Goal: Information Seeking & Learning: Learn about a topic

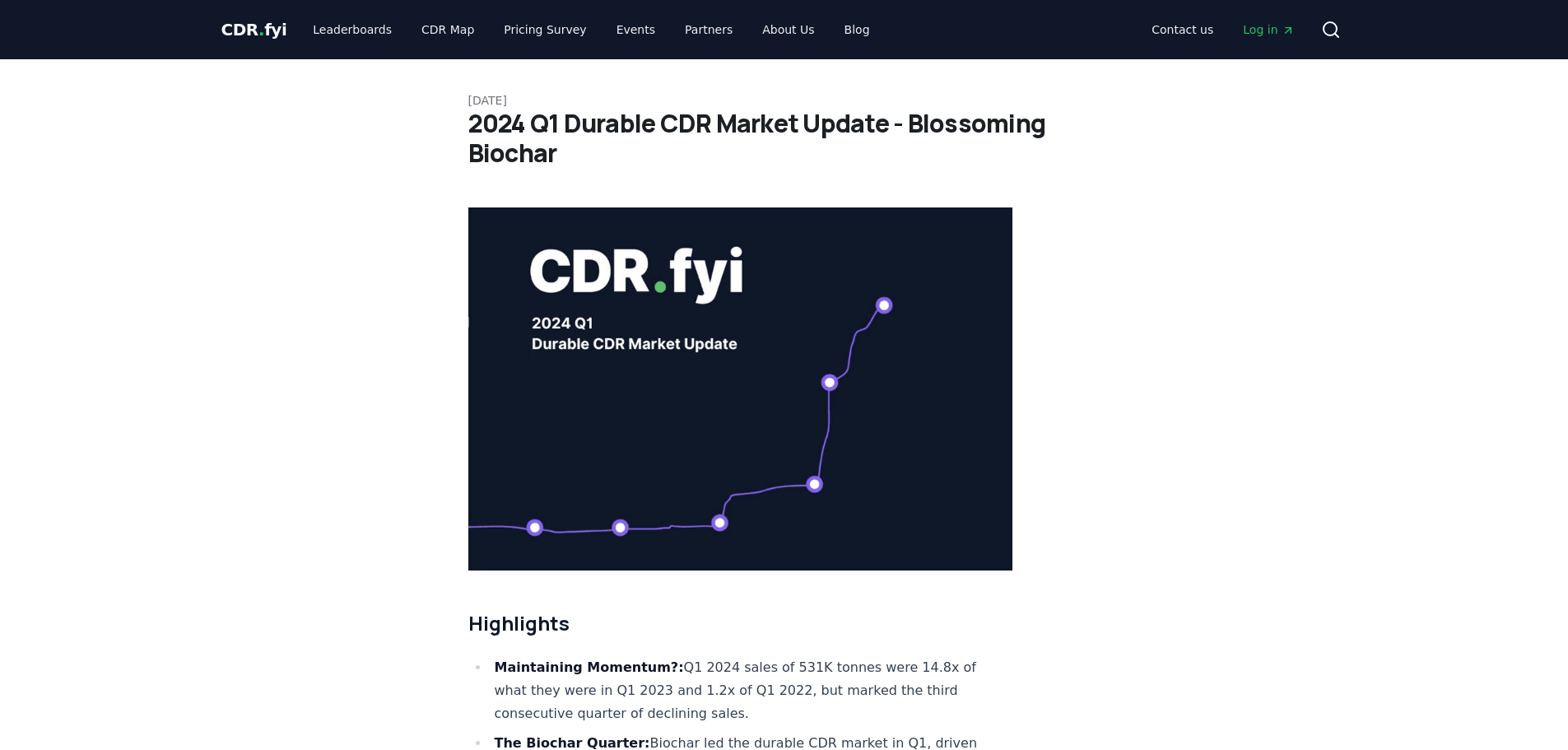
drag, startPoint x: 564, startPoint y: 126, endPoint x: 866, endPoint y: 102, distance: 303.0
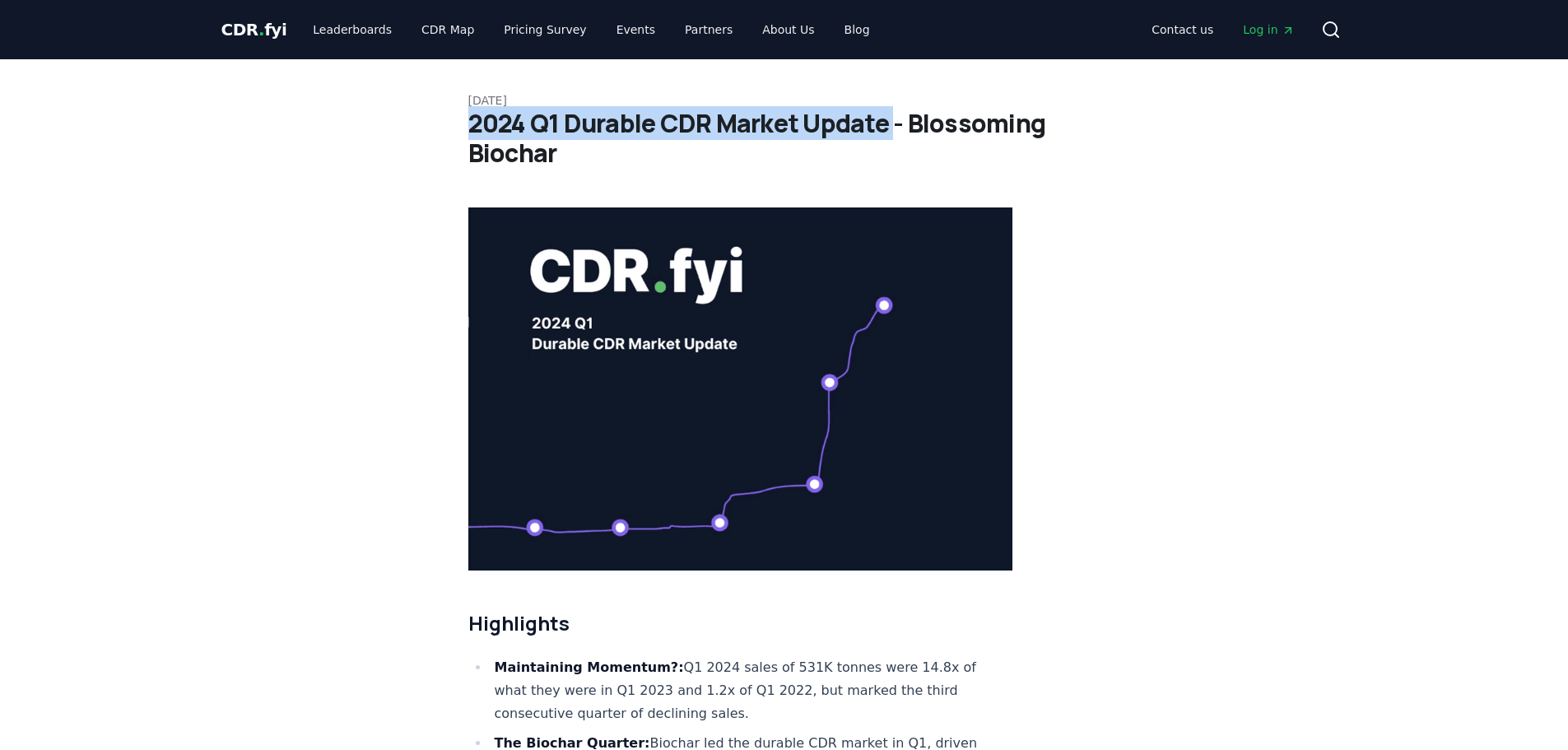
drag, startPoint x: 888, startPoint y: 128, endPoint x: 469, endPoint y: 137, distance: 419.1
click at [469, 137] on h1 "2024 Q1 Durable CDR Market Update - Blossoming Biochar" at bounding box center [784, 138] width 632 height 59
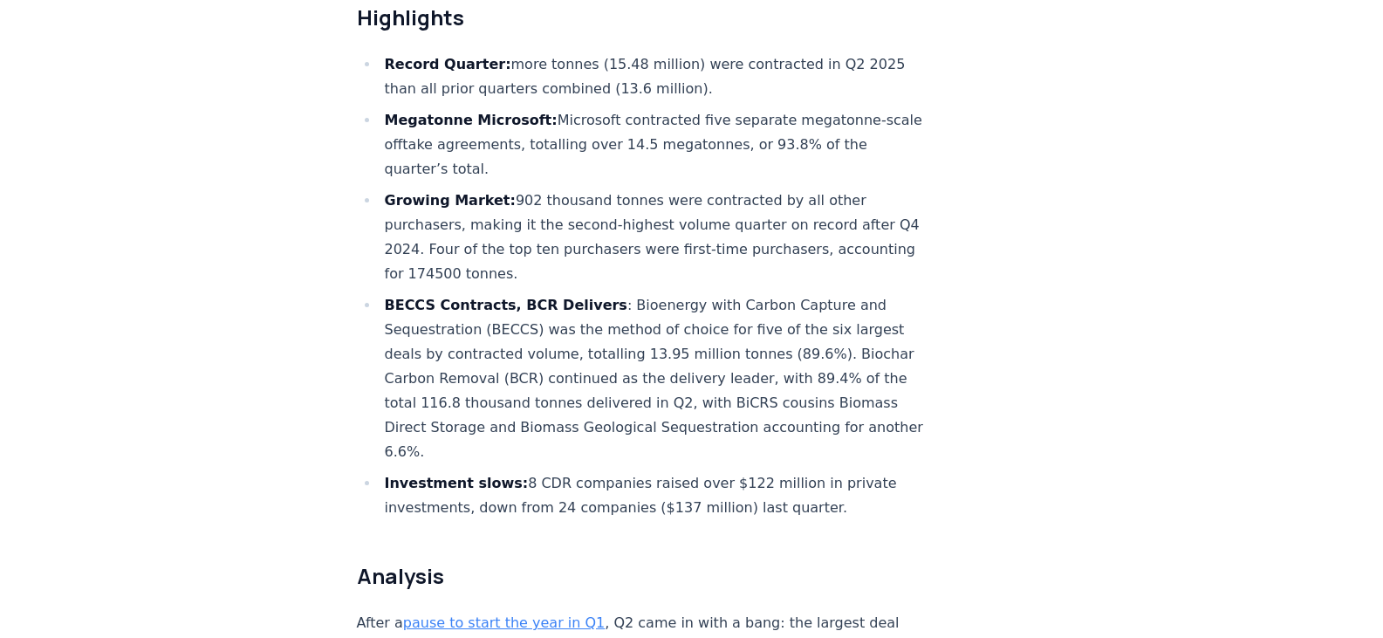
scroll to position [670, 0]
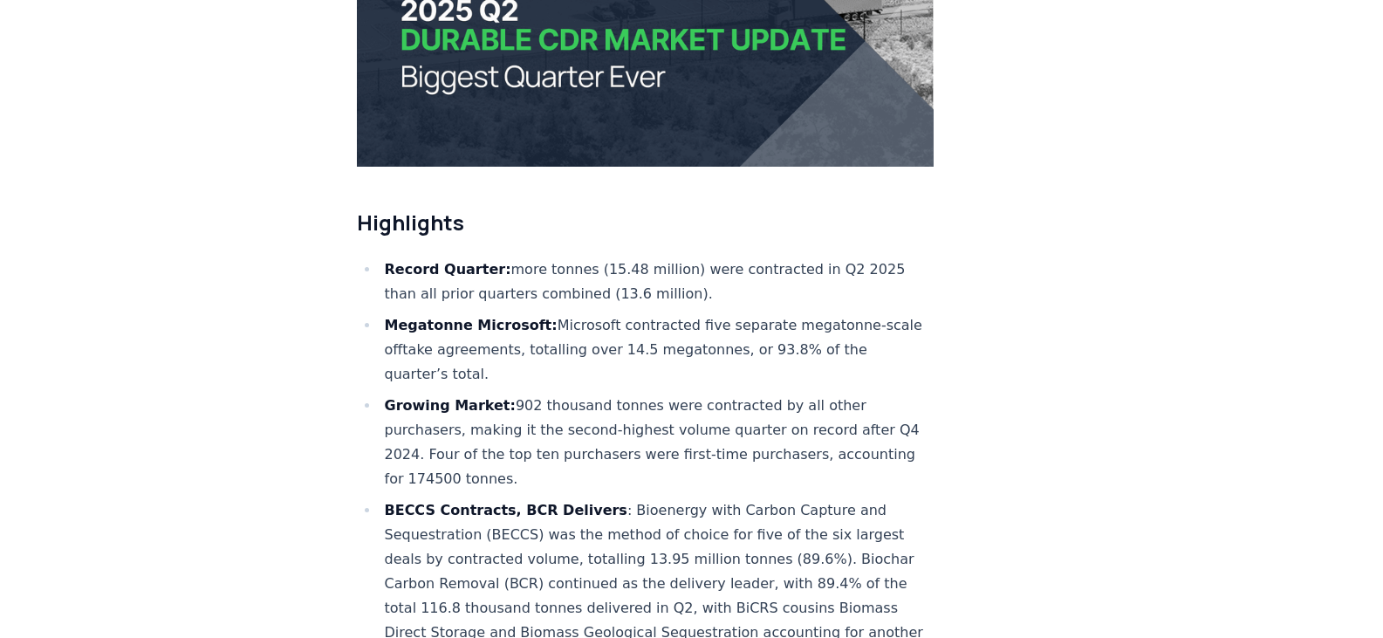
scroll to position [523, 0]
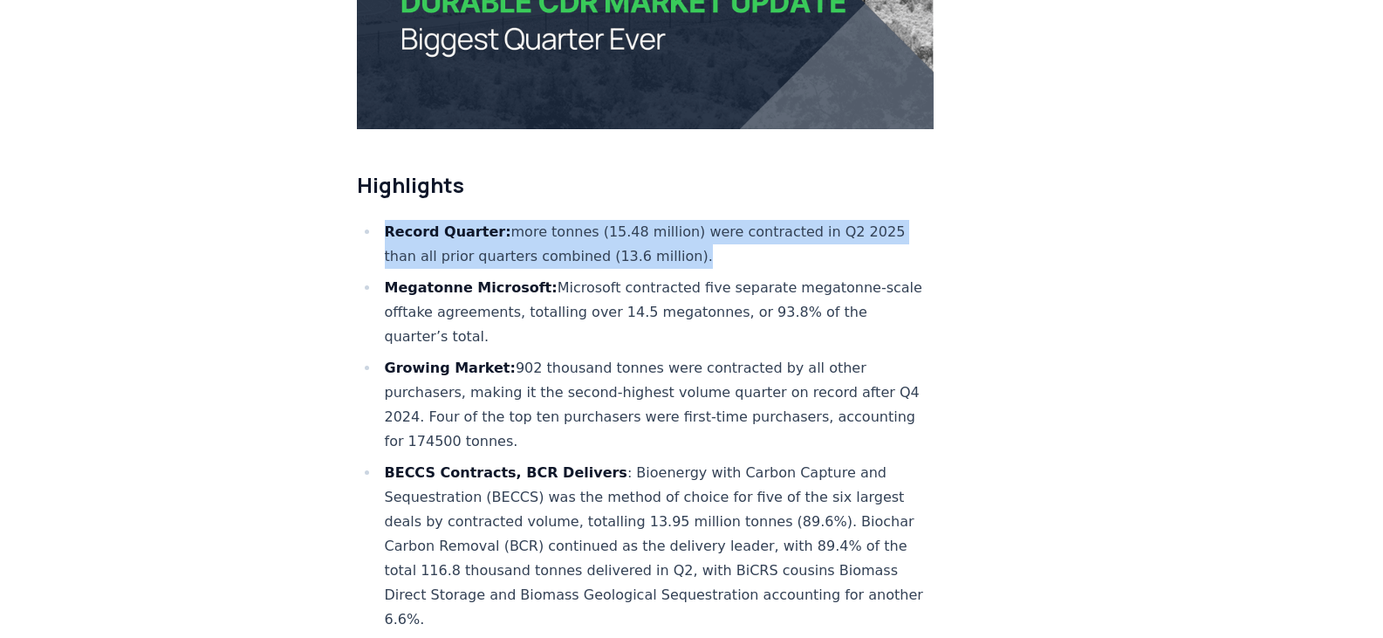
drag, startPoint x: 371, startPoint y: 170, endPoint x: 694, endPoint y: 194, distance: 324.5
click at [694, 220] on ul "Record Quarter: more tonnes (15.48 million) were contracted in Q2 2025 than all…" at bounding box center [645, 454] width 577 height 468
click at [662, 220] on li "Record Quarter: more tonnes (15.48 million) were contracted in Q2 2025 than all…" at bounding box center [656, 244] width 555 height 49
drag, startPoint x: 370, startPoint y: 171, endPoint x: 737, endPoint y: 215, distance: 369.9
click at [737, 220] on ul "Record Quarter: more tonnes (15.48 million) were contracted in Q2 2025 than all…" at bounding box center [645, 454] width 577 height 468
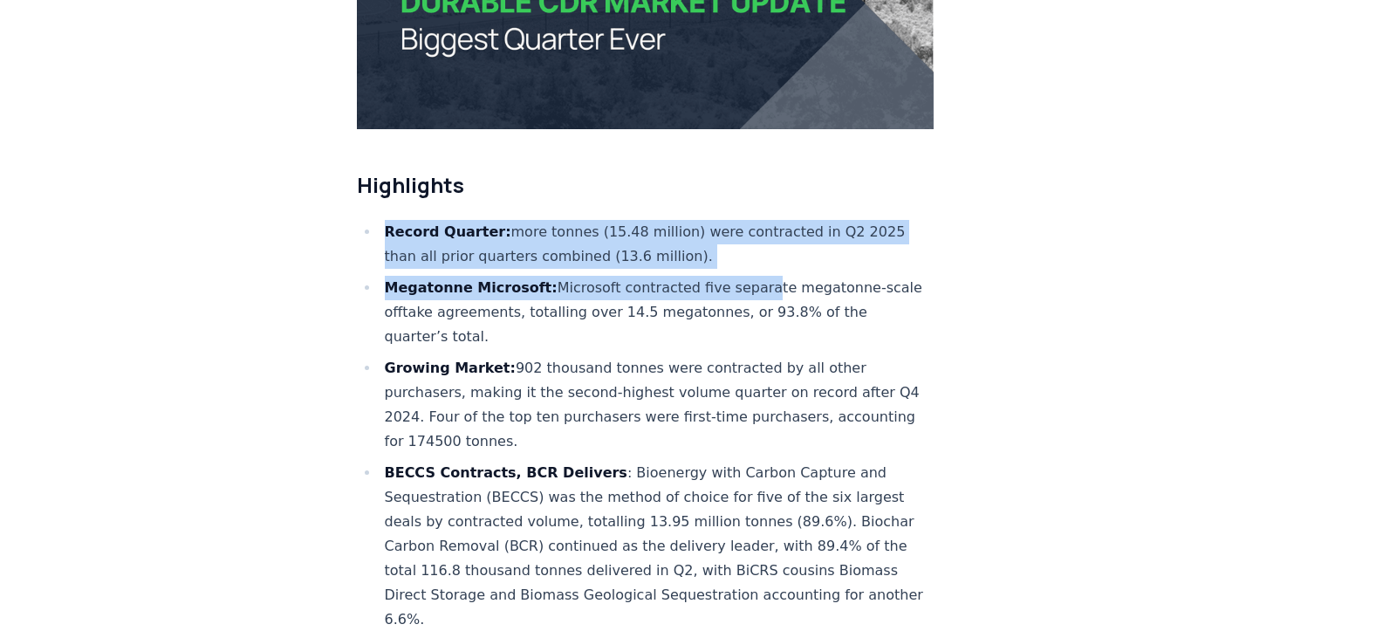
click at [703, 220] on li "Record Quarter: more tonnes (15.48 million) were contracted in Q2 2025 than all…" at bounding box center [656, 244] width 555 height 49
drag, startPoint x: 696, startPoint y: 200, endPoint x: 375, endPoint y: 157, distance: 323.8
click at [619, 220] on li "Record Quarter: more tonnes (15.48 million) were contracted in Q2 2025 than all…" at bounding box center [656, 244] width 555 height 49
drag, startPoint x: 698, startPoint y: 213, endPoint x: 358, endPoint y: 173, distance: 342.6
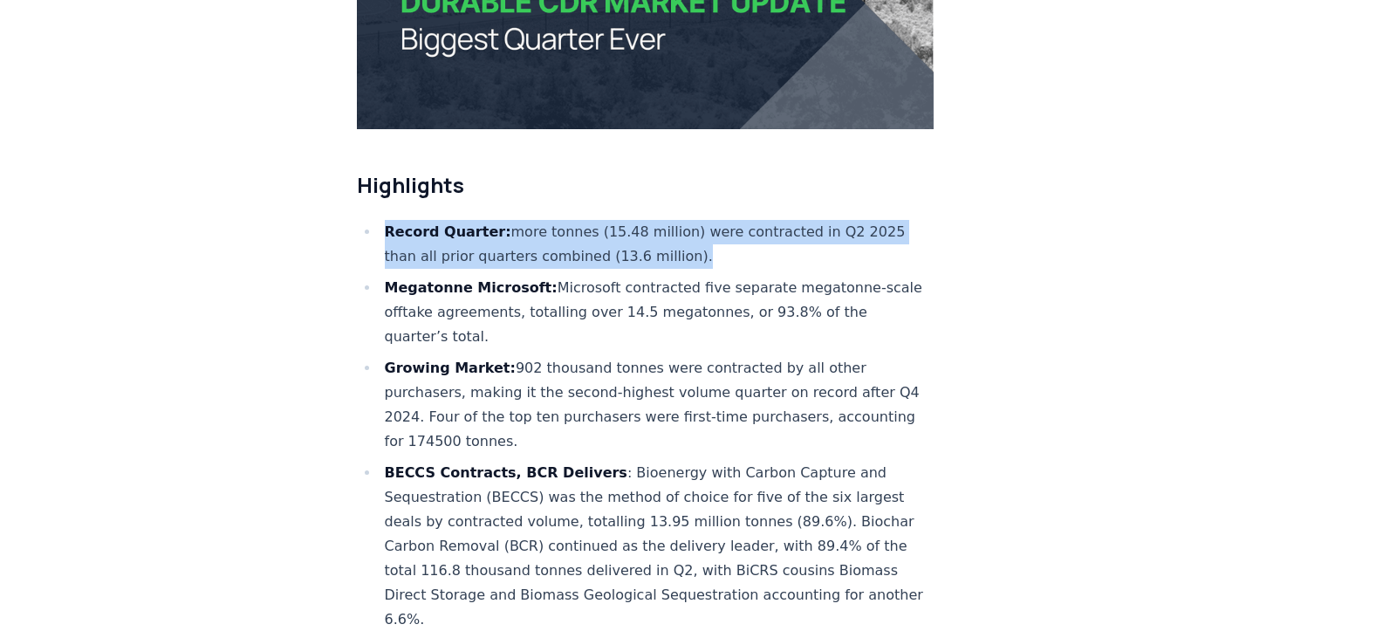
click at [358, 220] on ul "Record Quarter: more tonnes (15.48 million) were contracted in Q2 2025 than all…" at bounding box center [645, 454] width 577 height 468
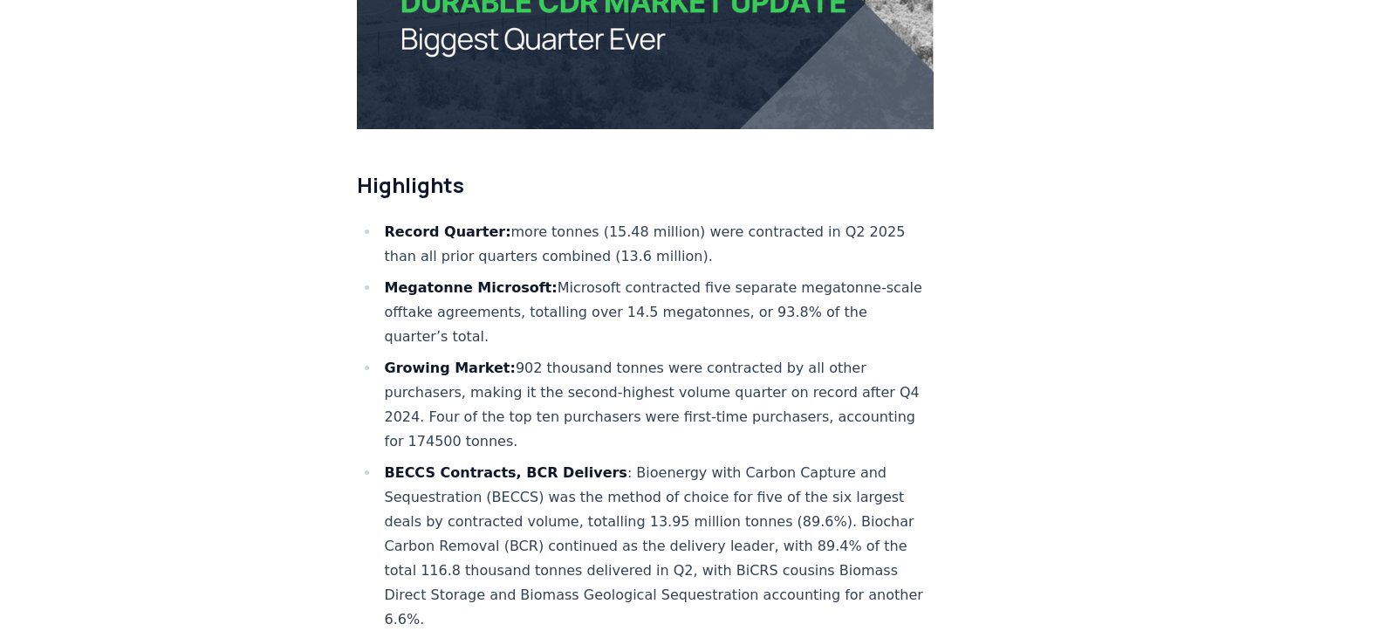
click at [463, 297] on ul "Record Quarter: more tonnes (15.48 million) were contracted in Q2 2025 than all…" at bounding box center [645, 454] width 577 height 468
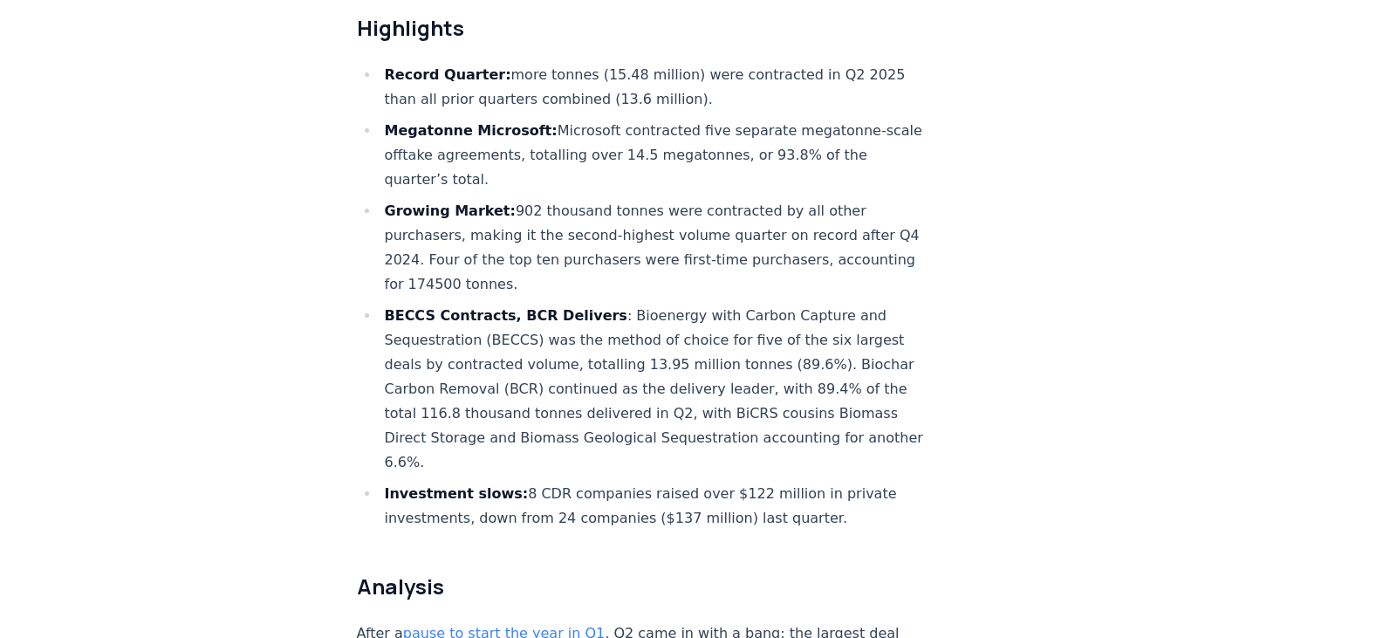
scroll to position [872, 0]
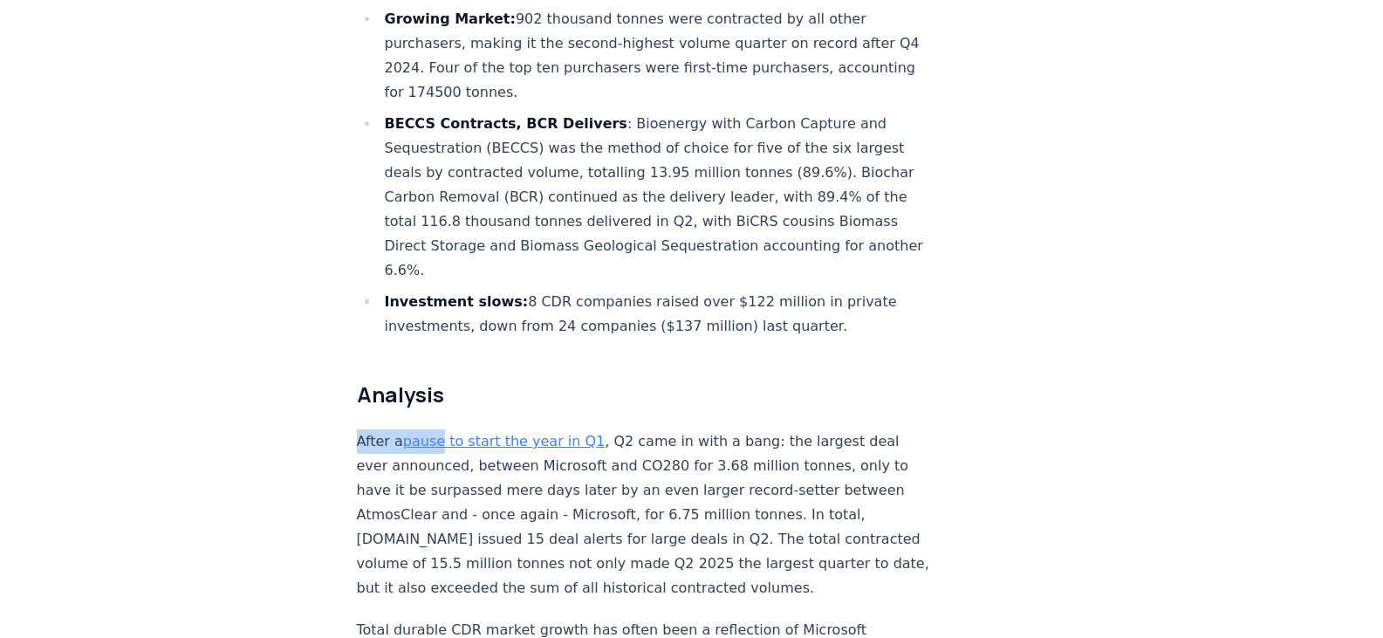
drag, startPoint x: 346, startPoint y: 380, endPoint x: 481, endPoint y: 383, distance: 134.4
click at [707, 429] on p "After a pause to start the year in Q1 , Q2 came in with a bang: the largest dea…" at bounding box center [645, 514] width 577 height 171
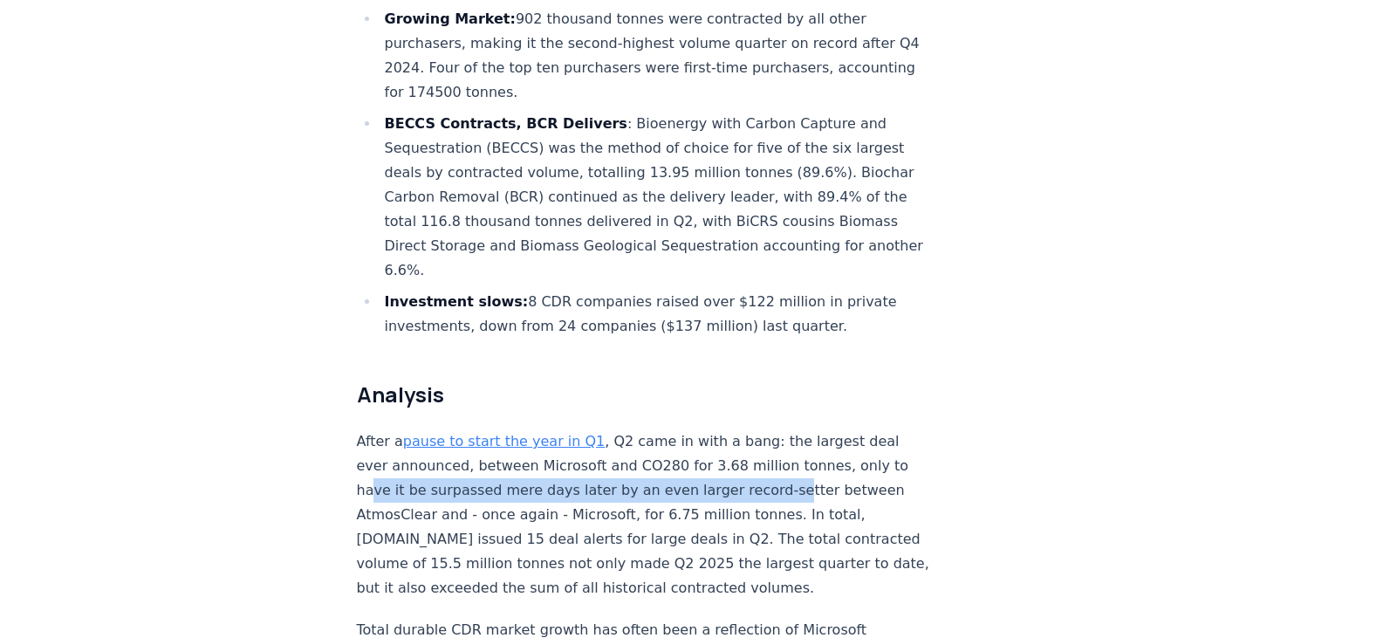
drag, startPoint x: 374, startPoint y: 434, endPoint x: 762, endPoint y: 443, distance: 387.4
click at [762, 443] on p "After a pause to start the year in Q1 , Q2 came in with a bang: the largest dea…" at bounding box center [645, 514] width 577 height 171
click at [543, 439] on p "After a pause to start the year in Q1 , Q2 came in with a bang: the largest dea…" at bounding box center [645, 514] width 577 height 171
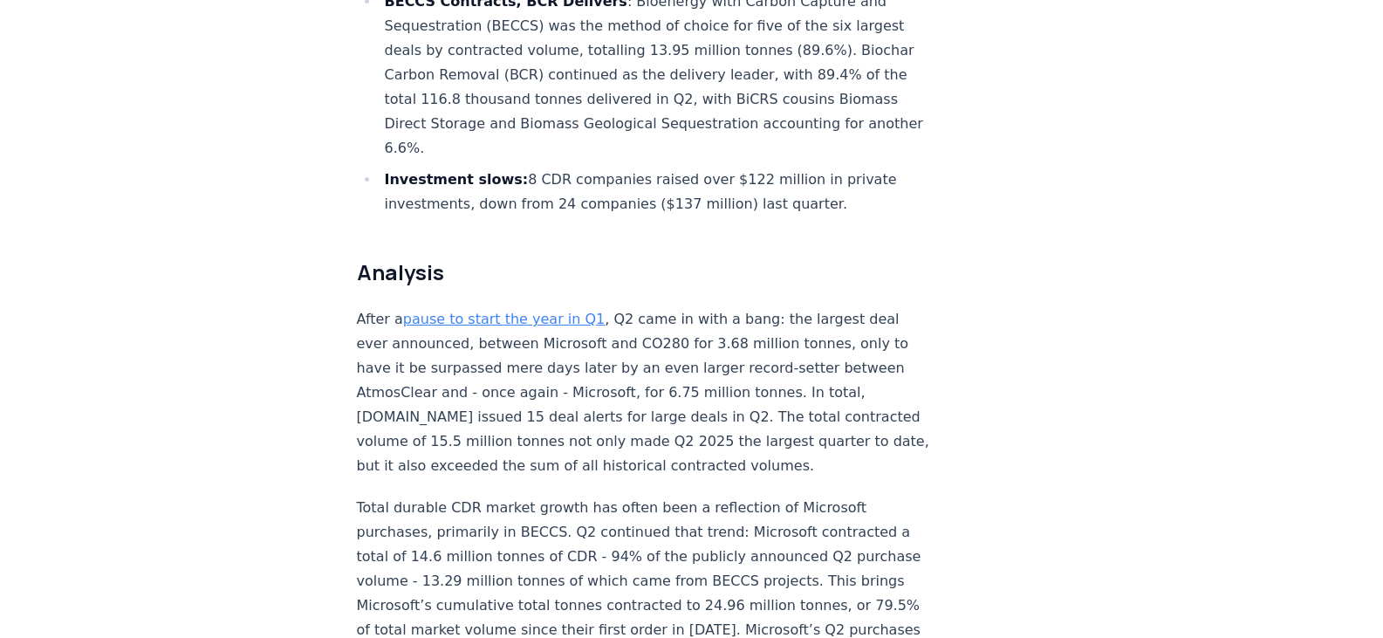
scroll to position [1047, 0]
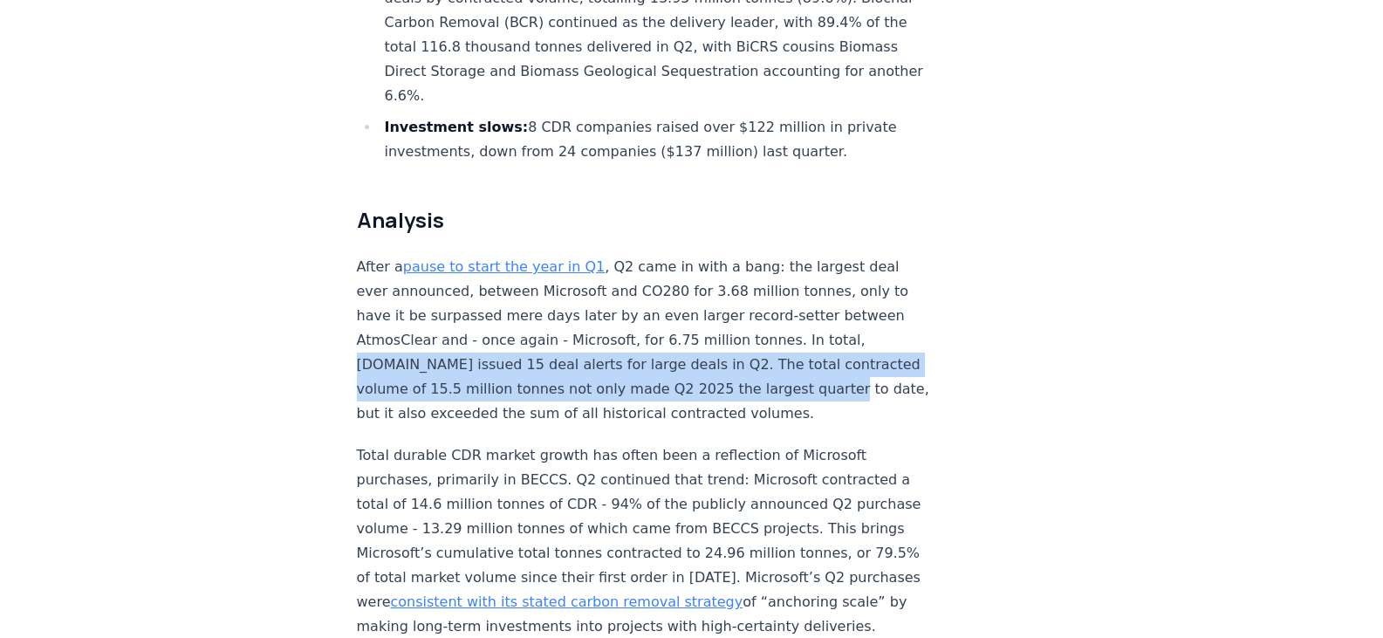
drag, startPoint x: 352, startPoint y: 302, endPoint x: 803, endPoint y: 331, distance: 451.0
click at [753, 327] on p "After a pause to start the year in Q1 , Q2 came in with a bang: the largest dea…" at bounding box center [645, 340] width 577 height 171
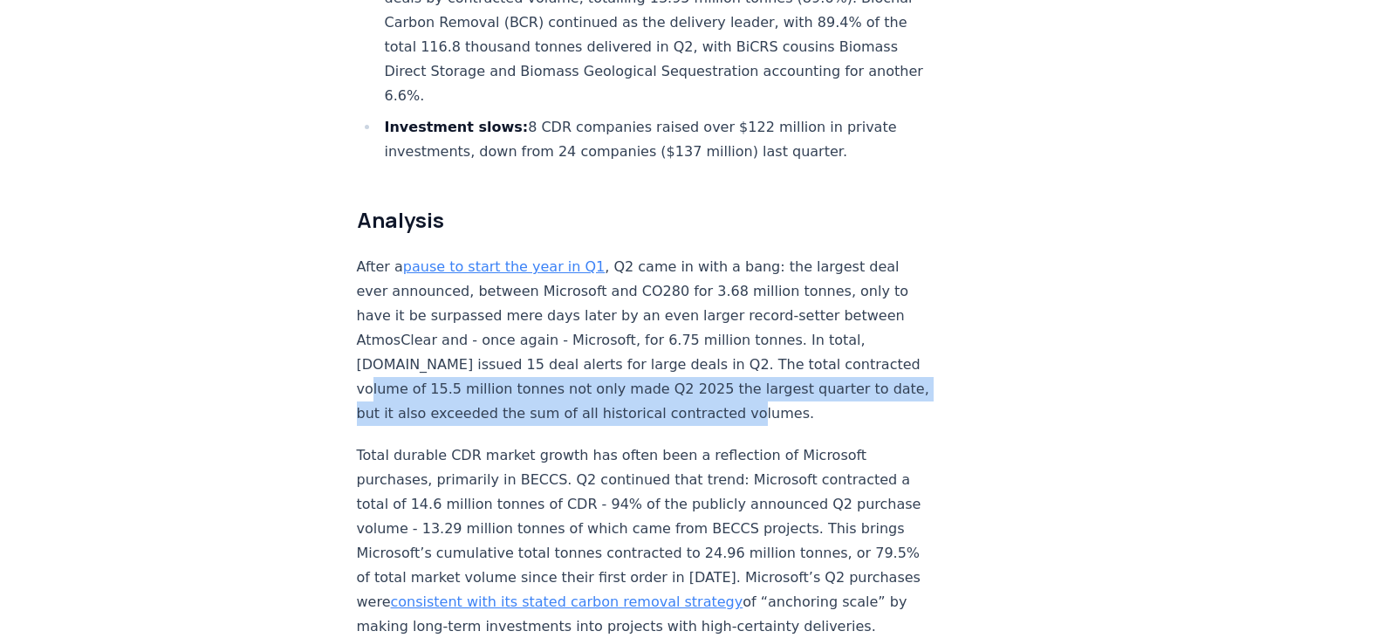
drag, startPoint x: 365, startPoint y: 341, endPoint x: 729, endPoint y: 351, distance: 363.9
click at [729, 351] on p "After a pause to start the year in Q1 , Q2 came in with a bang: the largest dea…" at bounding box center [645, 340] width 577 height 171
click at [598, 338] on p "After a pause to start the year in Q1 , Q2 came in with a bang: the largest dea…" at bounding box center [645, 340] width 577 height 171
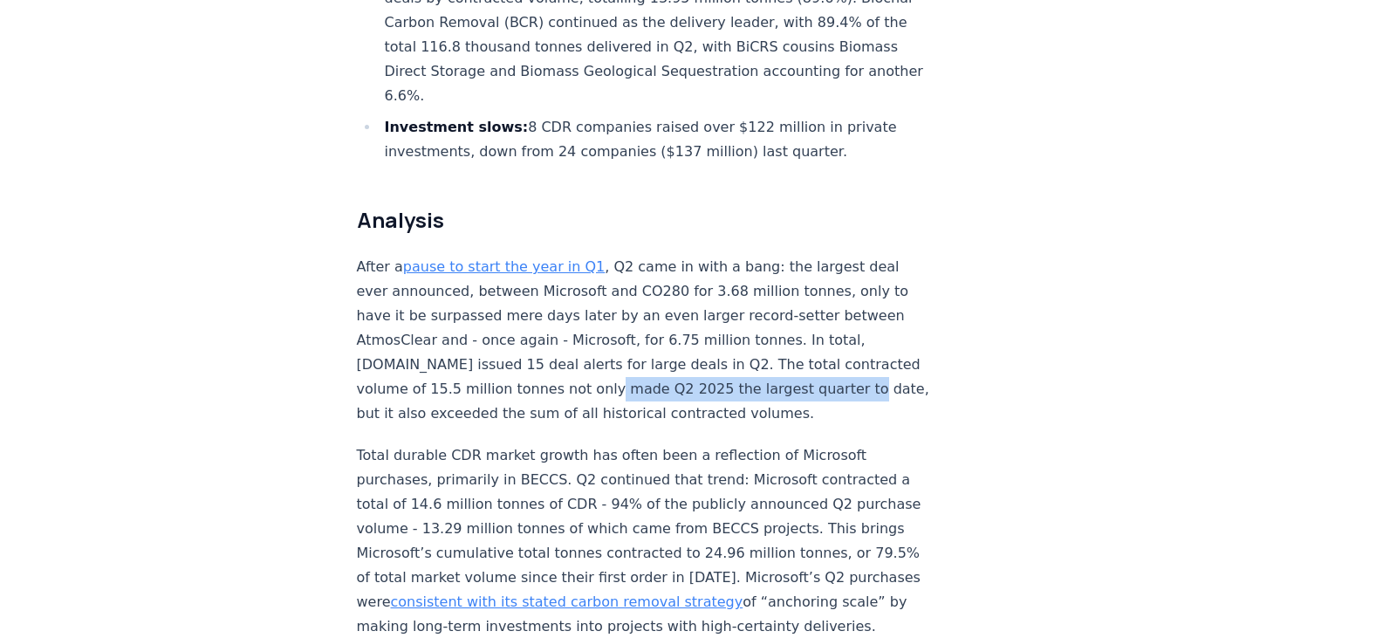
drag, startPoint x: 591, startPoint y: 334, endPoint x: 820, endPoint y: 346, distance: 228.9
click at [820, 346] on p "After a pause to start the year in Q1 , Q2 came in with a bang: the largest dea…" at bounding box center [645, 340] width 577 height 171
click at [699, 350] on p "After a pause to start the year in Q1 , Q2 came in with a bang: the largest dea…" at bounding box center [645, 340] width 577 height 171
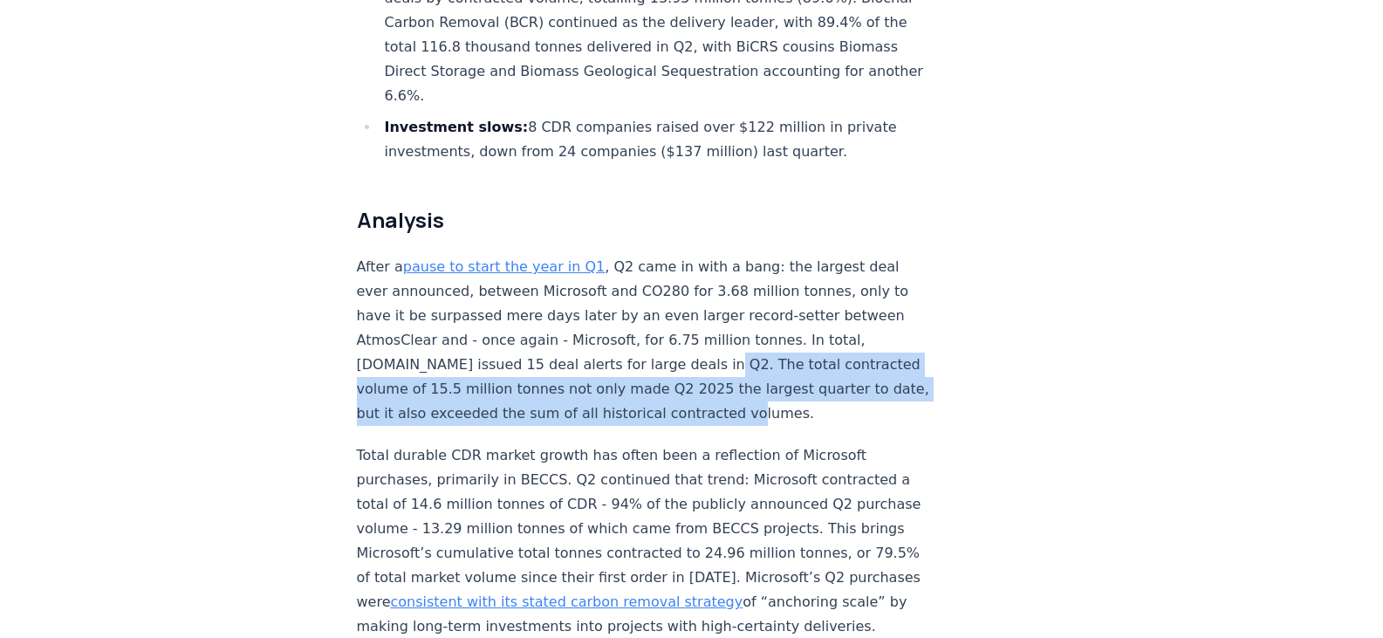
drag, startPoint x: 736, startPoint y: 367, endPoint x: 680, endPoint y: 320, distance: 73.7
click at [680, 320] on p "After a pause to start the year in Q1 , Q2 came in with a bang: the largest dea…" at bounding box center [645, 340] width 577 height 171
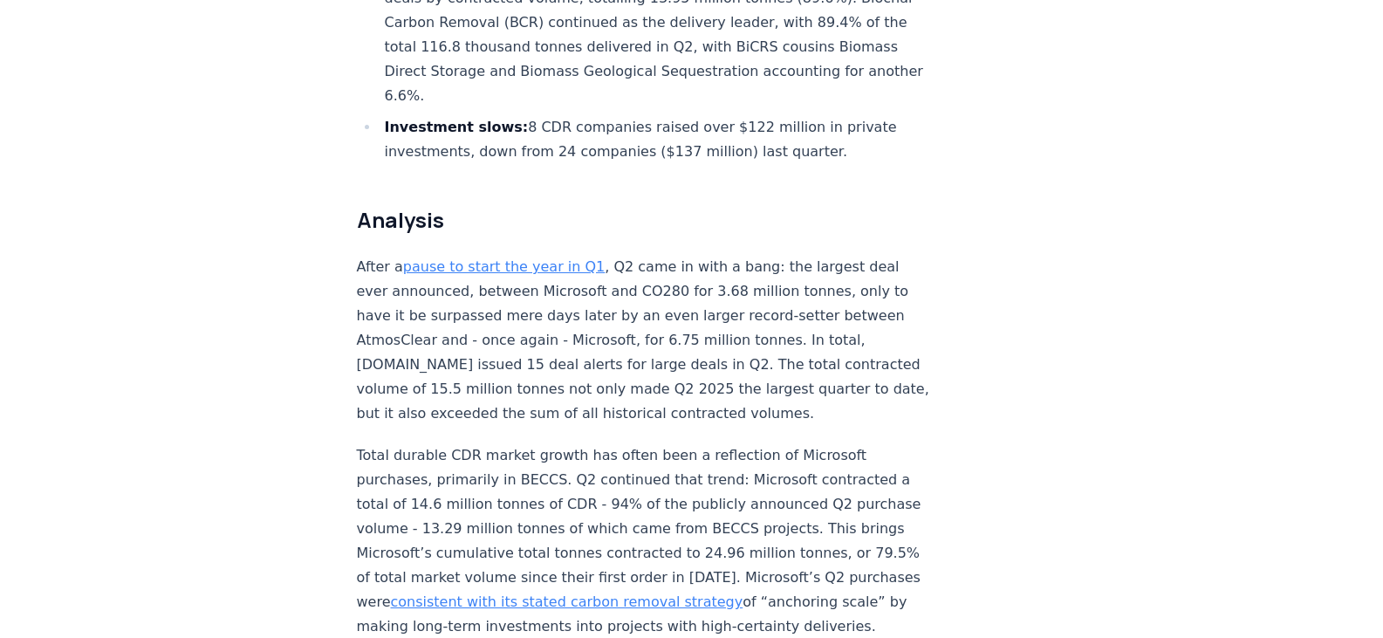
click at [487, 443] on p "Total durable CDR market growth has often been a reflection of Microsoft purcha…" at bounding box center [645, 540] width 577 height 195
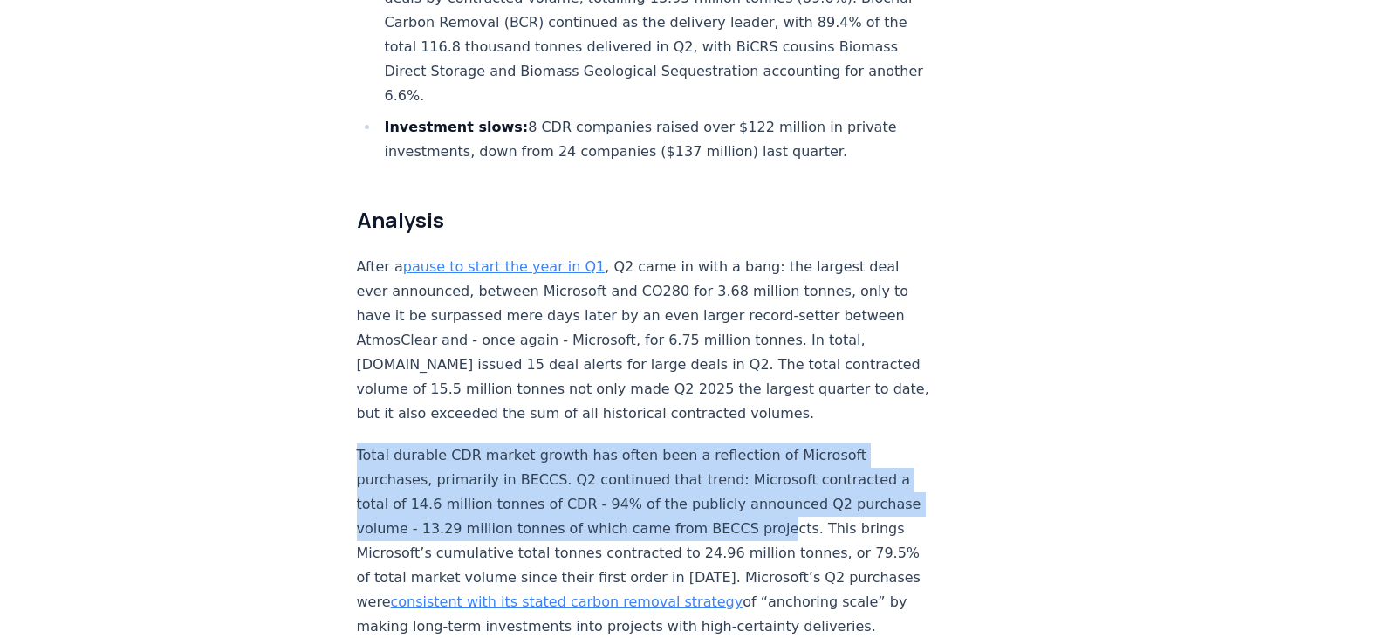
drag, startPoint x: 357, startPoint y: 406, endPoint x: 763, endPoint y: 467, distance: 411.1
click at [815, 467] on p "Total durable CDR market growth has often been a reflection of Microsoft purcha…" at bounding box center [645, 540] width 577 height 195
click at [625, 472] on p "Total durable CDR market growth has often been a reflection of Microsoft purcha…" at bounding box center [645, 540] width 577 height 195
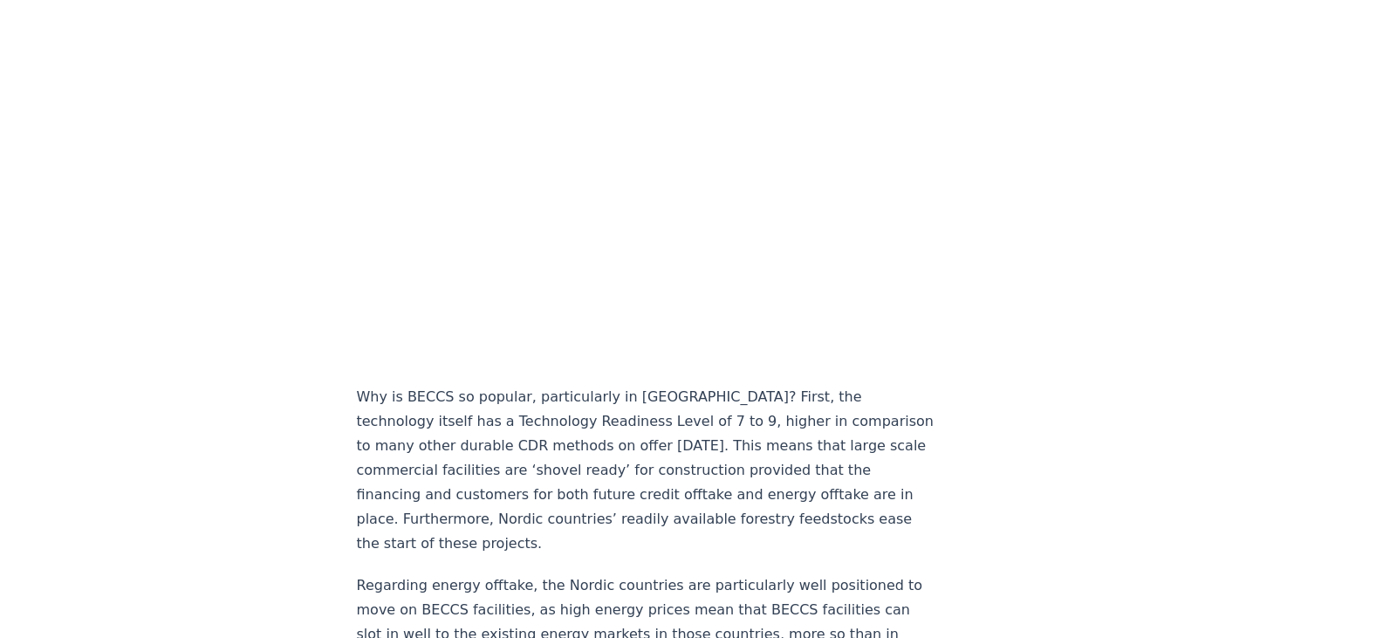
scroll to position [1919, 0]
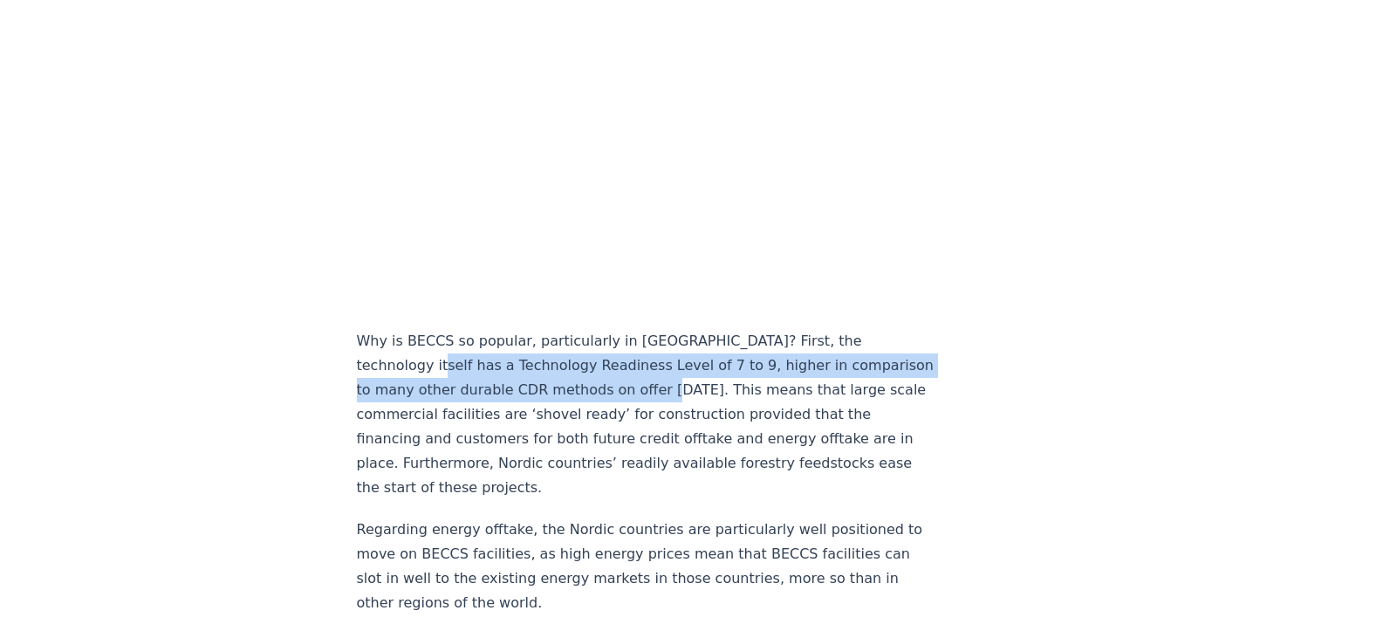
drag, startPoint x: 364, startPoint y: 324, endPoint x: 635, endPoint y: 367, distance: 274.6
click at [635, 367] on p "Why is BECCS so popular, particularly in [GEOGRAPHIC_DATA]? First, the technolo…" at bounding box center [645, 414] width 577 height 171
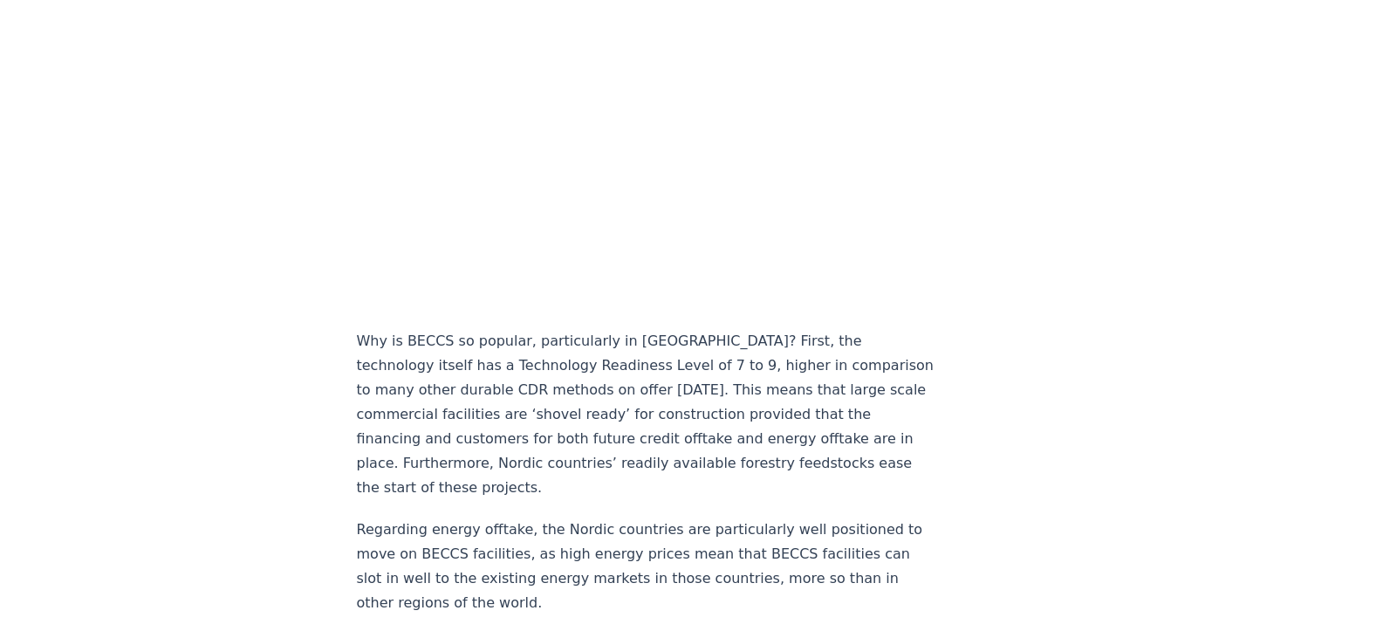
click at [612, 387] on p "Why is BECCS so popular, particularly in [GEOGRAPHIC_DATA]? First, the technolo…" at bounding box center [645, 414] width 577 height 171
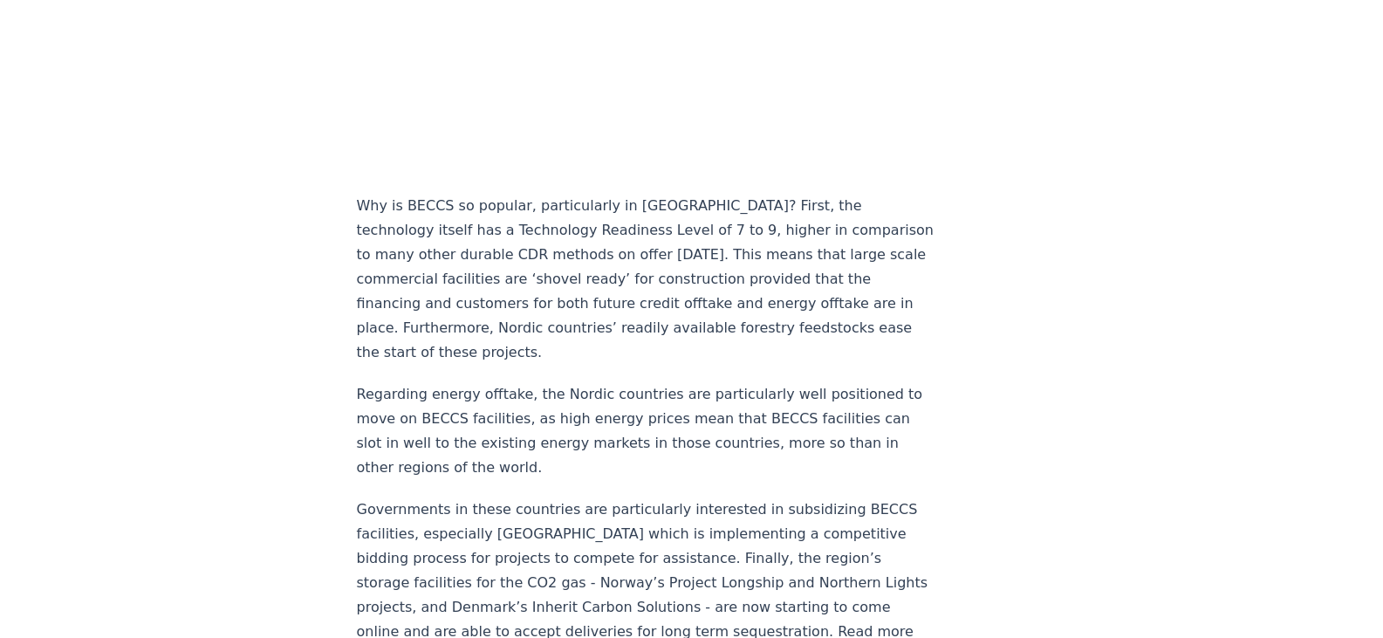
scroll to position [2094, 0]
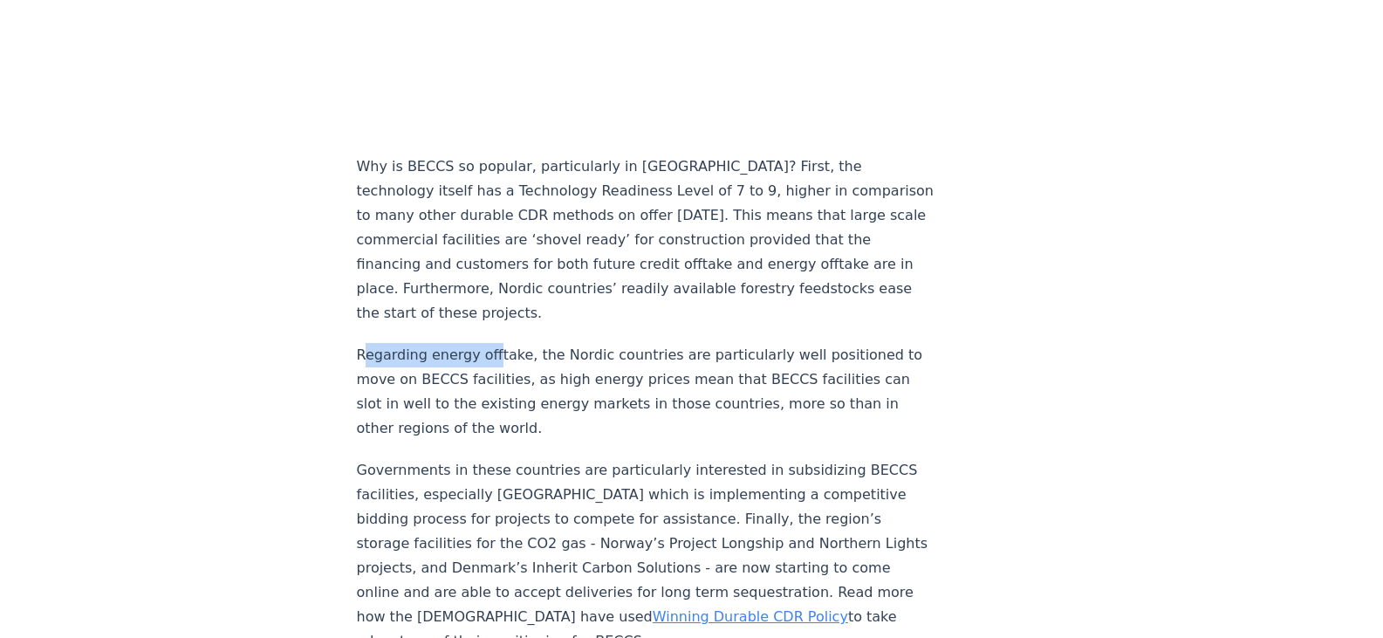
drag, startPoint x: 365, startPoint y: 324, endPoint x: 503, endPoint y: 338, distance: 138.5
click at [501, 343] on p "Regarding energy offtake, the Nordic countries are particularly well positioned…" at bounding box center [645, 392] width 577 height 98
click at [504, 391] on p "Regarding energy offtake, the Nordic countries are particularly well positioned…" at bounding box center [645, 392] width 577 height 98
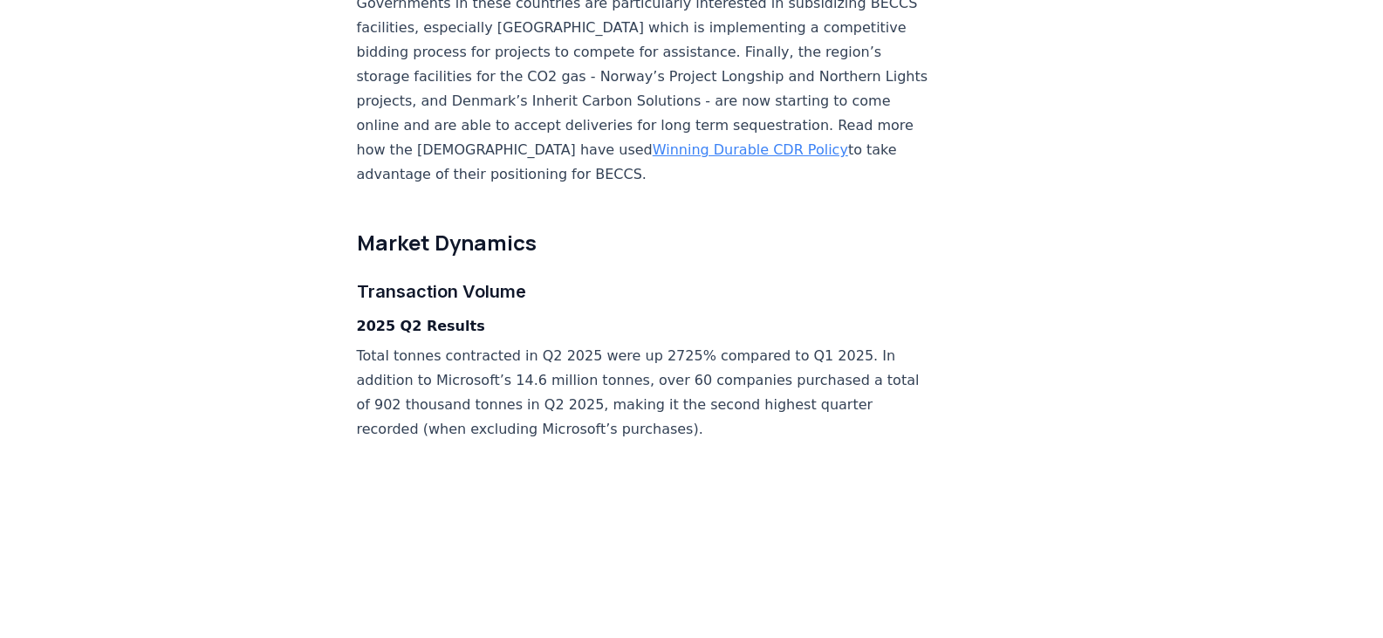
scroll to position [2617, 0]
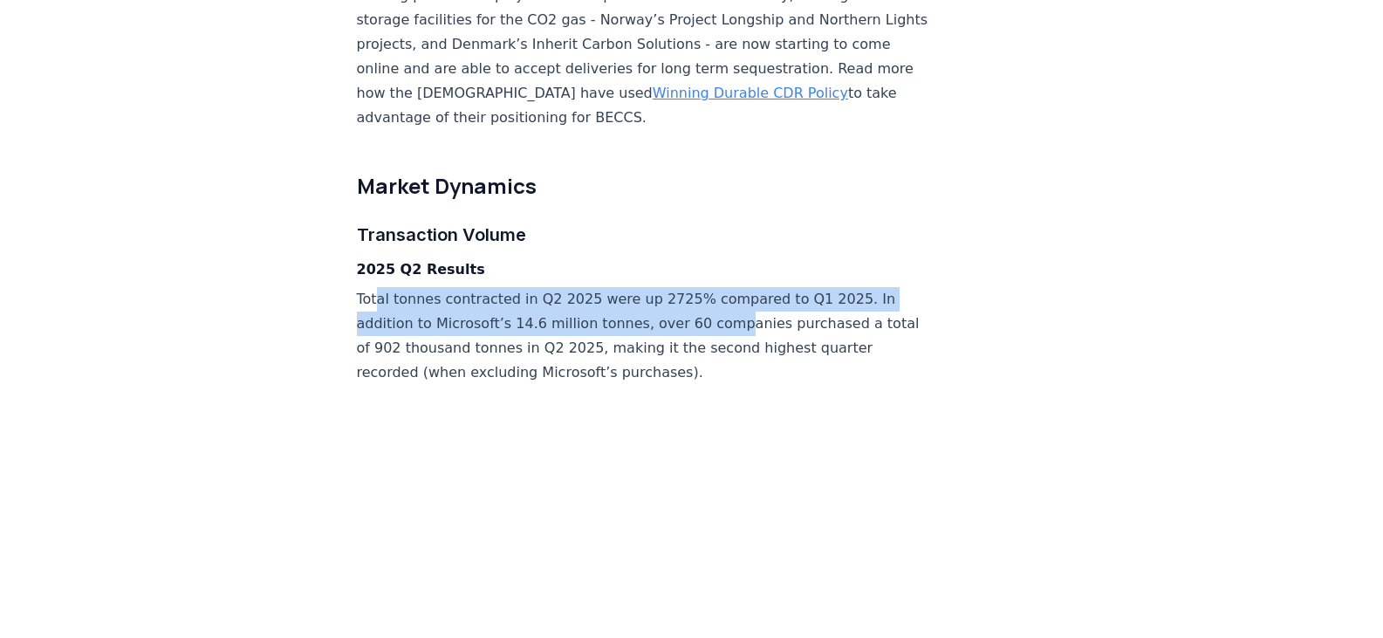
drag, startPoint x: 374, startPoint y: 278, endPoint x: 721, endPoint y: 283, distance: 347.2
click at [721, 287] on p "Total tonnes contracted in Q2 2025 were up 2725% compared to Q1 2025. In additi…" at bounding box center [645, 336] width 577 height 98
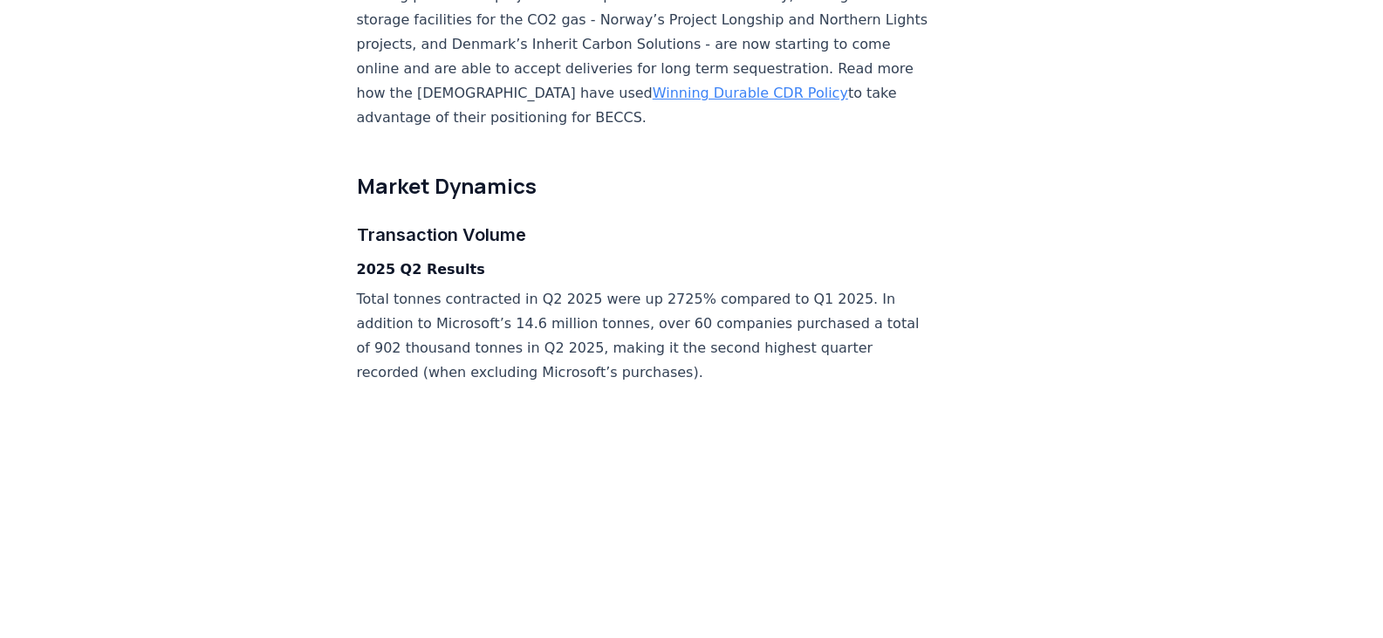
click at [608, 352] on p "Total tonnes contracted in Q2 2025 were up 2725% compared to Q1 2025. In additi…" at bounding box center [645, 336] width 577 height 98
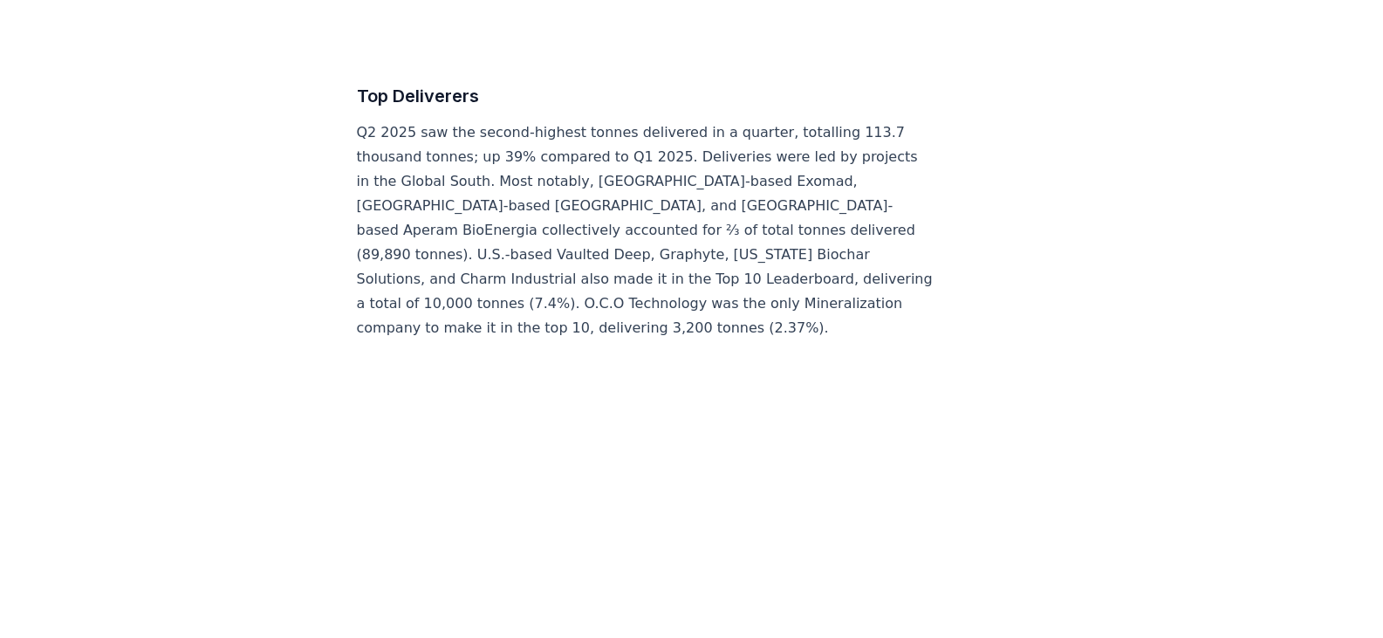
scroll to position [7327, 0]
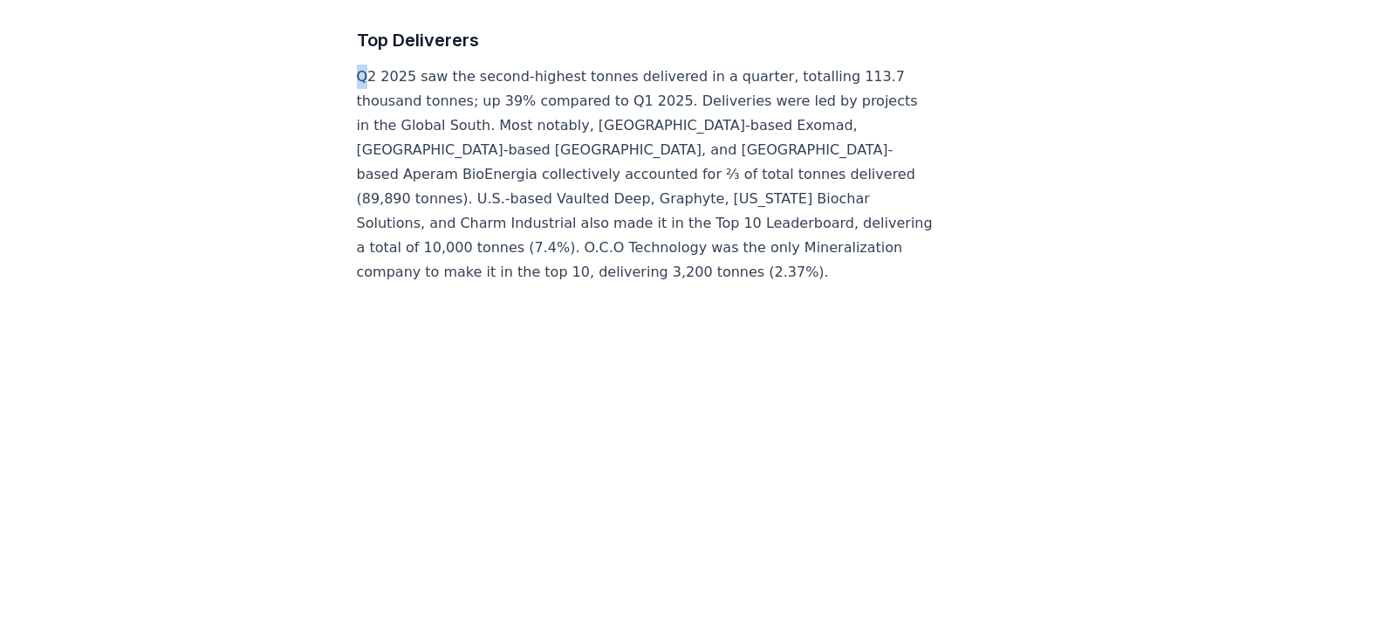
drag, startPoint x: 354, startPoint y: 29, endPoint x: 370, endPoint y: 29, distance: 15.7
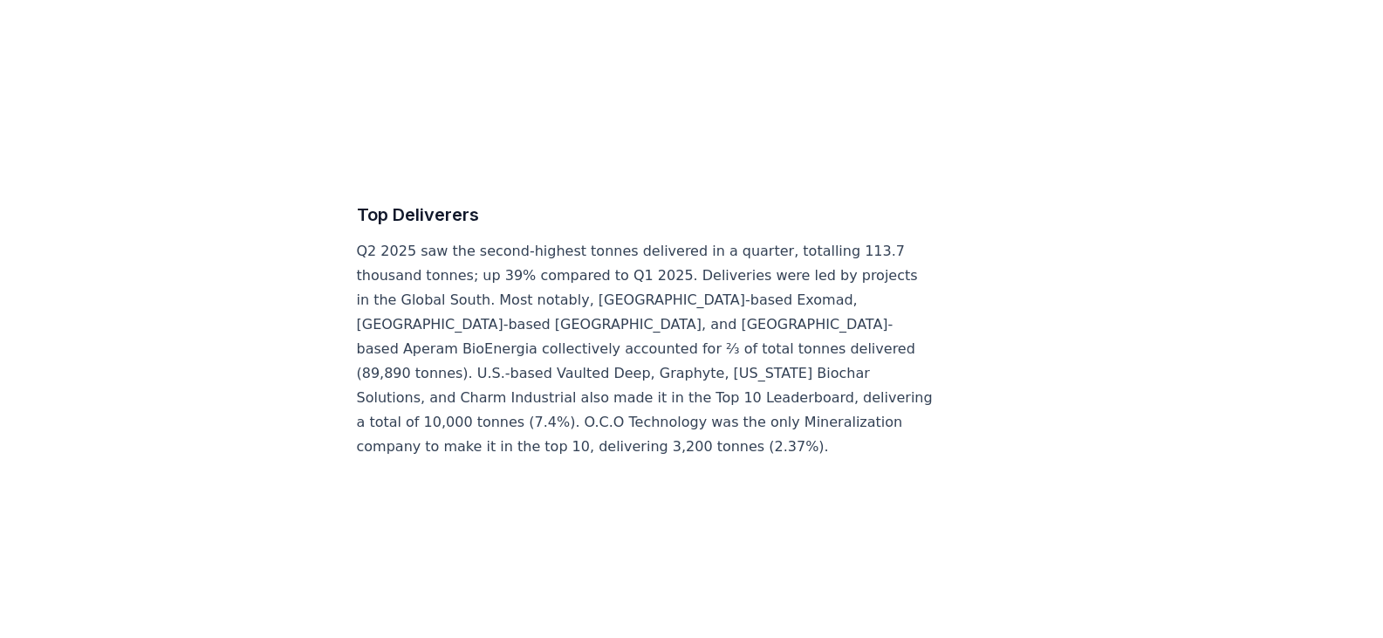
click at [386, 239] on p "Q2 2025 saw the second-highest tonnes delivered in a quarter, totalling 113.7 t…" at bounding box center [645, 349] width 577 height 220
click at [367, 239] on p "Q2 2025 saw the second-highest tonnes delivered in a quarter, totalling 113.7 t…" at bounding box center [645, 349] width 577 height 220
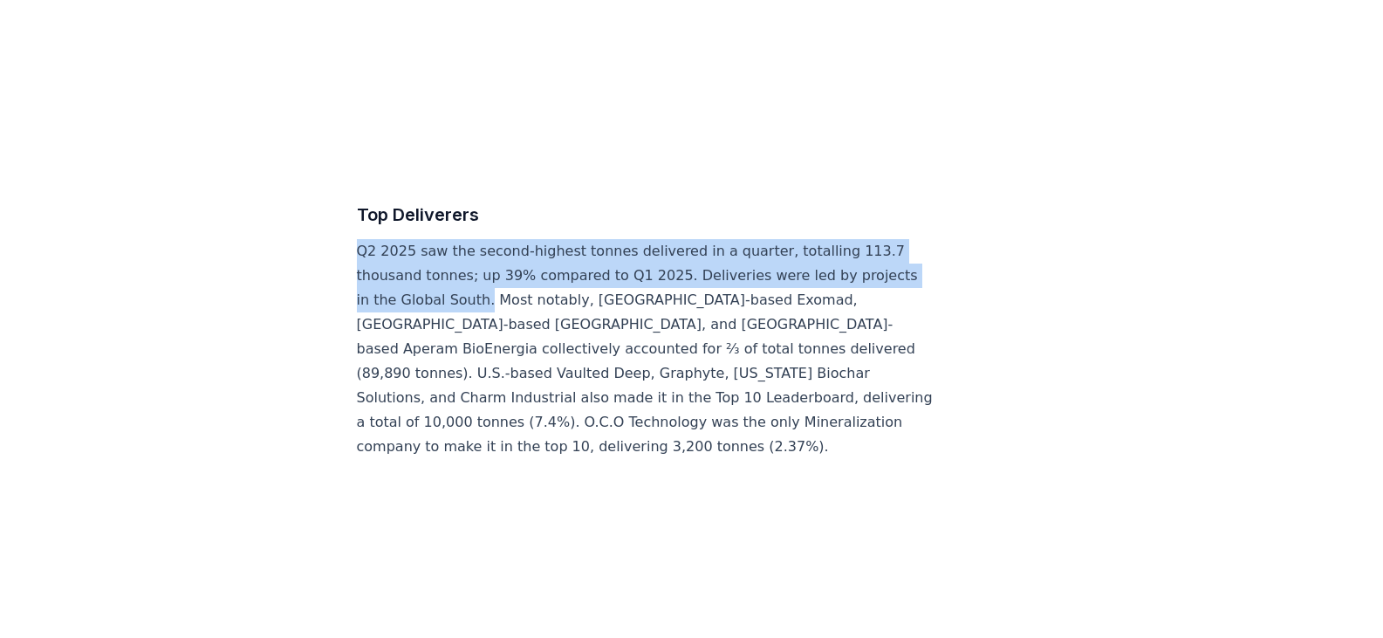
drag, startPoint x: 359, startPoint y: 198, endPoint x: 536, endPoint y: 249, distance: 184.4
click at [536, 249] on p "Q2 2025 saw the second-highest tonnes delivered in a quarter, totalling 113.7 t…" at bounding box center [645, 349] width 577 height 220
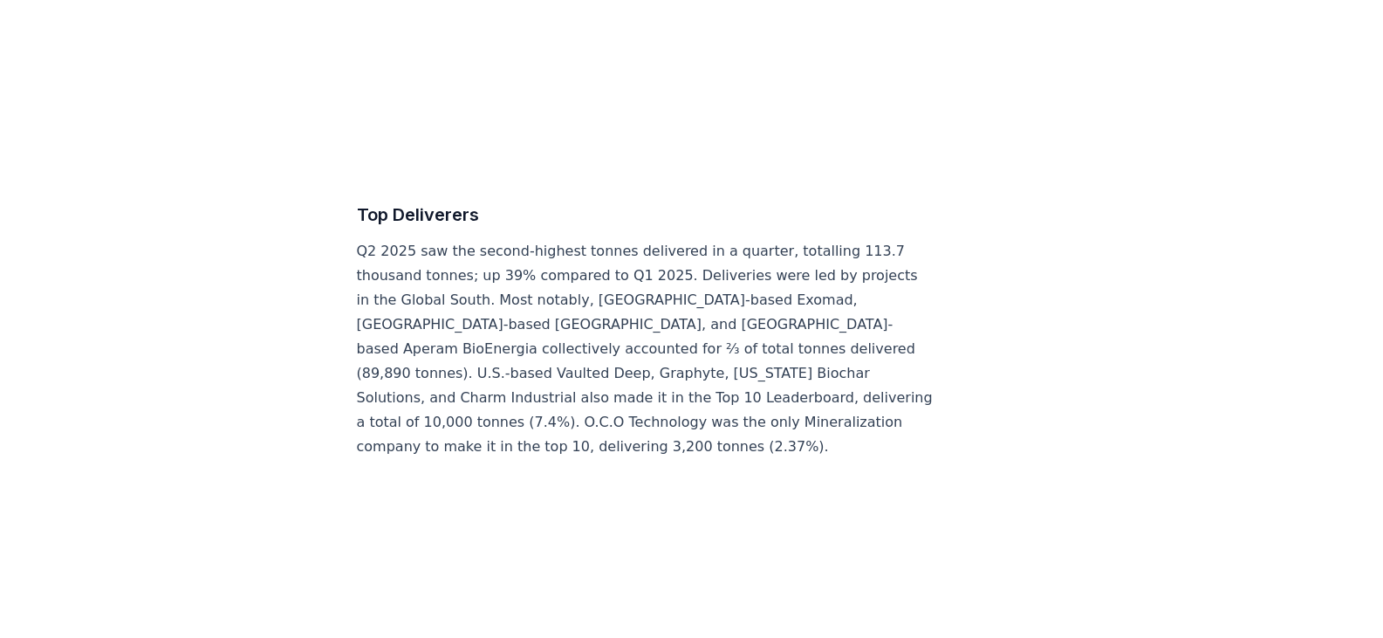
click at [546, 246] on p "Q2 2025 saw the second-highest tonnes delivered in a quarter, totalling 113.7 t…" at bounding box center [645, 349] width 577 height 220
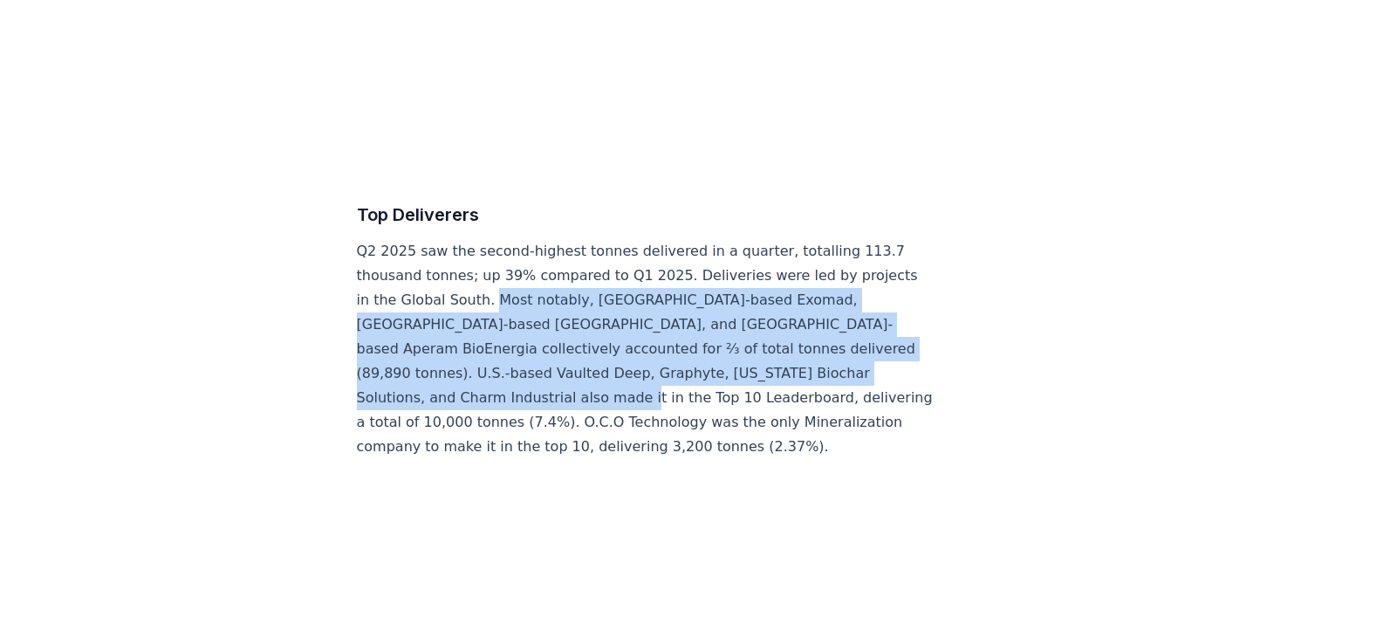
drag, startPoint x: 546, startPoint y: 245, endPoint x: 517, endPoint y: 338, distance: 97.7
click at [543, 343] on p "Q2 2025 saw the second-highest tonnes delivered in a quarter, totalling 113.7 t…" at bounding box center [645, 349] width 577 height 220
click at [517, 338] on p "Q2 2025 saw the second-highest tonnes delivered in a quarter, totalling 113.7 t…" at bounding box center [645, 349] width 577 height 220
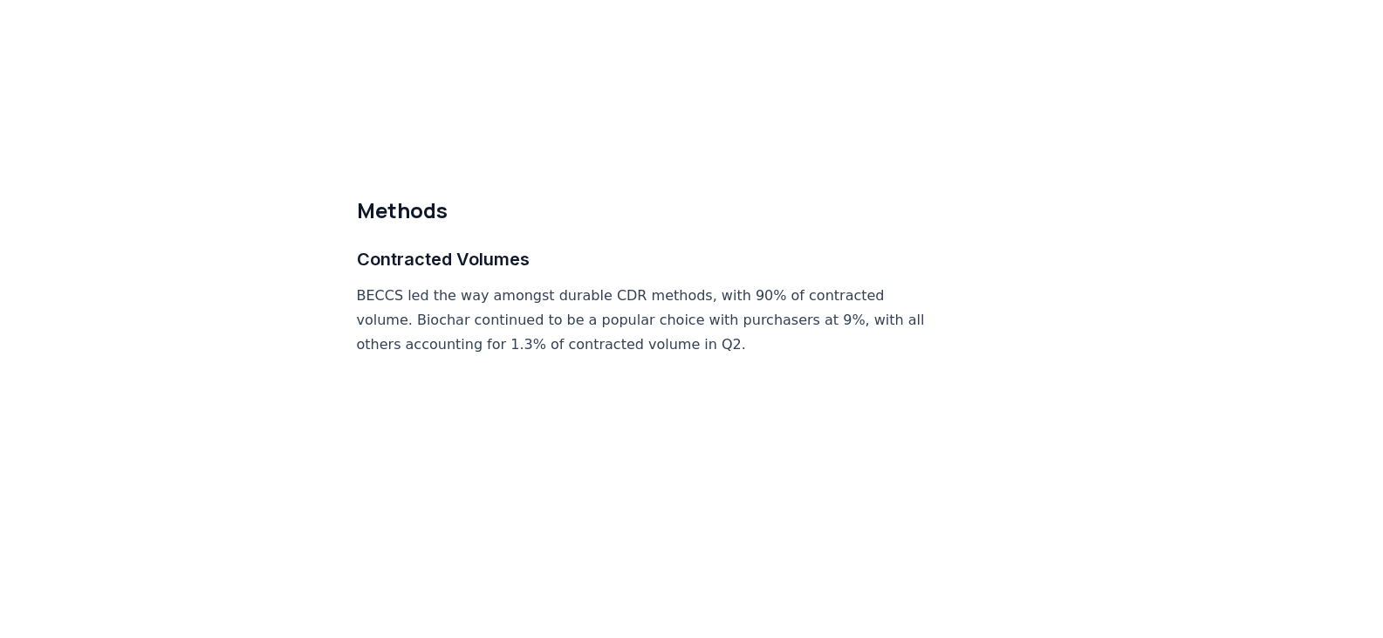
scroll to position [8200, 0]
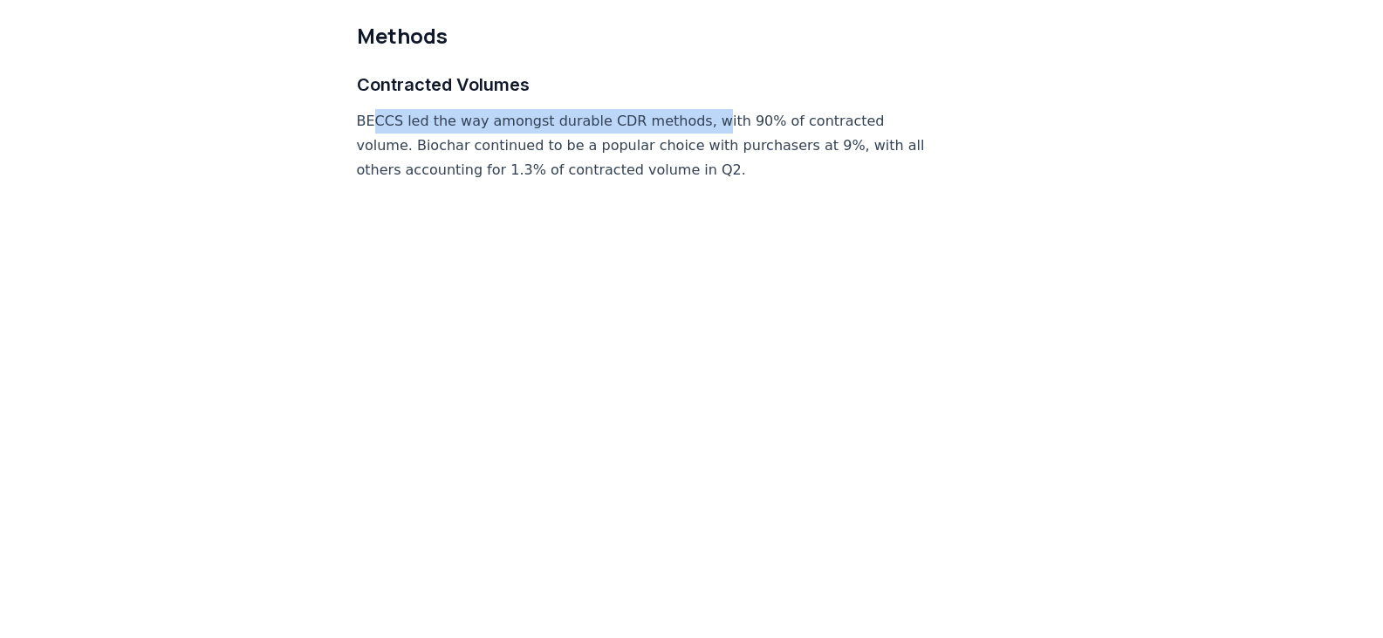
drag, startPoint x: 374, startPoint y: 72, endPoint x: 695, endPoint y: 79, distance: 321.1
click at [695, 109] on p "BECCS led the way amongst durable CDR methods, with 90% of contracted volume. B…" at bounding box center [645, 145] width 577 height 73
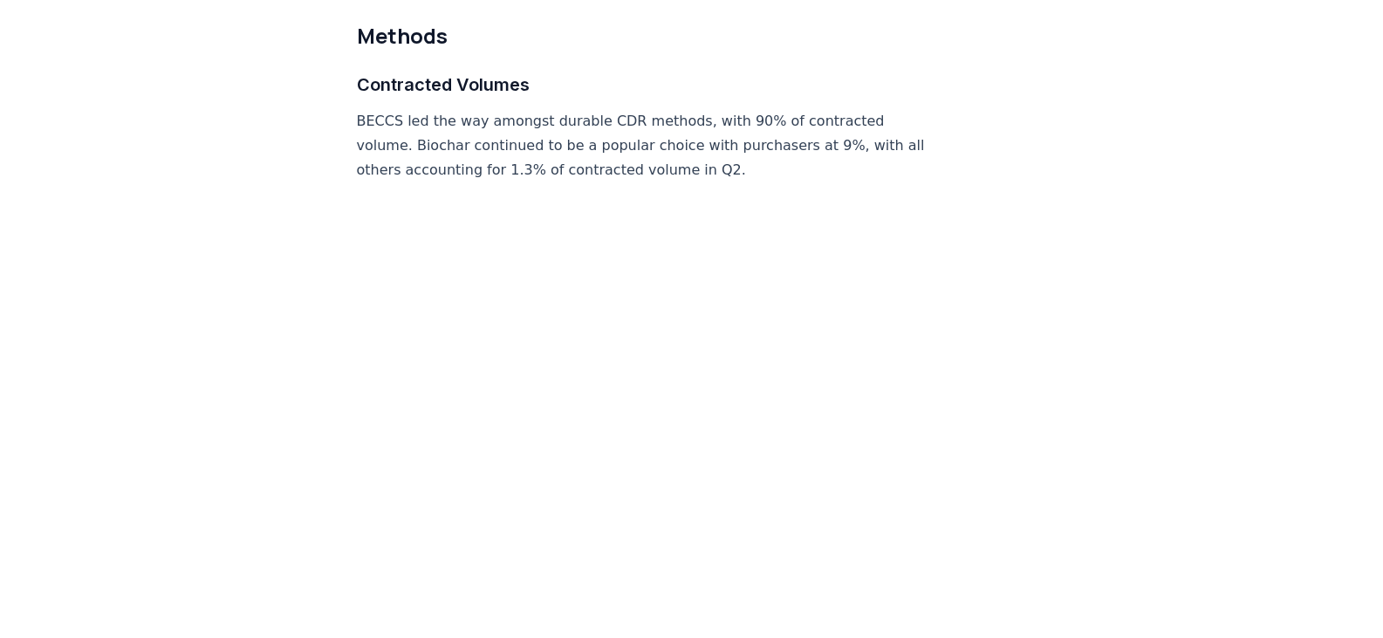
click at [680, 109] on p "BECCS led the way amongst durable CDR methods, with 90% of contracted volume. B…" at bounding box center [645, 145] width 577 height 73
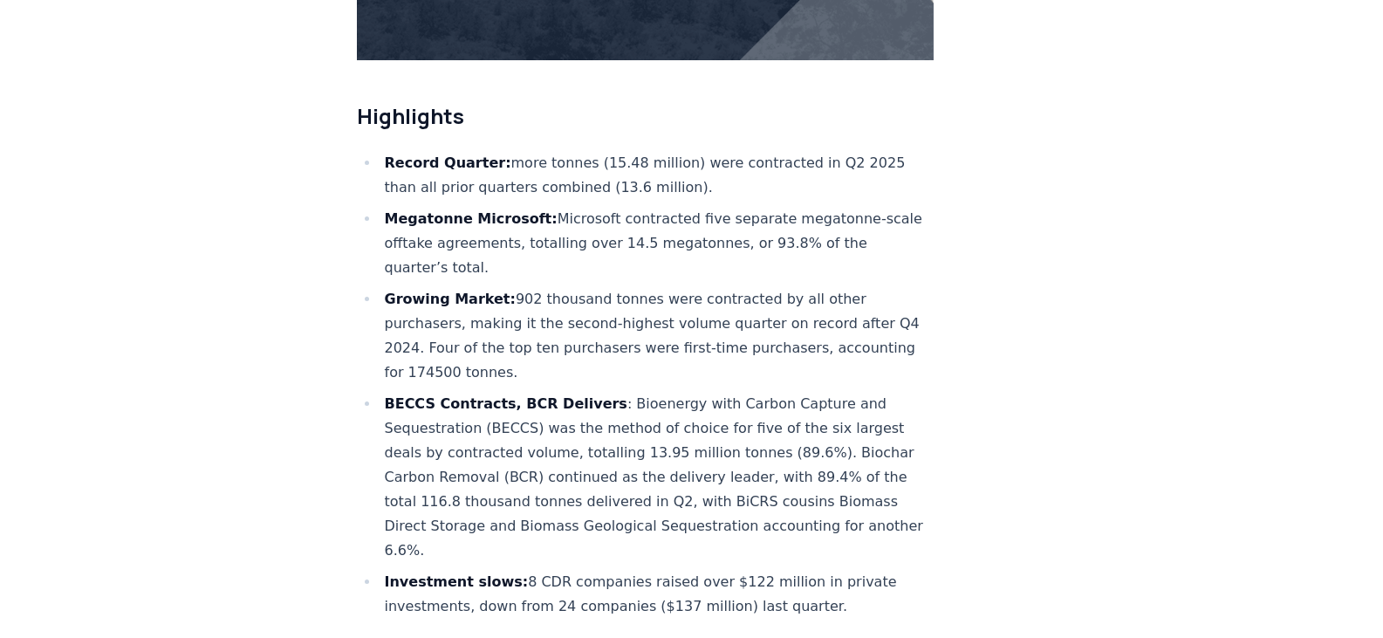
scroll to position [591, 0]
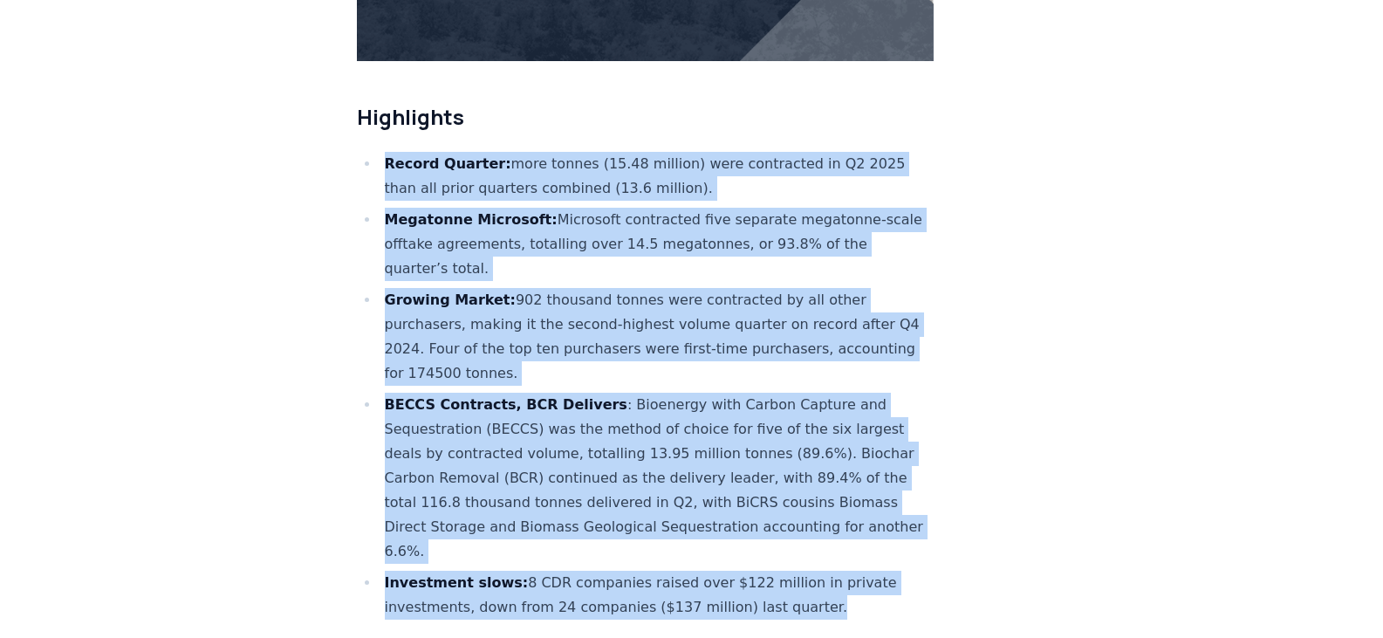
drag, startPoint x: 823, startPoint y: 547, endPoint x: 364, endPoint y: 101, distance: 640.3
click at [364, 152] on ul "Record Quarter: more tonnes (15.48 million) were contracted in Q2 2025 than all…" at bounding box center [645, 386] width 577 height 468
copy ul "Record Quarter: more tonnes (15.48 million) were contracted in Q2 2025 than all…"
click at [426, 288] on li "Growing Market: 902 thousand tonnes were contracted by all other purchasers, ma…" at bounding box center [656, 337] width 555 height 98
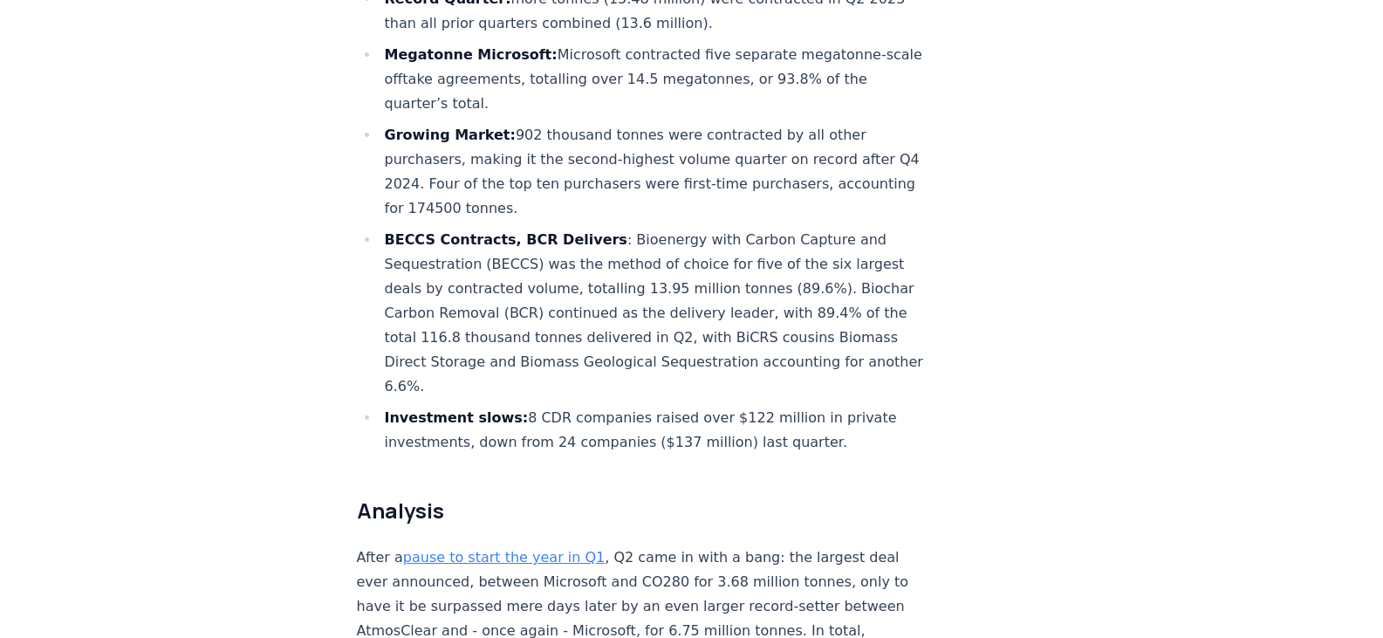
scroll to position [757, 0]
click at [689, 278] on li "BECCS Contracts, BCR Delivers : Bioenergy with Carbon Capture and Sequestration…" at bounding box center [656, 312] width 555 height 171
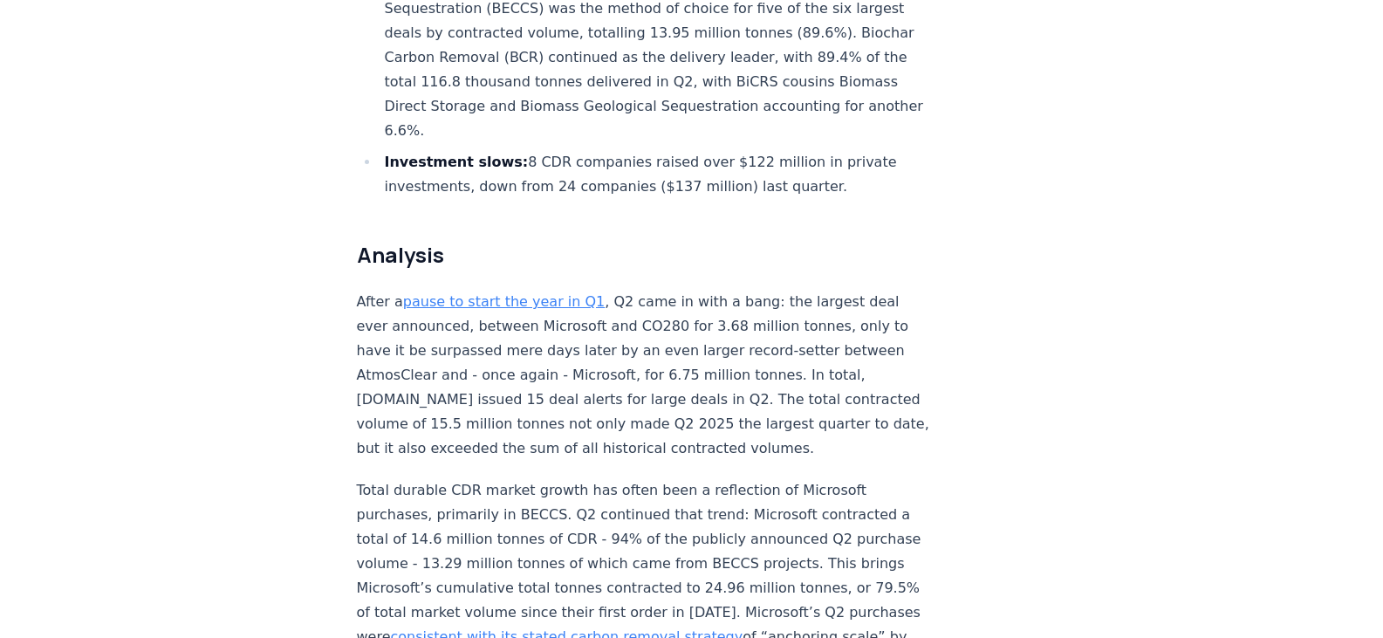
scroll to position [1013, 0]
click at [690, 356] on p "After a pause to start the year in Q1 , Q2 came in with a bang: the largest dea…" at bounding box center [645, 374] width 577 height 171
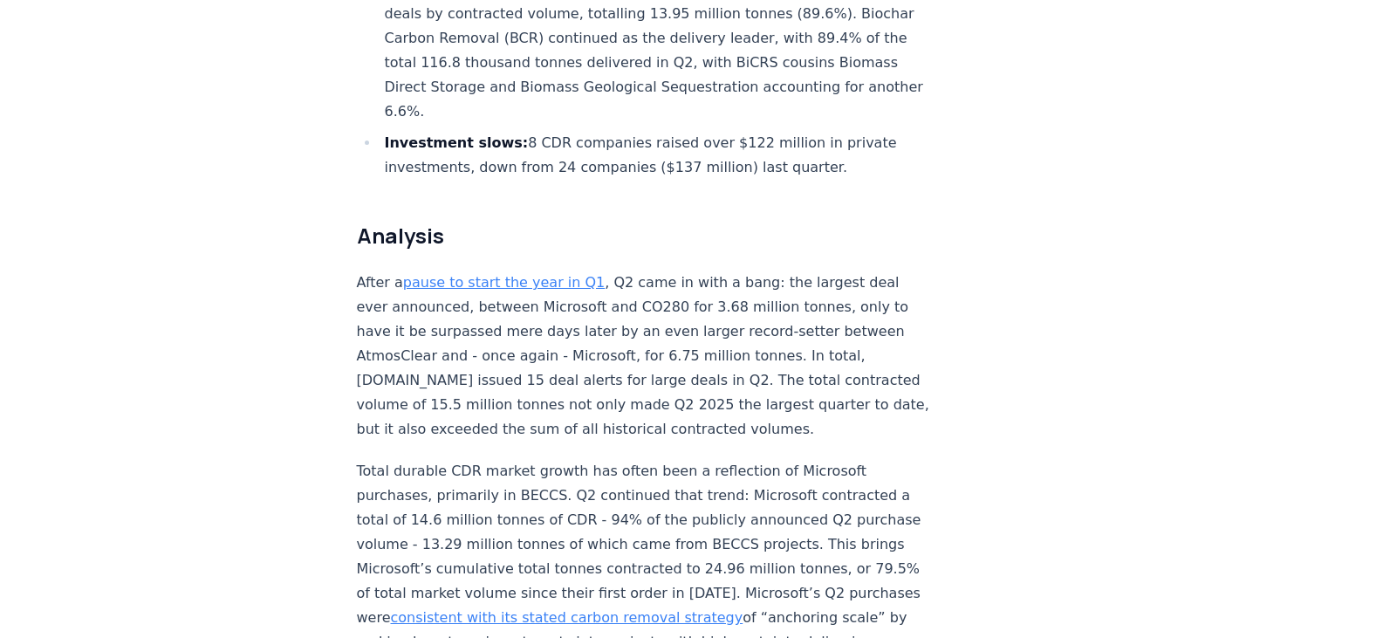
click at [564, 299] on p "After a pause to start the year in Q1 , Q2 came in with a bang: the largest dea…" at bounding box center [645, 355] width 577 height 171
click at [652, 304] on p "After a pause to start the year in Q1 , Q2 came in with a bang: the largest dea…" at bounding box center [645, 355] width 577 height 171
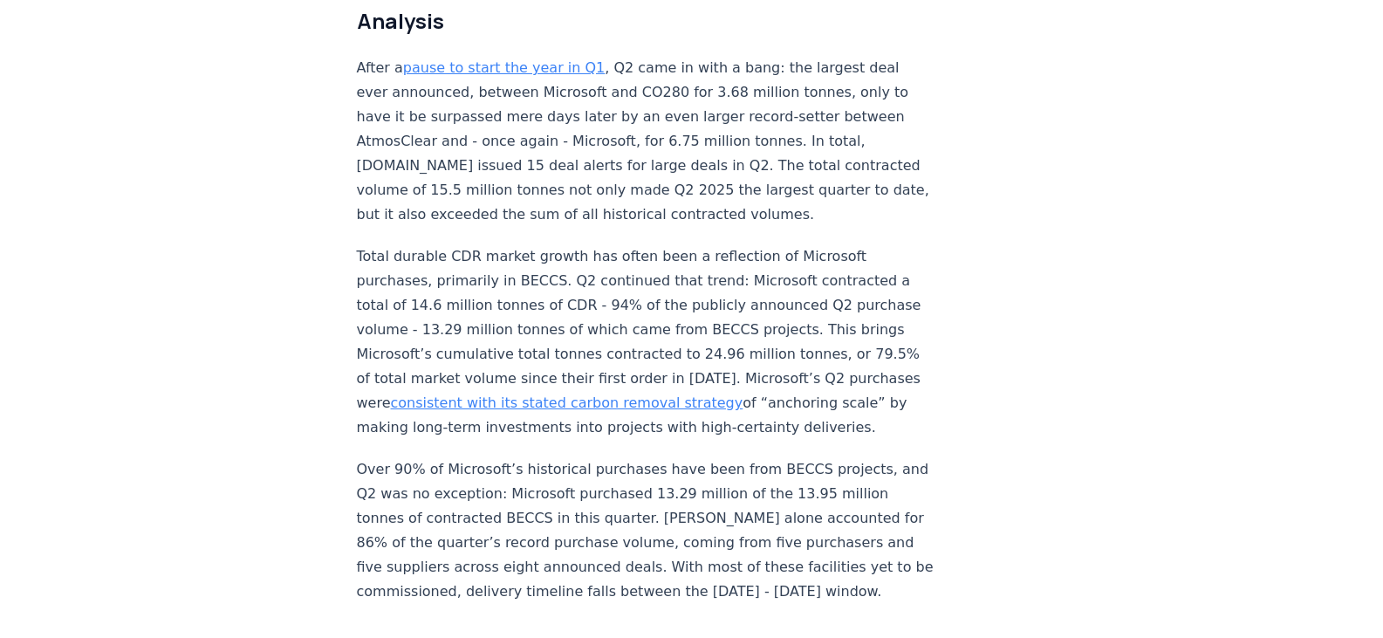
scroll to position [1297, 0]
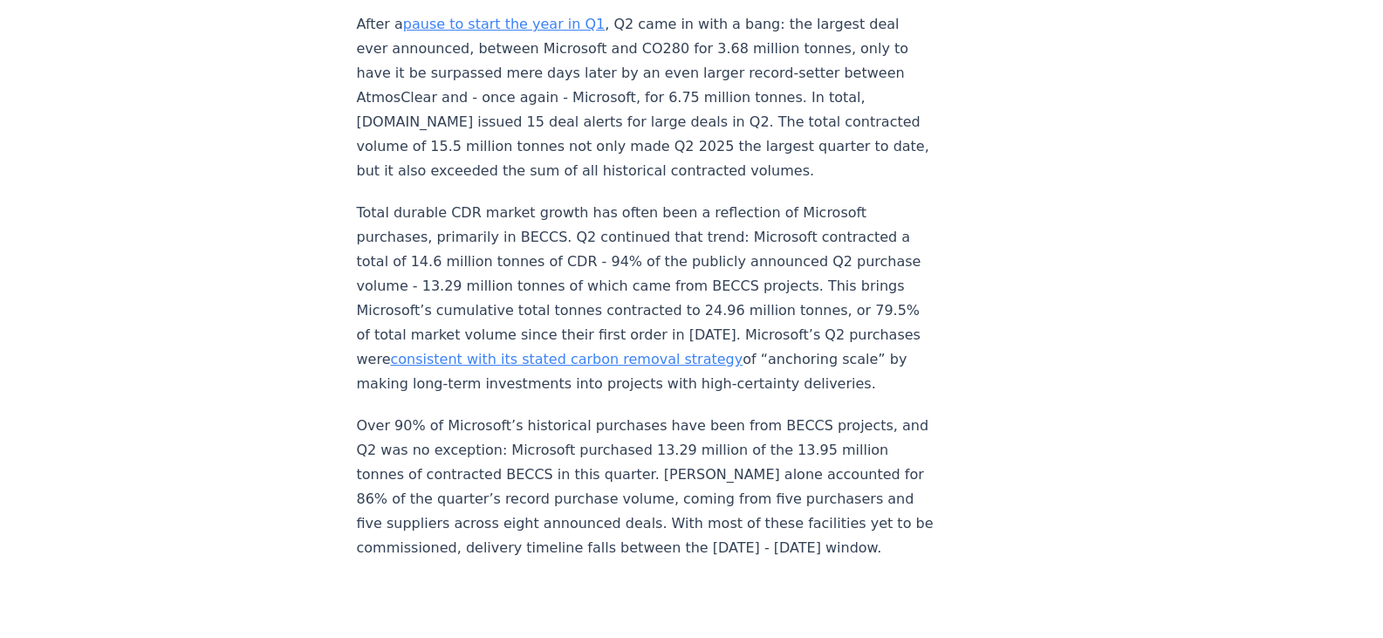
scroll to position [1288, 0]
drag, startPoint x: 525, startPoint y: 417, endPoint x: 754, endPoint y: 421, distance: 228.6
click at [754, 421] on p "Over 90% of Microsoft’s historical purchases have been from BECCS projects, and…" at bounding box center [645, 487] width 577 height 147
click at [676, 429] on p "Over 90% of Microsoft’s historical purchases have been from BECCS projects, and…" at bounding box center [645, 487] width 577 height 147
click at [687, 450] on p "Over 90% of Microsoft’s historical purchases have been from BECCS projects, and…" at bounding box center [645, 487] width 577 height 147
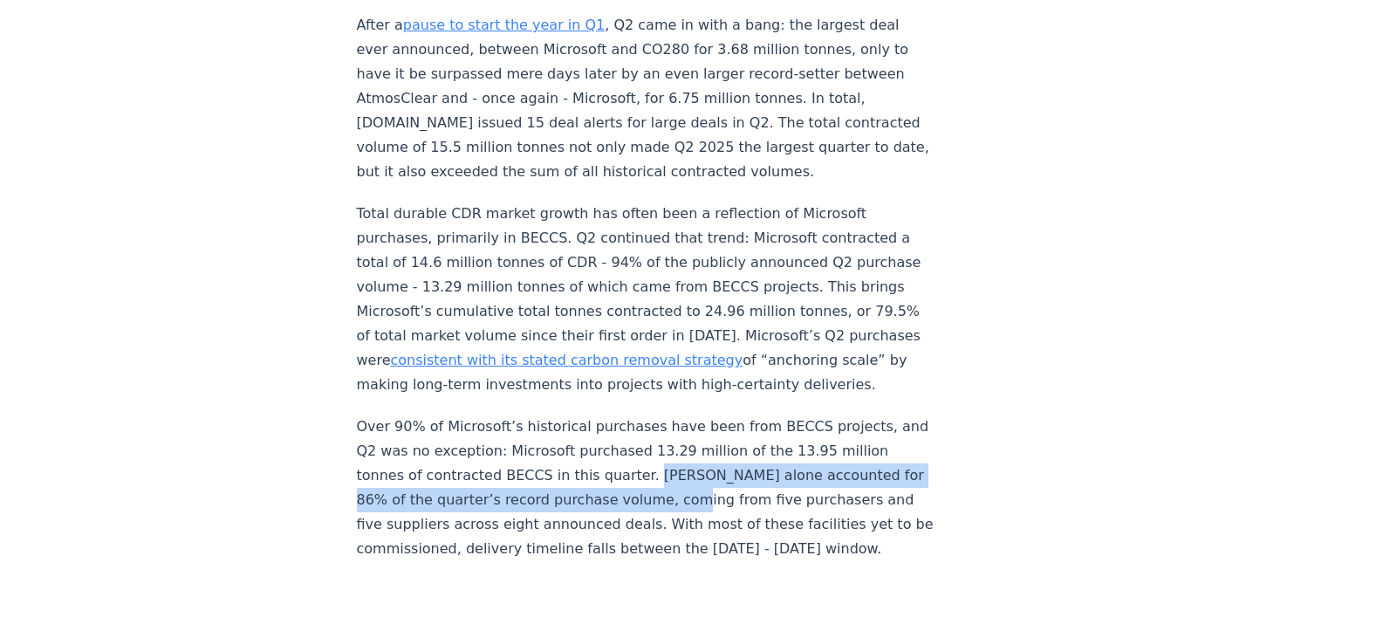
drag, startPoint x: 682, startPoint y: 449, endPoint x: 728, endPoint y: 466, distance: 49.1
click at [728, 466] on p "Over 90% of Microsoft’s historical purchases have been from BECCS projects, and…" at bounding box center [645, 487] width 577 height 147
click at [714, 461] on p "Over 90% of Microsoft’s historical purchases have been from BECCS projects, and…" at bounding box center [645, 487] width 577 height 147
drag, startPoint x: 763, startPoint y: 443, endPoint x: 639, endPoint y: 465, distance: 125.8
click at [639, 465] on p "Over 90% of Microsoft’s historical purchases have been from BECCS projects, and…" at bounding box center [645, 487] width 577 height 147
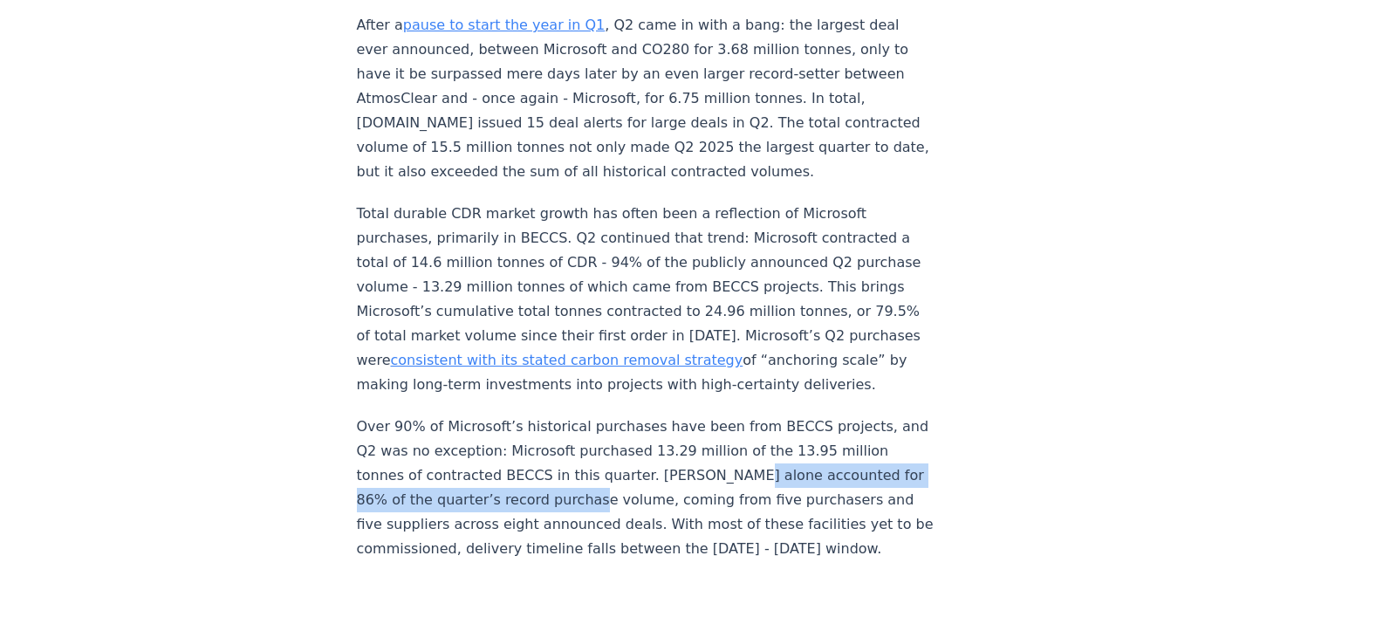
copy p "accounted for 86% of the quarter’s record purchase volume"
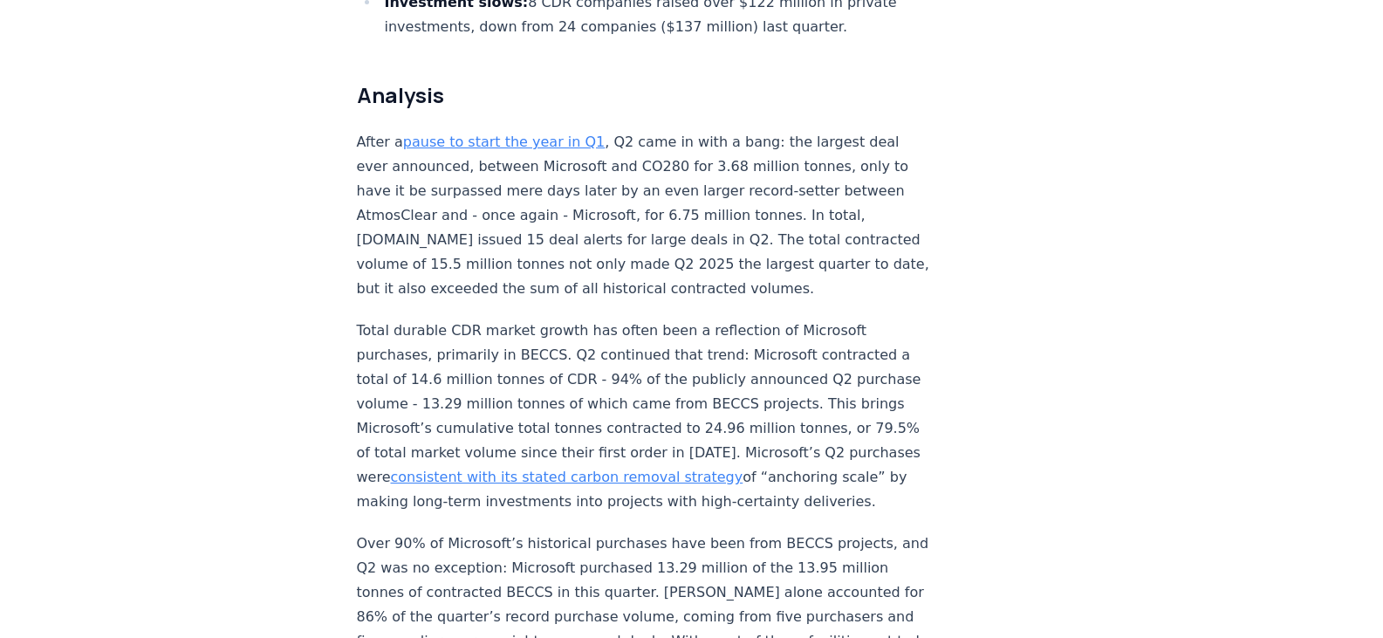
scroll to position [1168, 0]
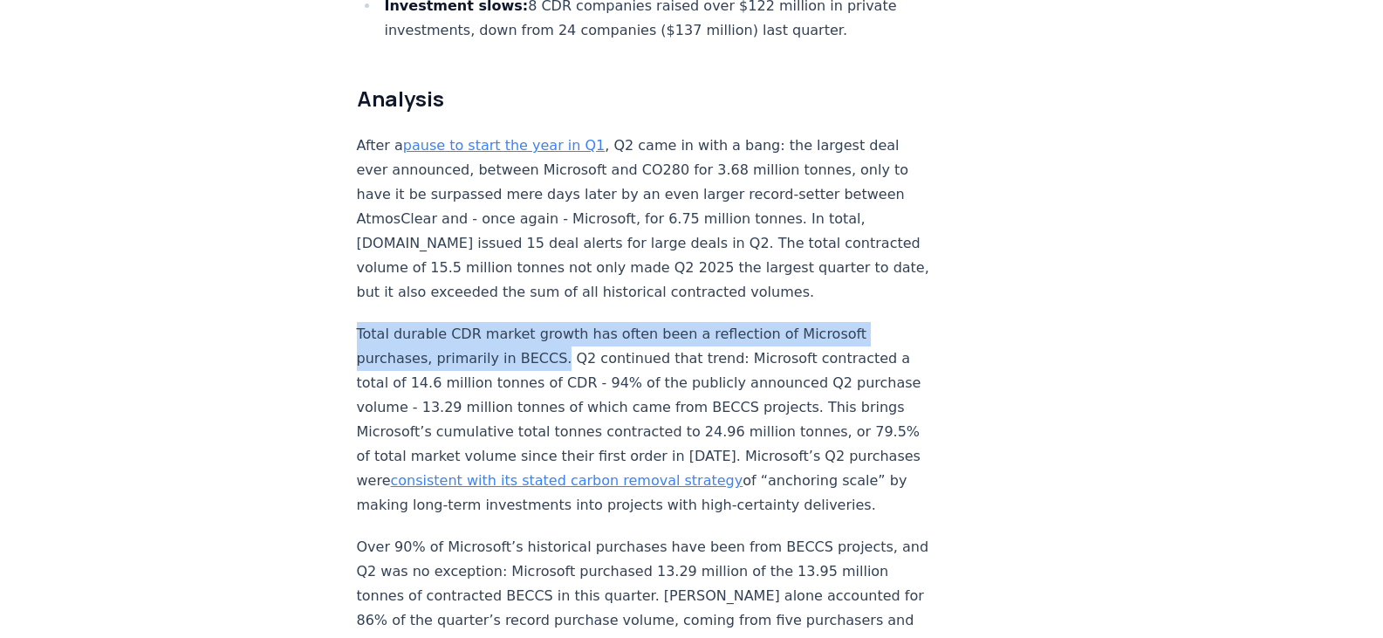
drag, startPoint x: 346, startPoint y: 273, endPoint x: 546, endPoint y: 300, distance: 201.6
copy p "Total durable CDR market growth has often been a reflection of Microsoft purcha…"
click at [537, 322] on p "Total durable CDR market growth has often been a reflection of Microsoft purcha…" at bounding box center [645, 419] width 577 height 195
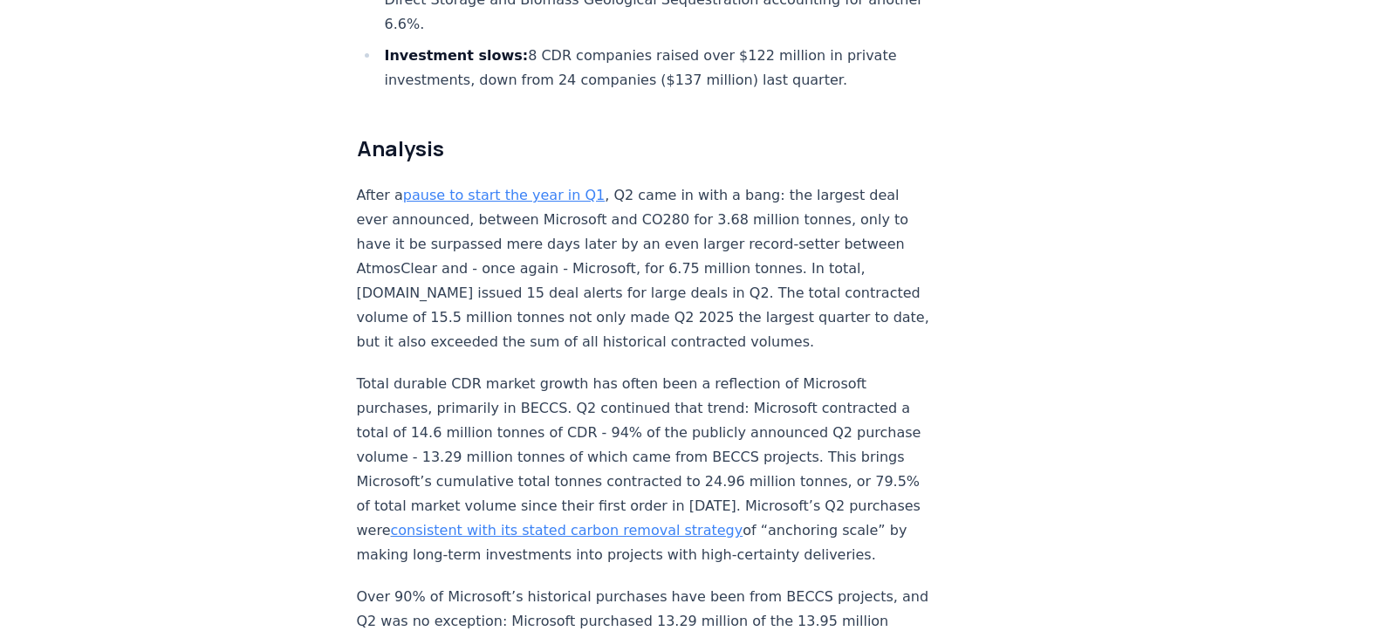
scroll to position [1467, 0]
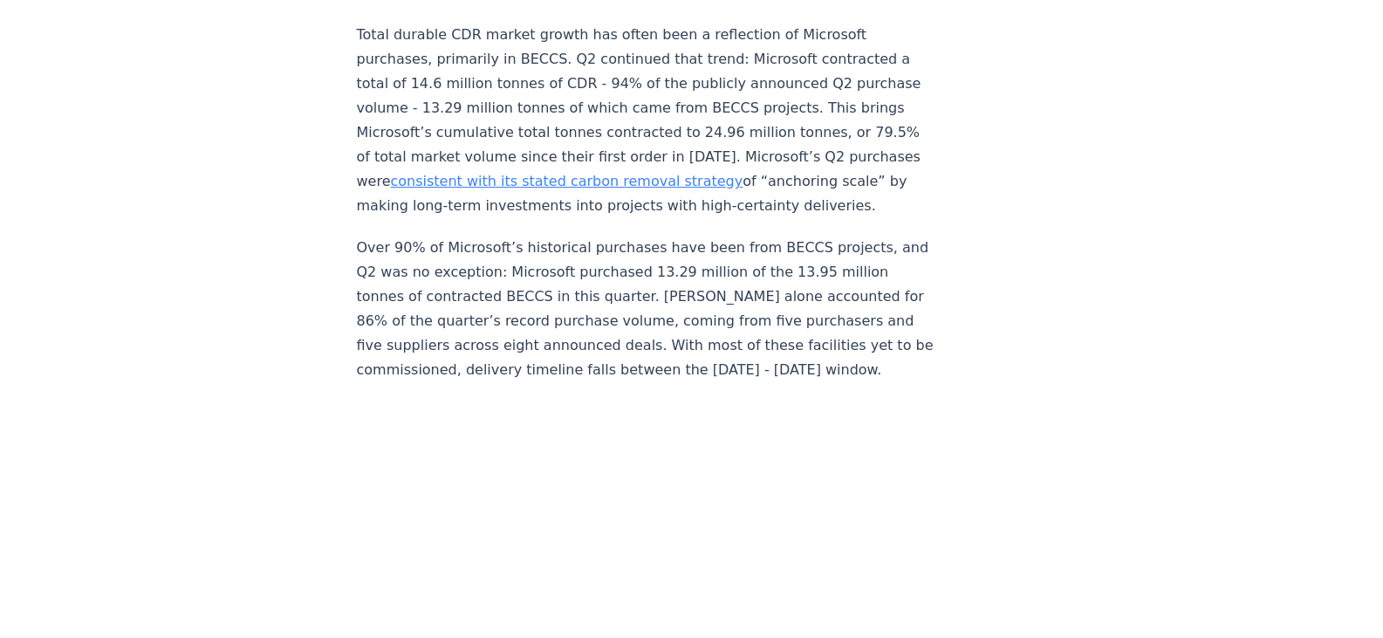
click at [579, 286] on p "Over 90% of Microsoft’s historical purchases have been from BECCS projects, and…" at bounding box center [645, 309] width 577 height 147
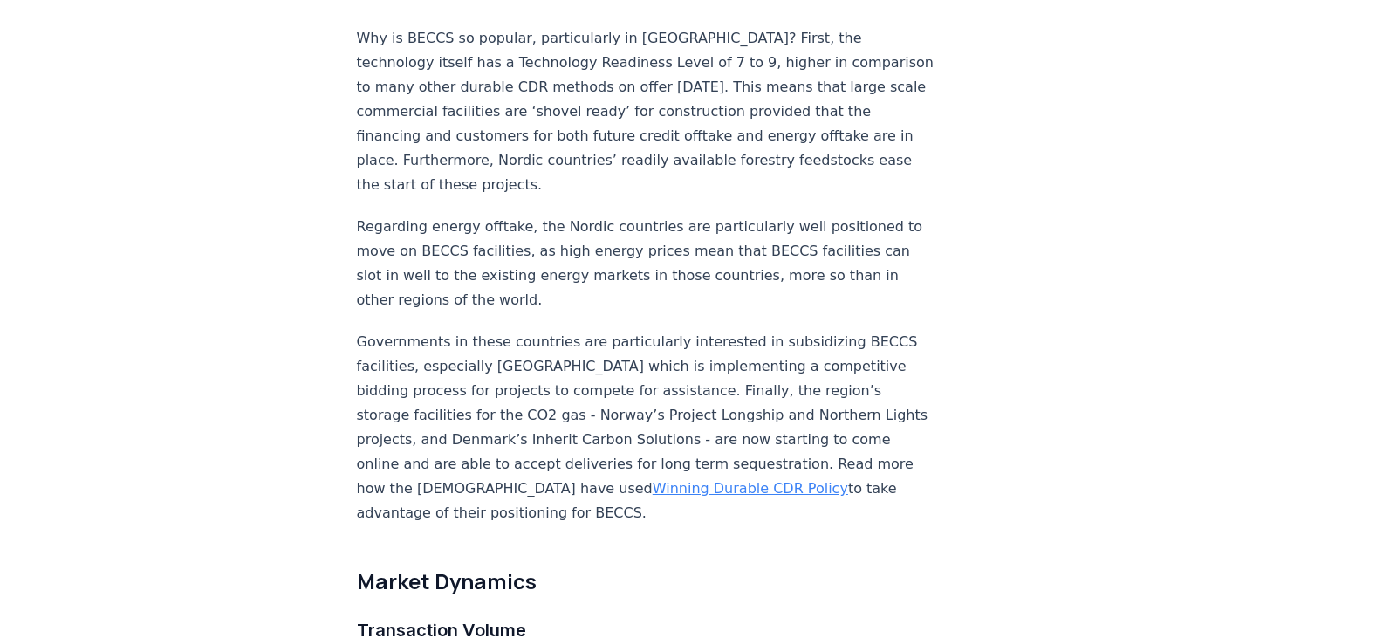
scroll to position [2165, 0]
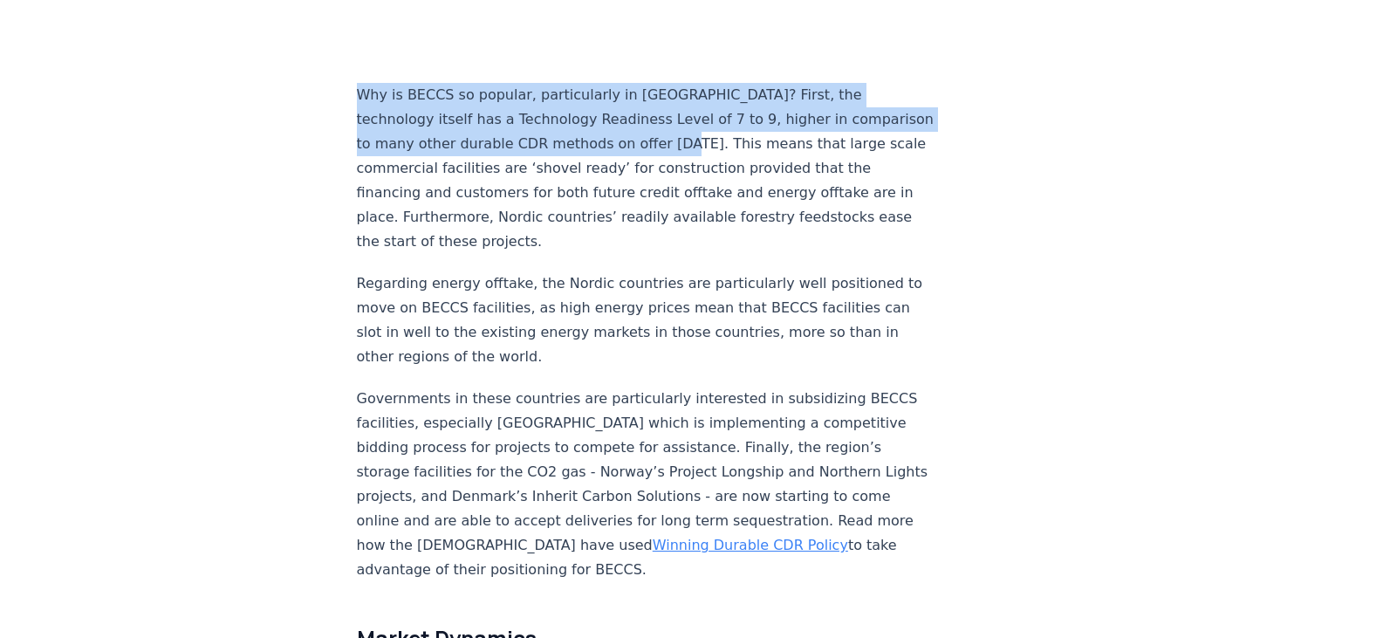
drag, startPoint x: 330, startPoint y: 68, endPoint x: 651, endPoint y: 123, distance: 325.7
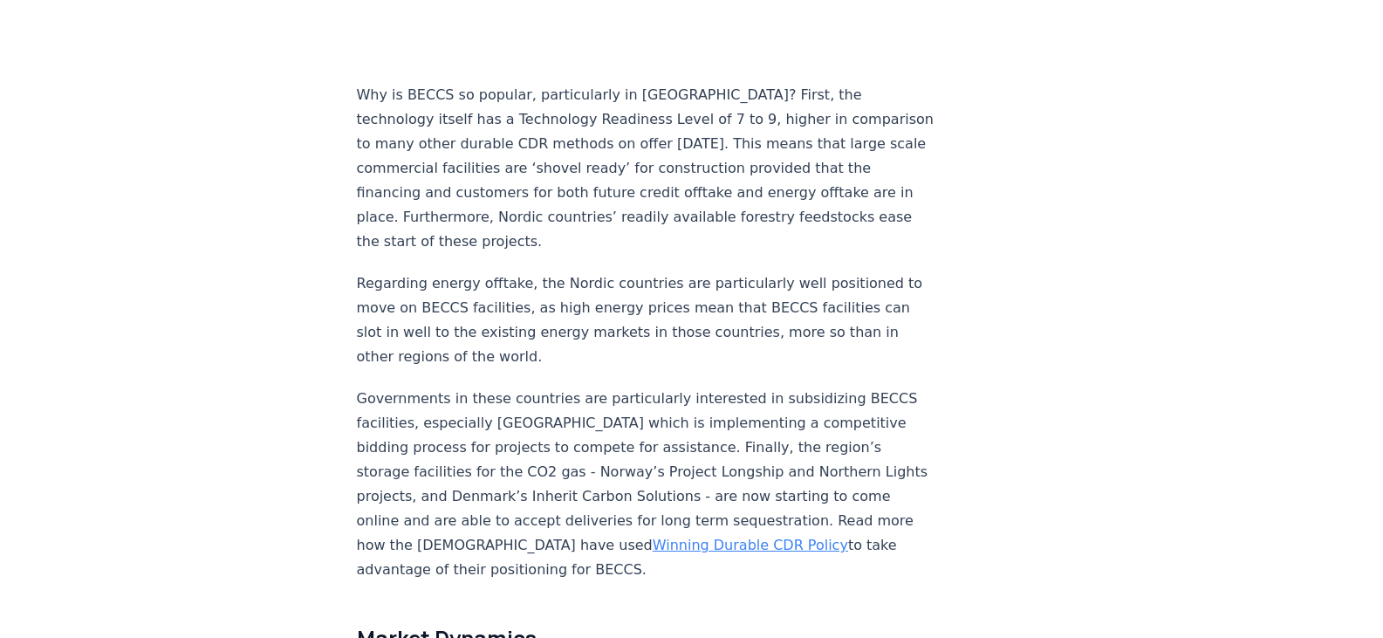
click at [441, 180] on p "Why is BECCS so popular, particularly in [GEOGRAPHIC_DATA]? First, the technolo…" at bounding box center [645, 168] width 577 height 171
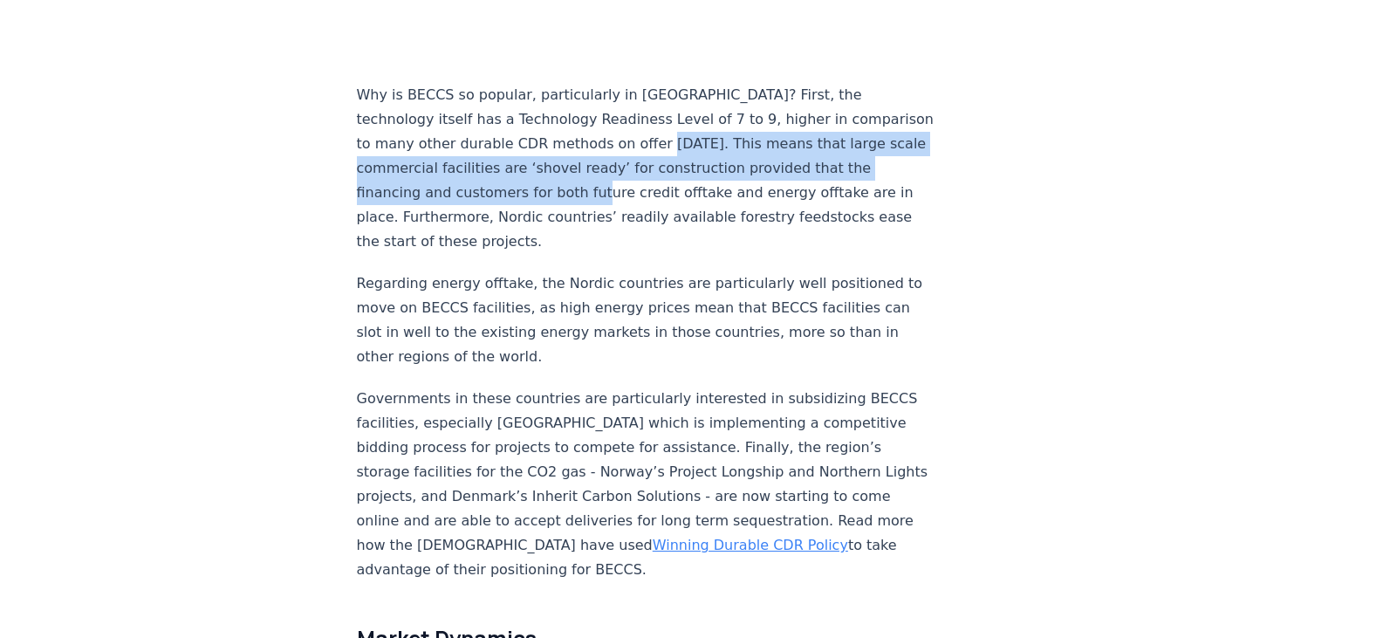
drag, startPoint x: 631, startPoint y: 113, endPoint x: 629, endPoint y: 161, distance: 47.1
click at [629, 161] on p "Why is BECCS so popular, particularly in [GEOGRAPHIC_DATA]? First, the technolo…" at bounding box center [645, 168] width 577 height 171
click at [607, 163] on p "Why is BECCS so popular, particularly in [GEOGRAPHIC_DATA]? First, the technolo…" at bounding box center [645, 168] width 577 height 171
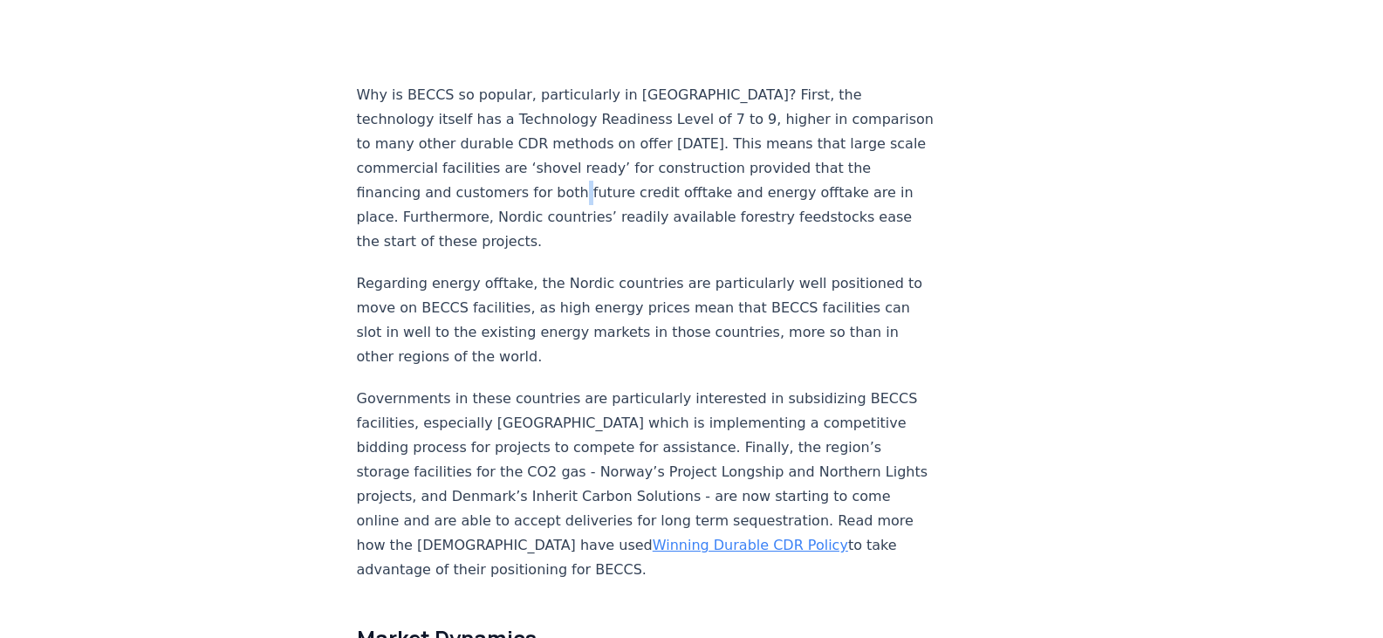
click at [607, 163] on p "Why is BECCS so popular, particularly in [GEOGRAPHIC_DATA]? First, the technolo…" at bounding box center [645, 168] width 577 height 171
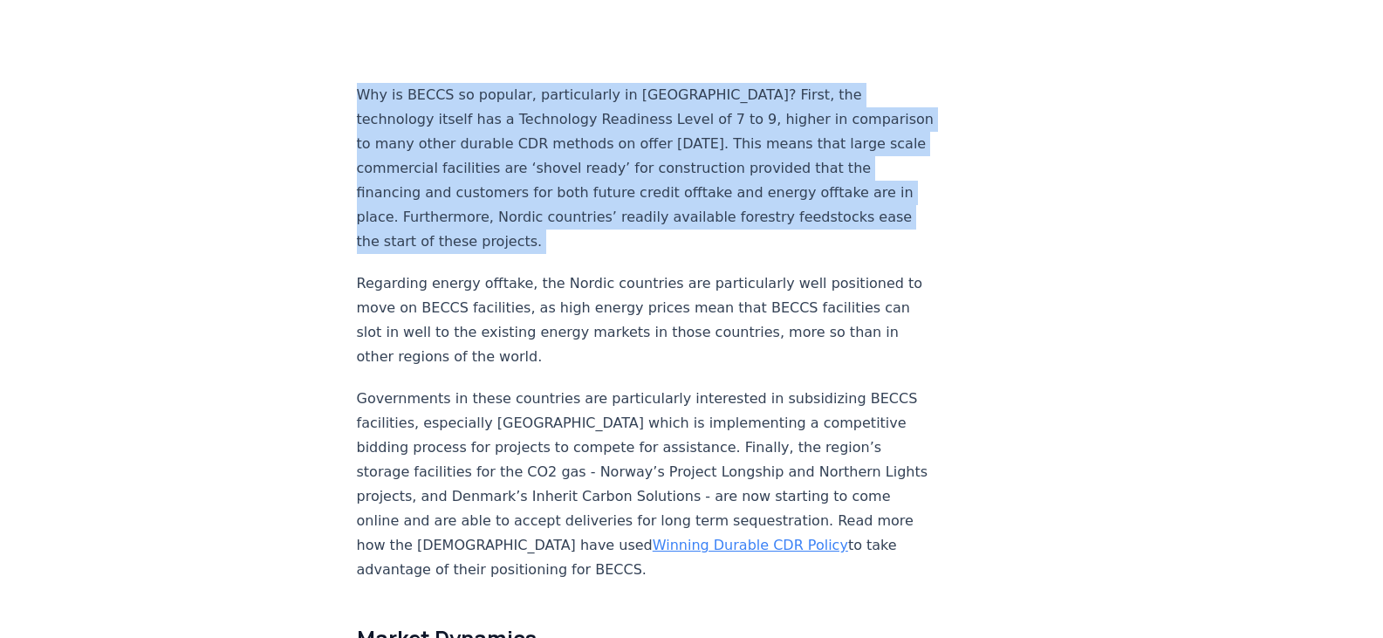
click at [607, 163] on p "Why is BECCS so popular, particularly in [GEOGRAPHIC_DATA]? First, the technolo…" at bounding box center [645, 168] width 577 height 171
click at [744, 121] on p "Why is BECCS so popular, particularly in [GEOGRAPHIC_DATA]? First, the technolo…" at bounding box center [645, 168] width 577 height 171
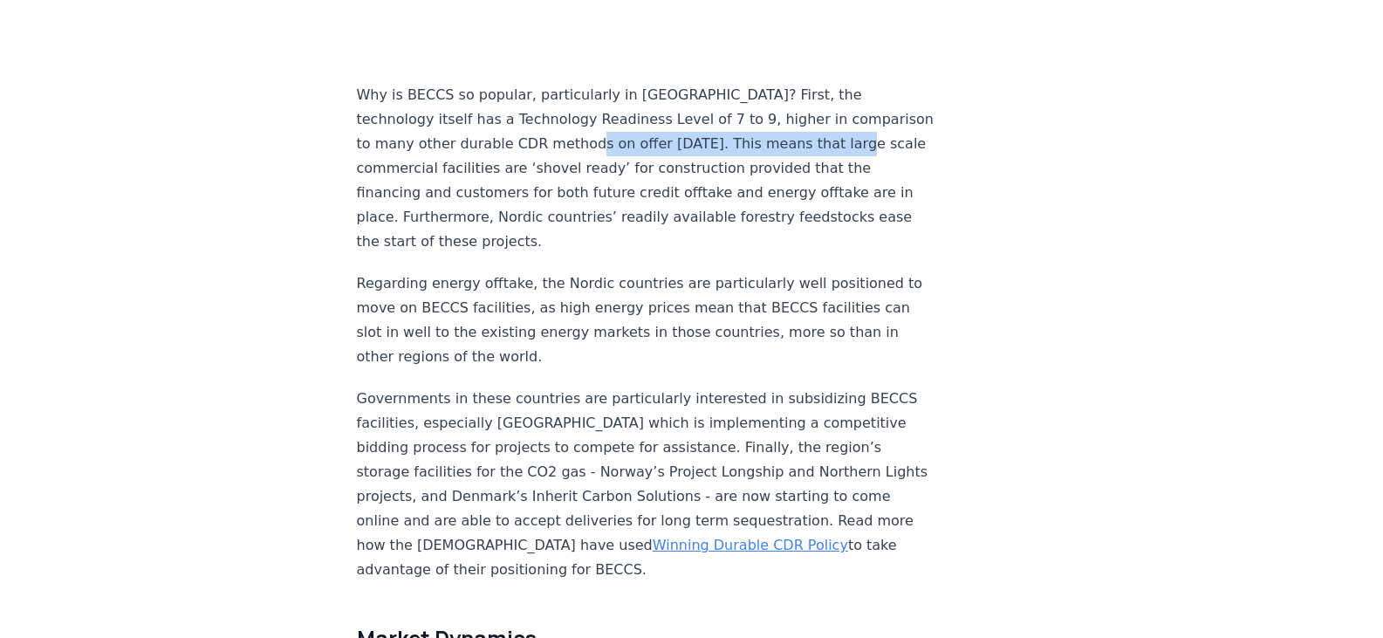
drag, startPoint x: 569, startPoint y: 120, endPoint x: 830, endPoint y: 115, distance: 260.9
click at [830, 115] on p "Why is BECCS so popular, particularly in [GEOGRAPHIC_DATA]? First, the technolo…" at bounding box center [645, 168] width 577 height 171
click at [619, 162] on p "Why is BECCS so popular, particularly in [GEOGRAPHIC_DATA]? First, the technolo…" at bounding box center [645, 168] width 577 height 171
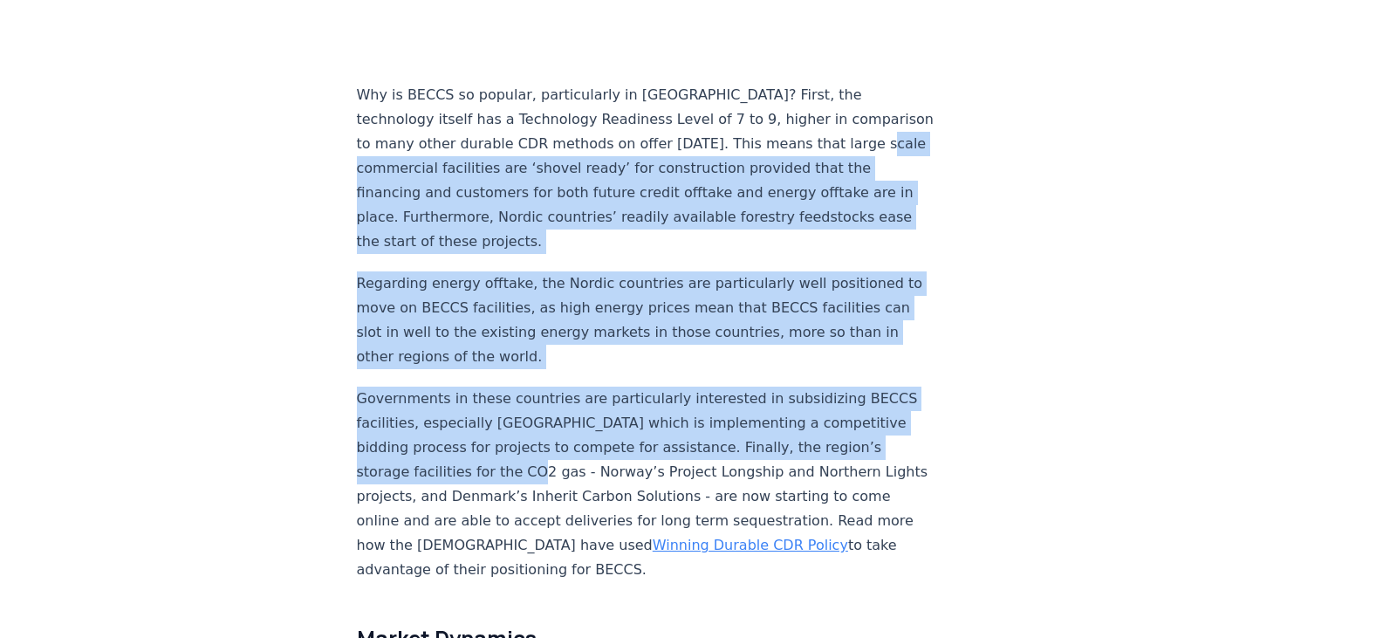
drag, startPoint x: 372, startPoint y: 142, endPoint x: 559, endPoint y: 439, distance: 350.4
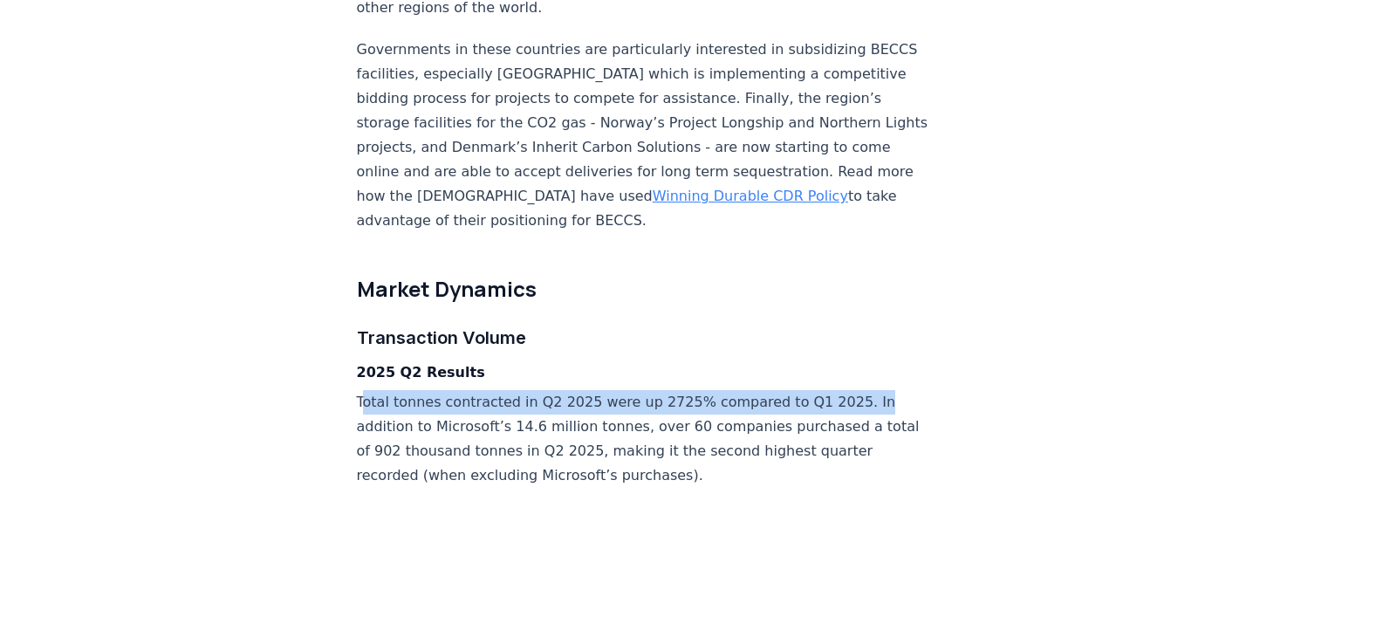
drag, startPoint x: 364, startPoint y: 362, endPoint x: 831, endPoint y: 380, distance: 467.9
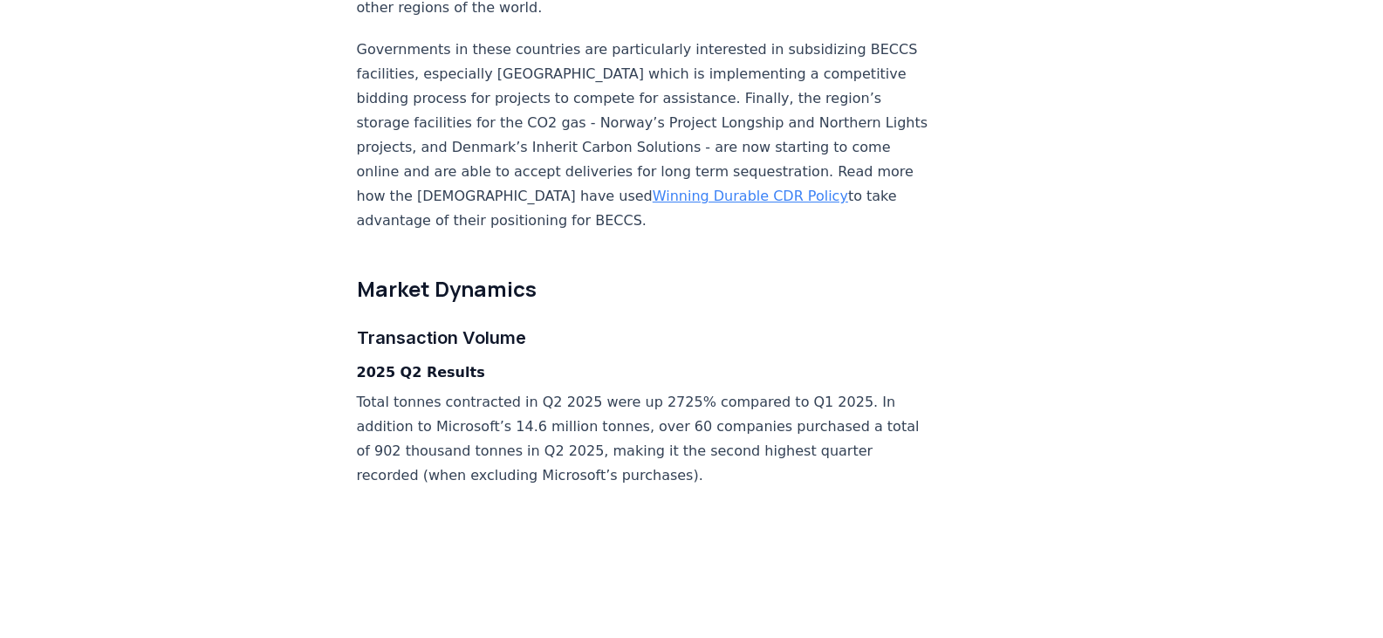
drag, startPoint x: 739, startPoint y: 386, endPoint x: 549, endPoint y: 380, distance: 190.2
click at [730, 390] on p "Total tonnes contracted in Q2 2025 were up 2725% compared to Q1 2025. In additi…" at bounding box center [645, 439] width 577 height 98
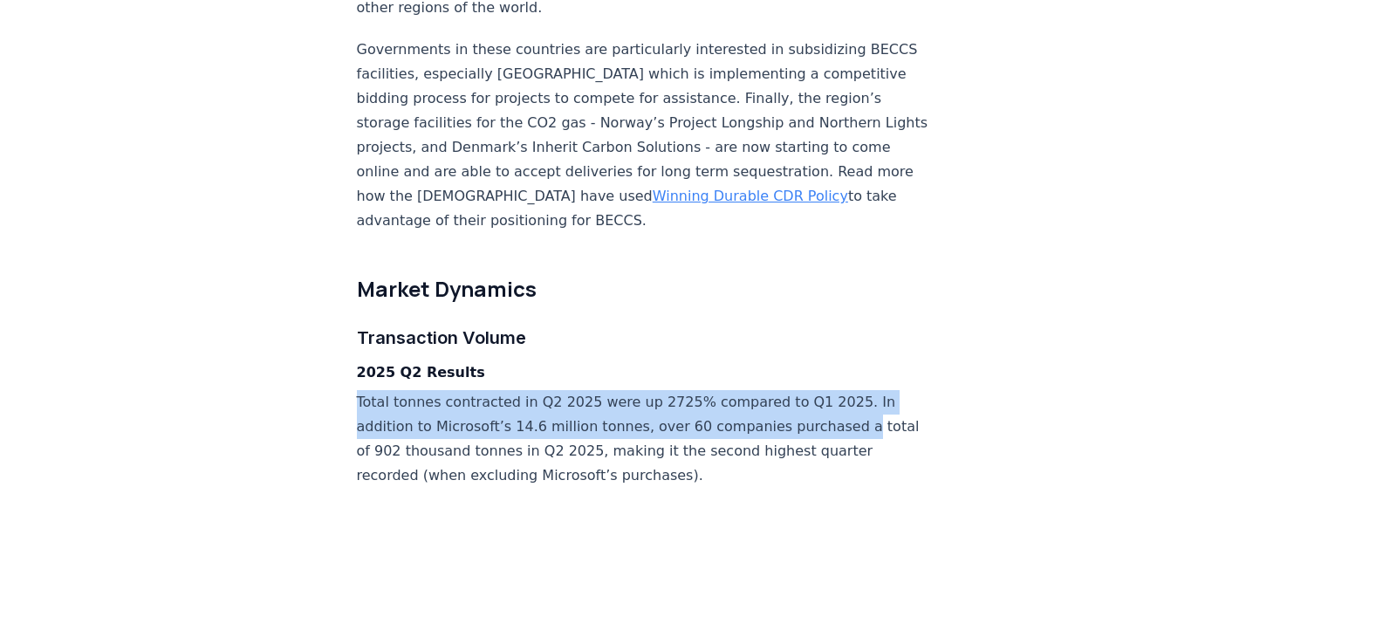
drag, startPoint x: 350, startPoint y: 366, endPoint x: 732, endPoint y: 393, distance: 383.0
click at [512, 393] on p "Total tonnes contracted in Q2 2025 were up 2725% compared to Q1 2025. In additi…" at bounding box center [645, 439] width 577 height 98
click at [359, 390] on p "Total tonnes contracted in Q2 2025 were up 2725% compared to Q1 2025. In additi…" at bounding box center [645, 439] width 577 height 98
drag, startPoint x: 359, startPoint y: 380, endPoint x: 839, endPoint y: 389, distance: 480.7
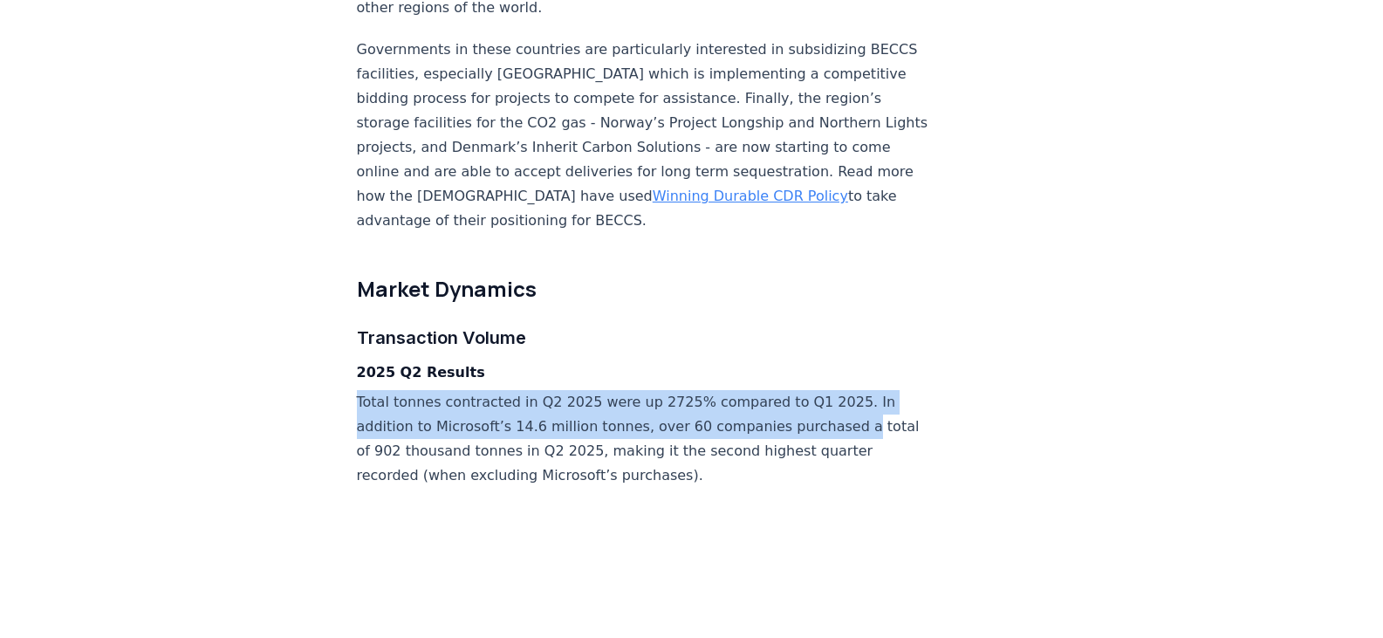
click at [839, 390] on p "Total tonnes contracted in Q2 2025 were up 2725% compared to Q1 2025. In additi…" at bounding box center [645, 439] width 577 height 98
click at [666, 390] on p "Total tonnes contracted in Q2 2025 were up 2725% compared to Q1 2025. In additi…" at bounding box center [645, 439] width 577 height 98
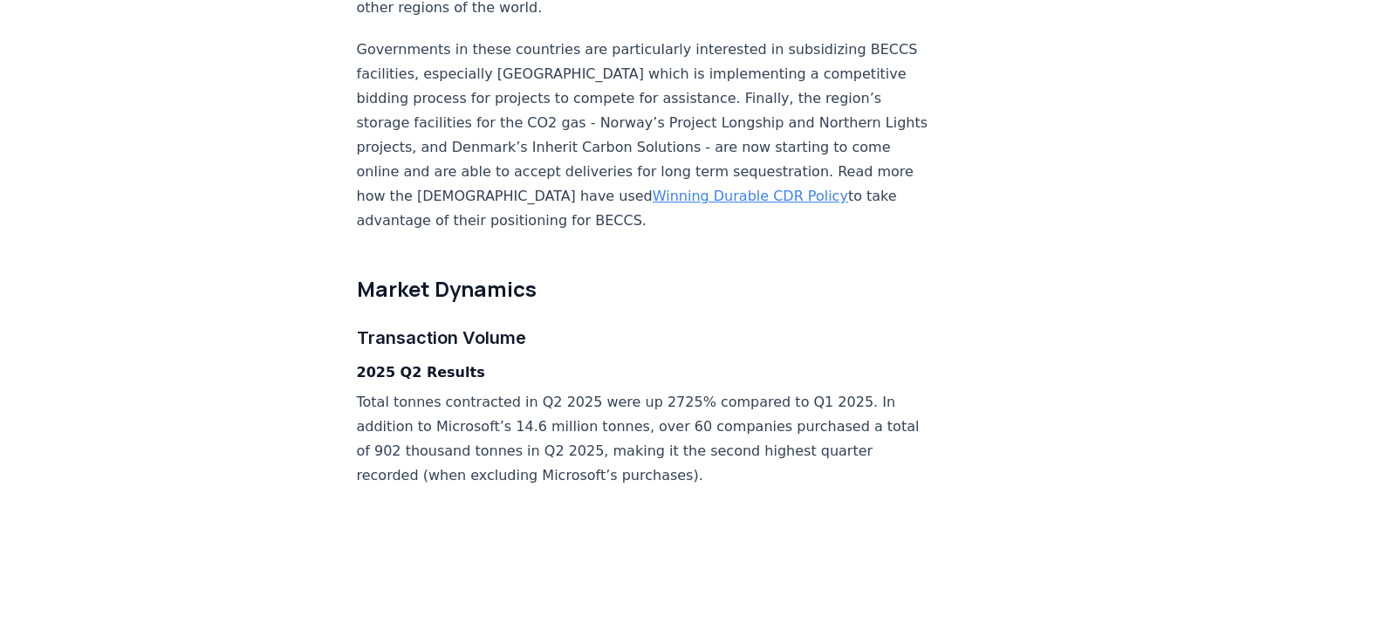
scroll to position [2688, 0]
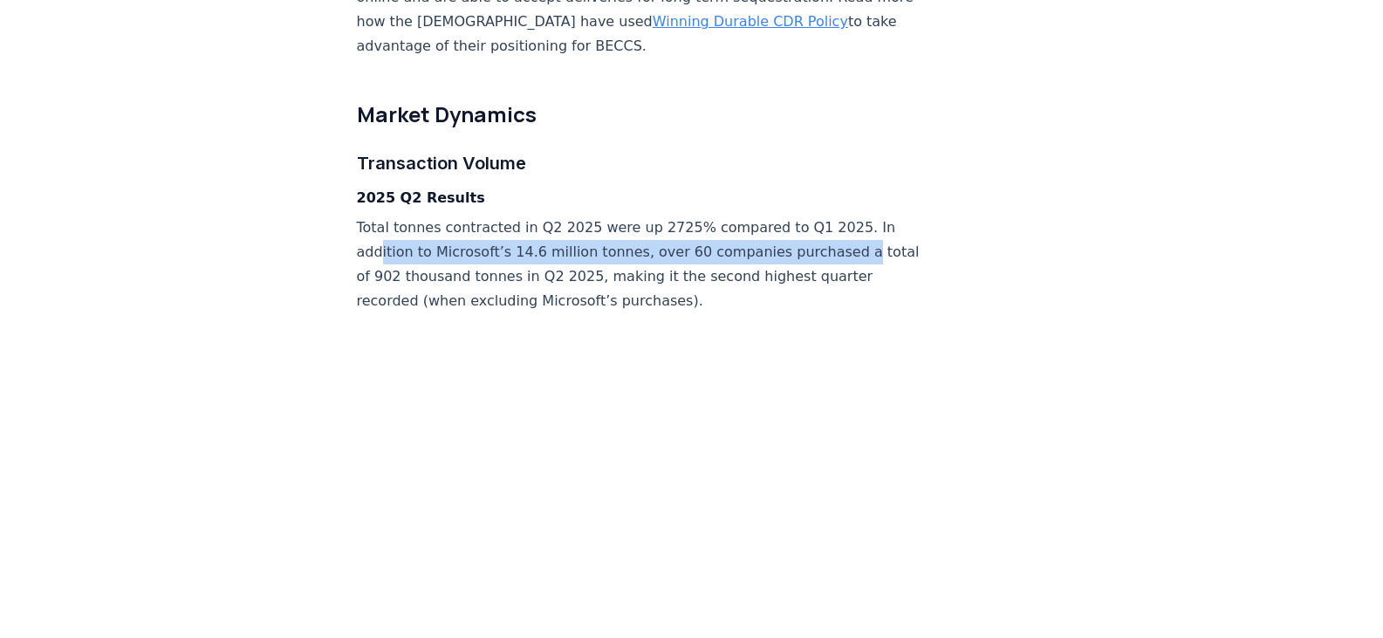
drag, startPoint x: 379, startPoint y: 219, endPoint x: 882, endPoint y: 230, distance: 503.4
click at [809, 230] on p "Total tonnes contracted in Q2 2025 were up 2725% compared to Q1 2025. In additi…" at bounding box center [645, 264] width 577 height 98
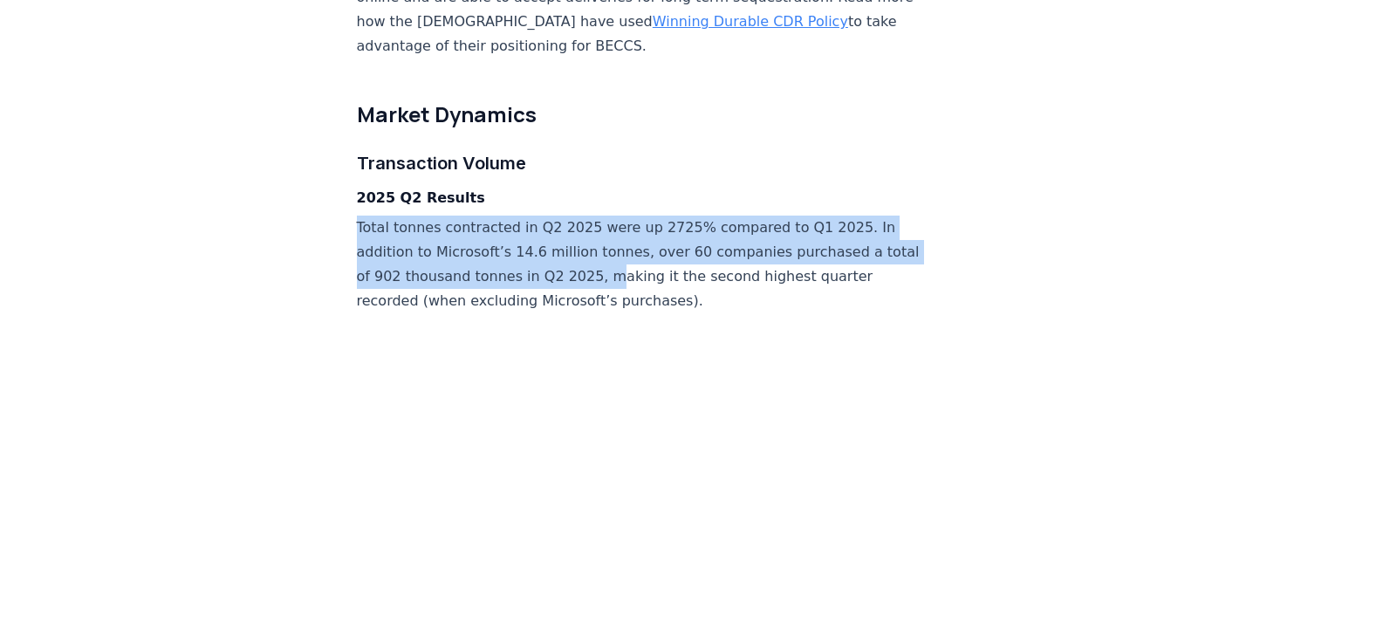
drag, startPoint x: 351, startPoint y: 206, endPoint x: 636, endPoint y: 255, distance: 289.4
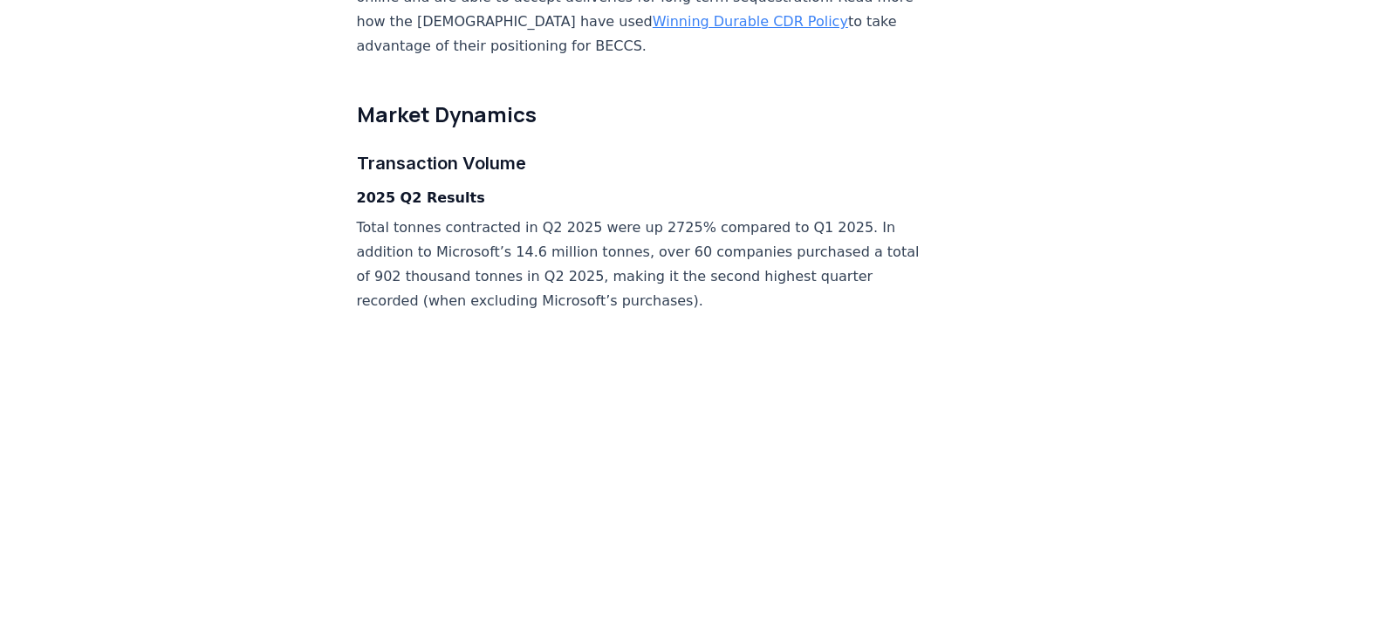
click at [725, 251] on p "Total tonnes contracted in Q2 2025 were up 2725% compared to Q1 2025. In additi…" at bounding box center [645, 264] width 577 height 98
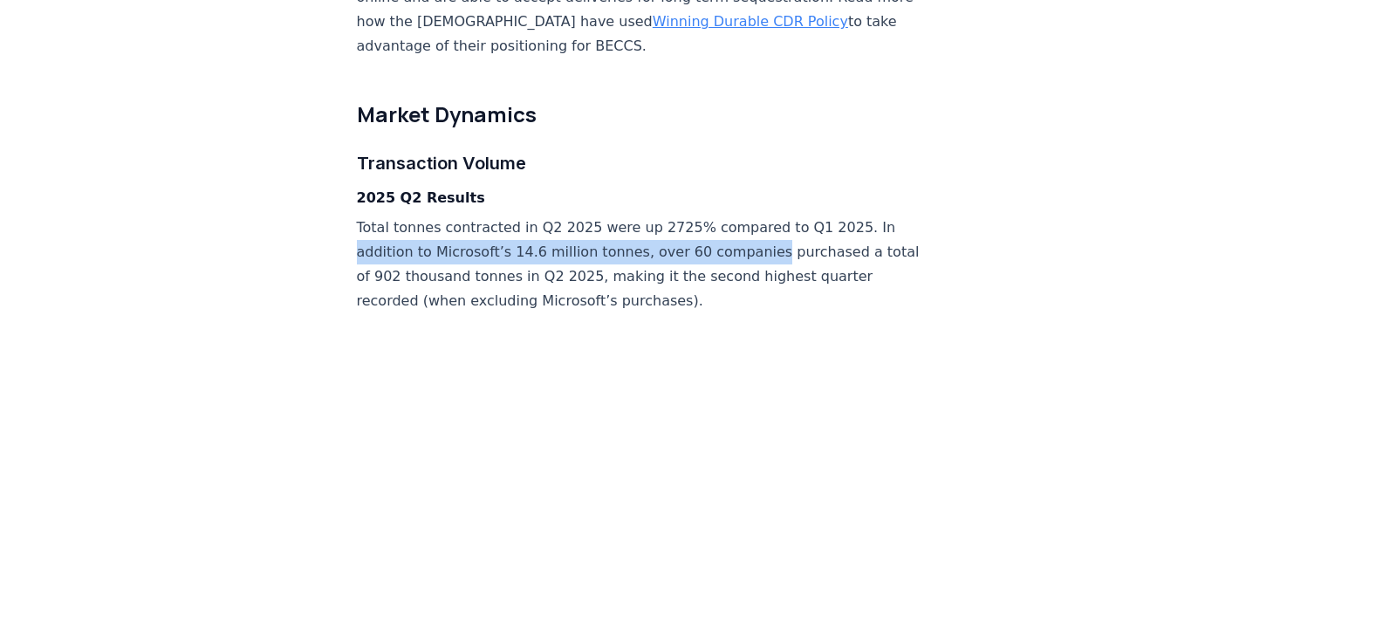
drag, startPoint x: 342, startPoint y: 216, endPoint x: 737, endPoint y: 215, distance: 395.2
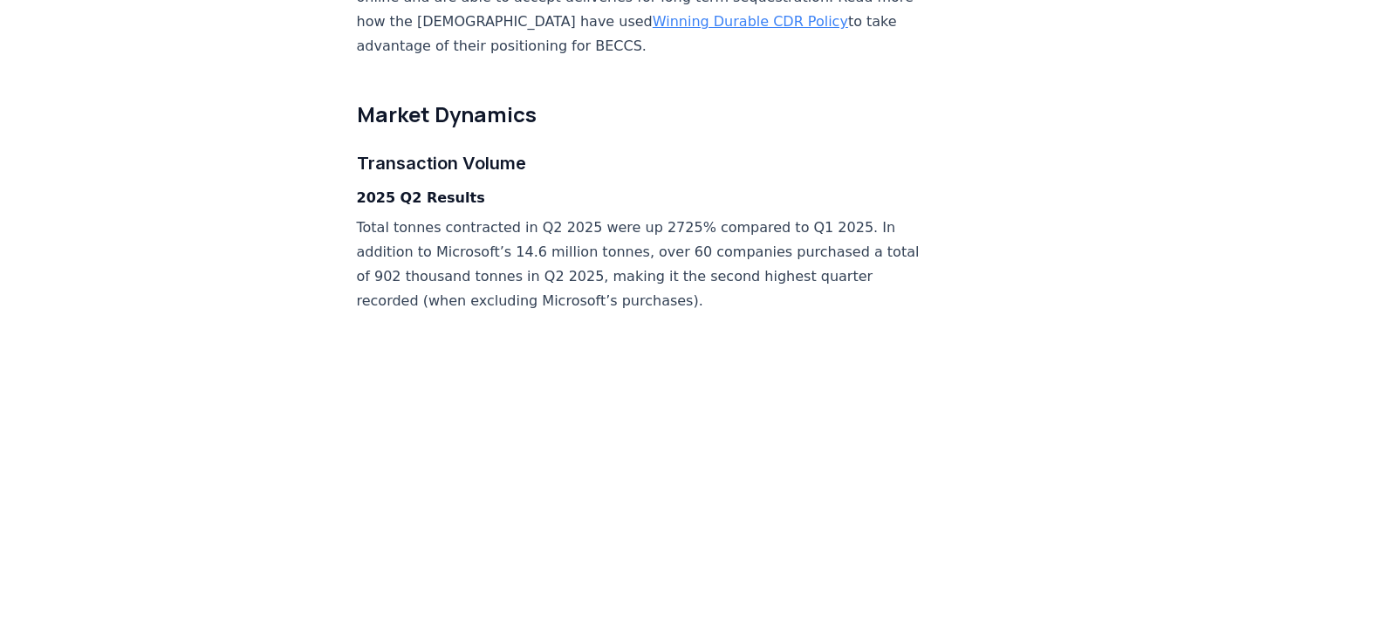
click at [543, 236] on p "Total tonnes contracted in Q2 2025 were up 2725% compared to Q1 2025. In additi…" at bounding box center [645, 264] width 577 height 98
click at [578, 242] on p "Total tonnes contracted in Q2 2025 were up 2725% compared to Q1 2025. In additi…" at bounding box center [645, 264] width 577 height 98
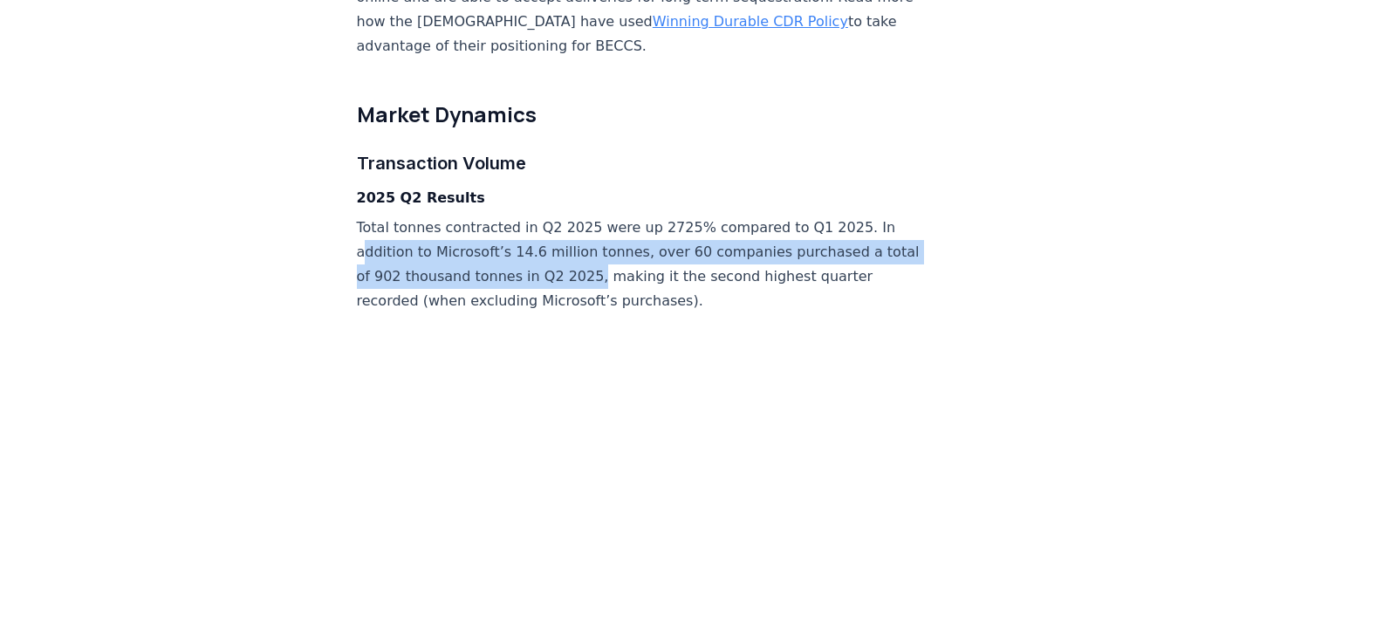
drag, startPoint x: 364, startPoint y: 214, endPoint x: 616, endPoint y: 238, distance: 253.3
click at [616, 238] on p "Total tonnes contracted in Q2 2025 were up 2725% compared to Q1 2025. In additi…" at bounding box center [645, 264] width 577 height 98
click at [541, 256] on p "Total tonnes contracted in Q2 2025 were up 2725% compared to Q1 2025. In additi…" at bounding box center [645, 264] width 577 height 98
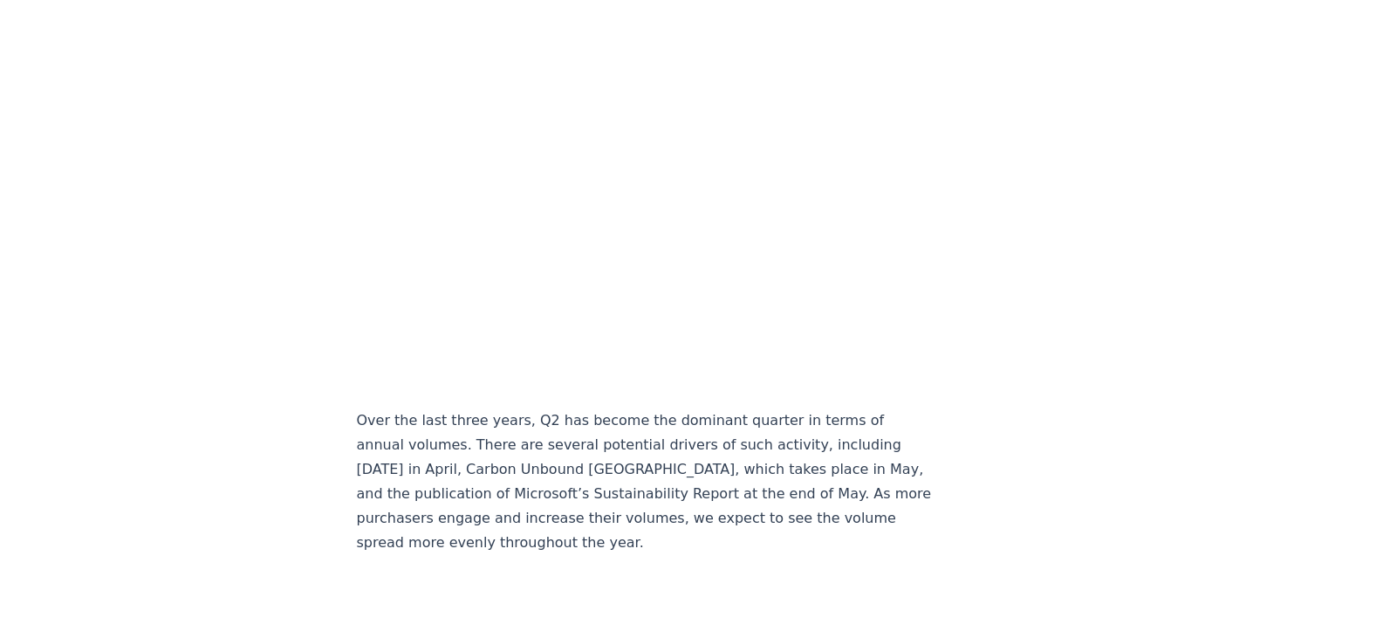
scroll to position [3037, 0]
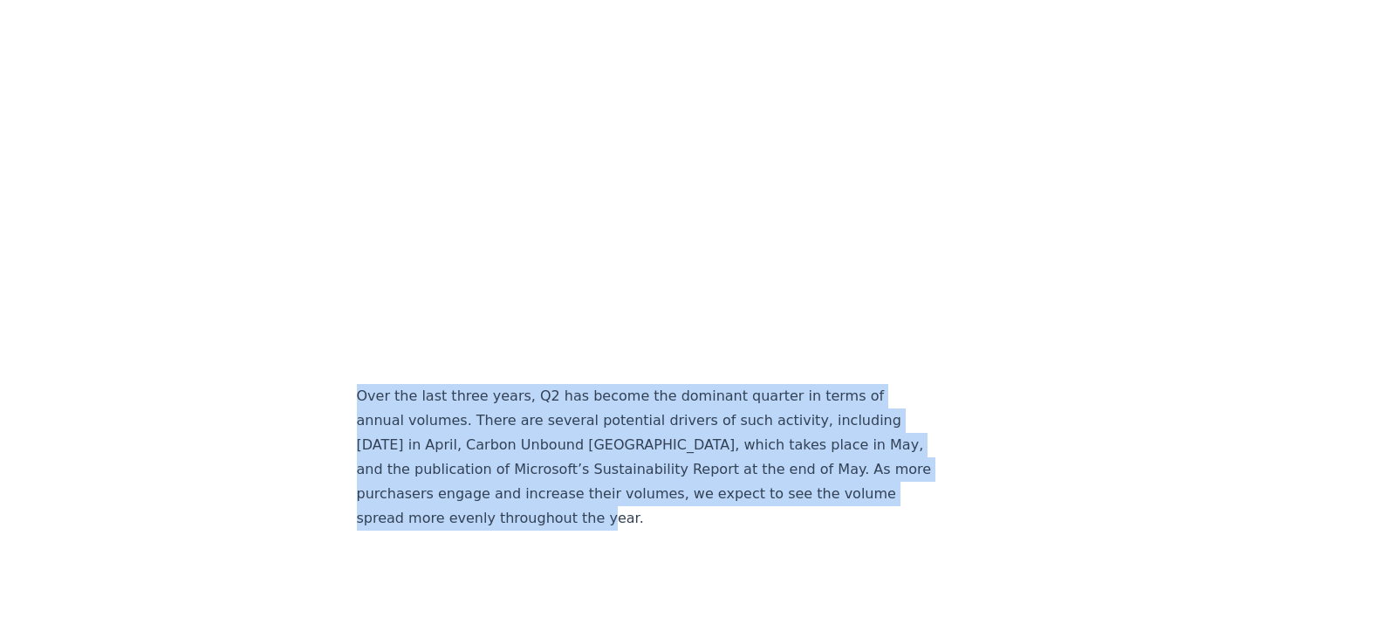
drag, startPoint x: 345, startPoint y: 362, endPoint x: 655, endPoint y: 482, distance: 332.2
click at [482, 442] on p "Over the last three years, Q2 has become the dominant quarter in terms of annua…" at bounding box center [645, 457] width 577 height 147
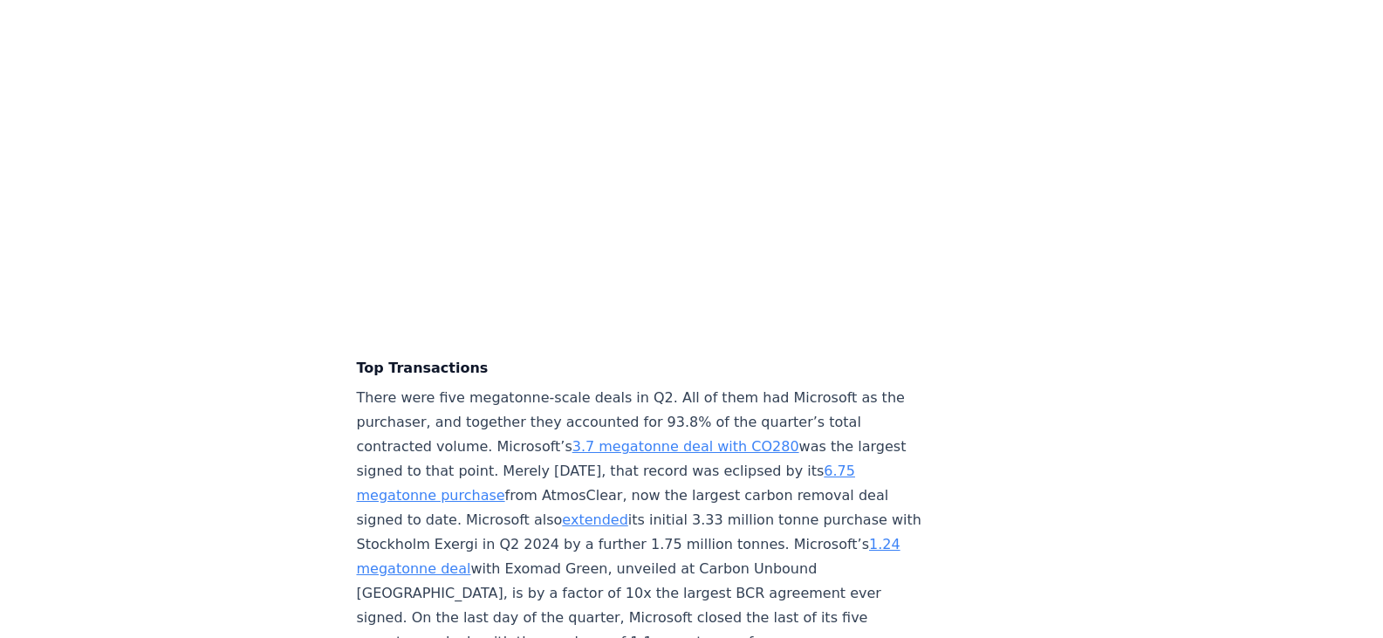
scroll to position [3735, 0]
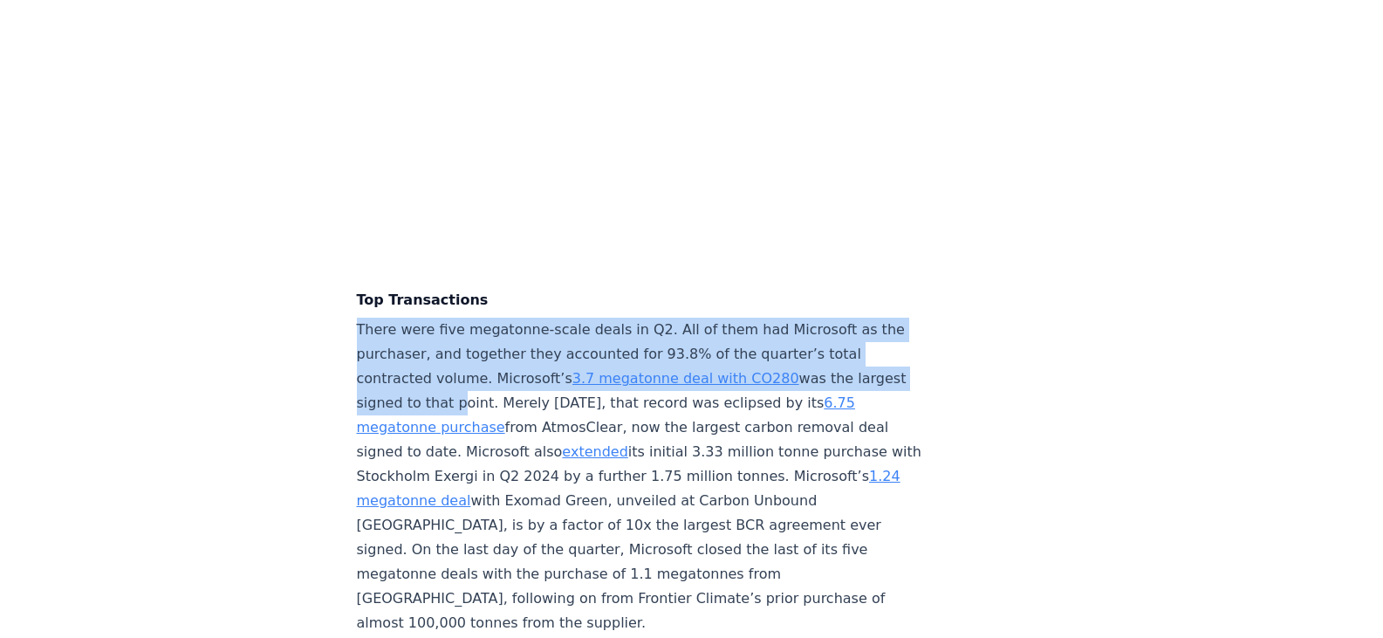
drag, startPoint x: 355, startPoint y: 301, endPoint x: 498, endPoint y: 370, distance: 158.8
click at [498, 370] on p "There were five megatonne-scale deals in Q2. All of them had Microsoft as the p…" at bounding box center [645, 477] width 577 height 318
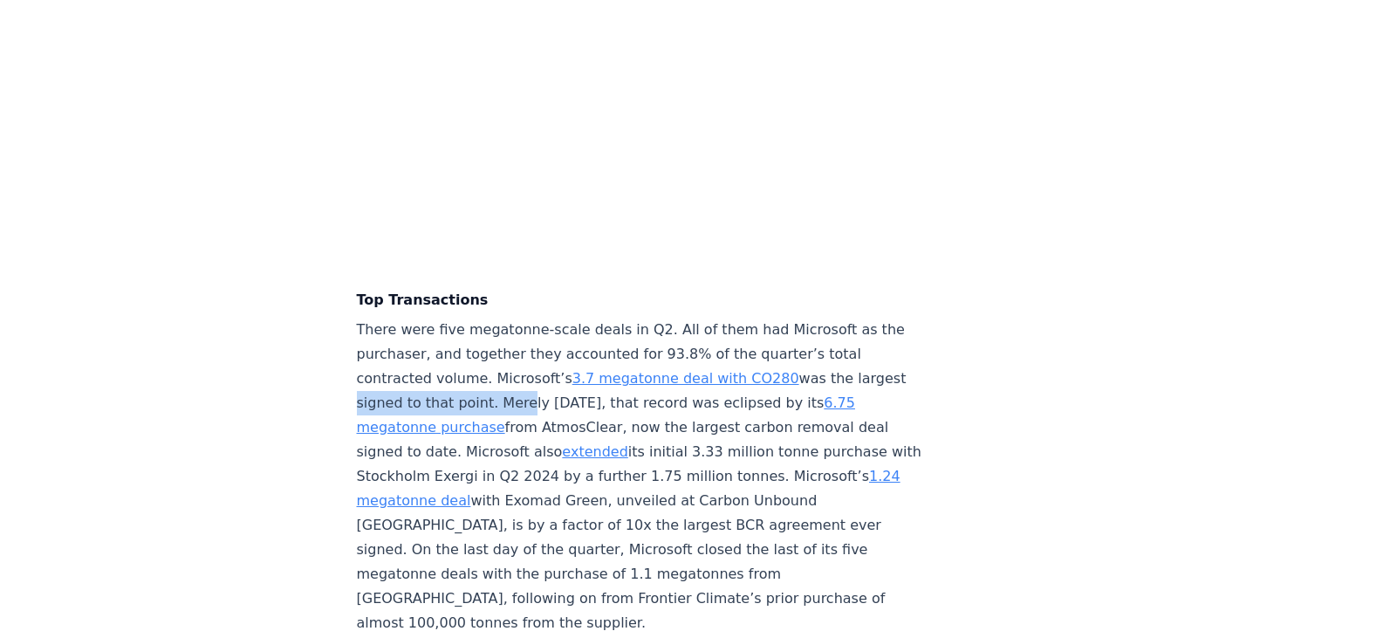
drag, startPoint x: 400, startPoint y: 375, endPoint x: 559, endPoint y: 374, distance: 159.6
click at [559, 374] on p "There were five megatonne-scale deals in Q2. All of them had Microsoft as the p…" at bounding box center [645, 477] width 577 height 318
click at [566, 374] on p "There were five megatonne-scale deals in Q2. All of them had Microsoft as the p…" at bounding box center [645, 477] width 577 height 318
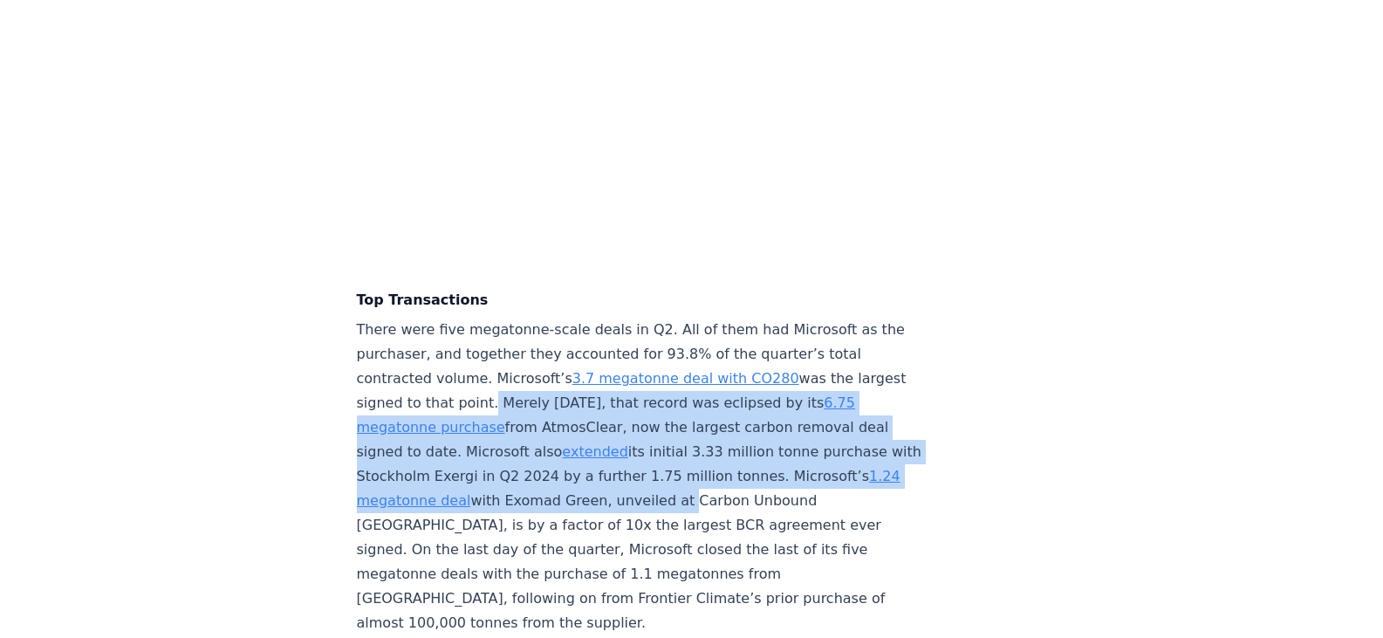
drag, startPoint x: 530, startPoint y: 371, endPoint x: 852, endPoint y: 481, distance: 340.1
click at [852, 481] on p "There were five megatonne-scale deals in Q2. All of them had Microsoft as the p…" at bounding box center [645, 477] width 577 height 318
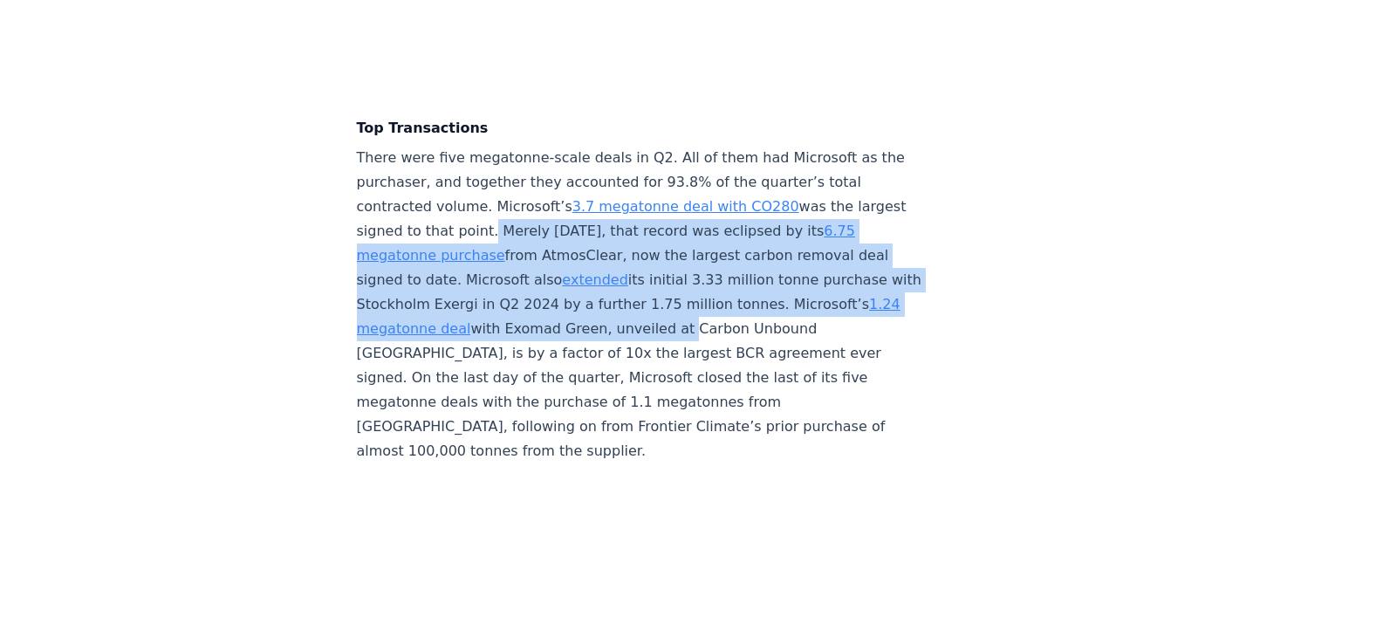
scroll to position [3910, 0]
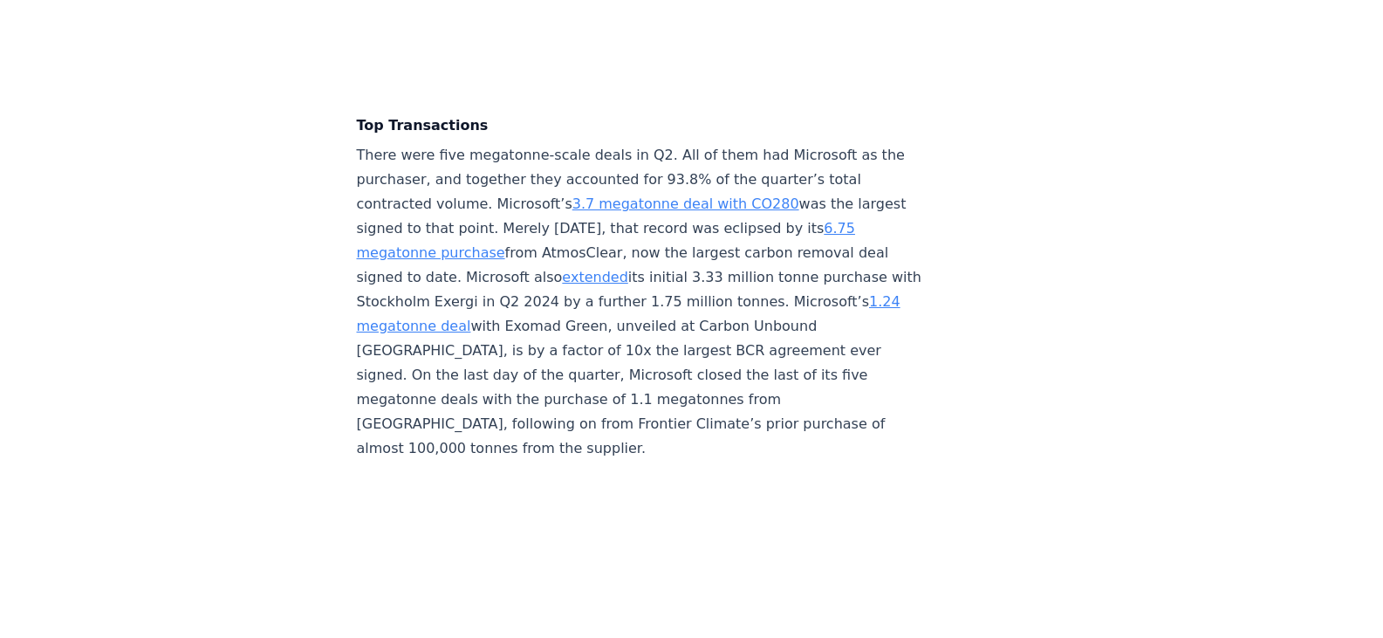
click at [527, 330] on p "There were five megatonne-scale deals in Q2. All of them had Microsoft as the p…" at bounding box center [645, 302] width 577 height 318
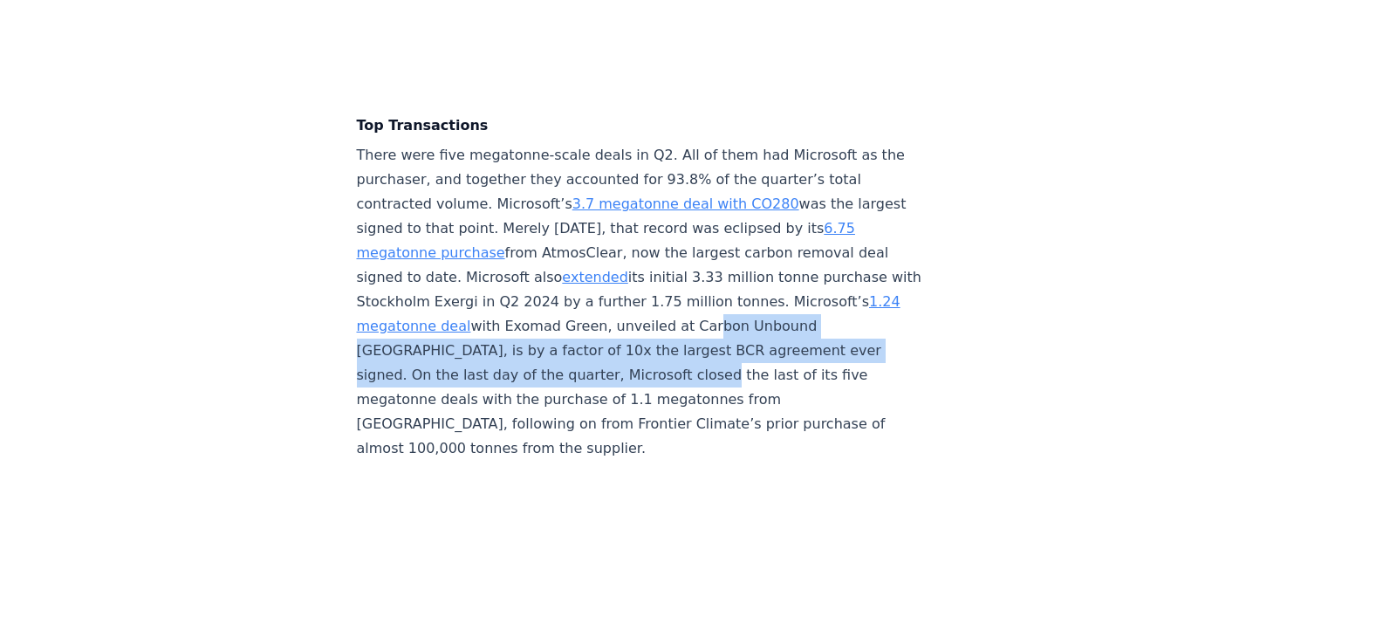
drag, startPoint x: 369, startPoint y: 328, endPoint x: 771, endPoint y: 333, distance: 402.2
click at [771, 333] on p "There were five megatonne-scale deals in Q2. All of them had Microsoft as the p…" at bounding box center [645, 302] width 577 height 318
click at [754, 331] on p "There were five megatonne-scale deals in Q2. All of them had Microsoft as the p…" at bounding box center [645, 302] width 577 height 318
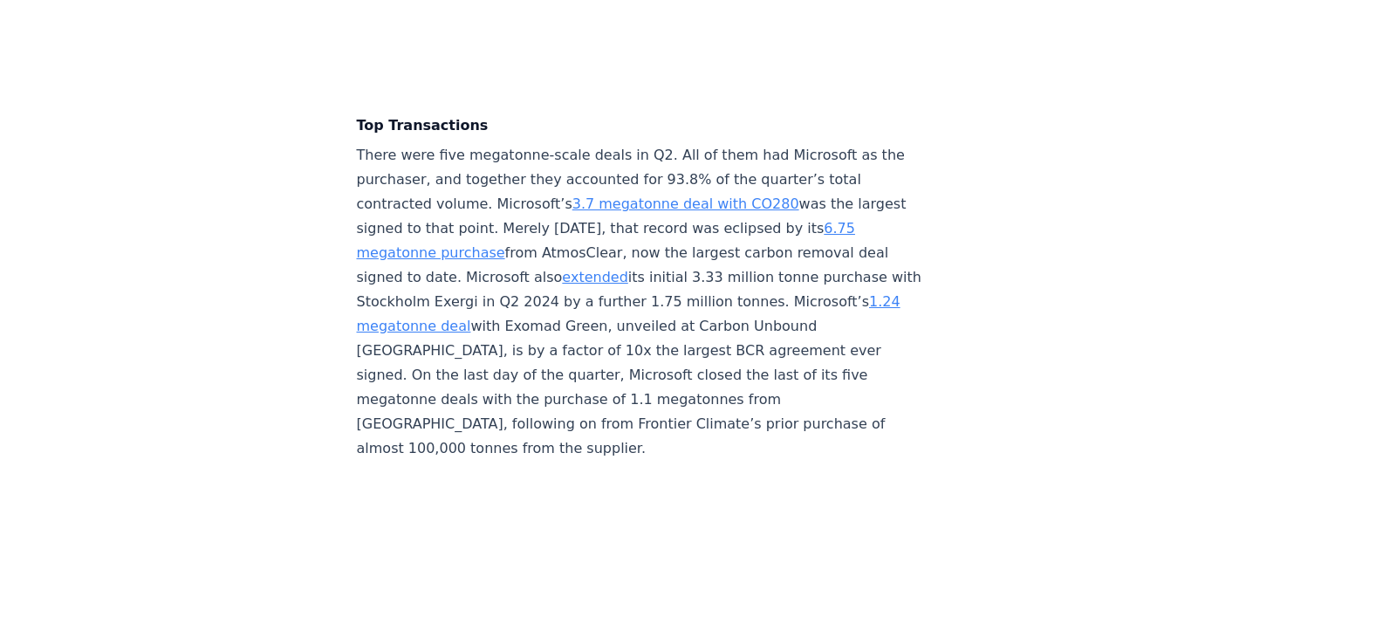
click at [536, 322] on p "There were five megatonne-scale deals in Q2. All of them had Microsoft as the p…" at bounding box center [645, 302] width 577 height 318
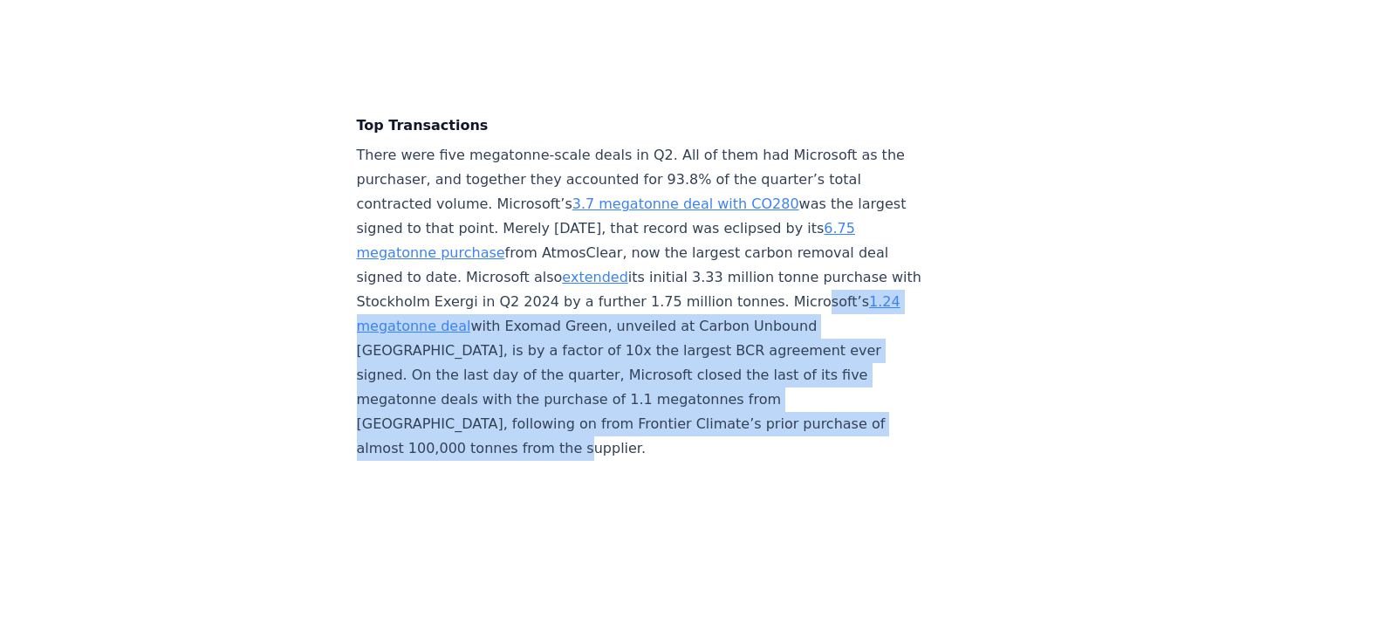
drag, startPoint x: 439, startPoint y: 298, endPoint x: 484, endPoint y: 413, distance: 122.9
click at [485, 413] on p "There were five megatonne-scale deals in Q2. All of them had Microsoft as the p…" at bounding box center [645, 302] width 577 height 318
click at [458, 384] on p "There were five megatonne-scale deals in Q2. All of them had Microsoft as the p…" at bounding box center [645, 302] width 577 height 318
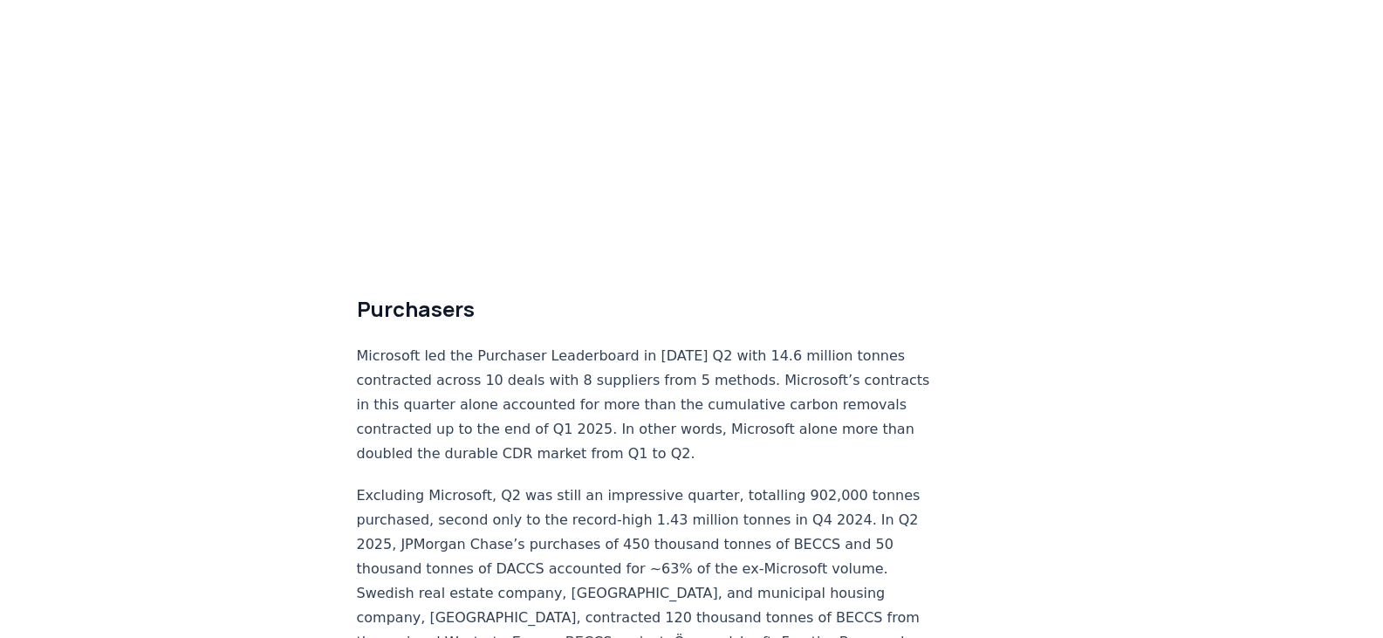
scroll to position [4607, 0]
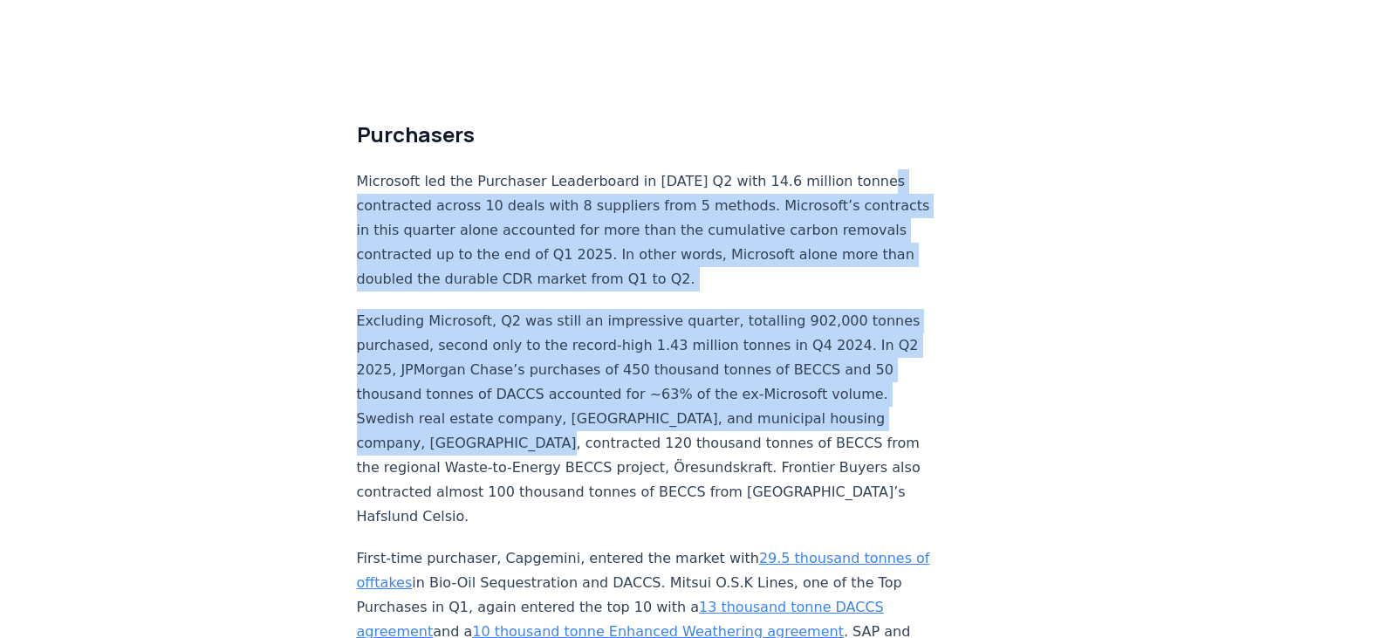
drag, startPoint x: 357, startPoint y: 185, endPoint x: 657, endPoint y: 399, distance: 368.4
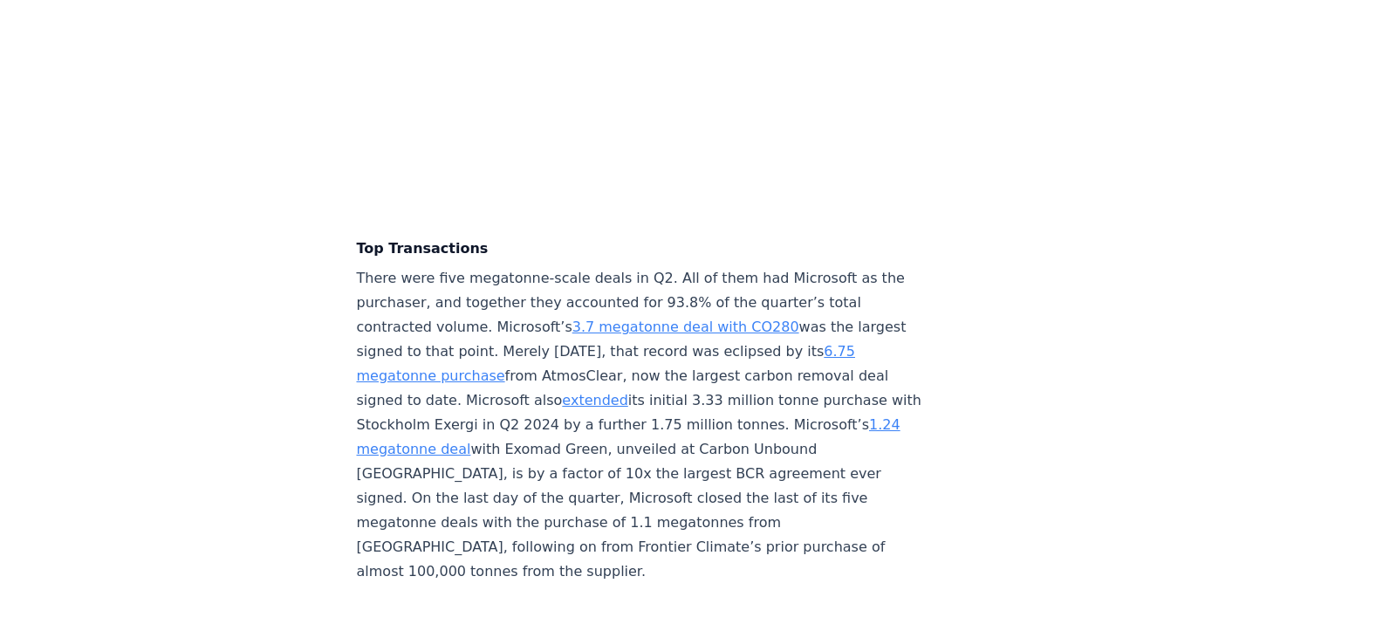
scroll to position [3735, 0]
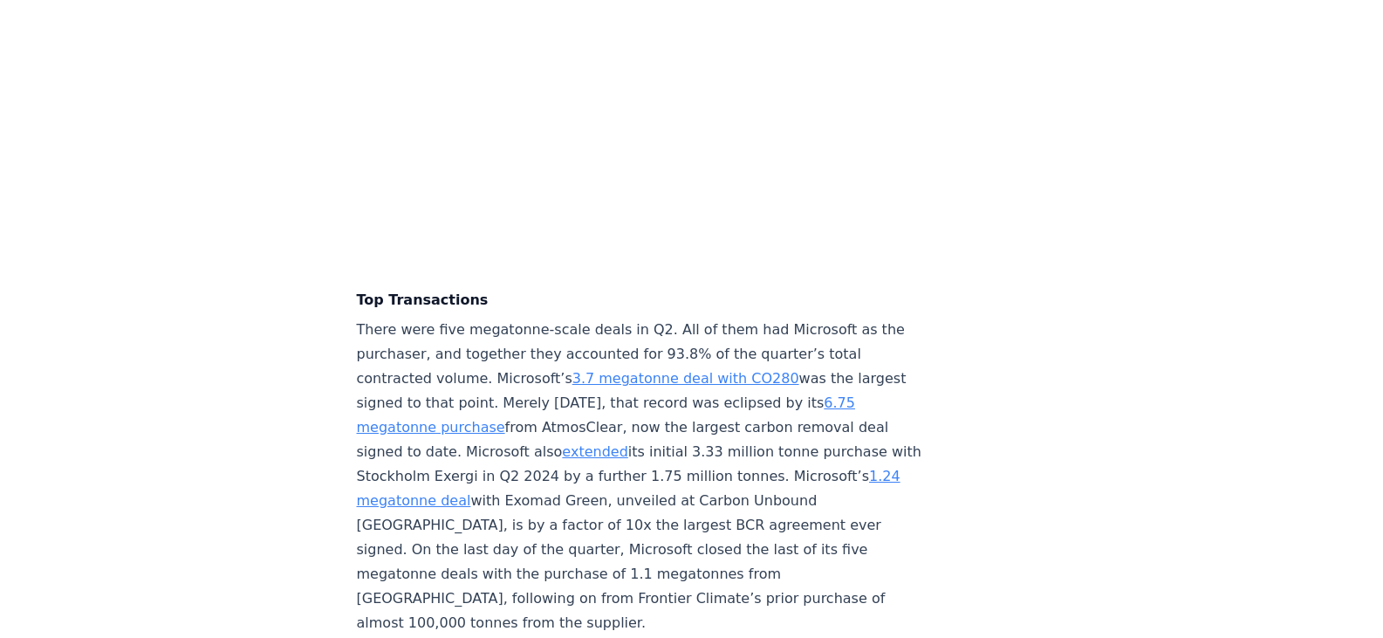
click at [815, 562] on p "There were five megatonne-scale deals in Q2. All of them had Microsoft as the p…" at bounding box center [645, 477] width 577 height 318
click at [687, 486] on p "There were five megatonne-scale deals in Q2. All of them had Microsoft as the p…" at bounding box center [645, 477] width 577 height 318
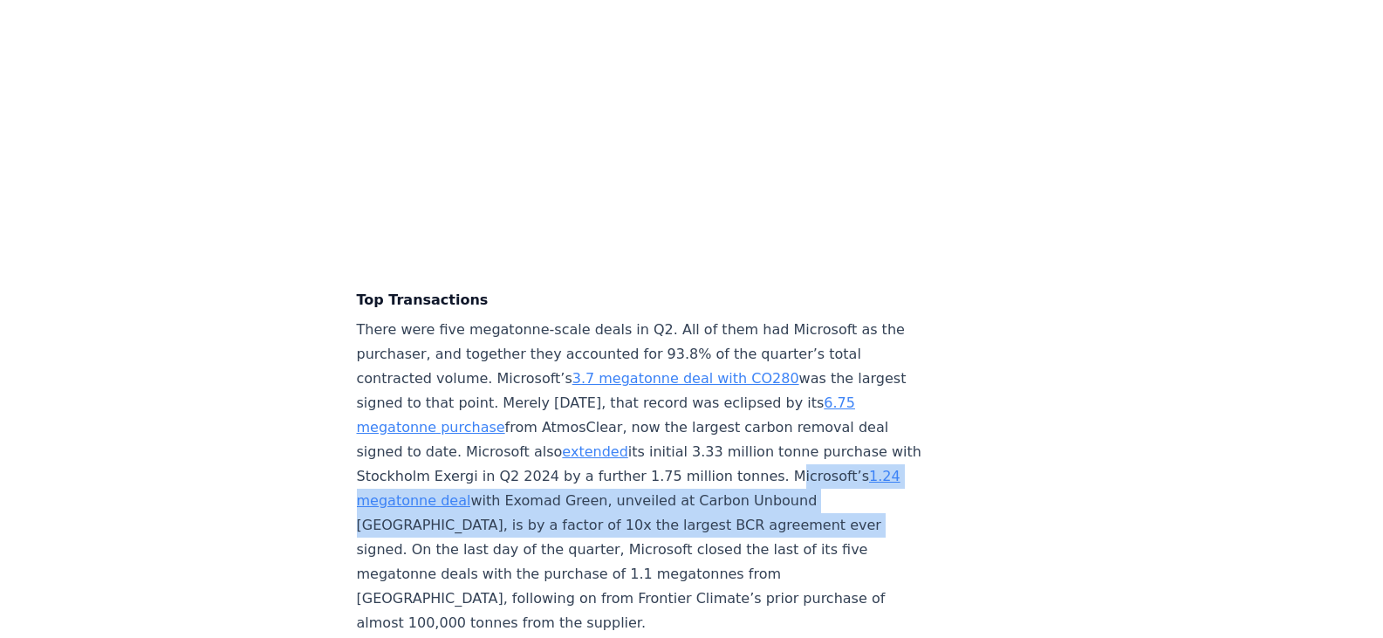
drag, startPoint x: 408, startPoint y: 472, endPoint x: 430, endPoint y: 510, distance: 44.1
click at [430, 510] on p "There were five megatonne-scale deals in Q2. All of them had Microsoft as the p…" at bounding box center [645, 477] width 577 height 318
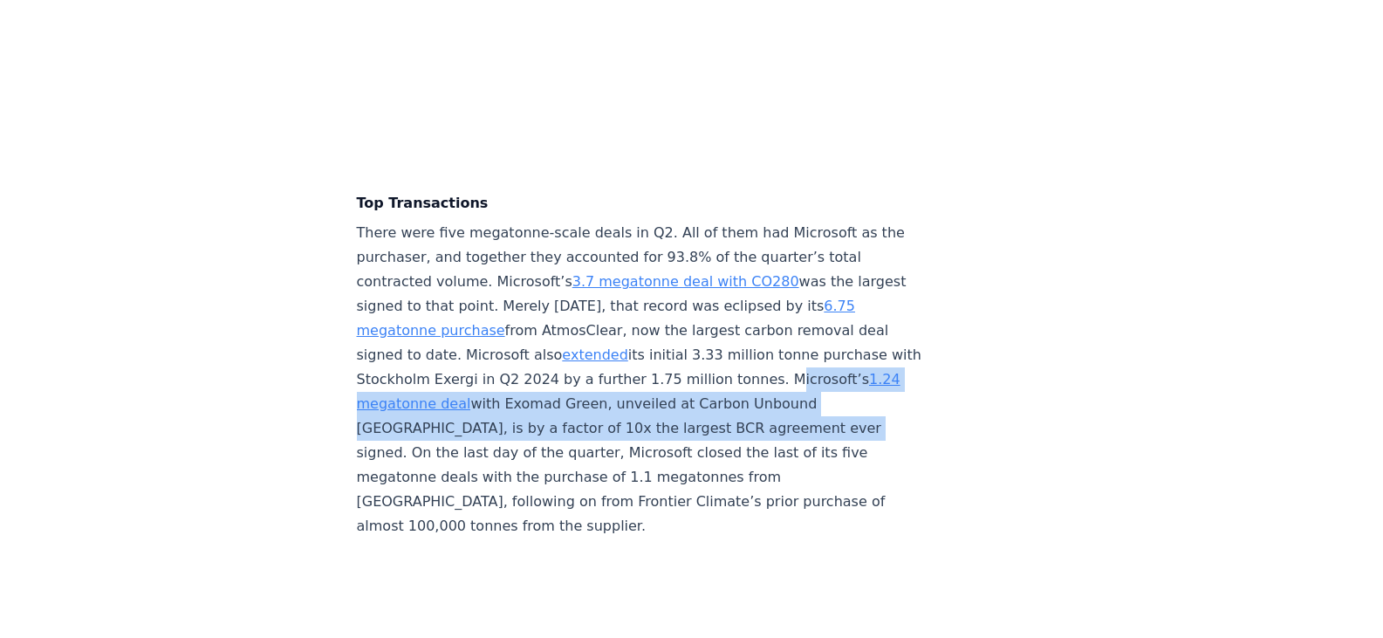
scroll to position [3910, 0]
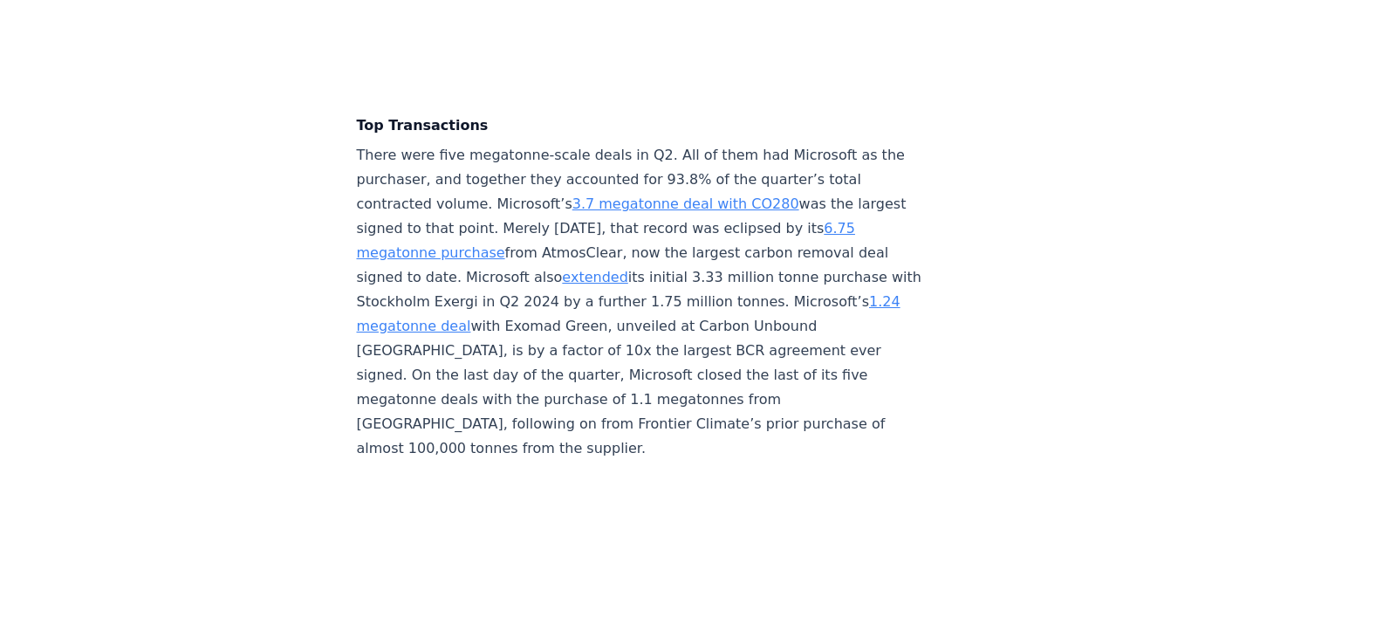
click at [435, 339] on p "There were five megatonne-scale deals in Q2. All of them had Microsoft as the p…" at bounding box center [645, 302] width 577 height 318
drag, startPoint x: 478, startPoint y: 297, endPoint x: 431, endPoint y: 345, distance: 67.2
click at [431, 345] on p "There were five megatonne-scale deals in Q2. All of them had Microsoft as the p…" at bounding box center [645, 302] width 577 height 318
copy p "1.24 megatonne deal with Exomad Green, unveiled at Carbon Unbound East Coast, i…"
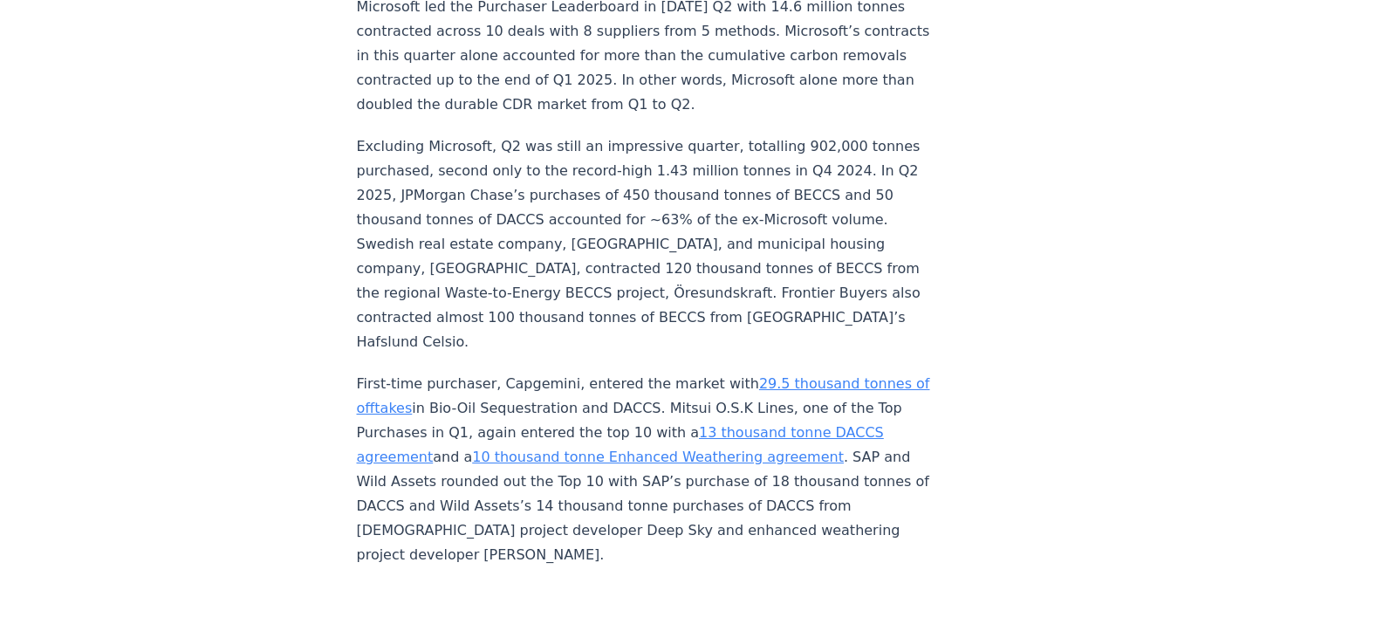
scroll to position [4956, 0]
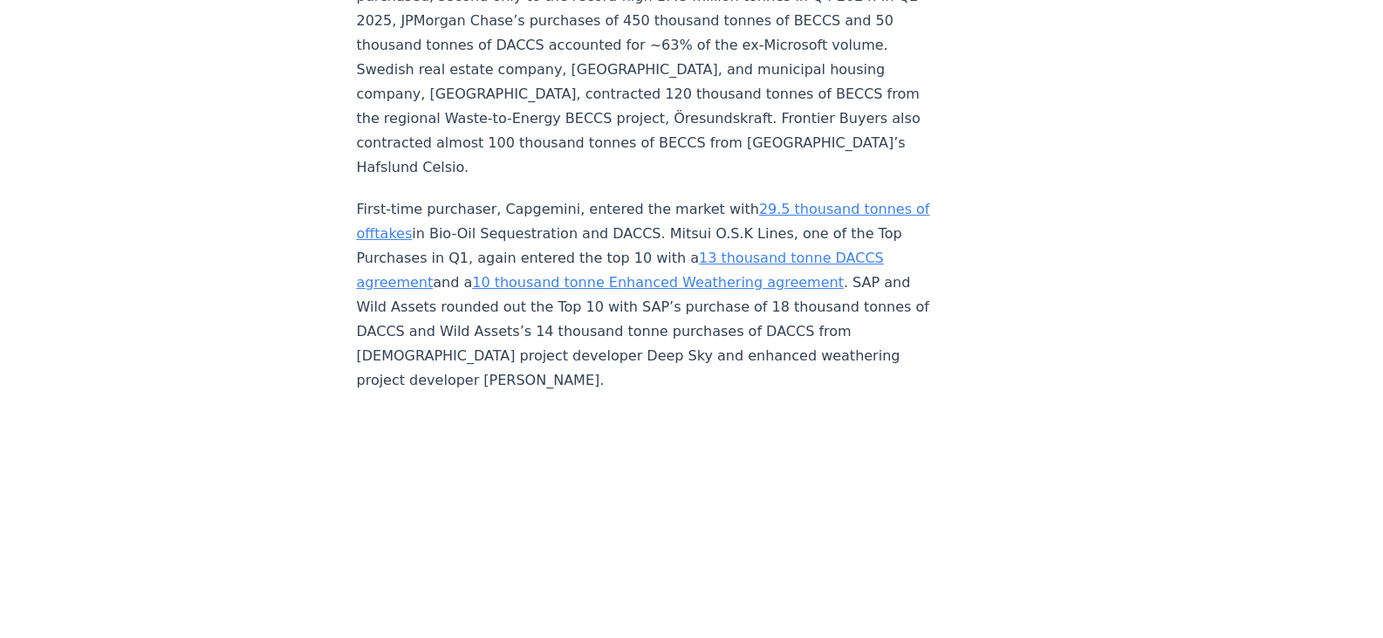
click at [542, 197] on p "First-time purchaser, Capgemini, entered the market with 29.5 thousand tonnes o…" at bounding box center [645, 294] width 577 height 195
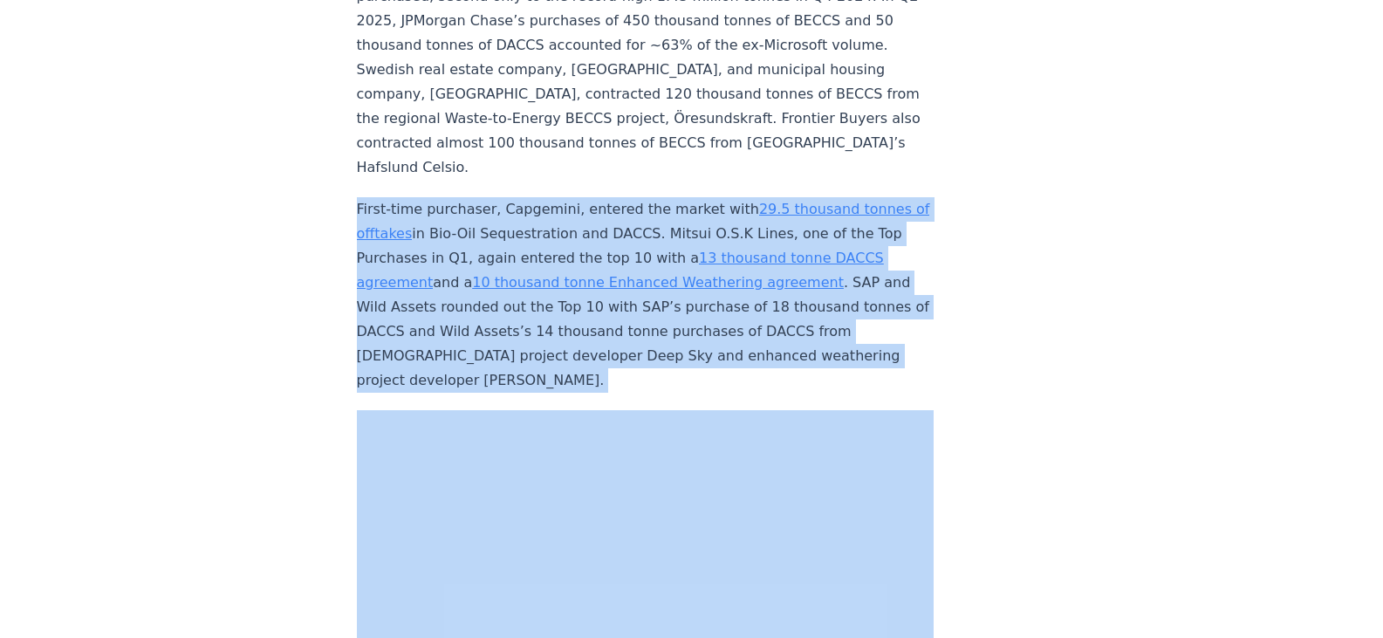
click at [542, 197] on p "First-time purchaser, Capgemini, entered the market with 29.5 thousand tonnes o…" at bounding box center [645, 294] width 577 height 195
click at [533, 197] on p "First-time purchaser, Capgemini, entered the market with 29.5 thousand tonnes o…" at bounding box center [645, 294] width 577 height 195
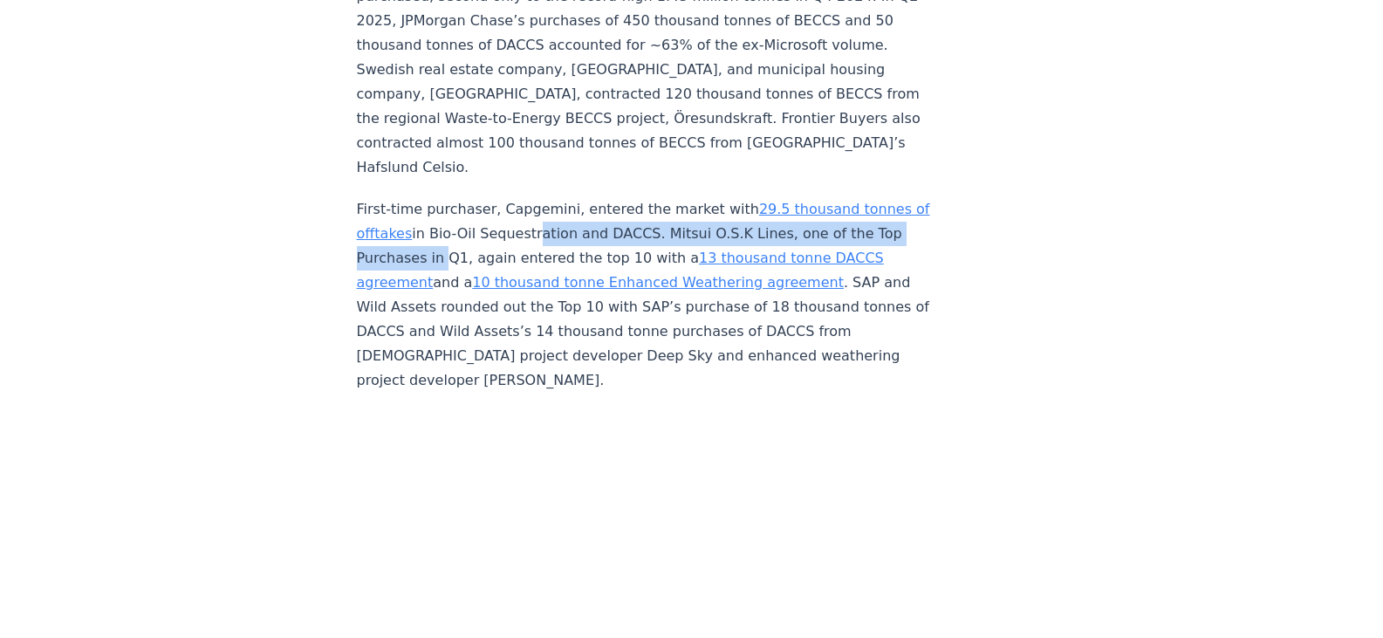
drag, startPoint x: 500, startPoint y: 222, endPoint x: 591, endPoint y: 214, distance: 91.1
click at [591, 214] on p "First-time purchaser, Capgemini, entered the market with 29.5 thousand tonnes o…" at bounding box center [645, 294] width 577 height 195
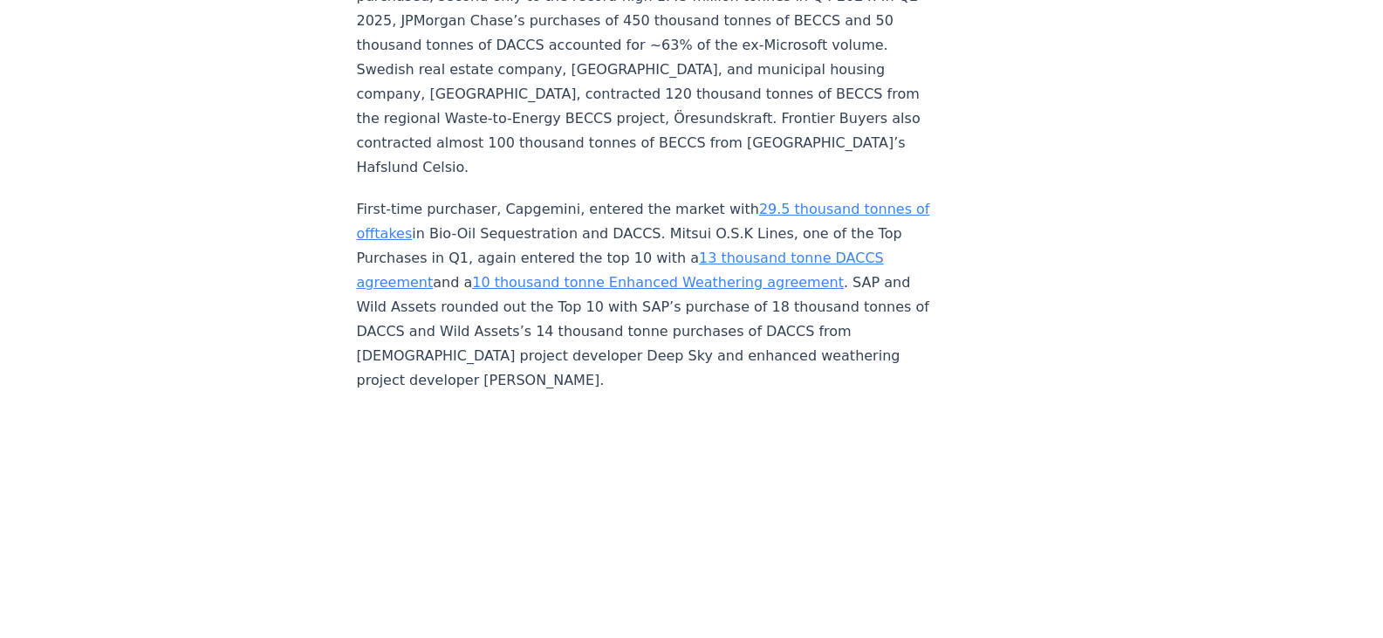
click at [540, 233] on p "First-time purchaser, Capgemini, entered the market with 29.5 thousand tonnes o…" at bounding box center [645, 294] width 577 height 195
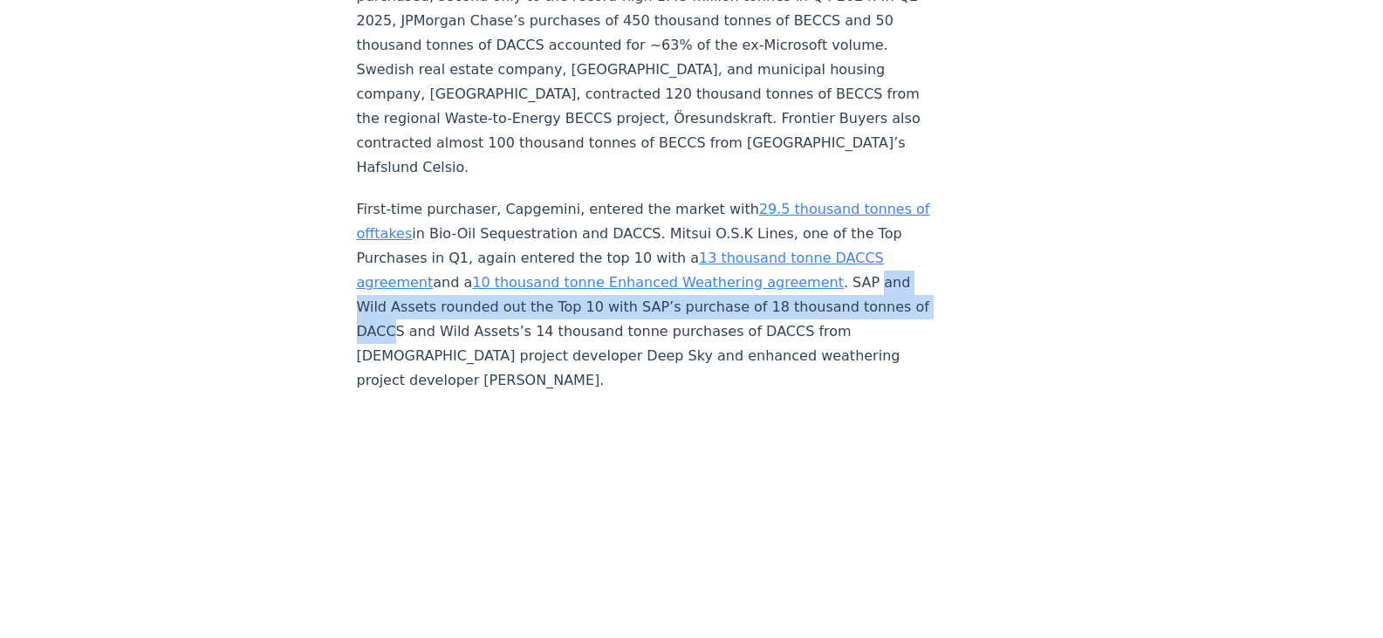
drag, startPoint x: 516, startPoint y: 296, endPoint x: 558, endPoint y: 307, distance: 44.2
click at [558, 307] on p "First-time purchaser, Capgemini, entered the market with 29.5 thousand tonnes o…" at bounding box center [645, 294] width 577 height 195
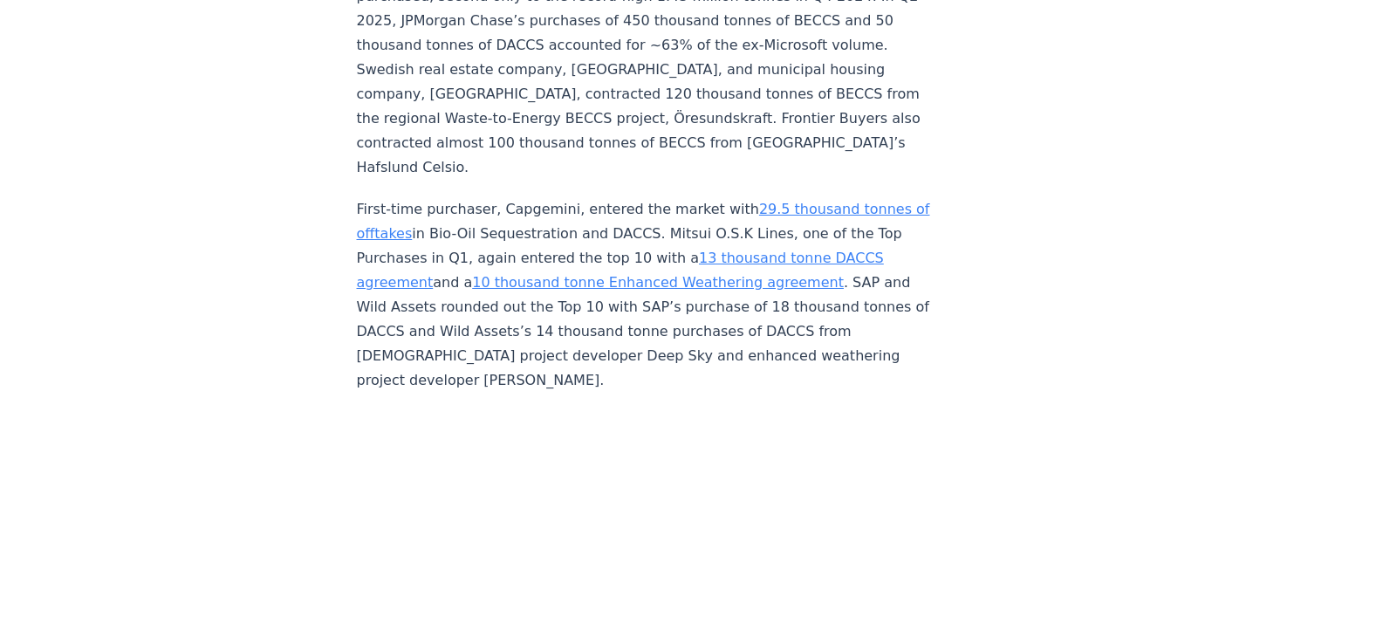
click at [550, 360] on p "First-time purchaser, Capgemini, entered the market with 29.5 thousand tonnes o…" at bounding box center [645, 294] width 577 height 195
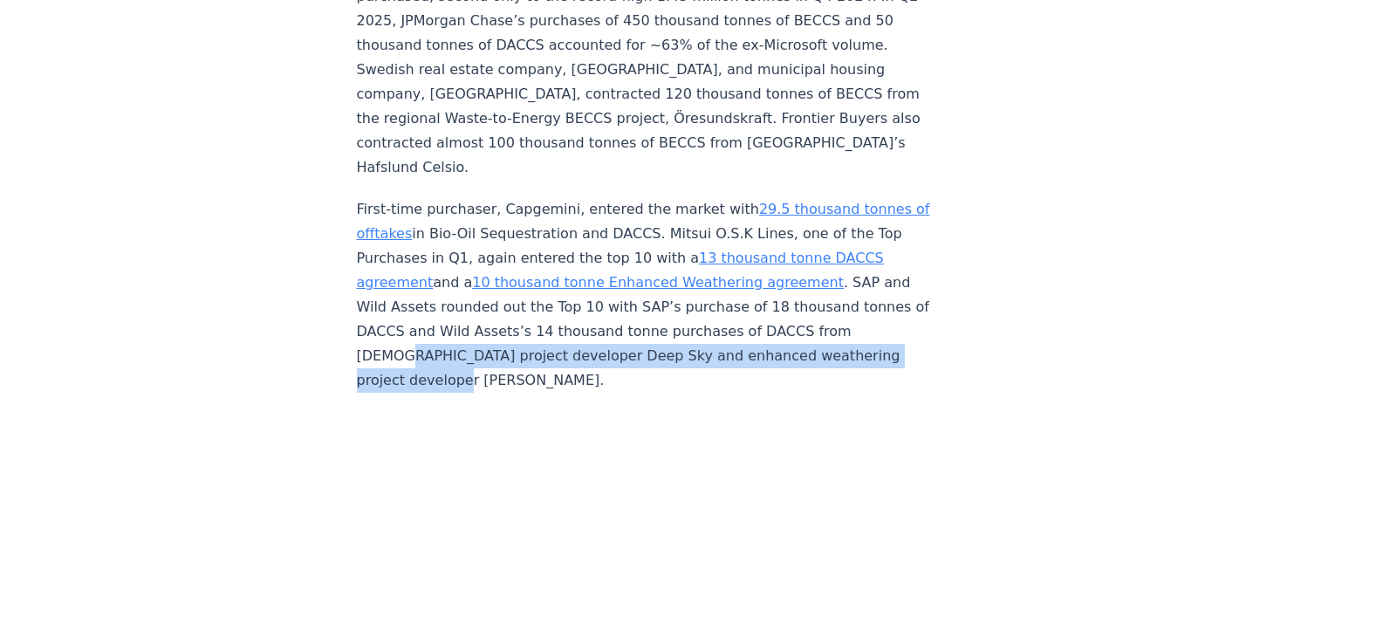
drag, startPoint x: 610, startPoint y: 346, endPoint x: 553, endPoint y: 336, distance: 57.7
click at [556, 337] on p "First-time purchaser, Capgemini, entered the market with 29.5 thousand tonnes o…" at bounding box center [645, 294] width 577 height 195
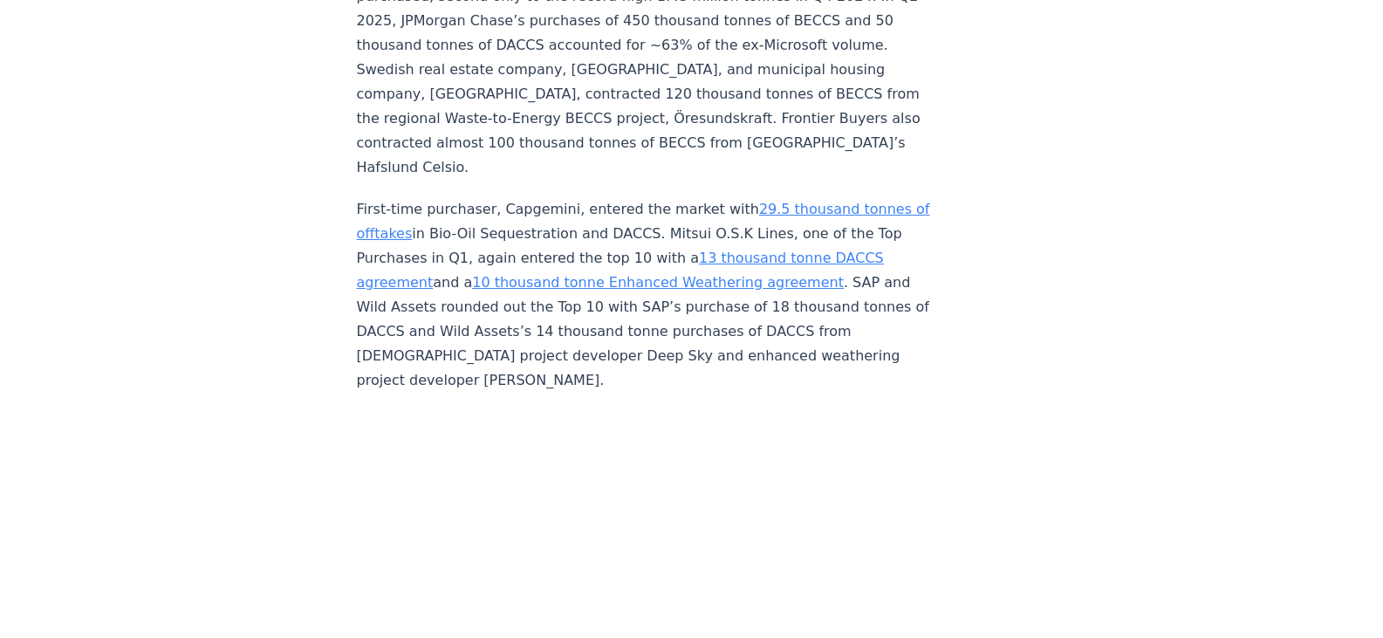
click at [521, 335] on p "First-time purchaser, Capgemini, entered the market with 29.5 thousand tonnes o…" at bounding box center [645, 294] width 577 height 195
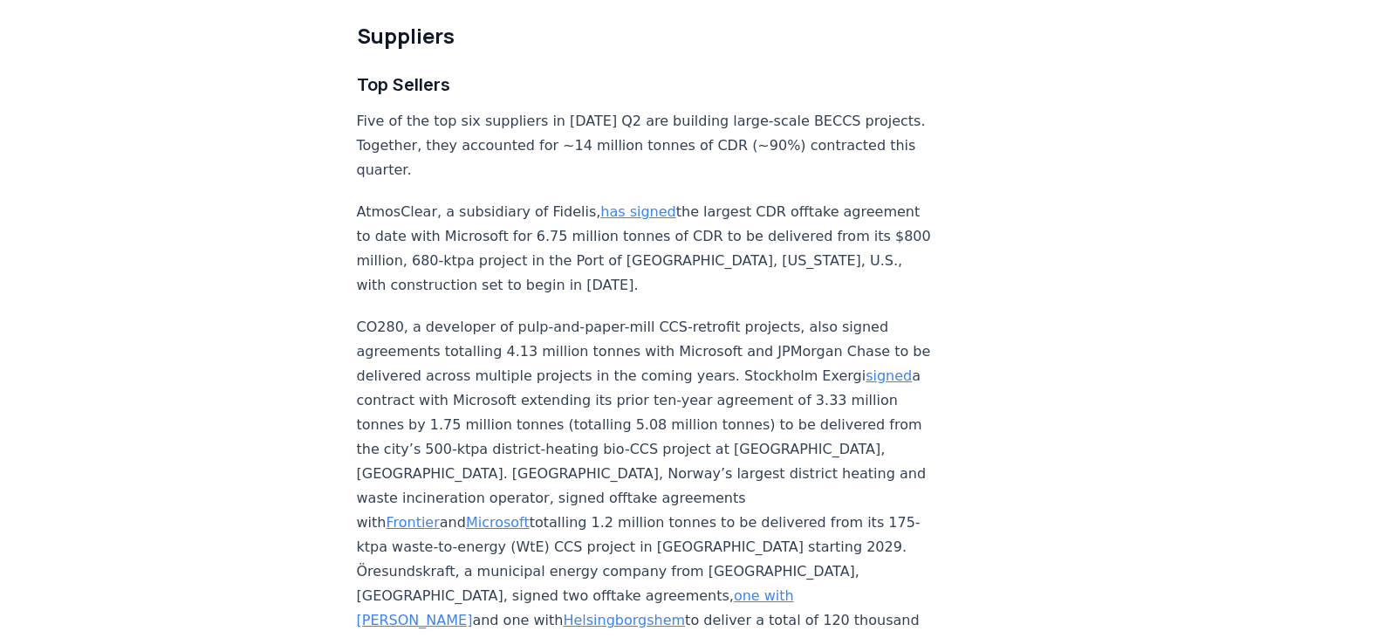
scroll to position [6003, 0]
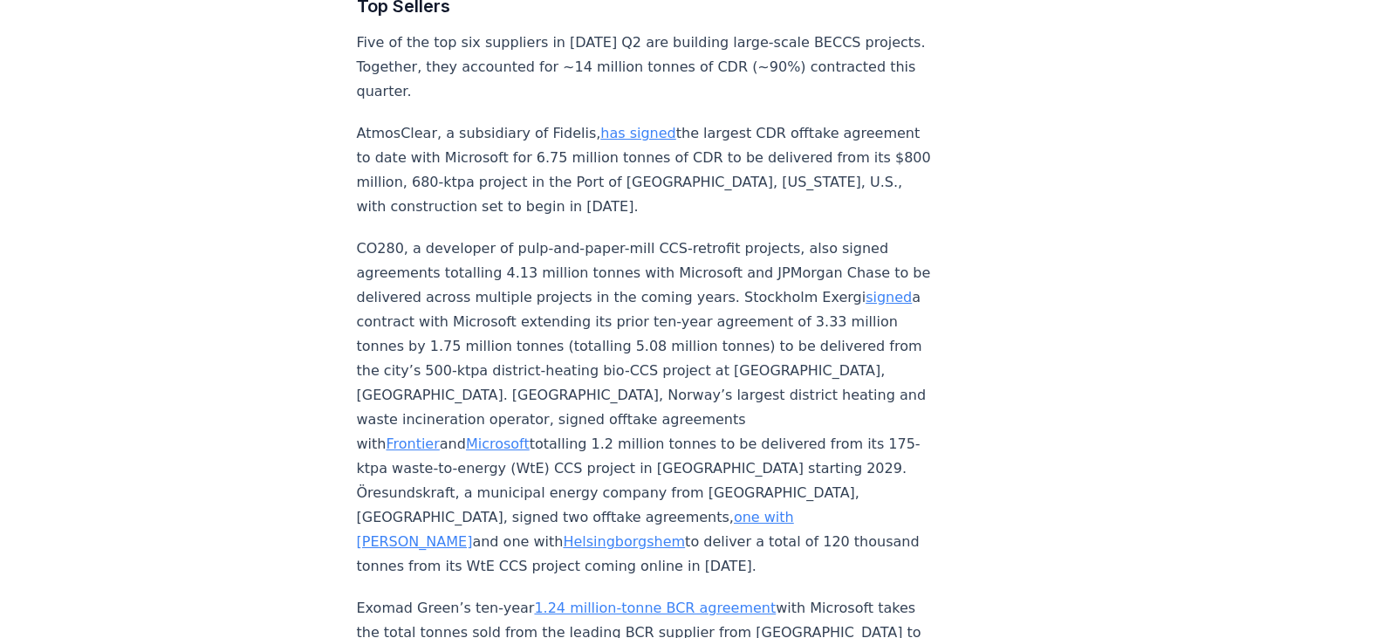
click at [537, 333] on p "CO280, a developer of pulp-and-paper-mill CCS-retrofit projects, also signed ag…" at bounding box center [645, 407] width 577 height 342
click at [567, 315] on p "CO280, a developer of pulp-and-paper-mill CCS-retrofit projects, also signed ag…" at bounding box center [645, 407] width 577 height 342
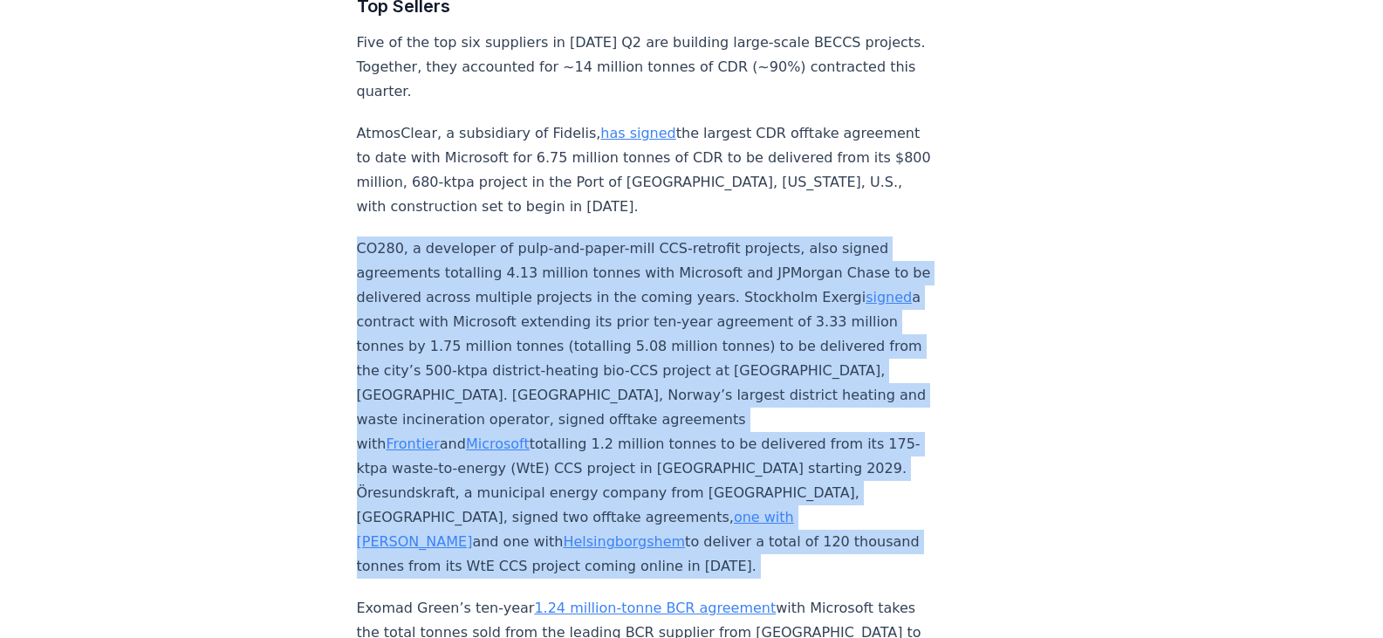
click at [567, 315] on p "CO280, a developer of pulp-and-paper-mill CCS-retrofit projects, also signed ag…" at bounding box center [645, 407] width 577 height 342
click at [560, 331] on p "CO280, a developer of pulp-and-paper-mill CCS-retrofit projects, also signed ag…" at bounding box center [645, 407] width 577 height 342
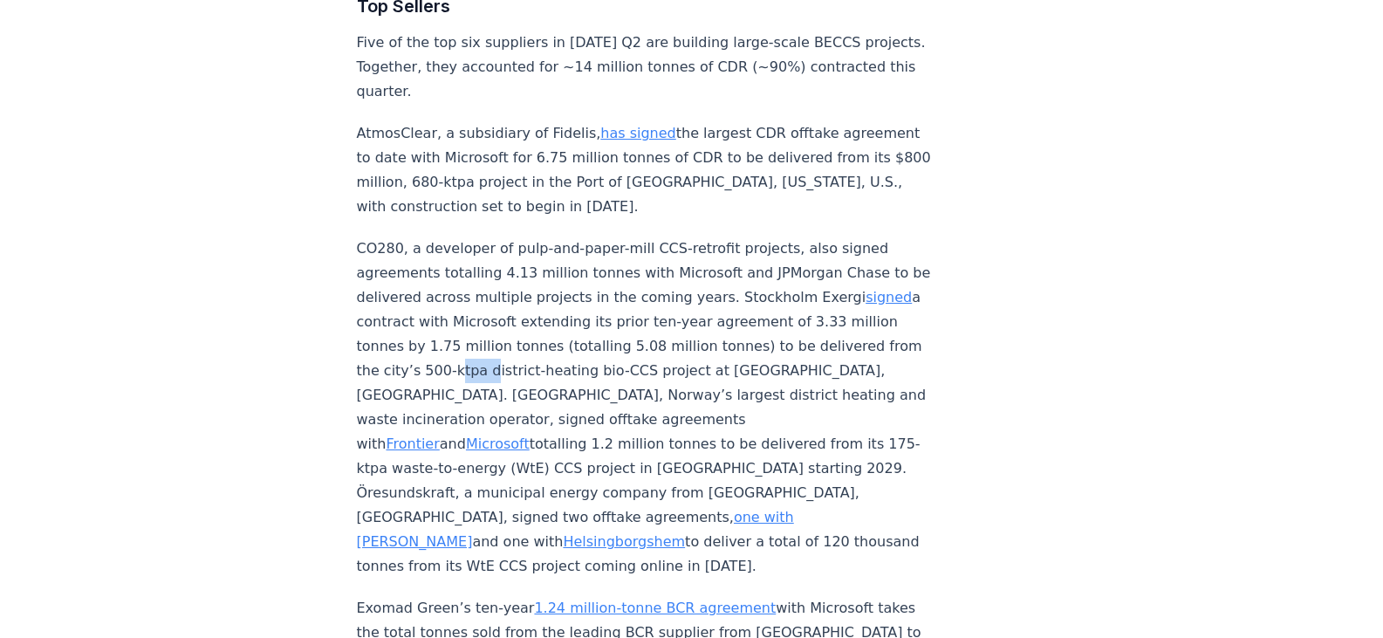
click at [560, 331] on p "CO280, a developer of pulp-and-paper-mill CCS-retrofit projects, also signed ag…" at bounding box center [645, 407] width 577 height 342
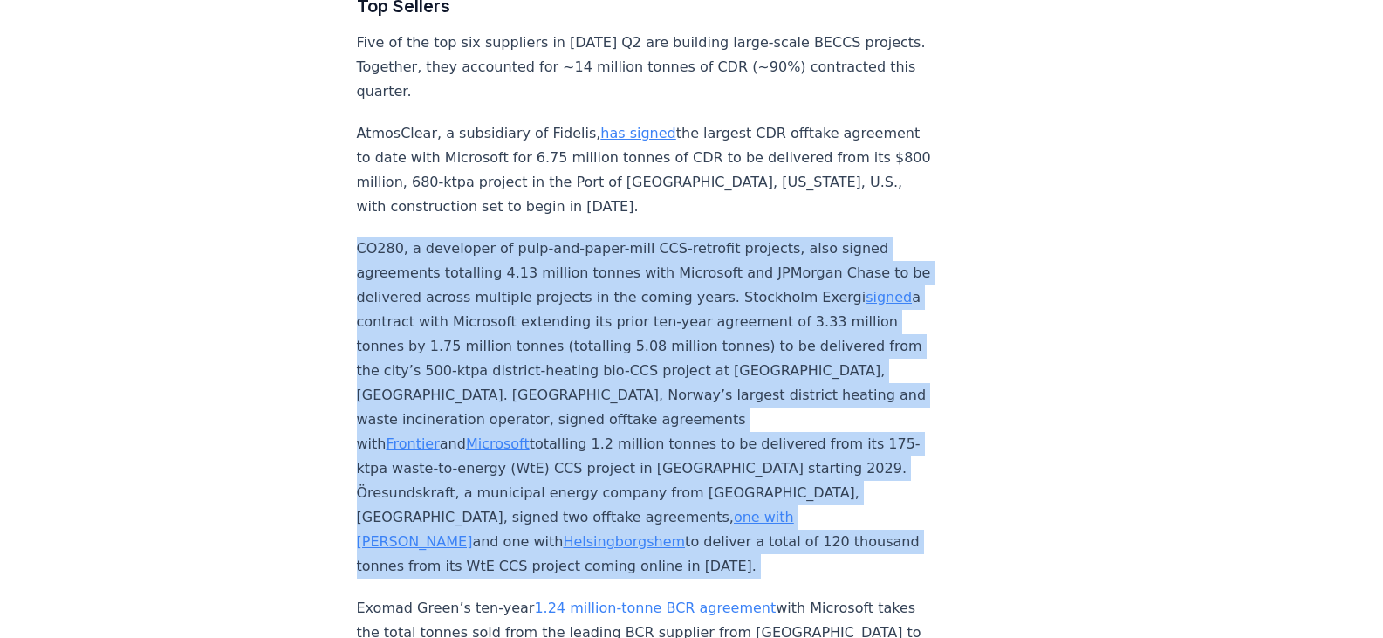
click at [560, 331] on p "CO280, a developer of pulp-and-paper-mill CCS-retrofit projects, also signed ag…" at bounding box center [645, 407] width 577 height 342
click at [557, 331] on p "CO280, a developer of pulp-and-paper-mill CCS-retrofit projects, also signed ag…" at bounding box center [645, 407] width 577 height 342
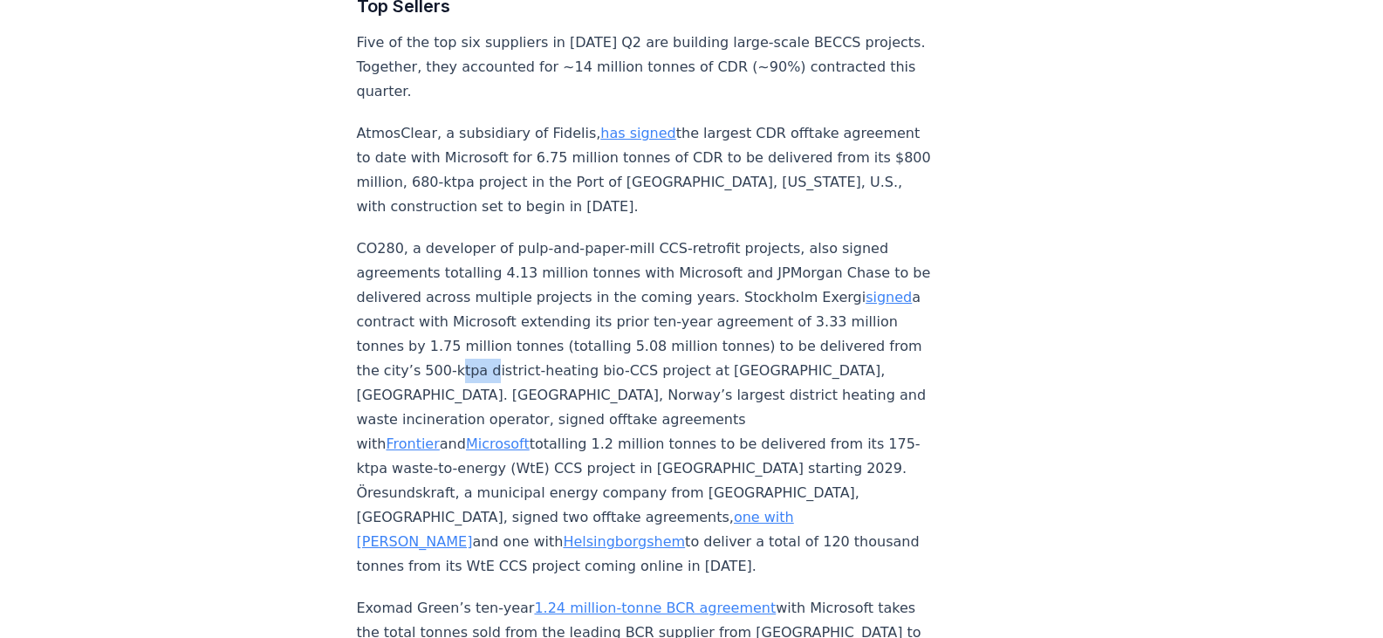
click at [557, 331] on p "CO280, a developer of pulp-and-paper-mill CCS-retrofit projects, also signed ag…" at bounding box center [645, 407] width 577 height 342
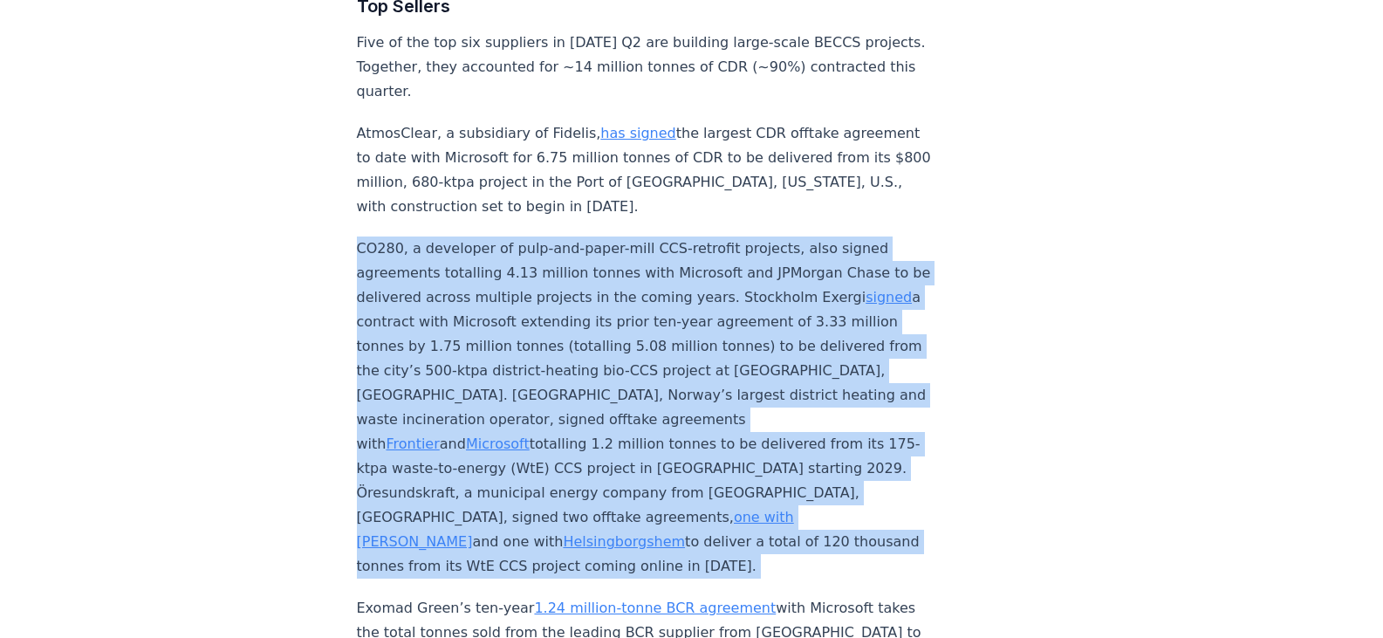
click at [557, 331] on p "CO280, a developer of pulp-and-paper-mill CCS-retrofit projects, also signed ag…" at bounding box center [645, 407] width 577 height 342
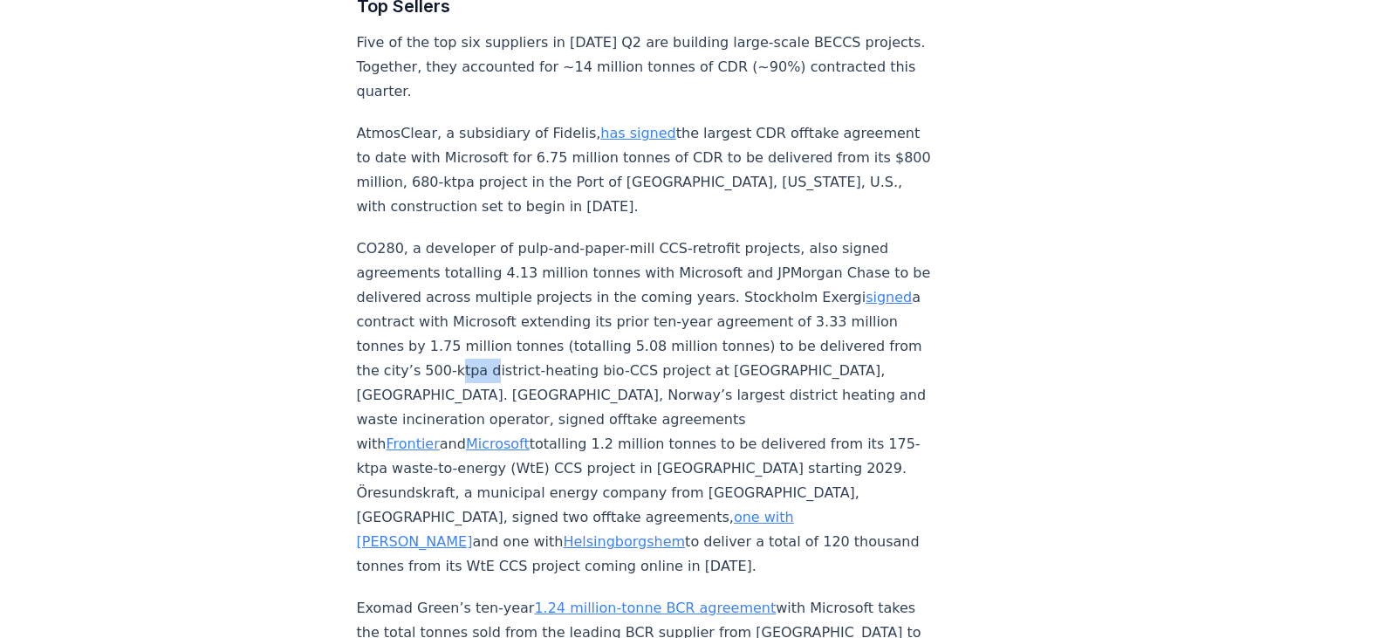
click at [557, 331] on p "CO280, a developer of pulp-and-paper-mill CCS-retrofit projects, also signed ag…" at bounding box center [645, 407] width 577 height 342
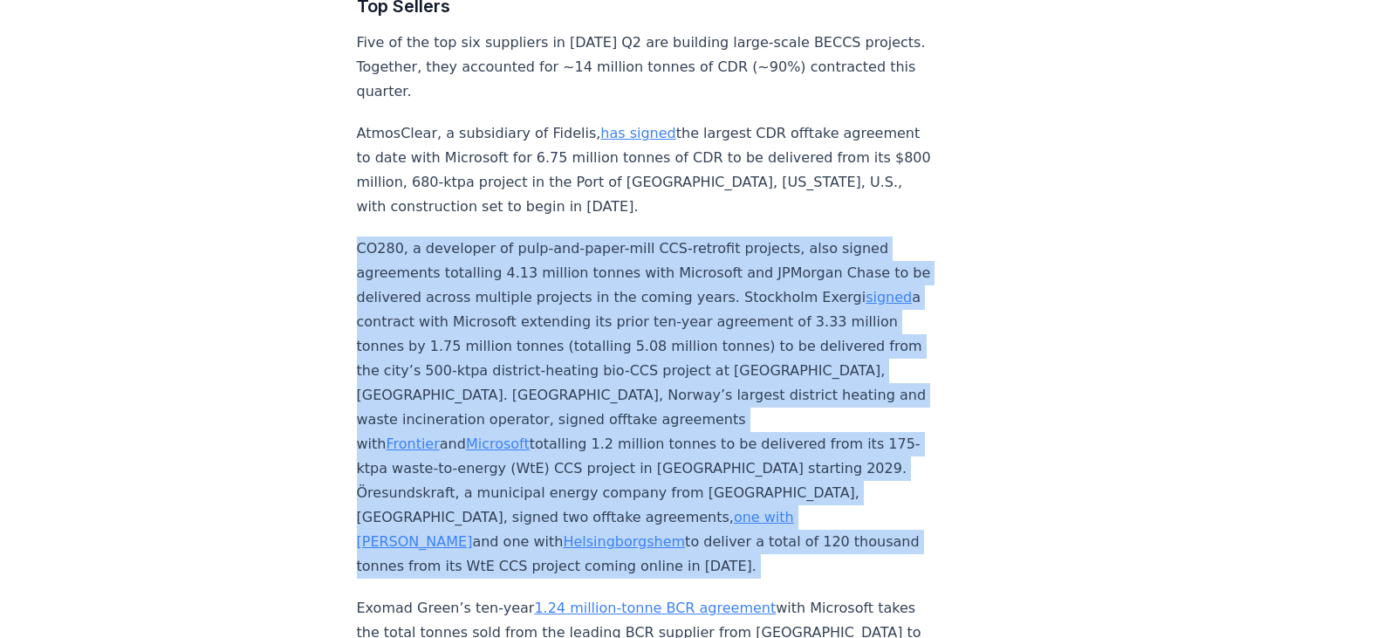
click at [556, 331] on p "CO280, a developer of pulp-and-paper-mill CCS-retrofit projects, also signed ag…" at bounding box center [645, 407] width 577 height 342
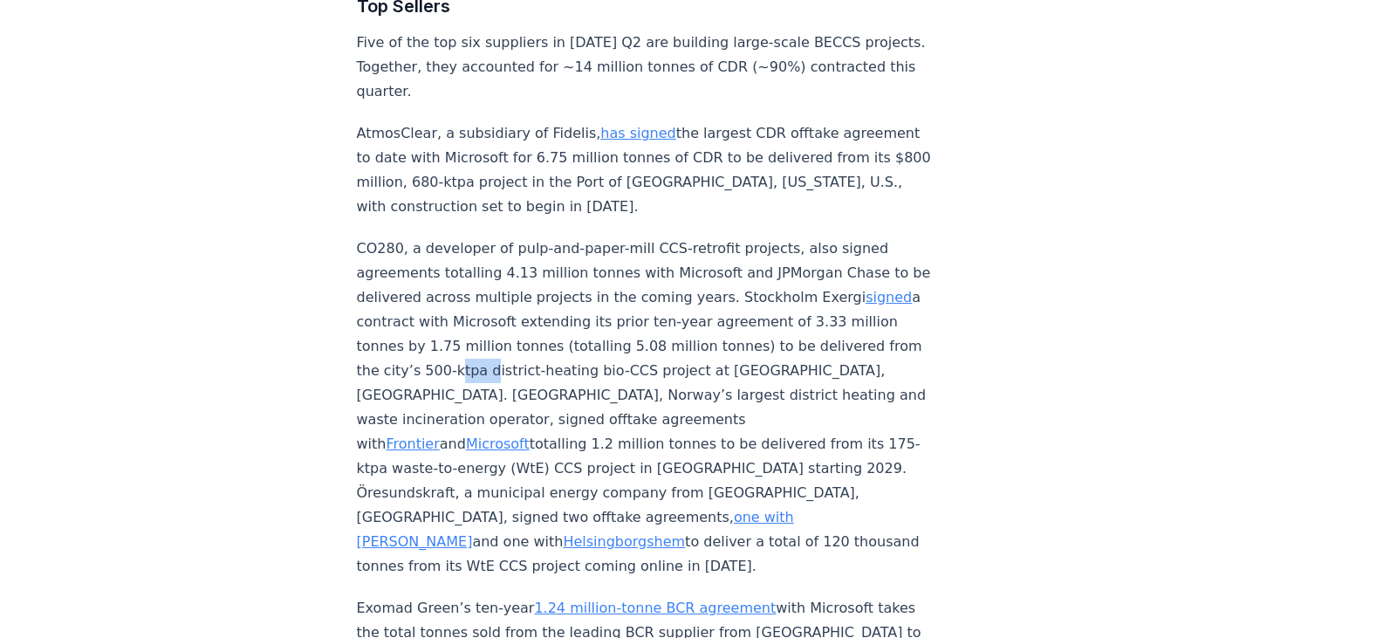
click at [556, 331] on p "CO280, a developer of pulp-and-paper-mill CCS-retrofit projects, also signed ag…" at bounding box center [645, 407] width 577 height 342
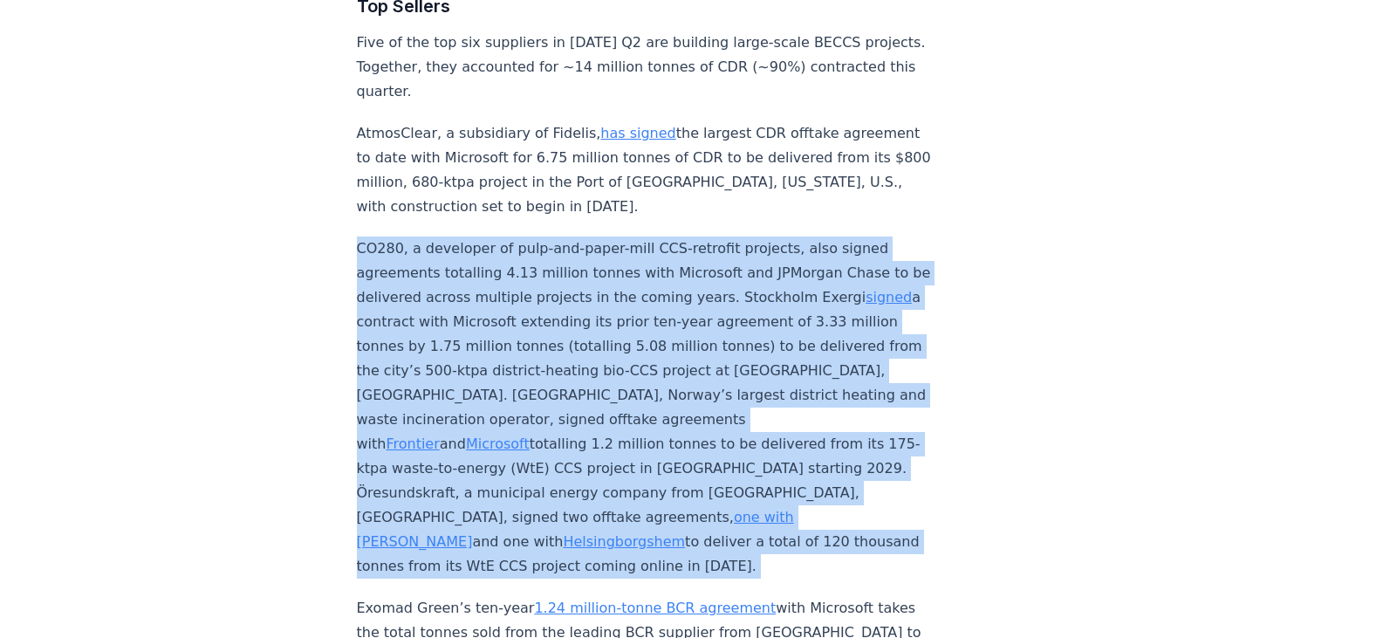
click at [556, 331] on p "CO280, a developer of pulp-and-paper-mill CCS-retrofit projects, also signed ag…" at bounding box center [645, 407] width 577 height 342
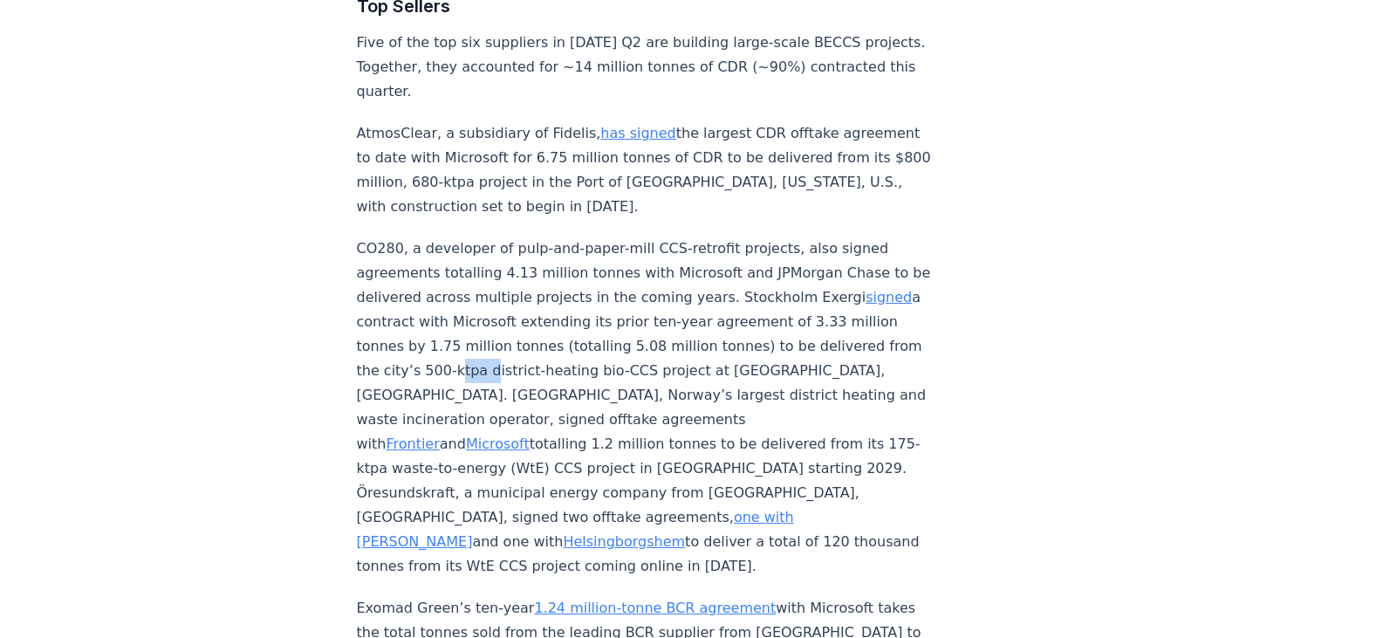
click at [556, 331] on p "CO280, a developer of pulp-and-paper-mill CCS-retrofit projects, also signed ag…" at bounding box center [645, 407] width 577 height 342
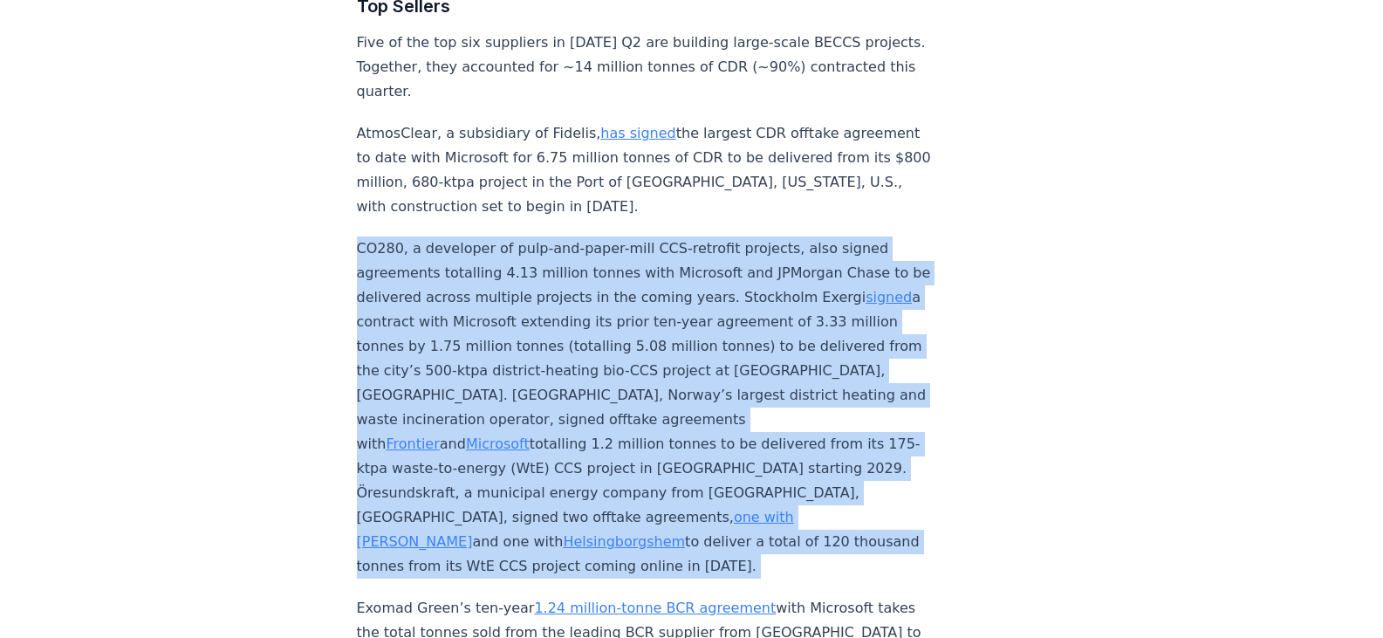
click at [556, 331] on p "CO280, a developer of pulp-and-paper-mill CCS-retrofit projects, also signed ag…" at bounding box center [645, 407] width 577 height 342
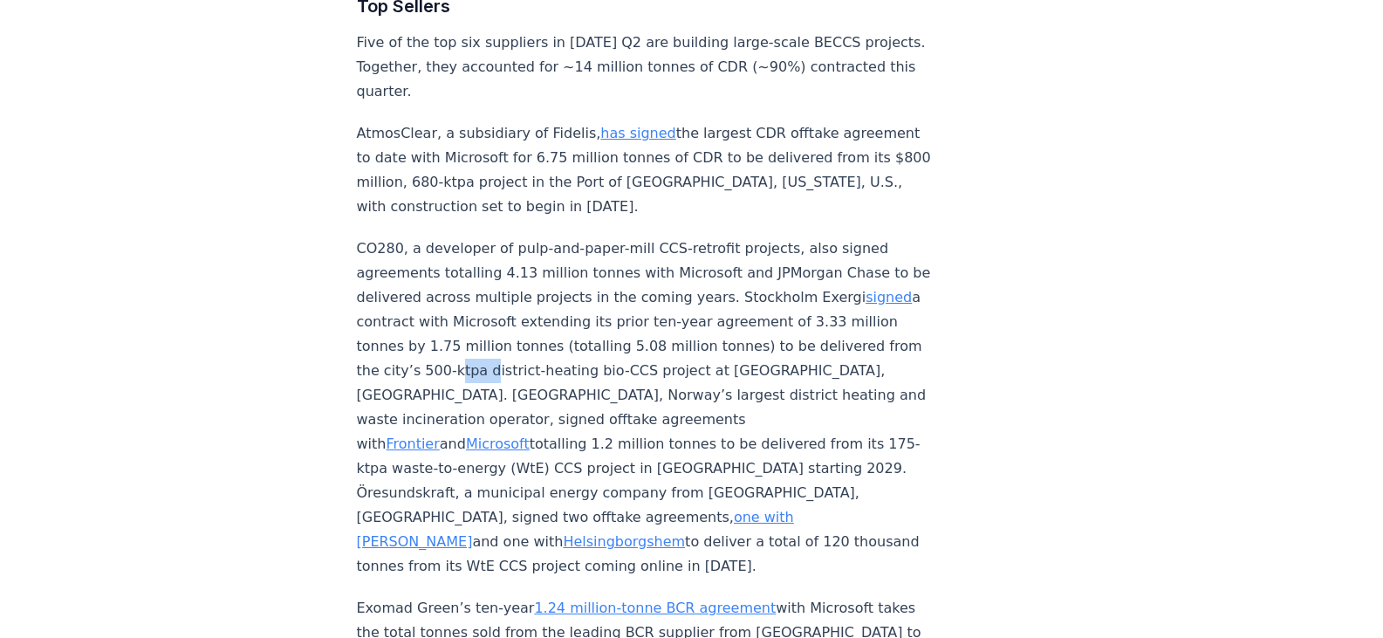
click at [556, 331] on p "CO280, a developer of pulp-and-paper-mill CCS-retrofit projects, also signed ag…" at bounding box center [645, 407] width 577 height 342
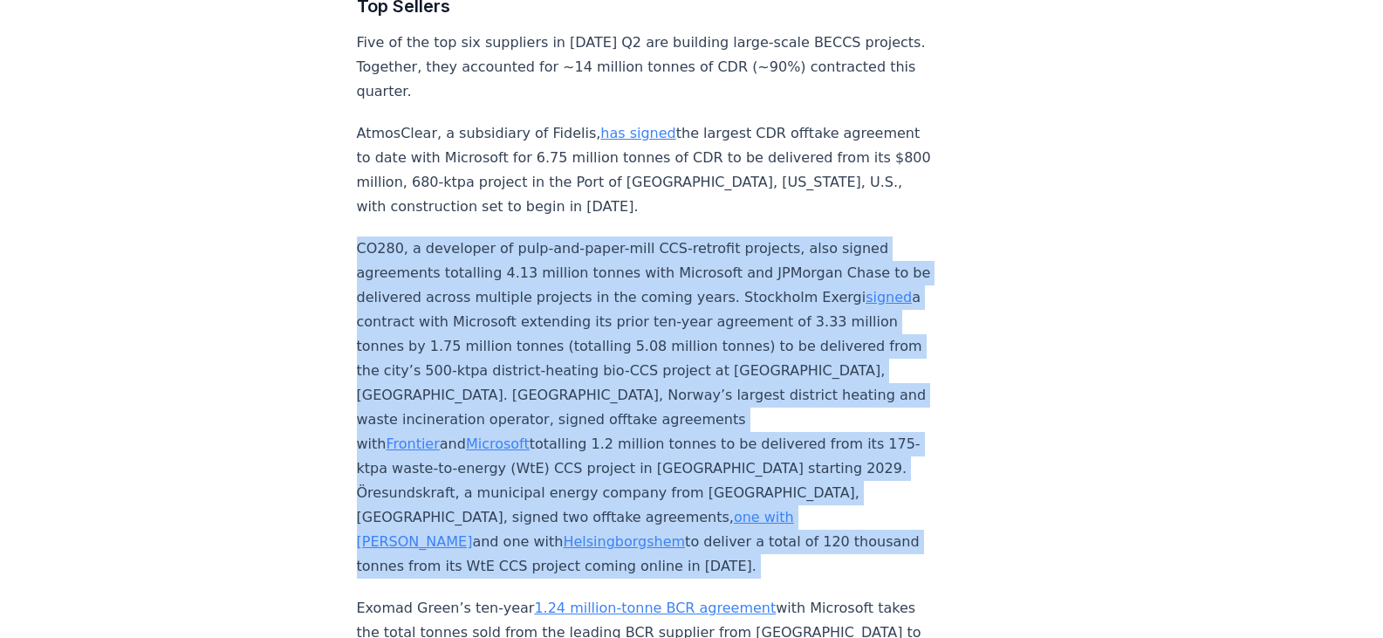
click at [556, 331] on p "CO280, a developer of pulp-and-paper-mill CCS-retrofit projects, also signed ag…" at bounding box center [645, 407] width 577 height 342
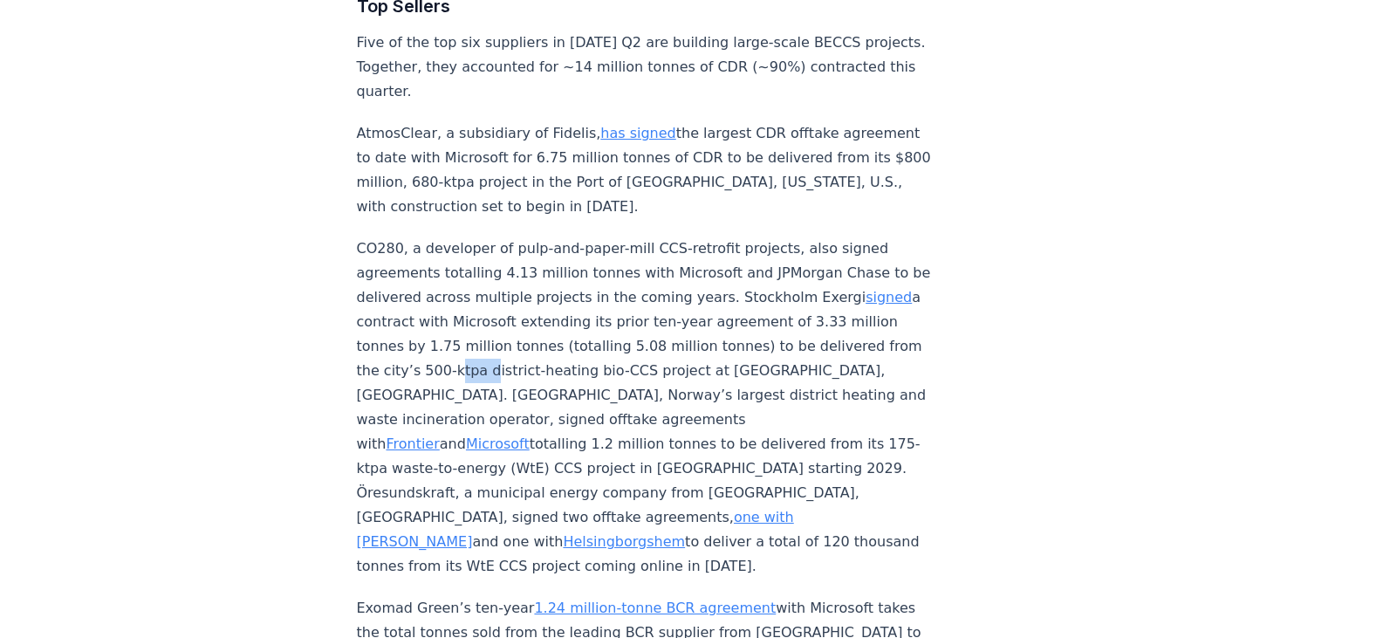
click at [556, 331] on p "CO280, a developer of pulp-and-paper-mill CCS-retrofit projects, also signed ag…" at bounding box center [645, 407] width 577 height 342
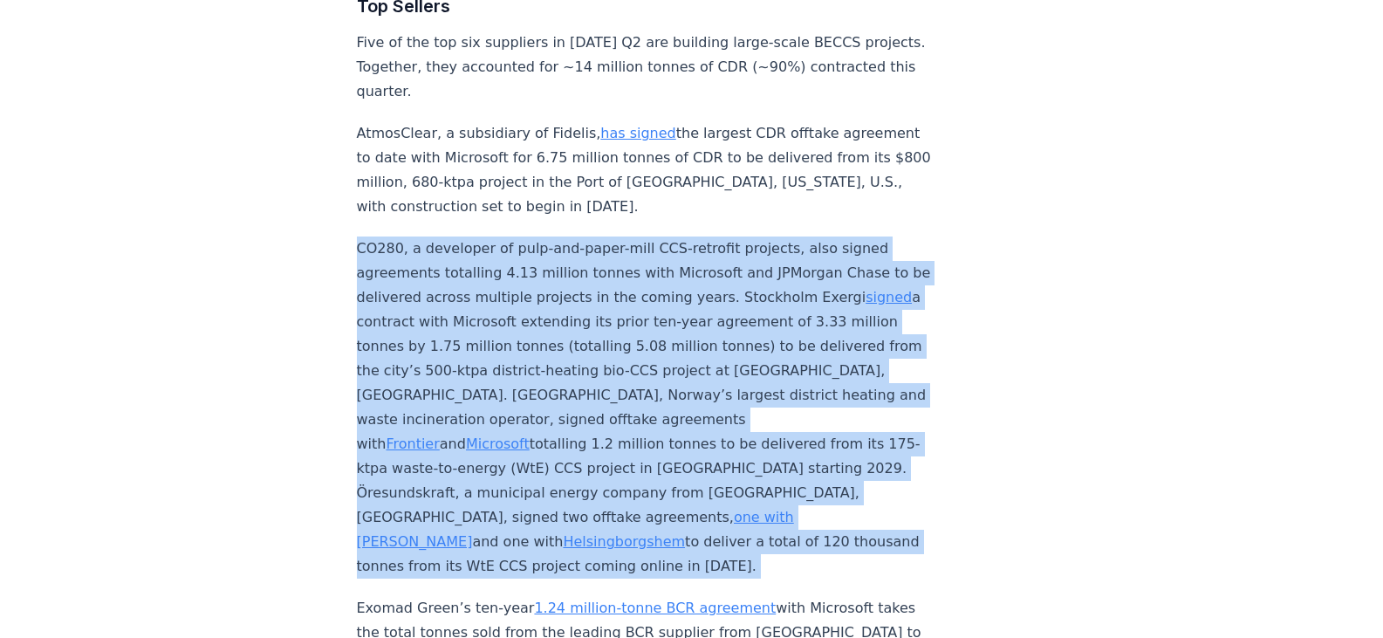
click at [556, 331] on p "CO280, a developer of pulp-and-paper-mill CCS-retrofit projects, also signed ag…" at bounding box center [645, 407] width 577 height 342
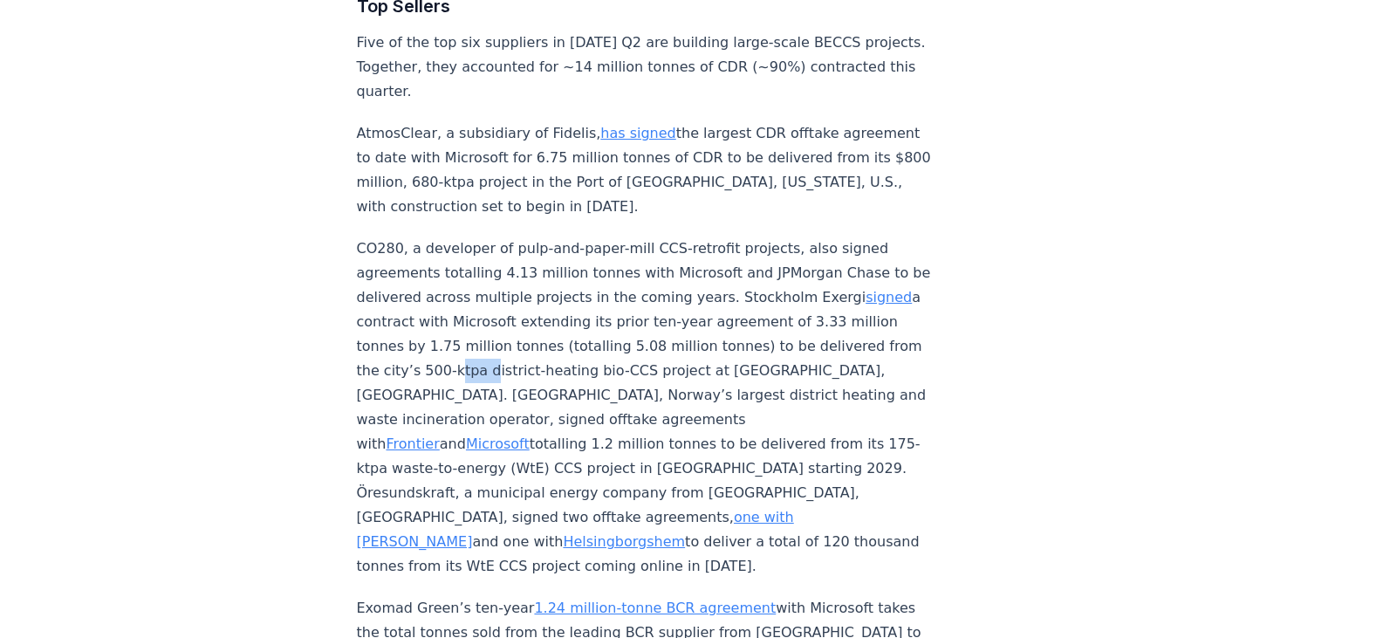
click at [556, 331] on p "CO280, a developer of pulp-and-paper-mill CCS-retrofit projects, also signed ag…" at bounding box center [645, 407] width 577 height 342
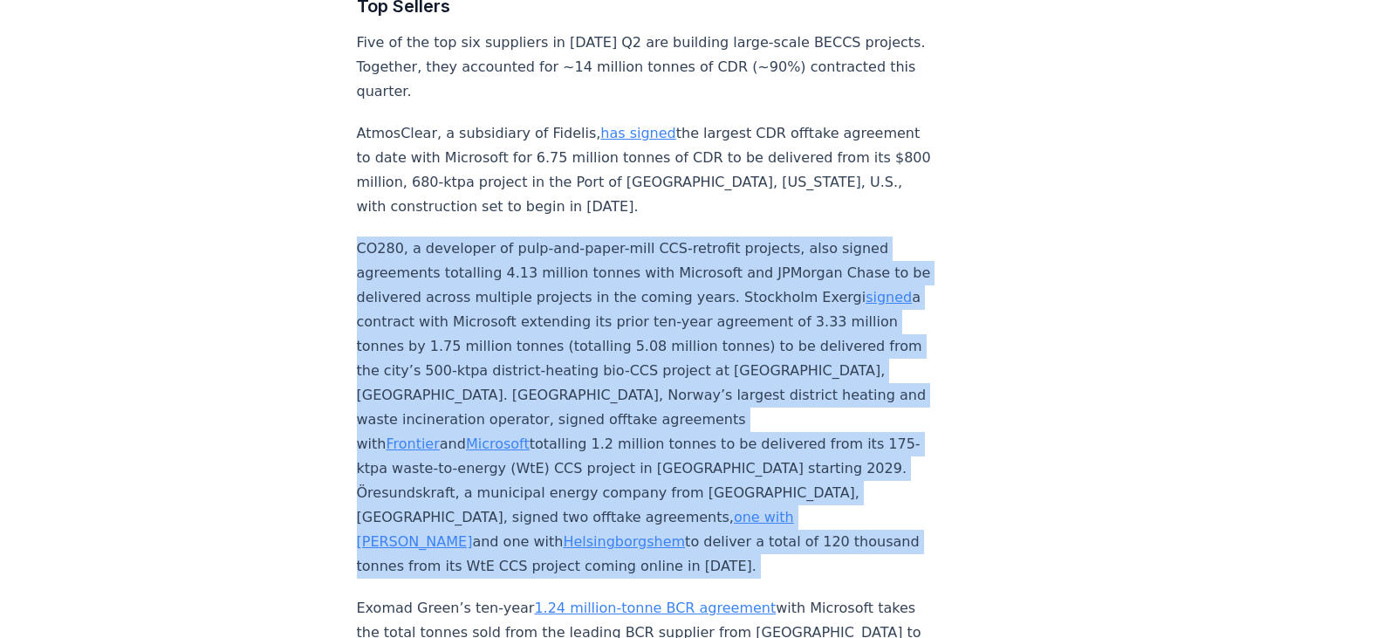
click at [556, 331] on p "CO280, a developer of pulp-and-paper-mill CCS-retrofit projects, also signed ag…" at bounding box center [645, 407] width 577 height 342
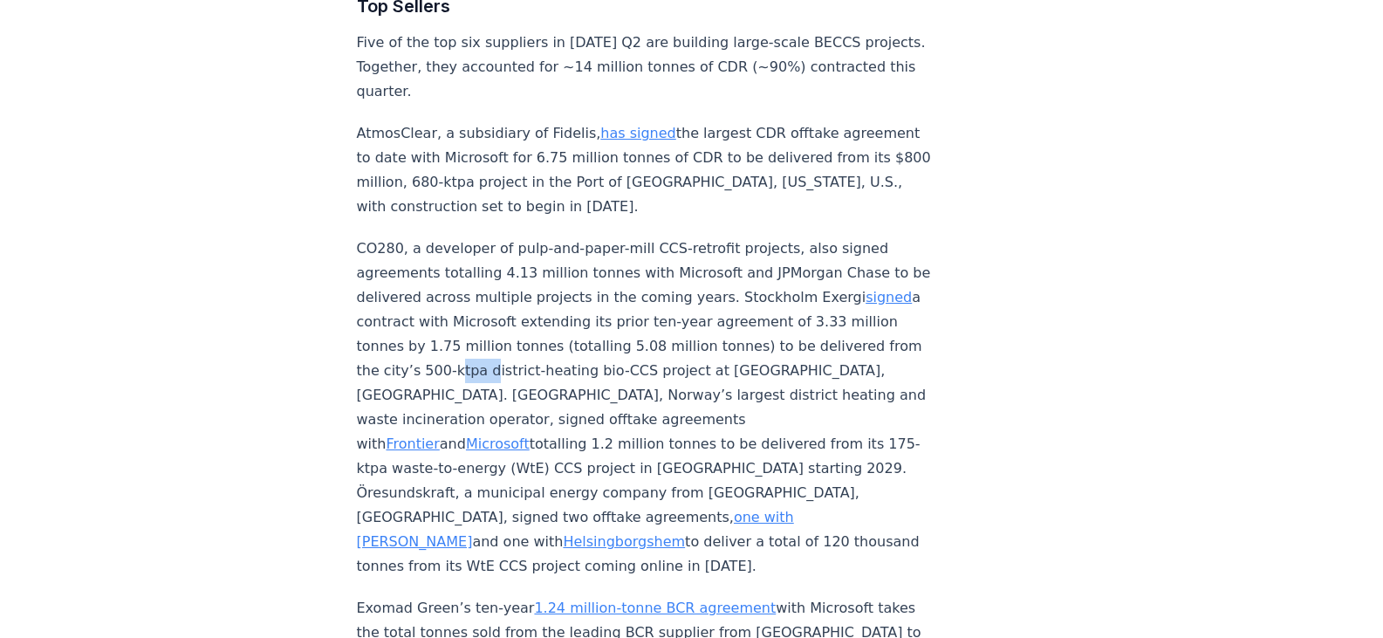
click at [556, 331] on p "CO280, a developer of pulp-and-paper-mill CCS-retrofit projects, also signed ag…" at bounding box center [645, 407] width 577 height 342
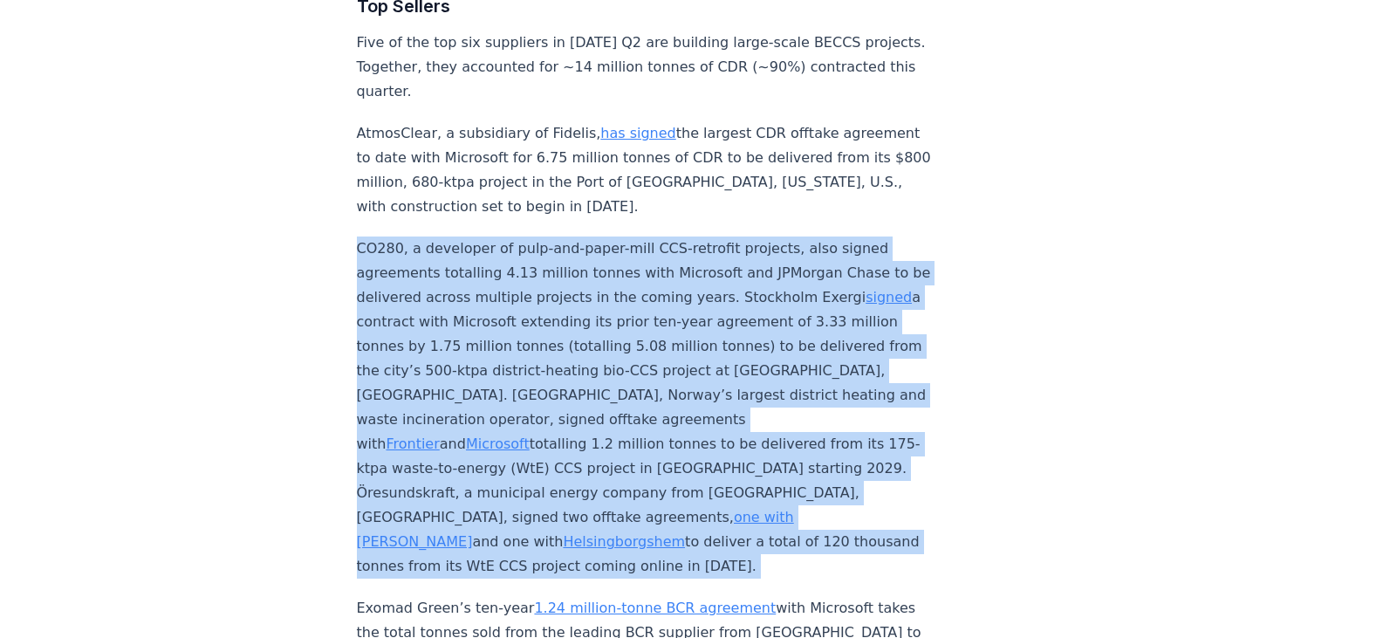
click at [556, 331] on p "CO280, a developer of pulp-and-paper-mill CCS-retrofit projects, also signed ag…" at bounding box center [645, 407] width 577 height 342
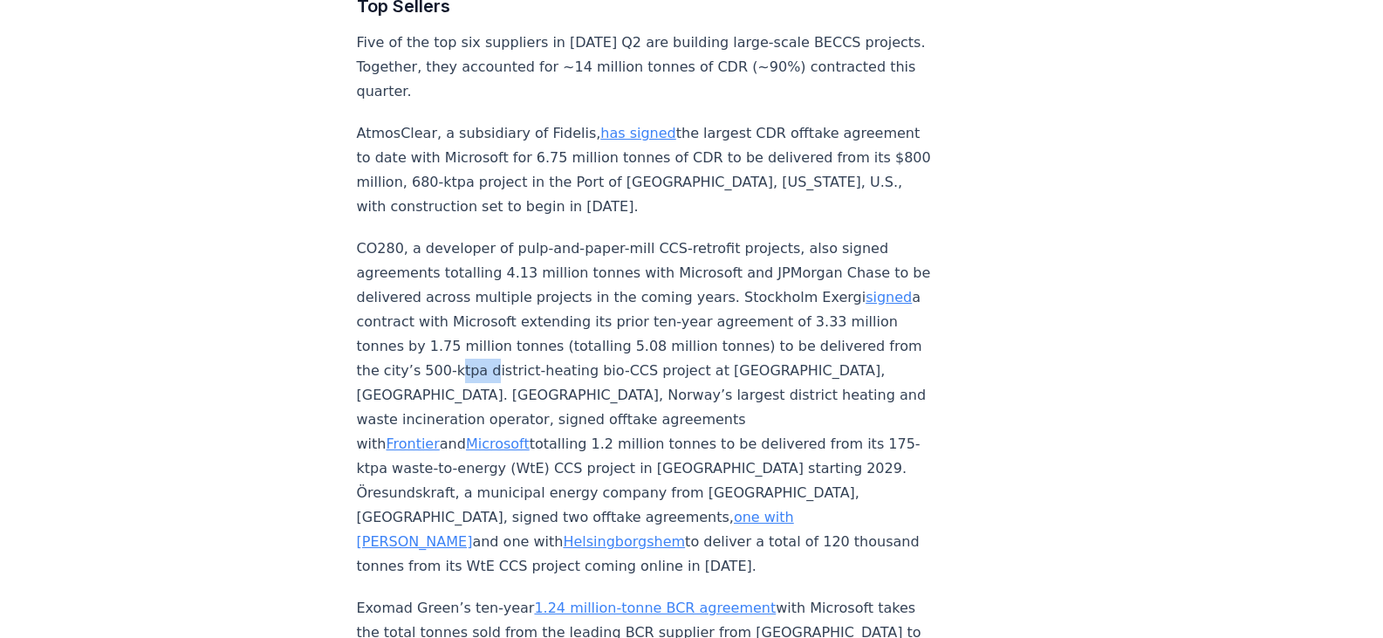
click at [556, 331] on p "CO280, a developer of pulp-and-paper-mill CCS-retrofit projects, also signed ag…" at bounding box center [645, 407] width 577 height 342
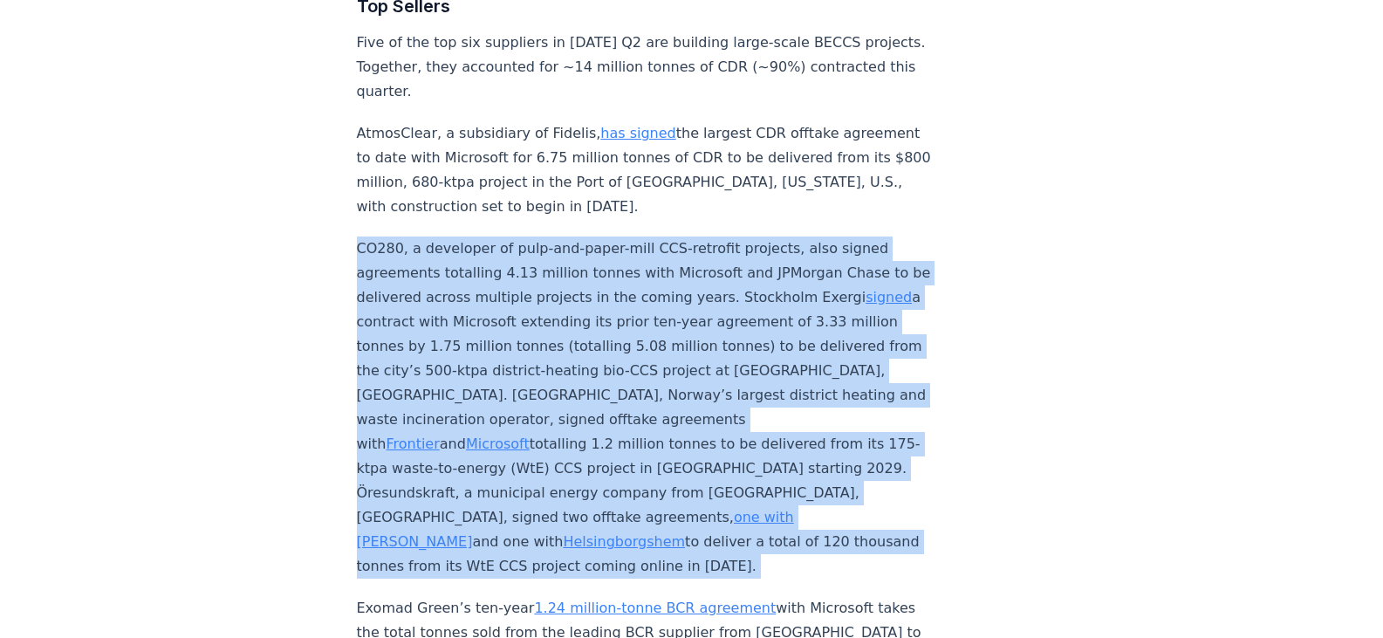
click at [556, 331] on p "CO280, a developer of pulp-and-paper-mill CCS-retrofit projects, also signed ag…" at bounding box center [645, 407] width 577 height 342
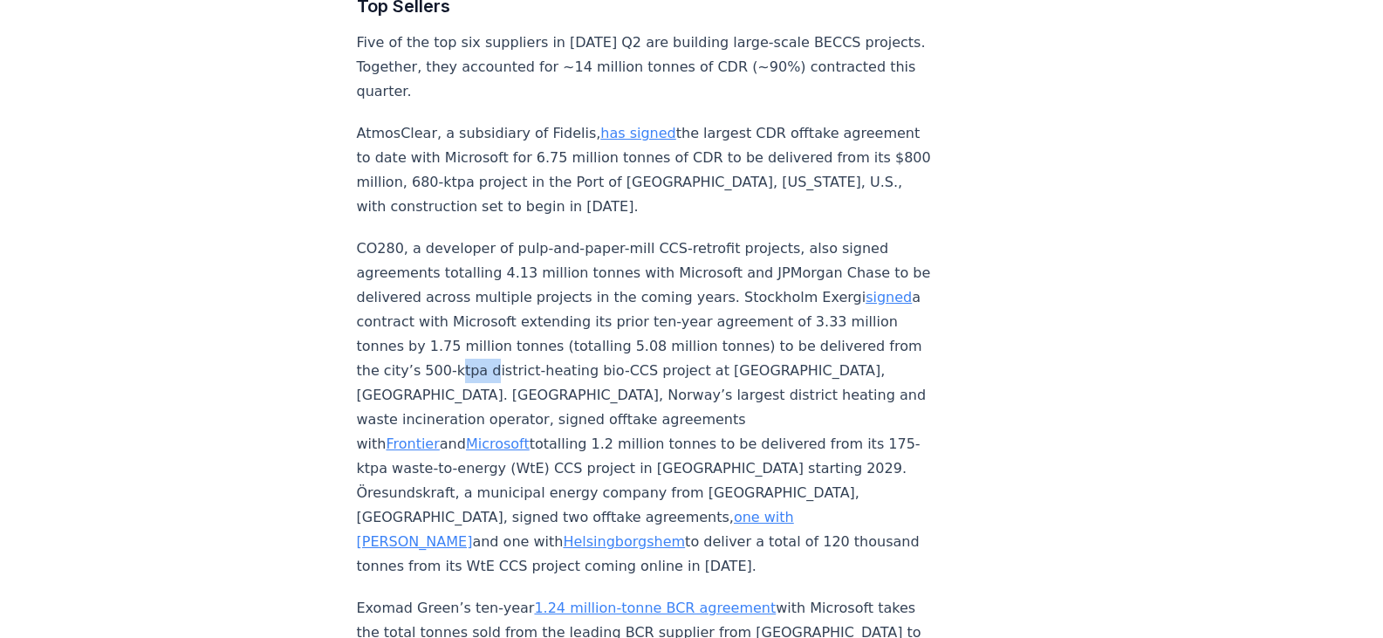
click at [556, 331] on p "CO280, a developer of pulp-and-paper-mill CCS-retrofit projects, also signed ag…" at bounding box center [645, 407] width 577 height 342
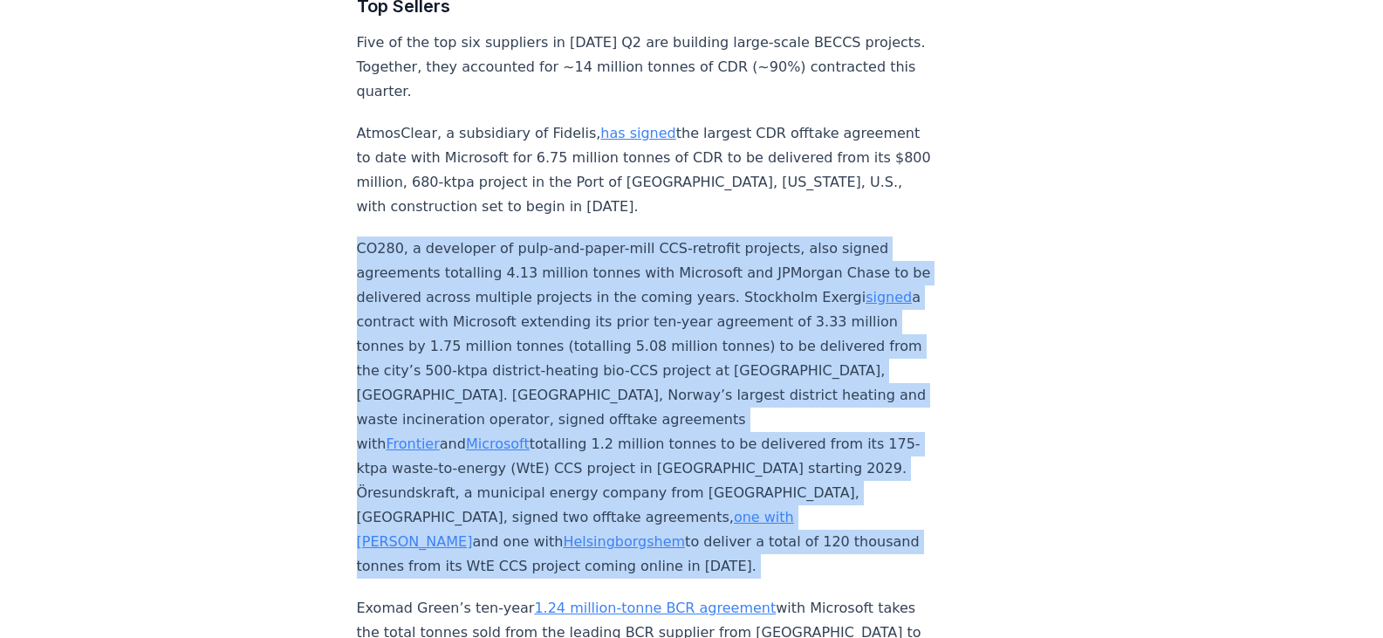
click at [556, 331] on p "CO280, a developer of pulp-and-paper-mill CCS-retrofit projects, also signed ag…" at bounding box center [645, 407] width 577 height 342
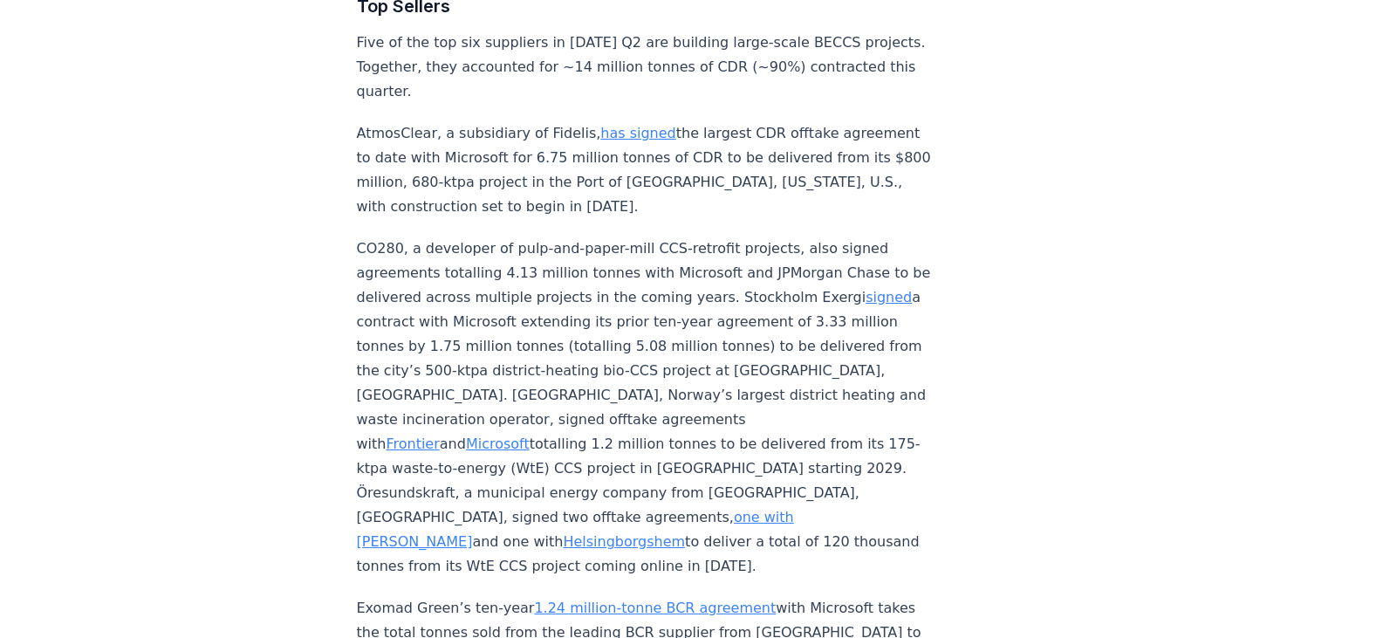
scroll to position [6178, 0]
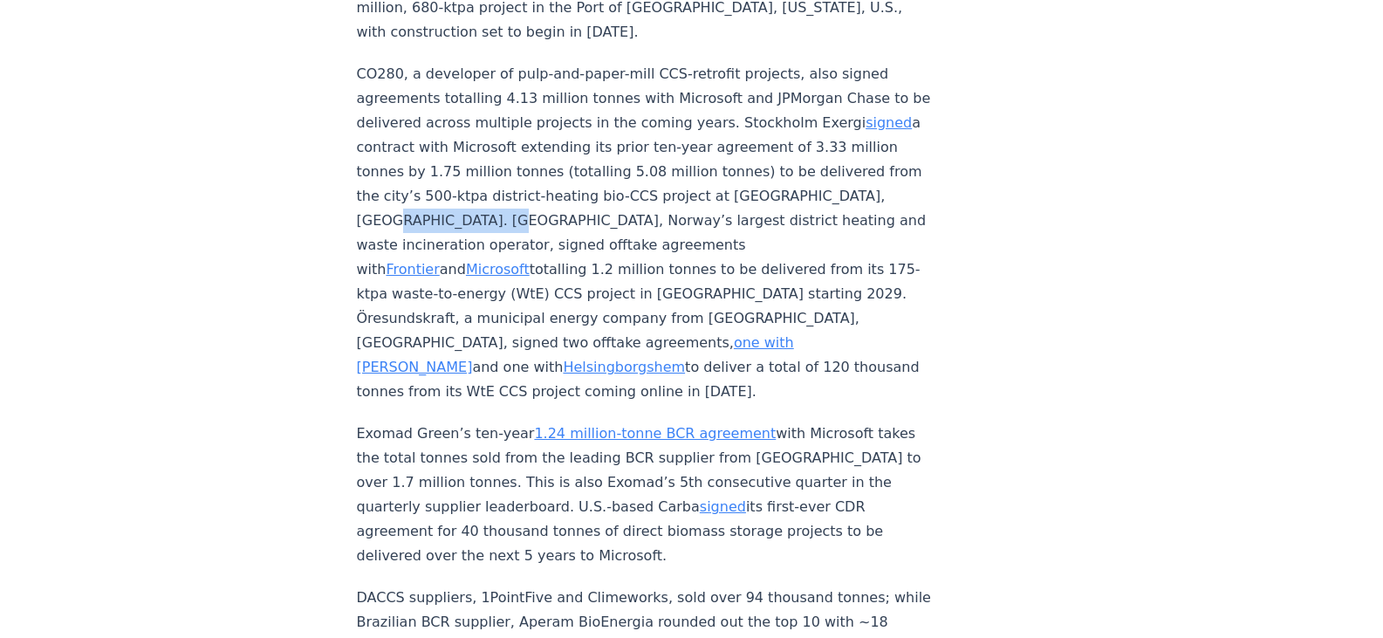
drag, startPoint x: 459, startPoint y: 201, endPoint x: 566, endPoint y: 200, distance: 107.3
click at [566, 200] on p "CO280, a developer of pulp-and-paper-mill CCS-retrofit projects, also signed ag…" at bounding box center [645, 233] width 577 height 342
click at [571, 197] on p "CO280, a developer of pulp-and-paper-mill CCS-retrofit projects, also signed ag…" at bounding box center [645, 233] width 577 height 342
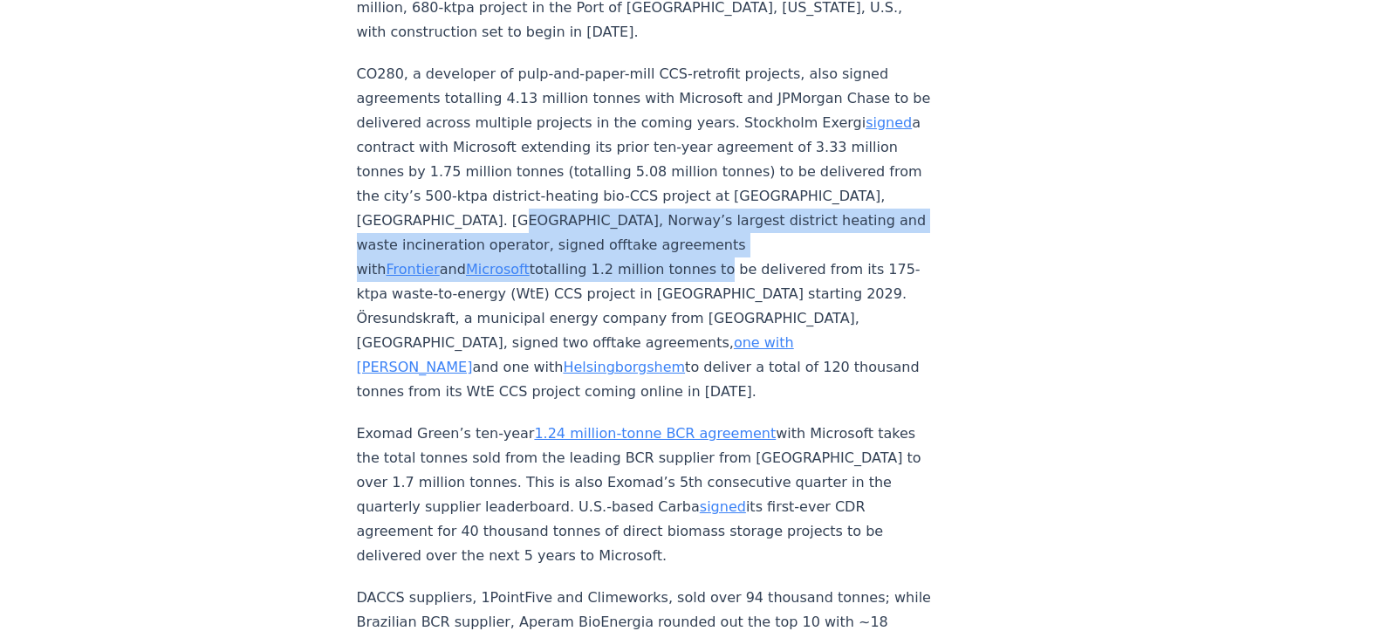
drag, startPoint x: 559, startPoint y: 196, endPoint x: 552, endPoint y: 233, distance: 37.3
click at [548, 233] on p "CO280, a developer of pulp-and-paper-mill CCS-retrofit projects, also signed ag…" at bounding box center [645, 233] width 577 height 342
click at [488, 236] on p "CO280, a developer of pulp-and-paper-mill CCS-retrofit projects, also signed ag…" at bounding box center [645, 233] width 577 height 342
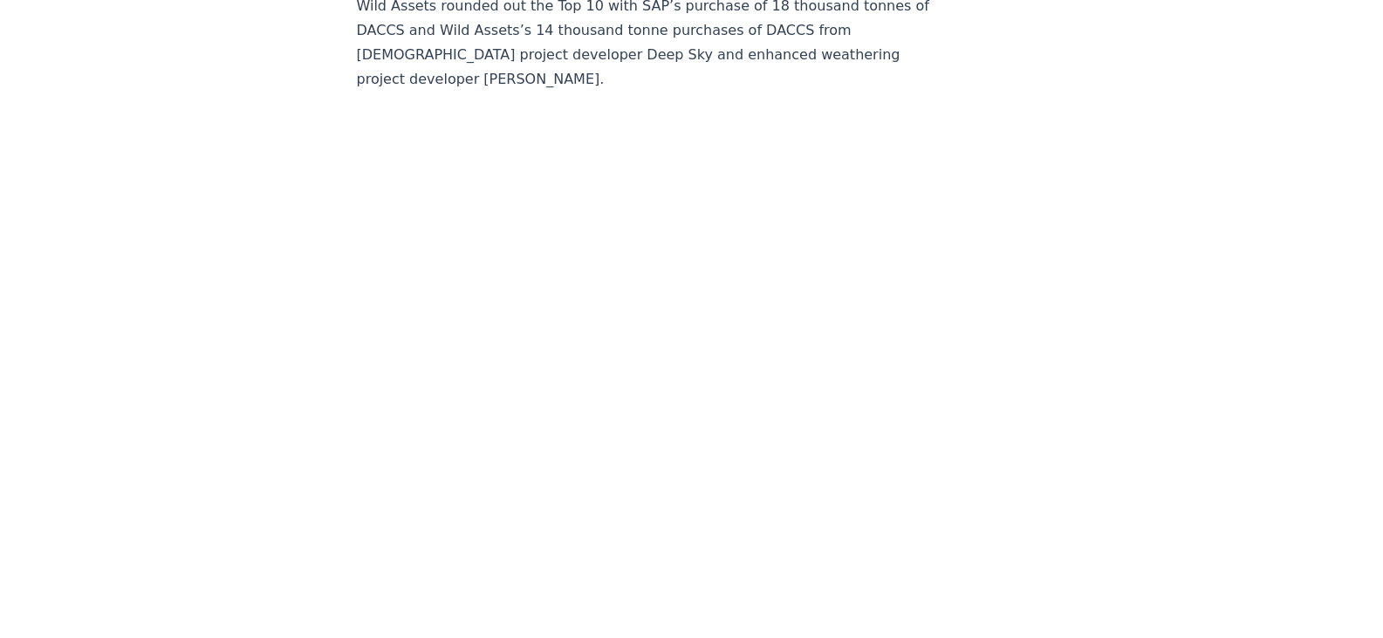
scroll to position [5258, 0]
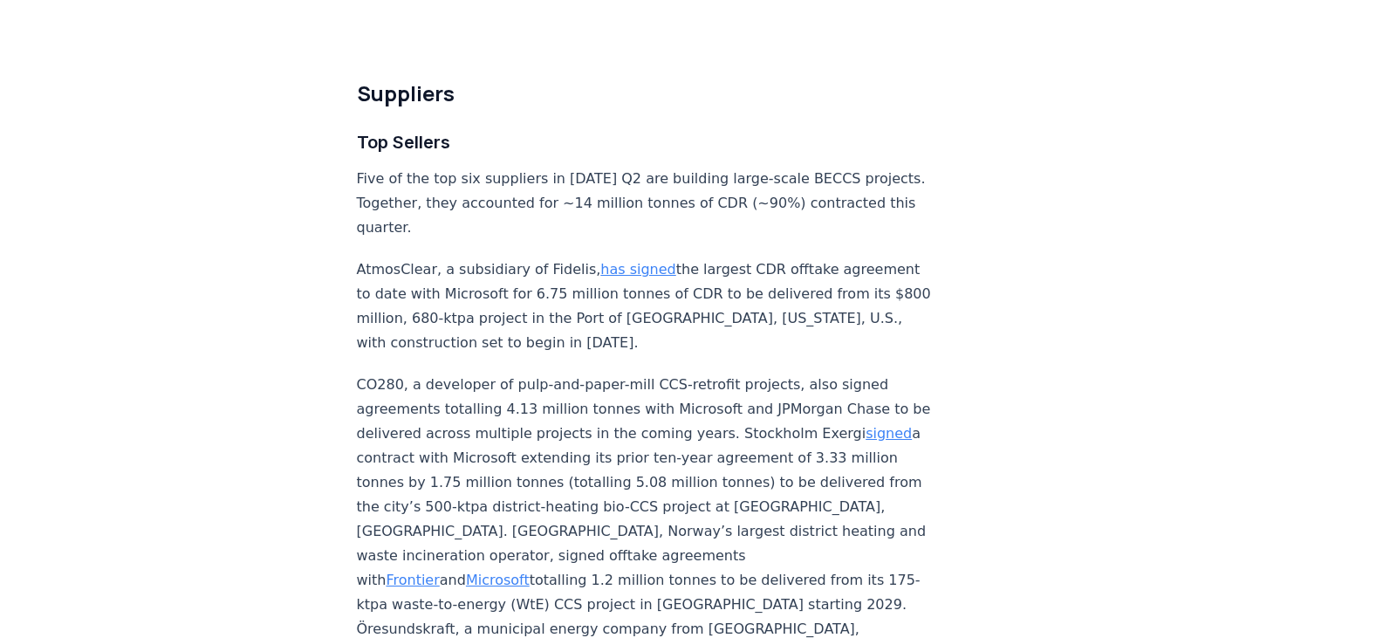
scroll to position [5866, 0]
click at [422, 279] on p "AtmosClear, a subsidiary of Fidelis, has signed the largest CDR offtake agreeme…" at bounding box center [645, 307] width 577 height 98
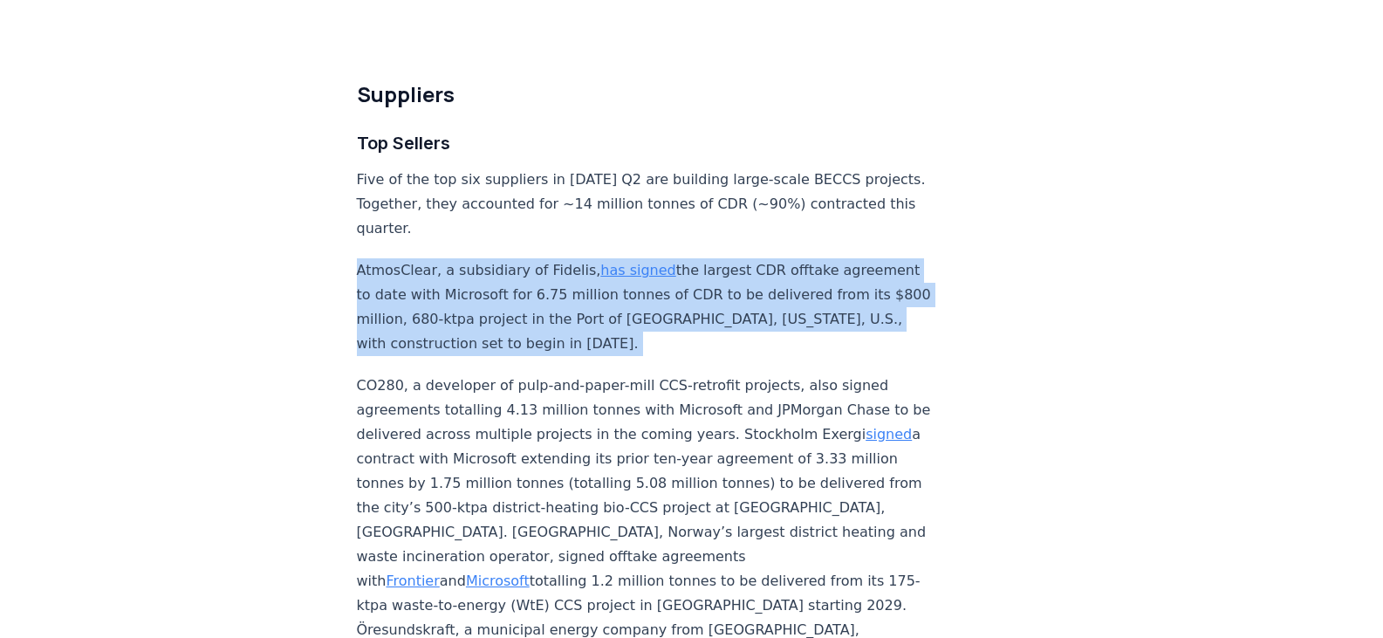
click at [422, 279] on p "AtmosClear, a subsidiary of Fidelis, has signed the largest CDR offtake agreeme…" at bounding box center [645, 307] width 577 height 98
copy p "AtmosClear, a subsidiary of Fidelis, has signed the largest CDR offtake agreeme…"
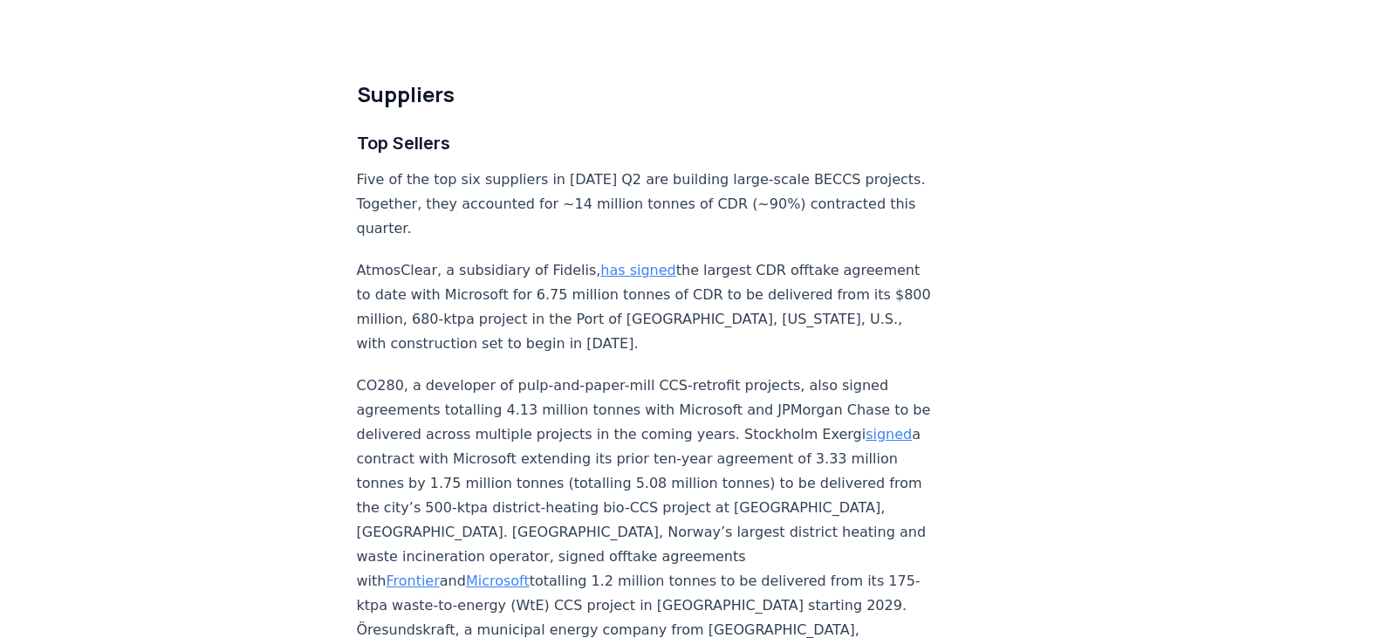
drag, startPoint x: 528, startPoint y: 472, endPoint x: 433, endPoint y: 472, distance: 95.1
click at [433, 472] on p "CO280, a developer of pulp-and-paper-mill CCS-retrofit projects, also signed ag…" at bounding box center [645, 544] width 577 height 342
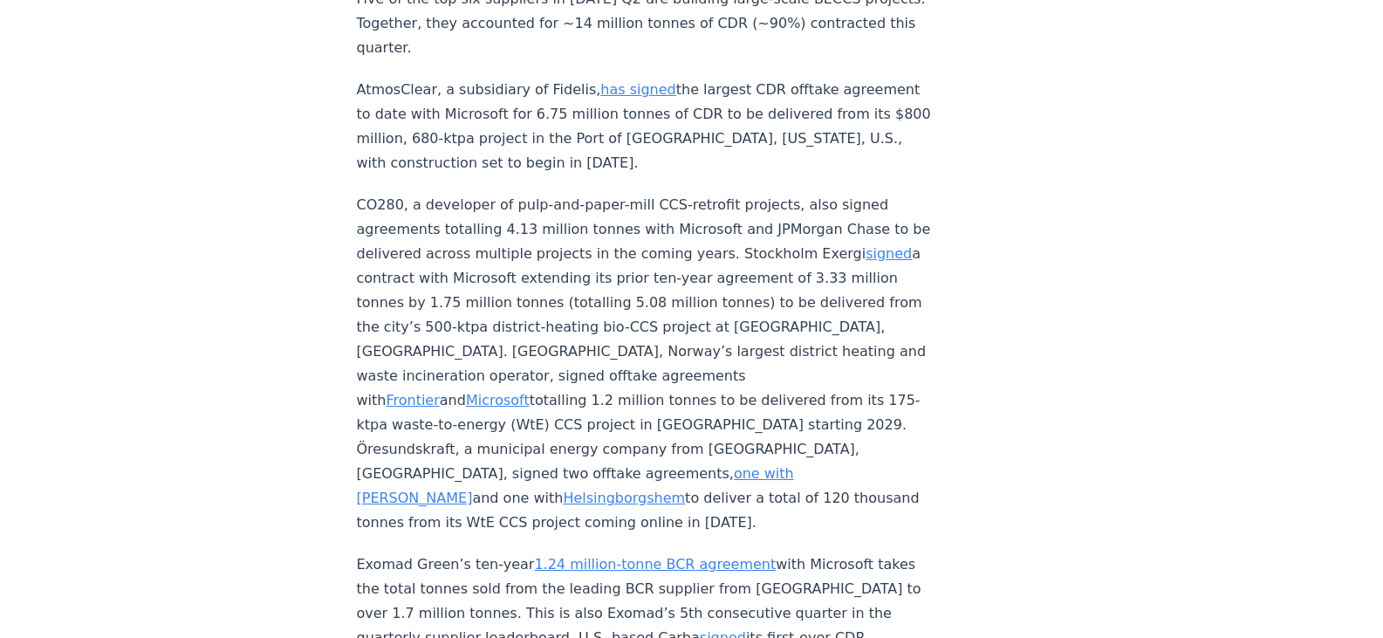
scroll to position [6046, 0]
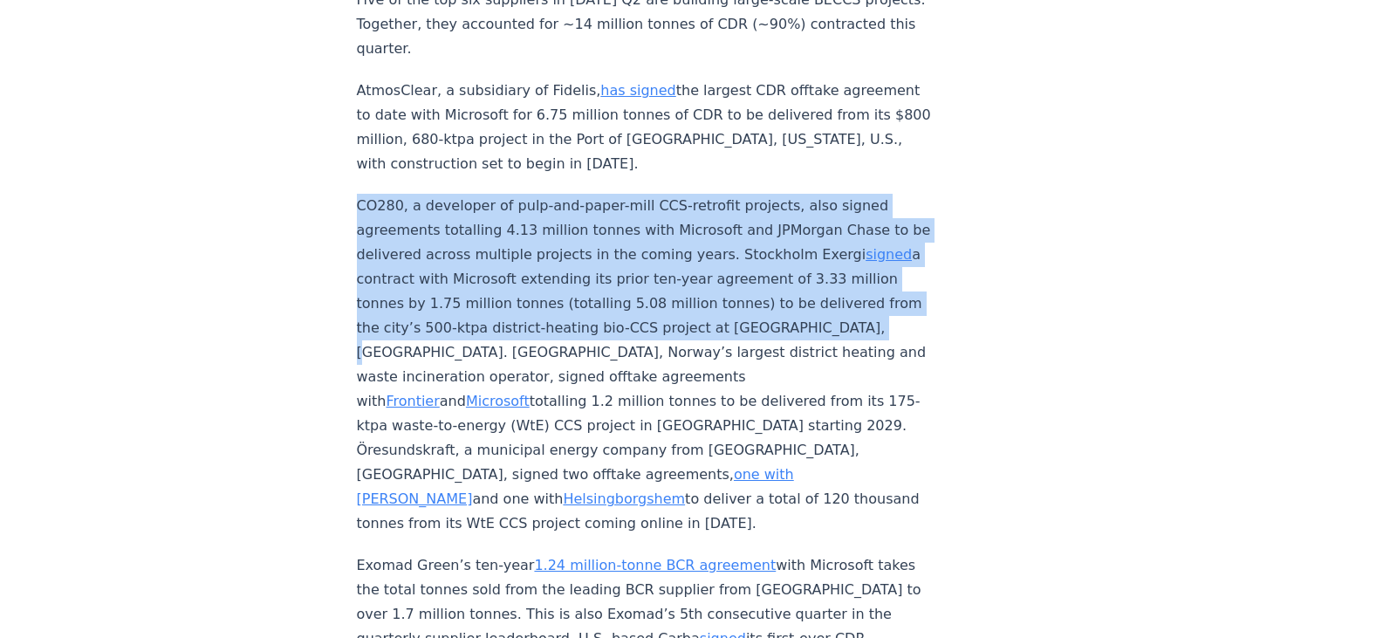
drag, startPoint x: 352, startPoint y: 175, endPoint x: 428, endPoint y: 311, distance: 156.2
click at [428, 311] on div "[DATE] 2025 Q2 Durable CDR Market Update - Biggest Quarter Ever Highlights Reco…" at bounding box center [691, 41] width 1221 height 12049
copy p "CO280, a developer of pulp-and-paper-mill CCS-retrofit projects, also signed ag…"
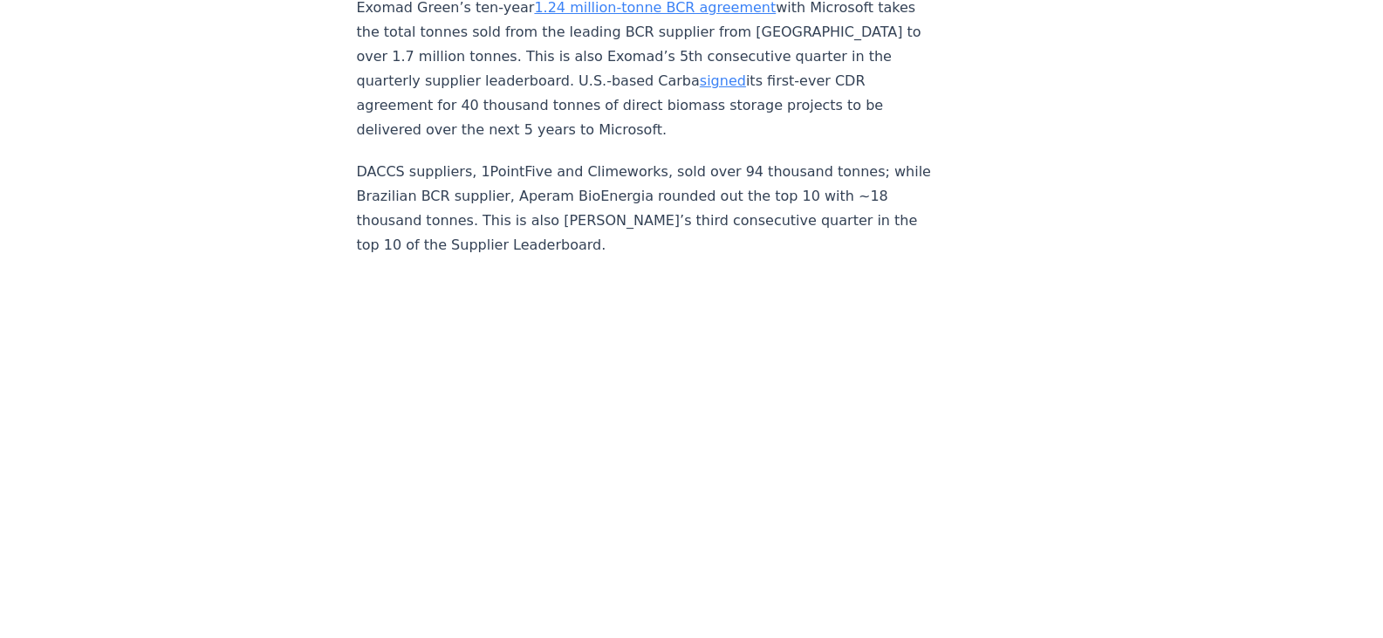
scroll to position [6604, 0]
click at [383, 159] on p "DACCS suppliers, 1PointFive and Climeworks, sold over 94 thousand tonnes; while…" at bounding box center [645, 208] width 577 height 98
copy p "DACCS"
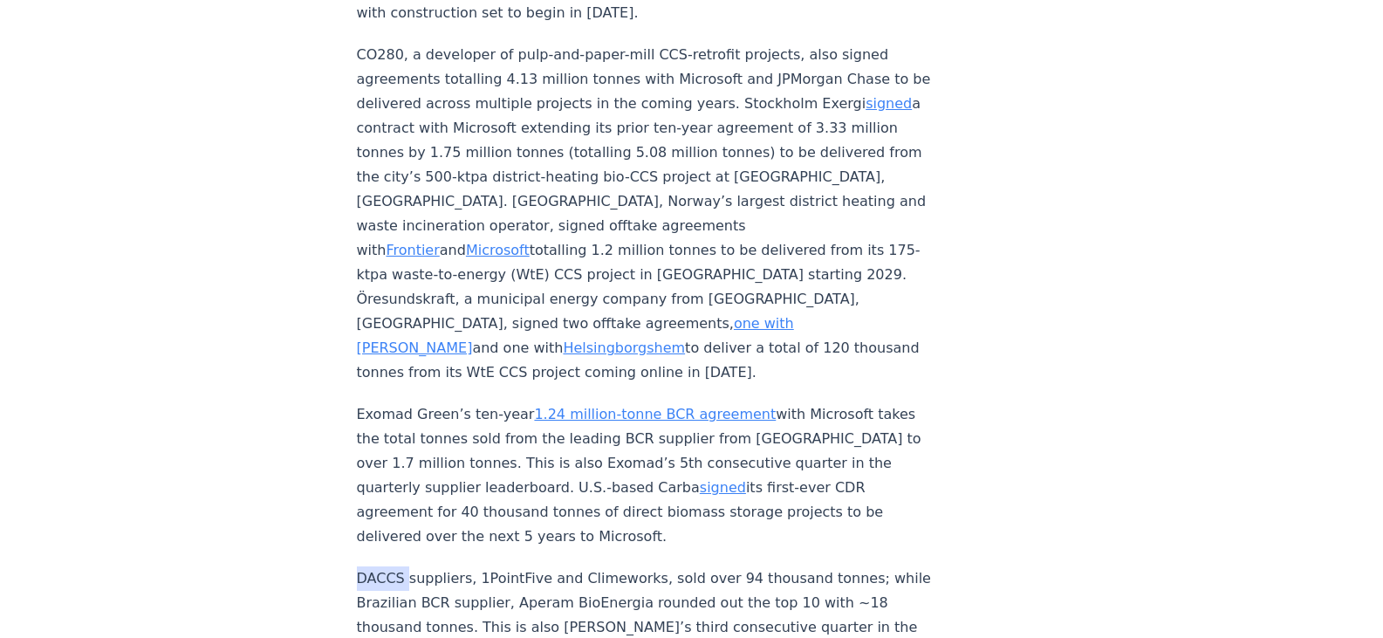
scroll to position [6179, 0]
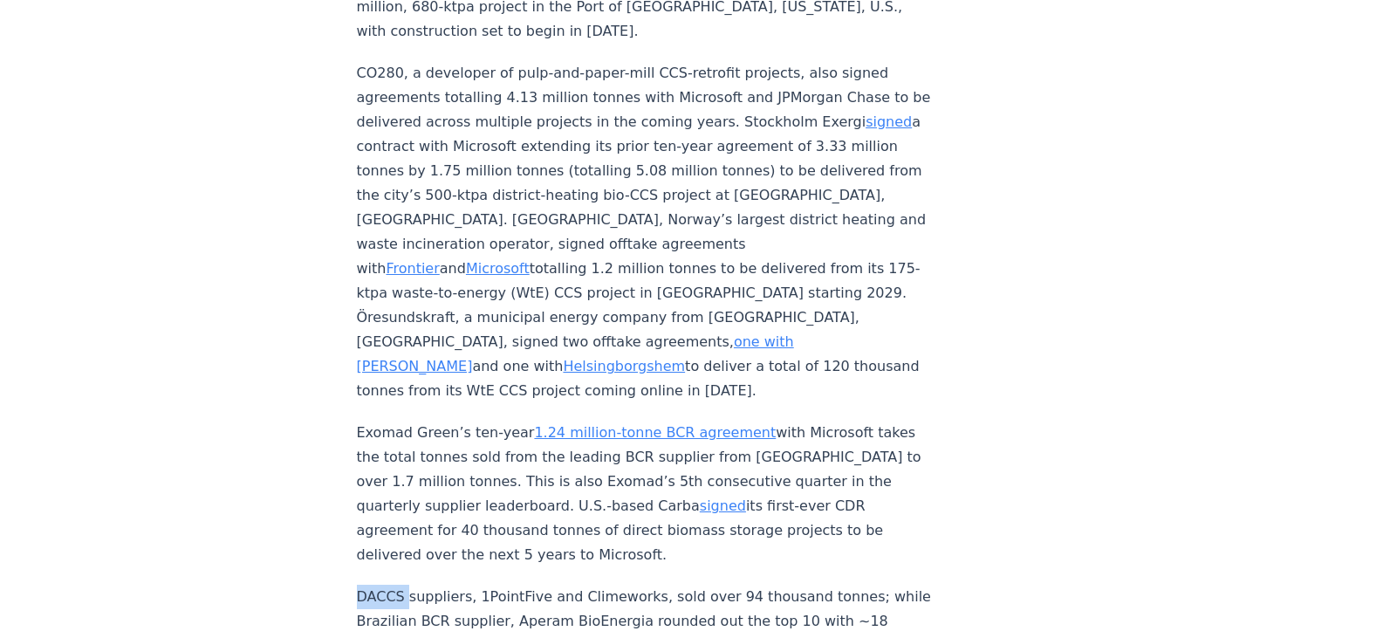
click at [865, 113] on link "signed" at bounding box center [888, 121] width 46 height 17
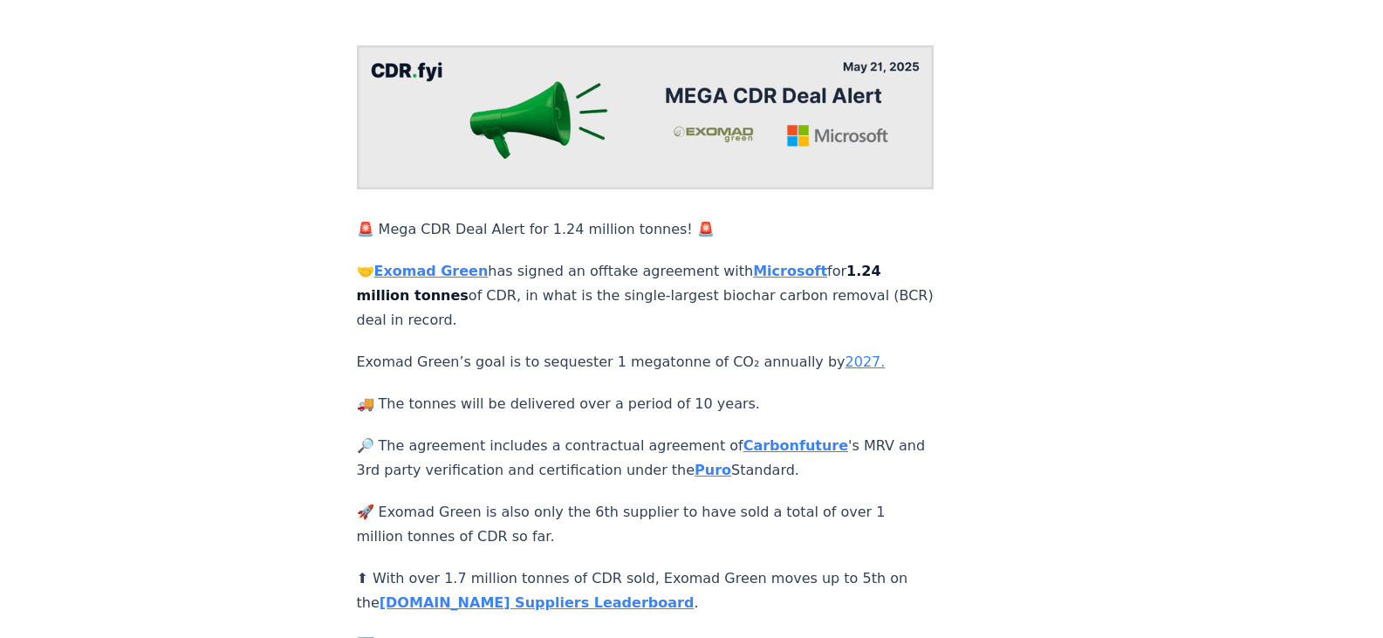
scroll to position [349, 0]
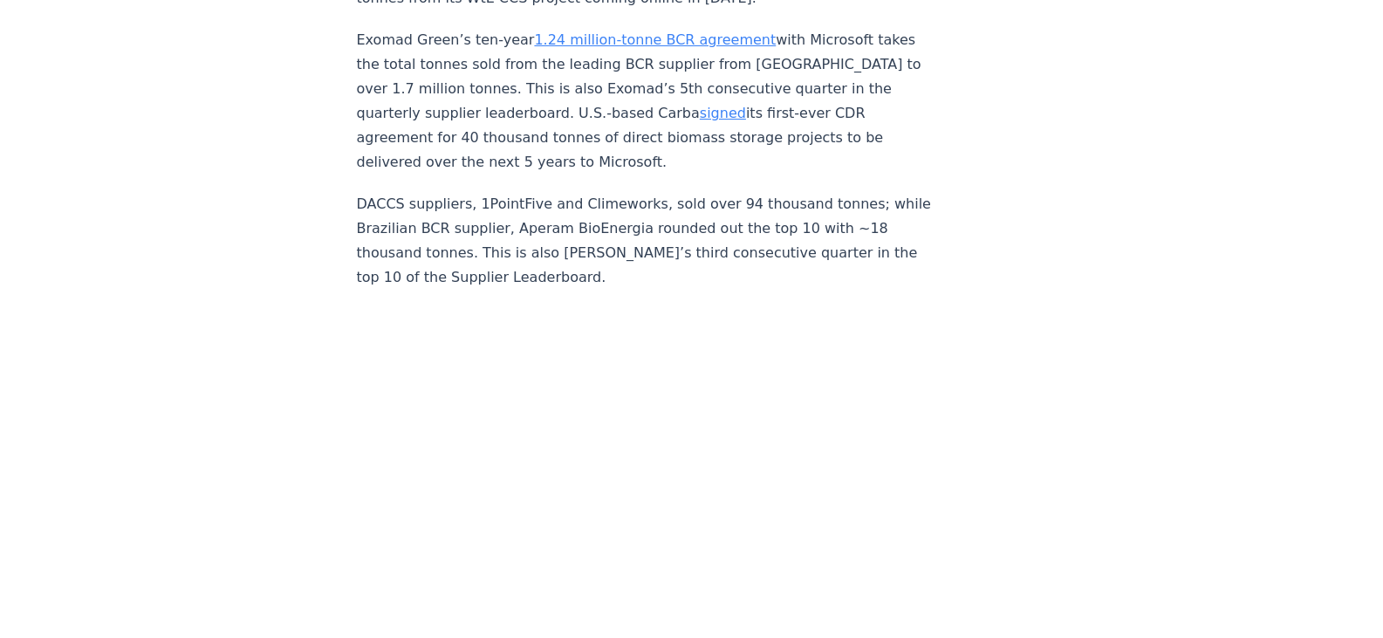
scroll to position [6575, 0]
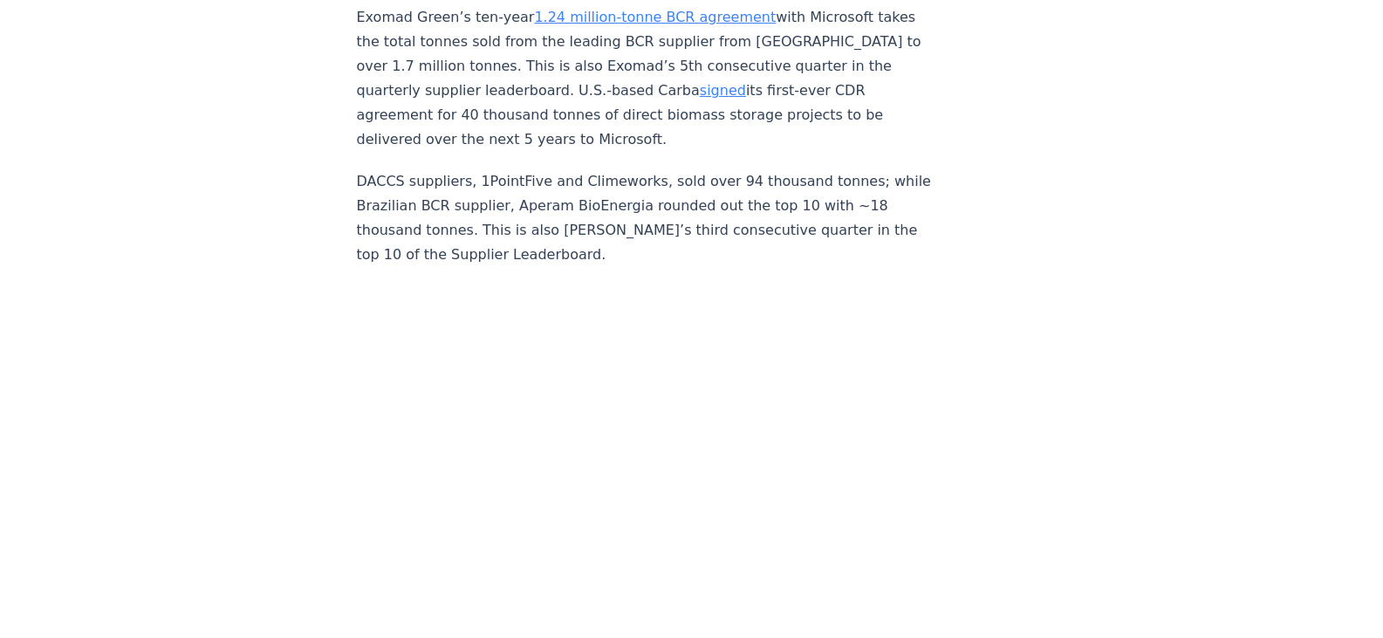
click at [385, 169] on p "DACCS suppliers, 1PointFive and Climeworks, sold over 94 thousand tonnes; while…" at bounding box center [645, 218] width 577 height 98
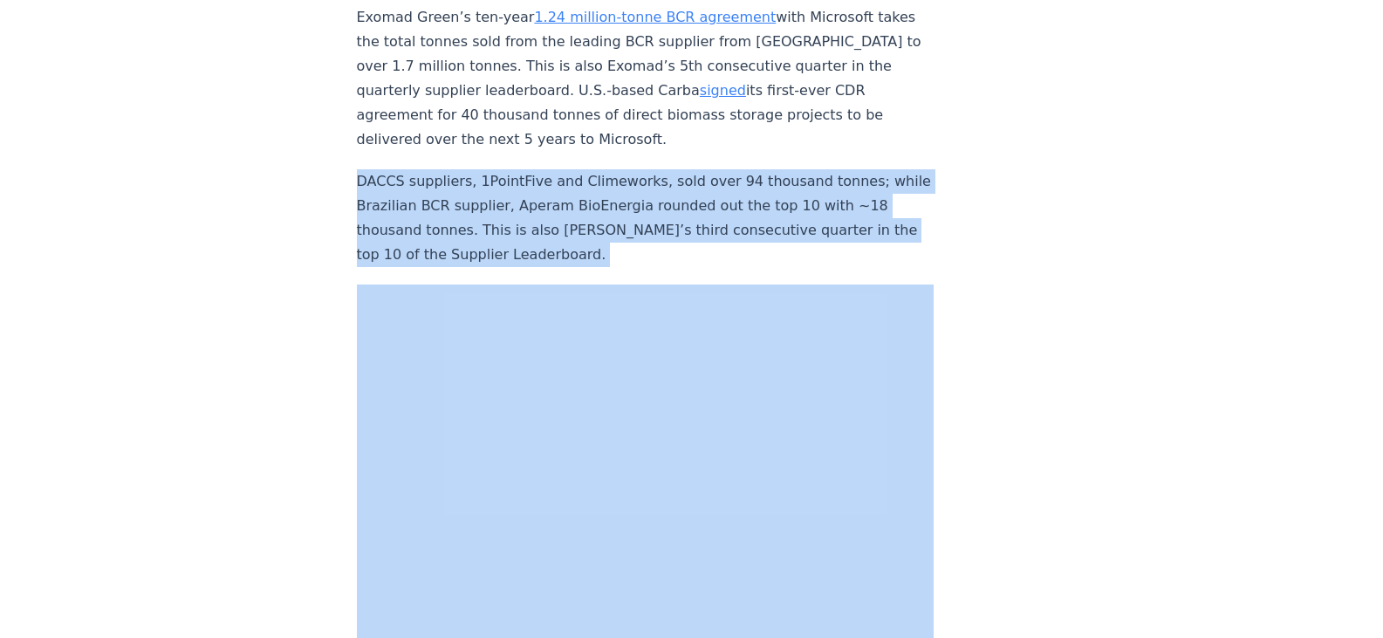
click at [385, 169] on p "DACCS suppliers, 1PointFive and Climeworks, sold over 94 thousand tonnes; while…" at bounding box center [645, 218] width 577 height 98
copy p "DACCS suppliers, 1PointFive and Climeworks, sold over 94 thousand tonnes; while…"
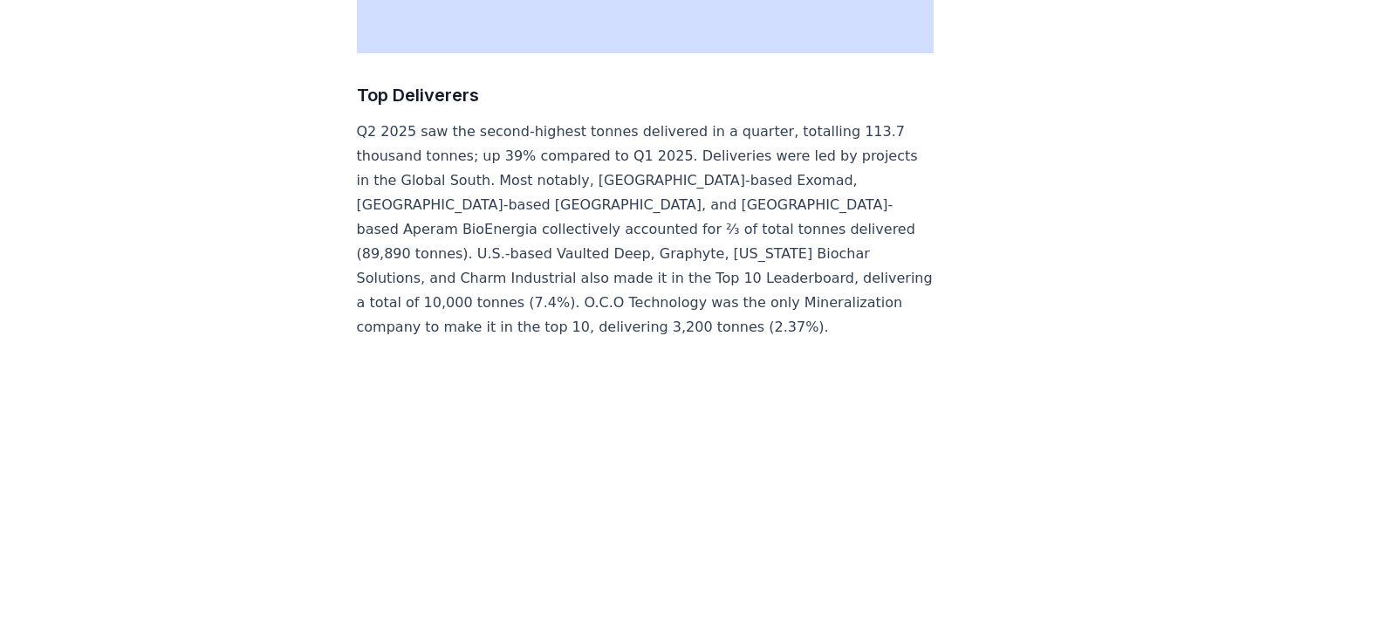
scroll to position [7273, 0]
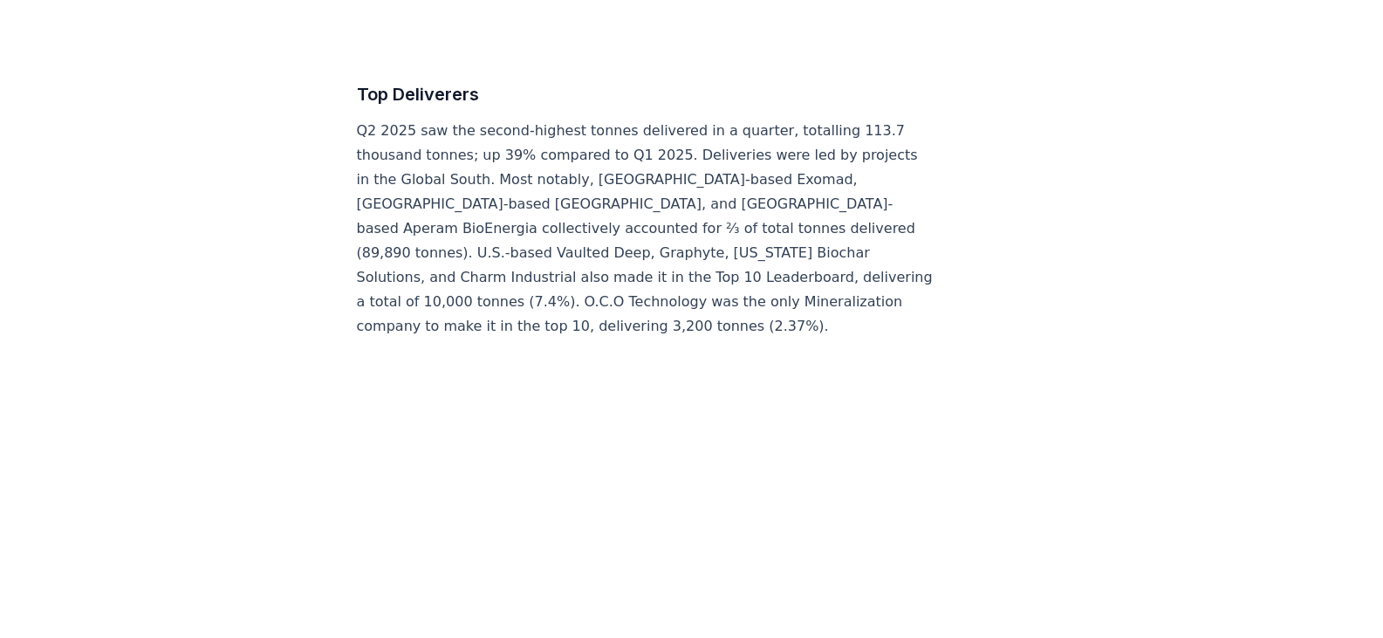
click at [662, 119] on p "Q2 2025 saw the second-highest tonnes delivered in a quarter, totalling 113.7 t…" at bounding box center [645, 229] width 577 height 220
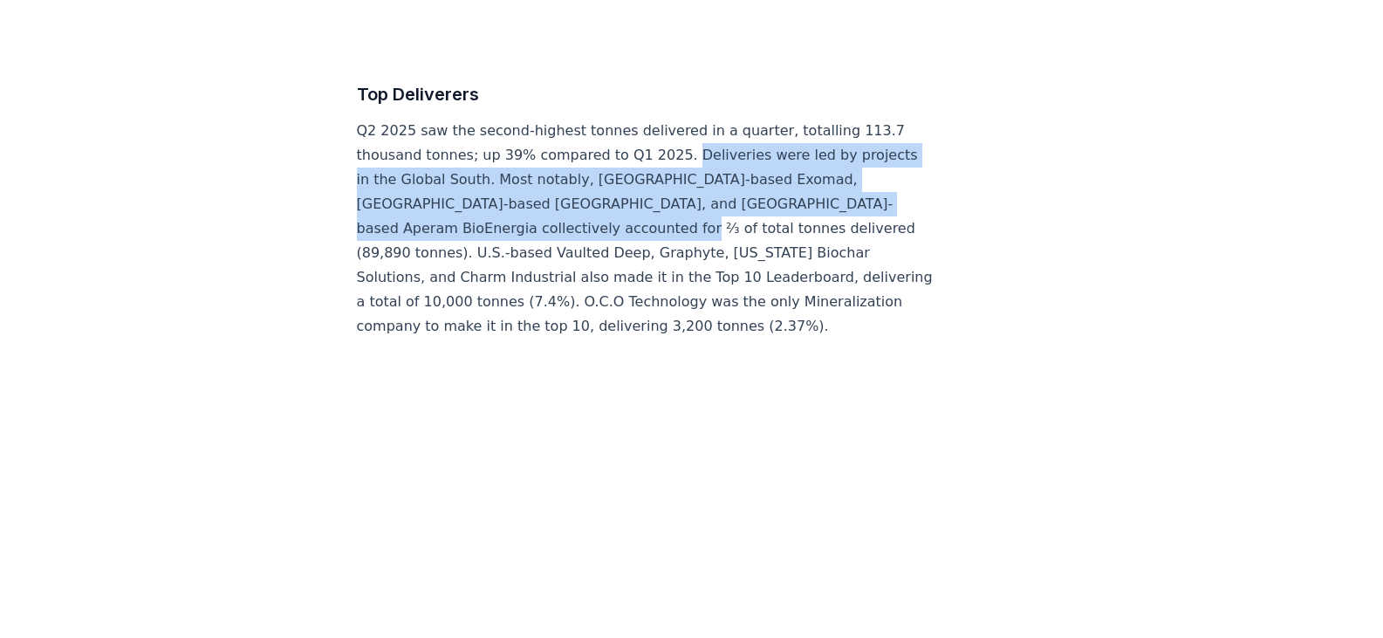
drag, startPoint x: 668, startPoint y: 102, endPoint x: 597, endPoint y: 170, distance: 98.7
click at [597, 170] on p "Q2 2025 saw the second-highest tonnes delivered in a quarter, totalling 113.7 t…" at bounding box center [645, 229] width 577 height 220
copy p "Deliveries were led by projects in the Global South. Most notably, [GEOGRAPHIC_…"
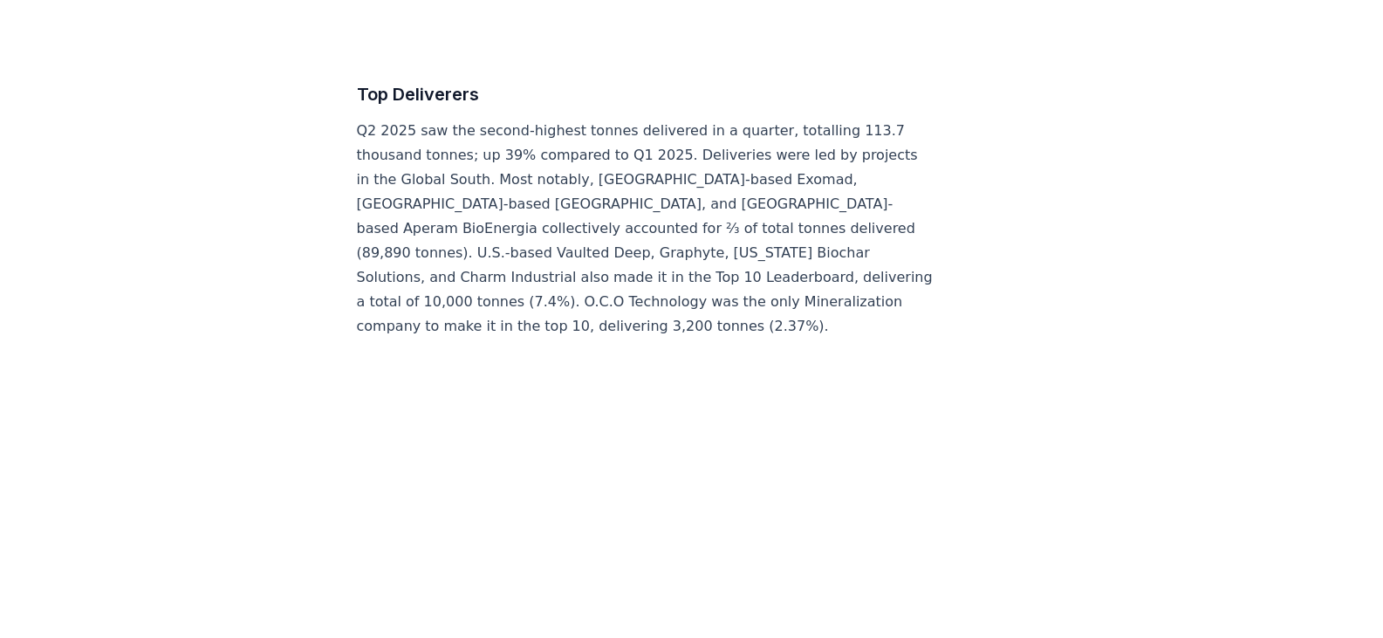
click at [647, 264] on p "Q2 2025 saw the second-highest tonnes delivered in a quarter, totalling 113.7 t…" at bounding box center [645, 229] width 577 height 220
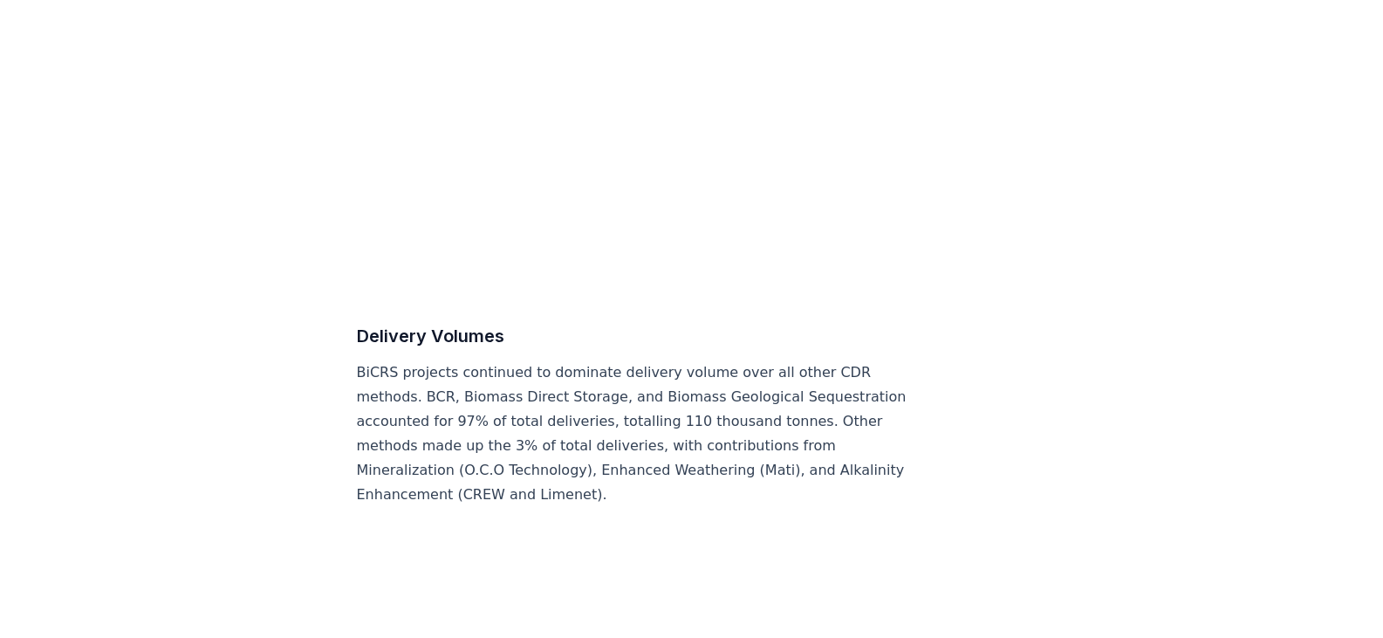
scroll to position [8593, 0]
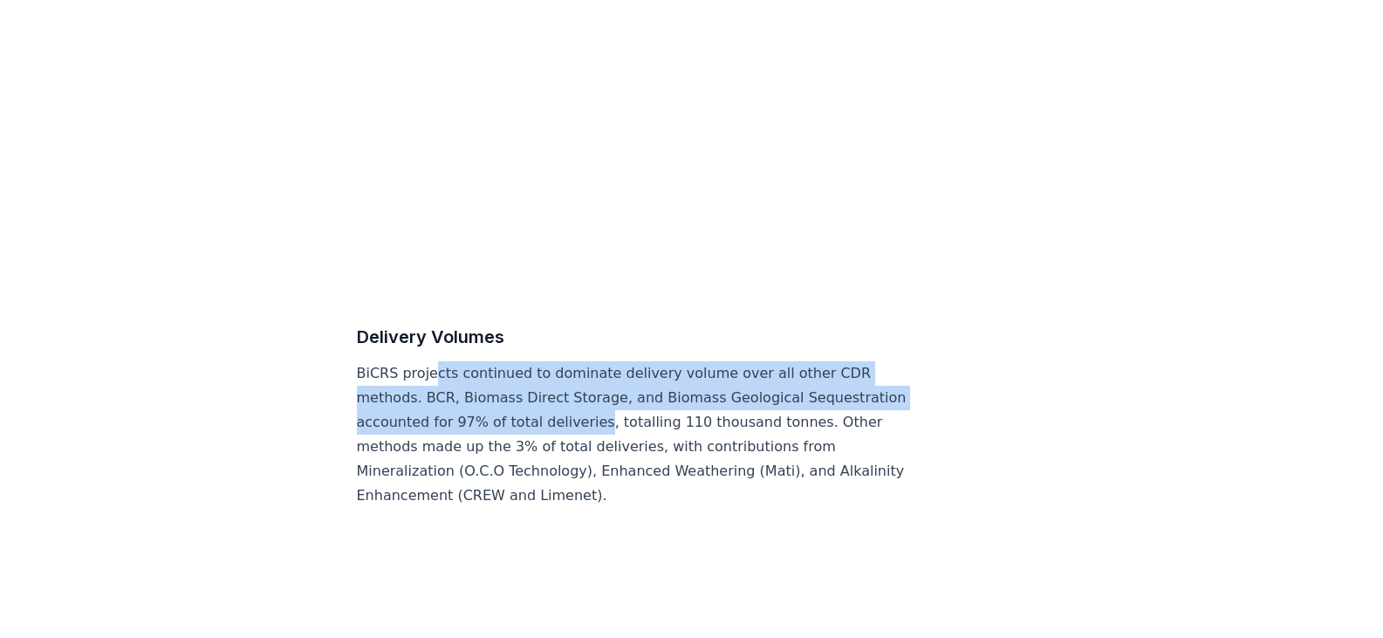
drag, startPoint x: 427, startPoint y: 325, endPoint x: 590, endPoint y: 364, distance: 167.6
click at [590, 364] on p "BiCRS projects continued to dominate delivery volume over all other CDR methods…" at bounding box center [645, 434] width 577 height 147
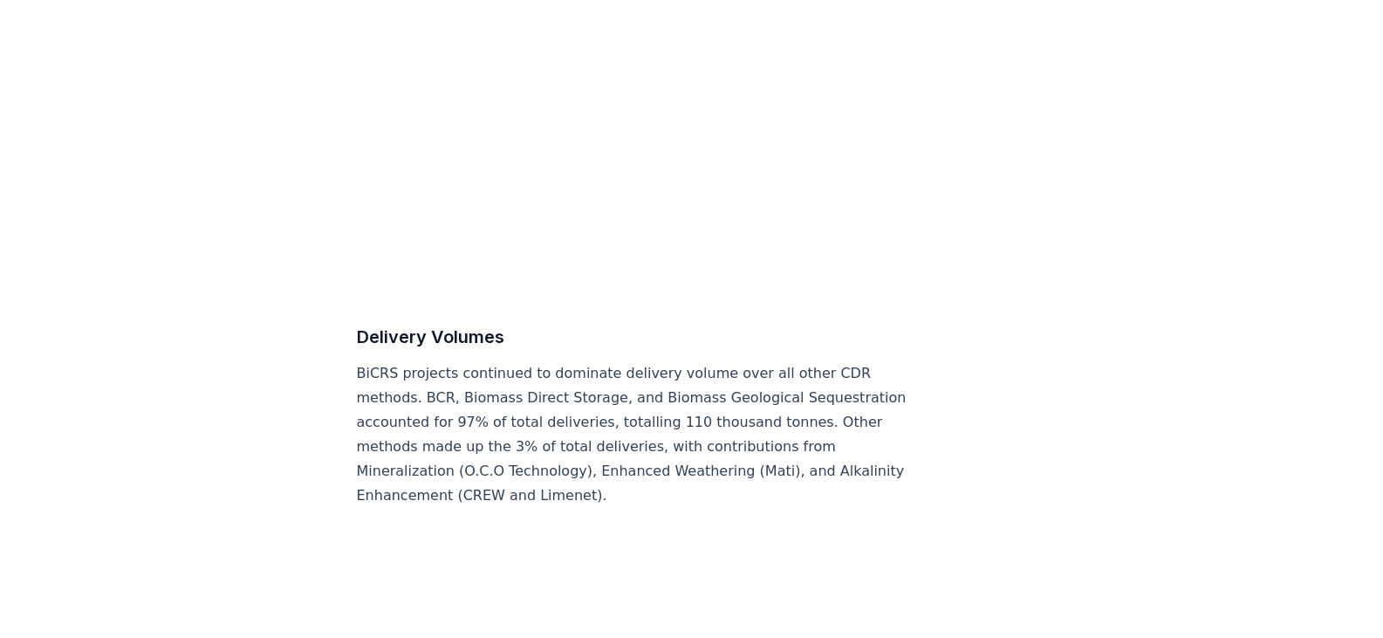
click at [671, 404] on p "BiCRS projects continued to dominate delivery volume over all other CDR methods…" at bounding box center [645, 434] width 577 height 147
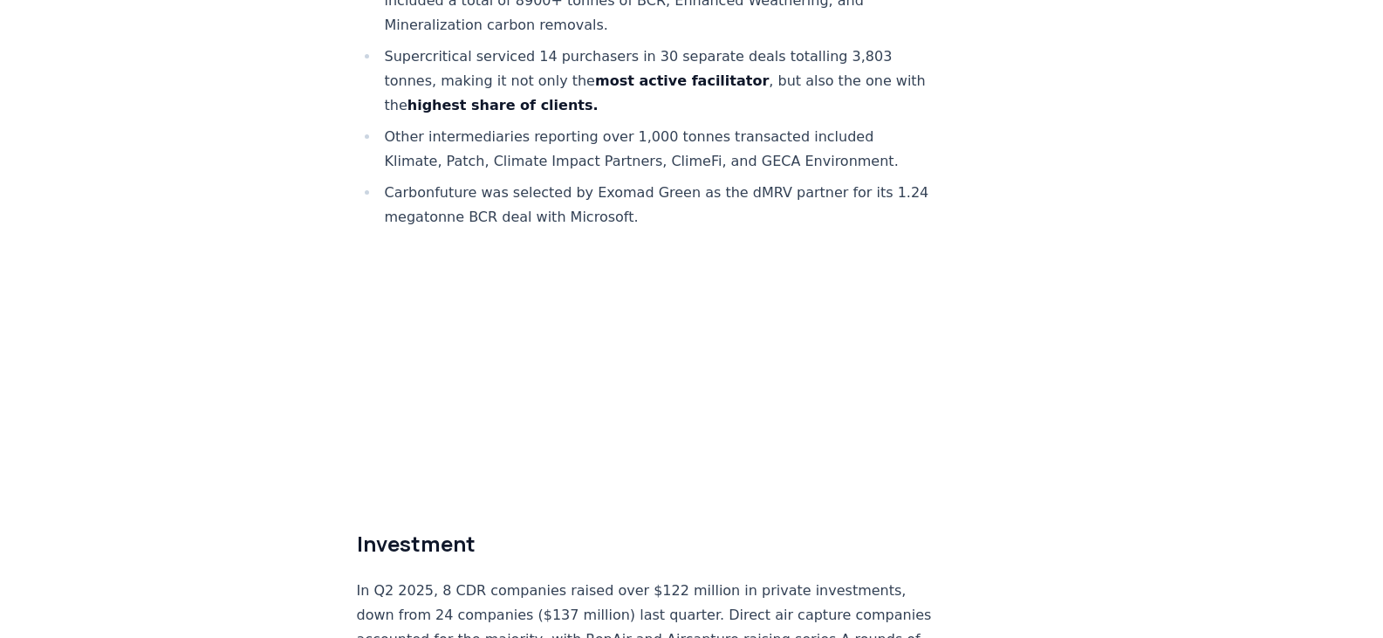
scroll to position [10001, 0]
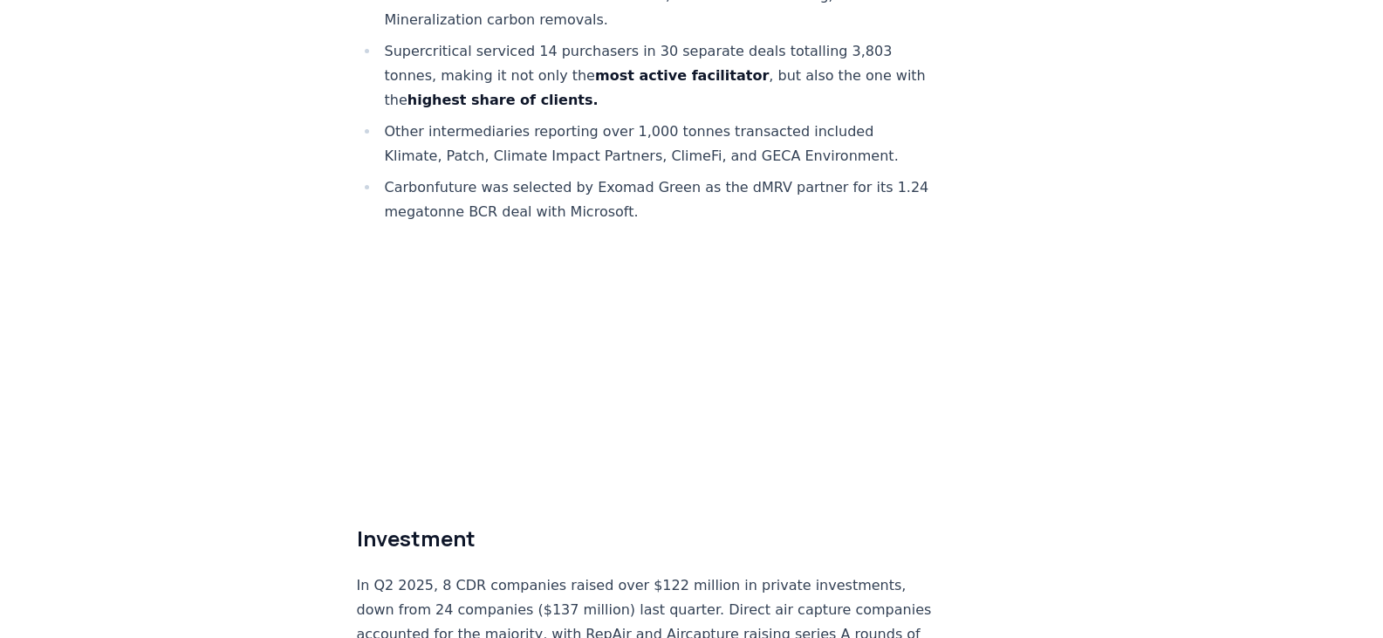
click at [536, 573] on p "In Q2 2025, 8 CDR companies raised over $122 million in private investments, do…" at bounding box center [645, 622] width 577 height 98
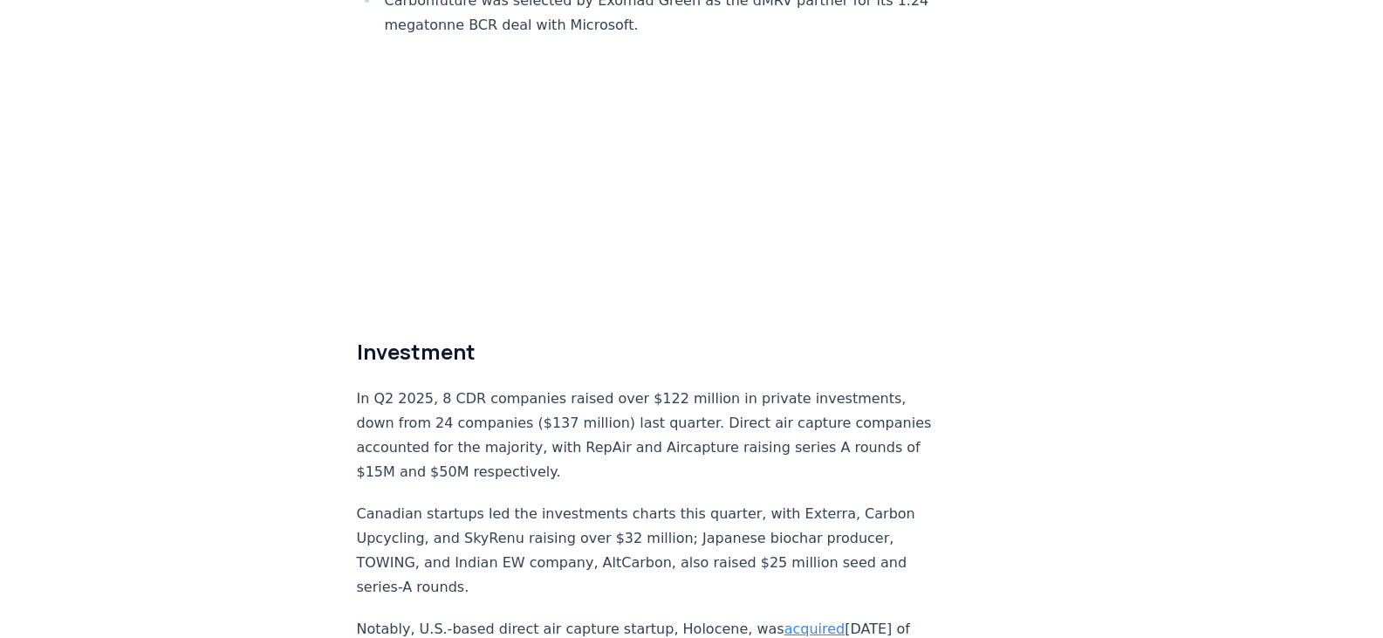
scroll to position [10188, 0]
click at [482, 386] on p "In Q2 2025, 8 CDR companies raised over $122 million in private investments, do…" at bounding box center [645, 435] width 577 height 98
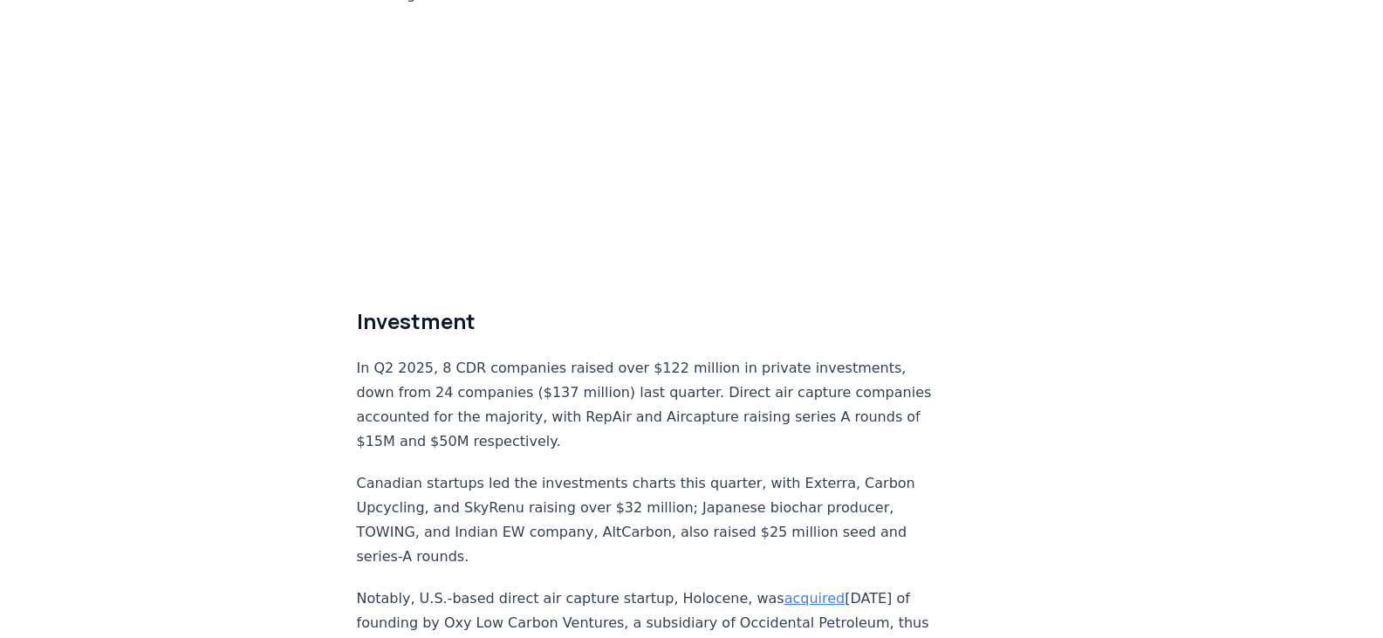
scroll to position [10219, 0]
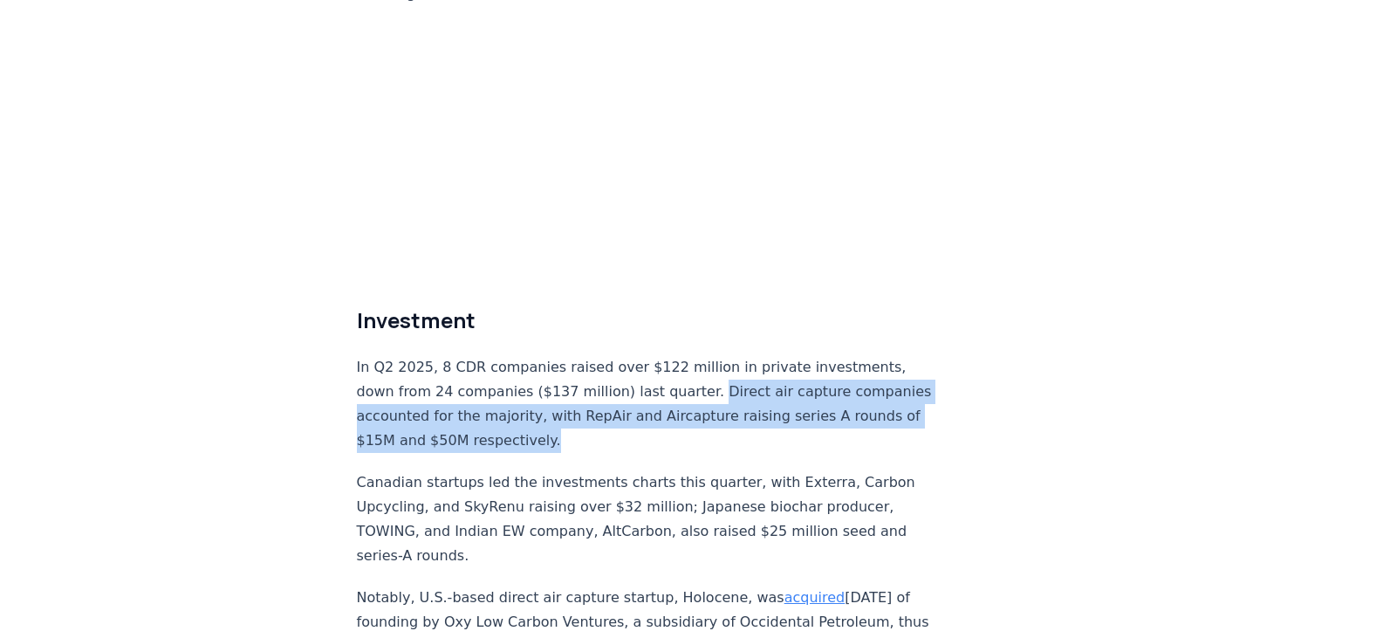
drag, startPoint x: 635, startPoint y: 384, endPoint x: 690, endPoint y: 344, distance: 68.0
click at [690, 355] on p "In Q2 2025, 8 CDR companies raised over $122 million in private investments, do…" at bounding box center [645, 404] width 577 height 98
copy p "Direct air capture companies accounted for the majority, with RepAir and Aircap…"
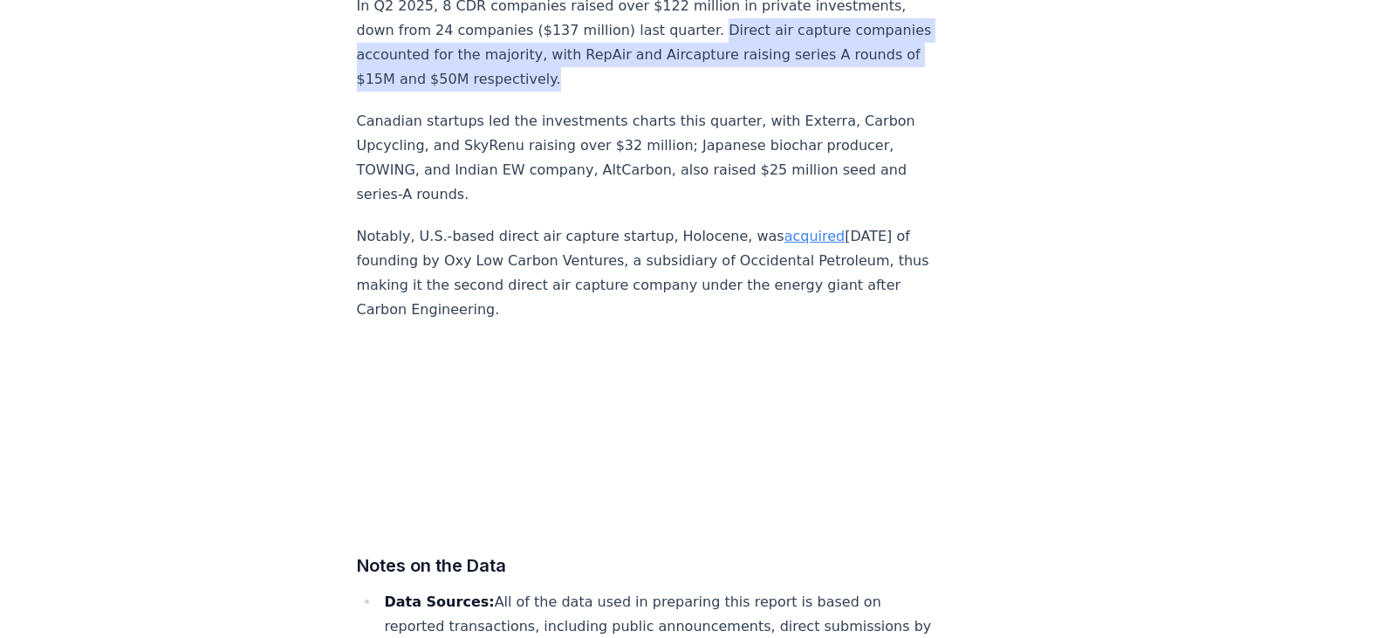
scroll to position [10581, 0]
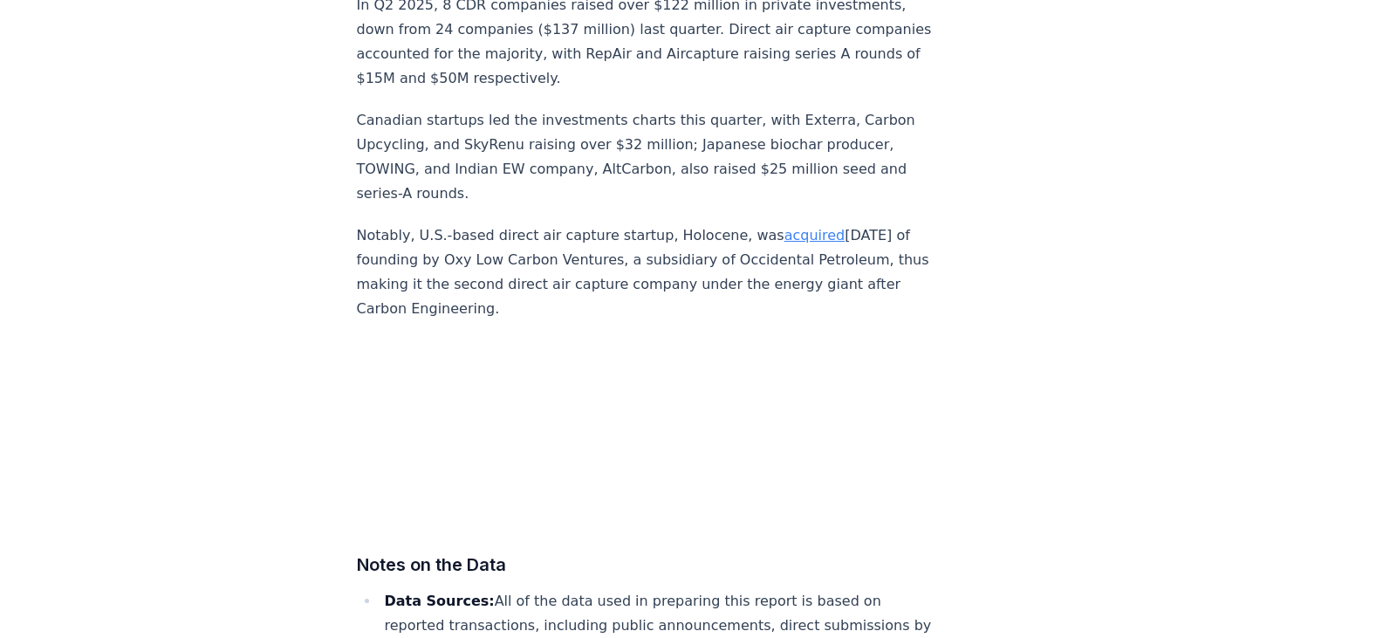
drag, startPoint x: 481, startPoint y: 466, endPoint x: 136, endPoint y: 290, distance: 387.0
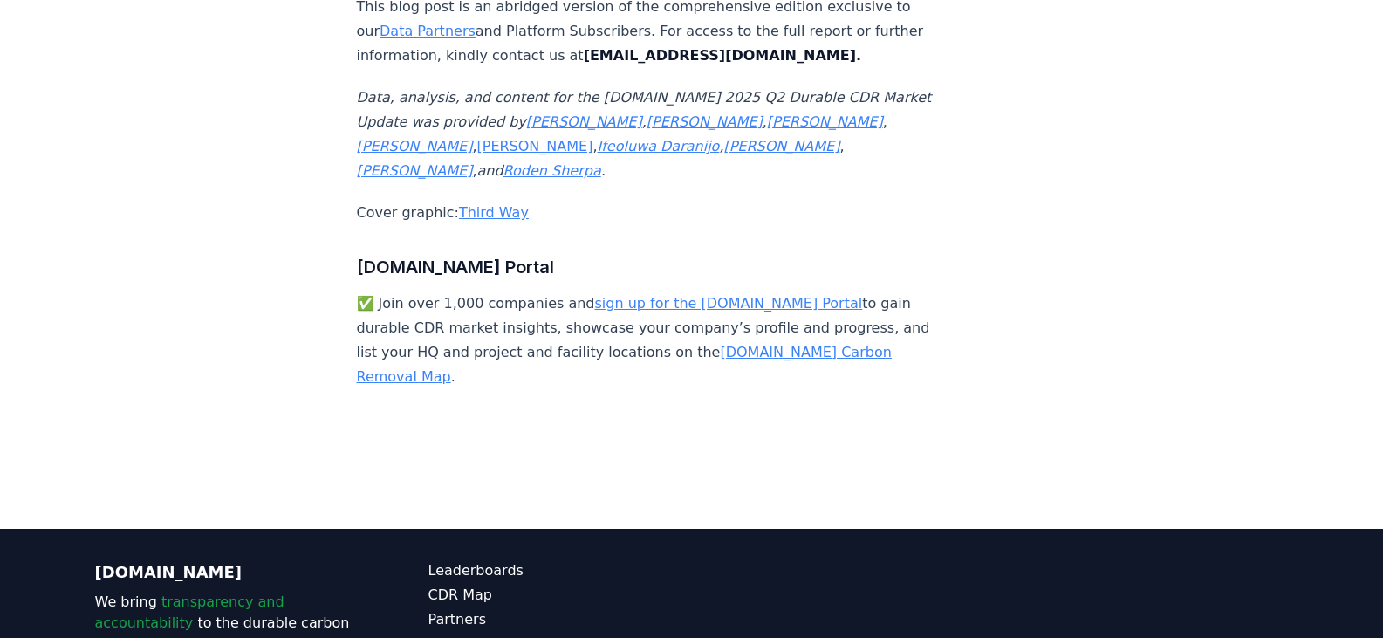
scroll to position [11725, 0]
